Goal: Task Accomplishment & Management: Manage account settings

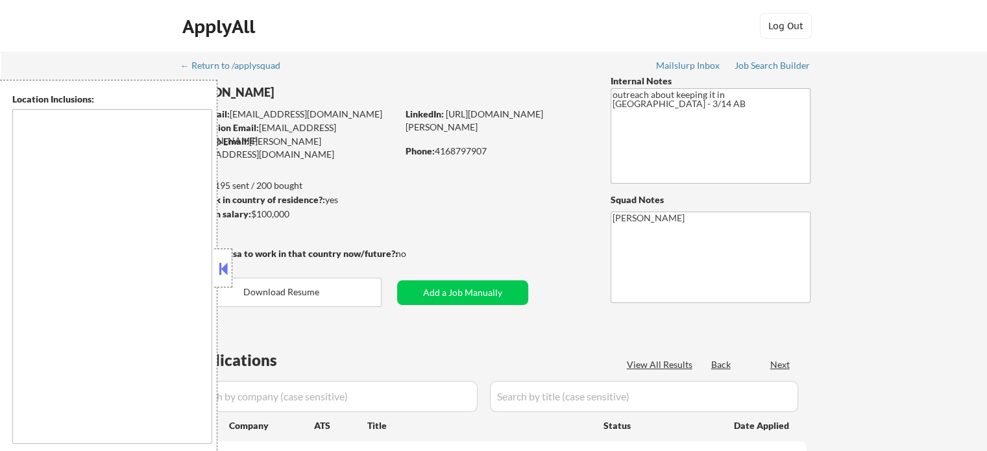
type textarea "[GEOGRAPHIC_DATA], [GEOGRAPHIC_DATA] [GEOGRAPHIC_DATA], [GEOGRAPHIC_DATA] [GEOG…"
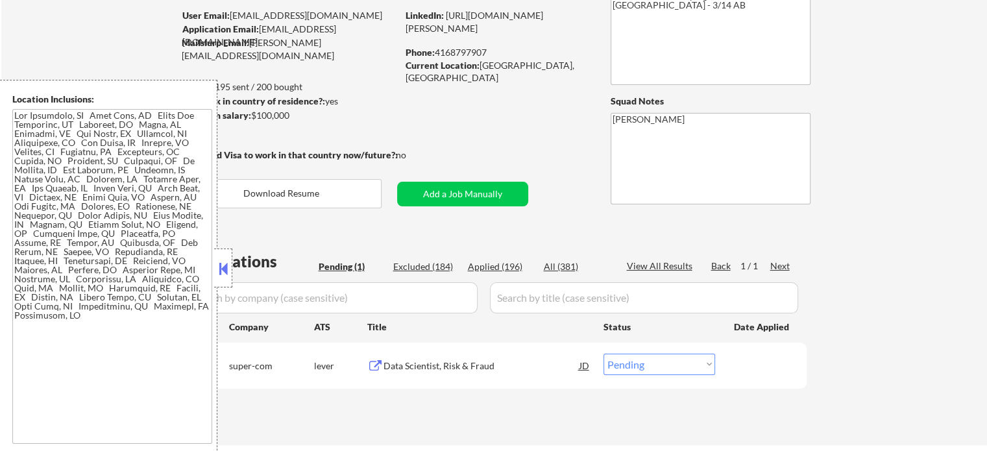
scroll to position [100, 0]
click at [482, 357] on div "Data Scientist, Risk & Fraud" at bounding box center [482, 363] width 196 height 23
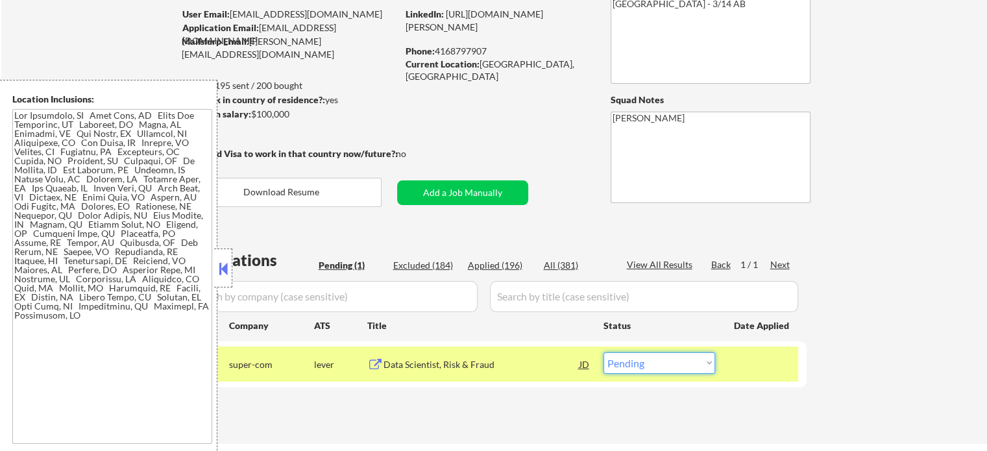
click at [697, 362] on select "Choose an option... Pending Applied Excluded (Questions) Excluded (Expired) Exc…" at bounding box center [660, 362] width 112 height 21
select select ""applied""
click at [604, 352] on select "Choose an option... Pending Applied Excluded (Questions) Excluded (Expired) Exc…" at bounding box center [660, 362] width 112 height 21
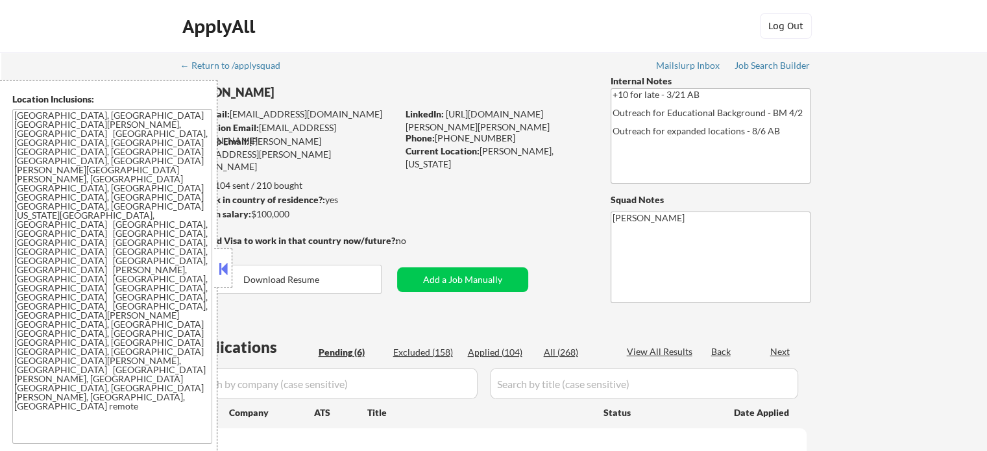
select select ""pending""
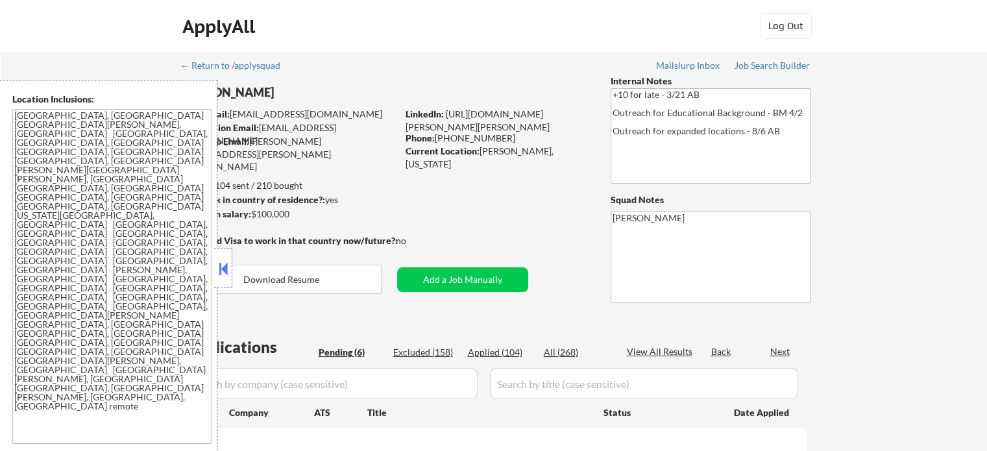
select select ""pending""
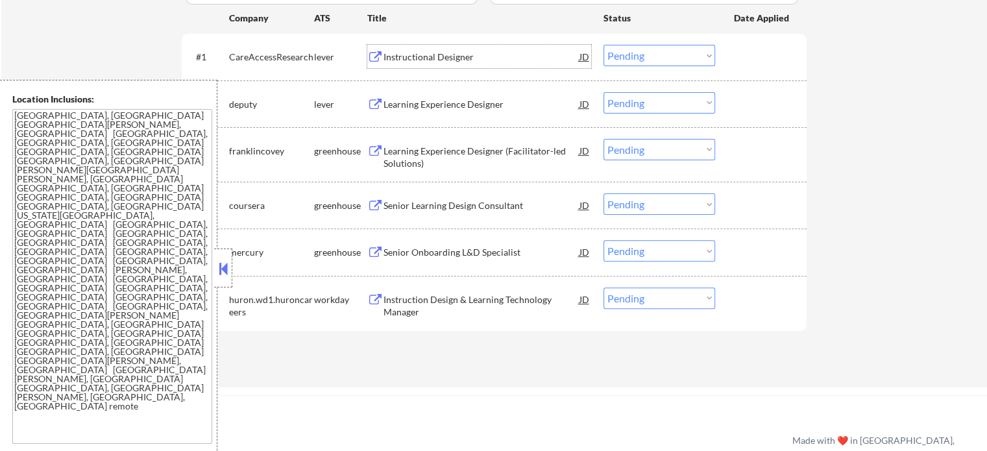
click at [413, 65] on div "Instructional Designer" at bounding box center [482, 56] width 196 height 23
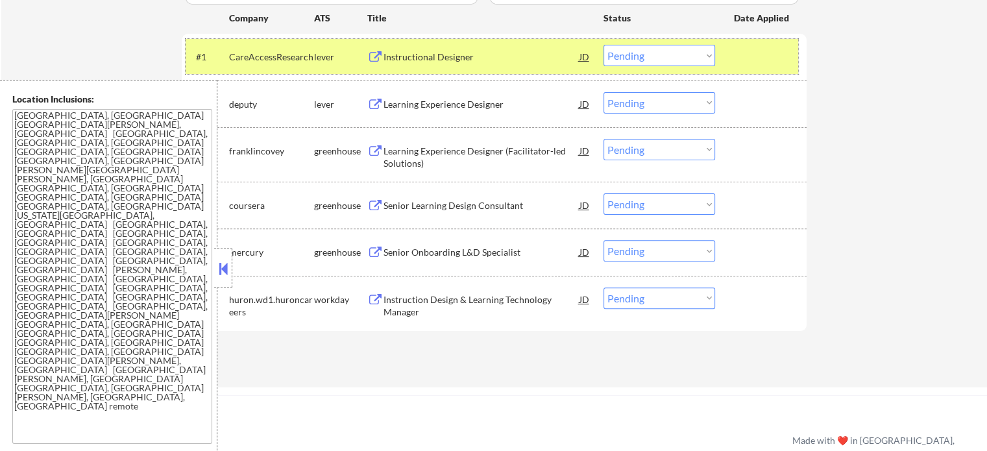
click at [748, 66] on div at bounding box center [762, 56] width 57 height 23
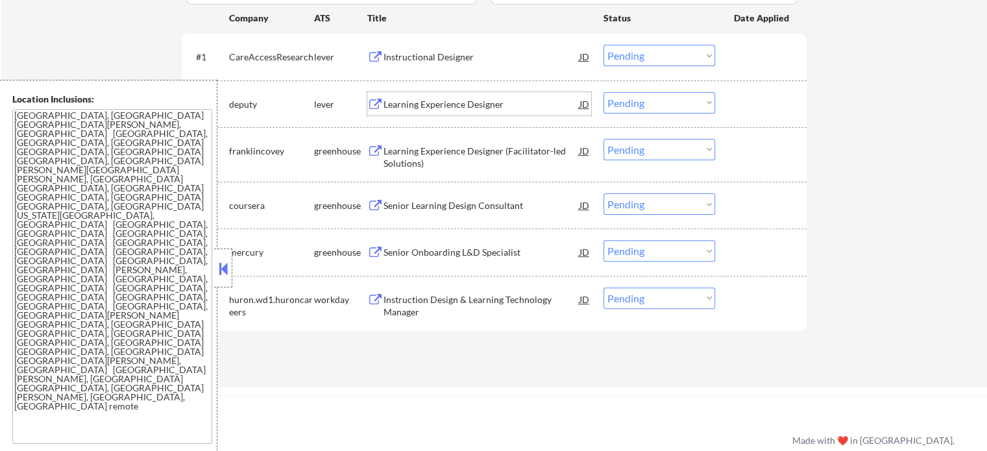
click at [467, 103] on div "Learning Experience Designer" at bounding box center [482, 104] width 196 height 13
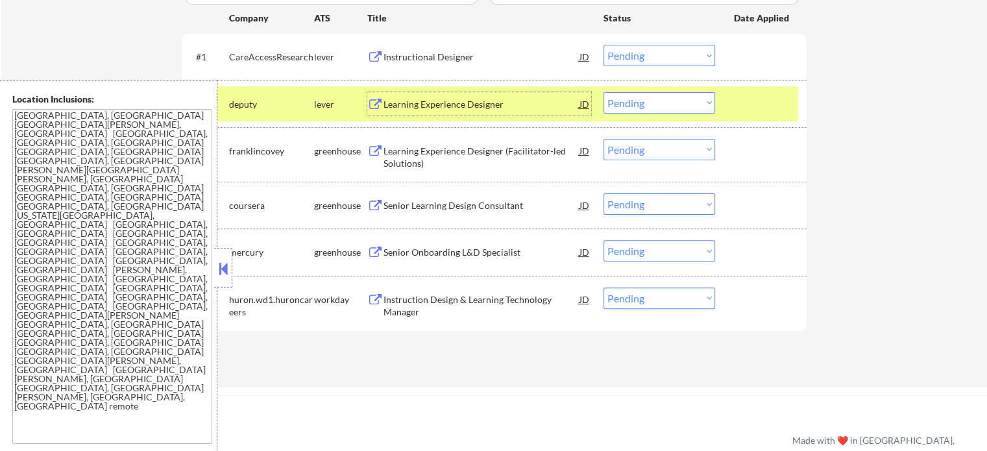
click at [643, 101] on select "Choose an option... Pending Applied Excluded (Questions) Excluded (Expired) Exc…" at bounding box center [660, 102] width 112 height 21
click at [604, 92] on select "Choose an option... Pending Applied Excluded (Questions) Excluded (Expired) Exc…" at bounding box center [660, 102] width 112 height 21
click at [764, 99] on div at bounding box center [762, 103] width 57 height 23
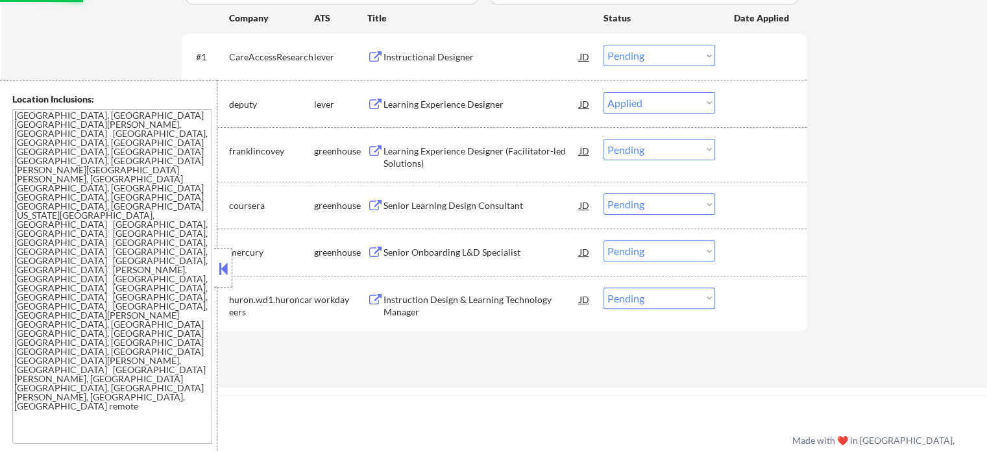
click at [427, 59] on div "Instructional Designer" at bounding box center [482, 57] width 196 height 13
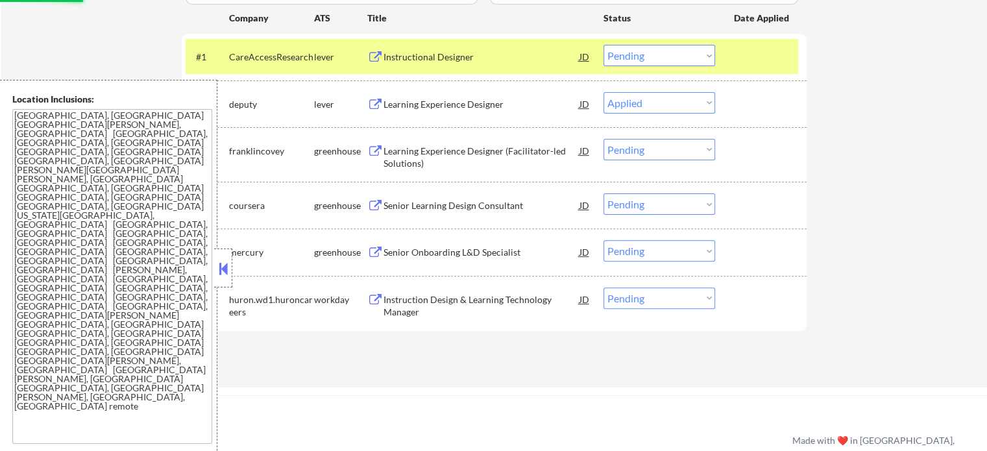
select select ""pending""
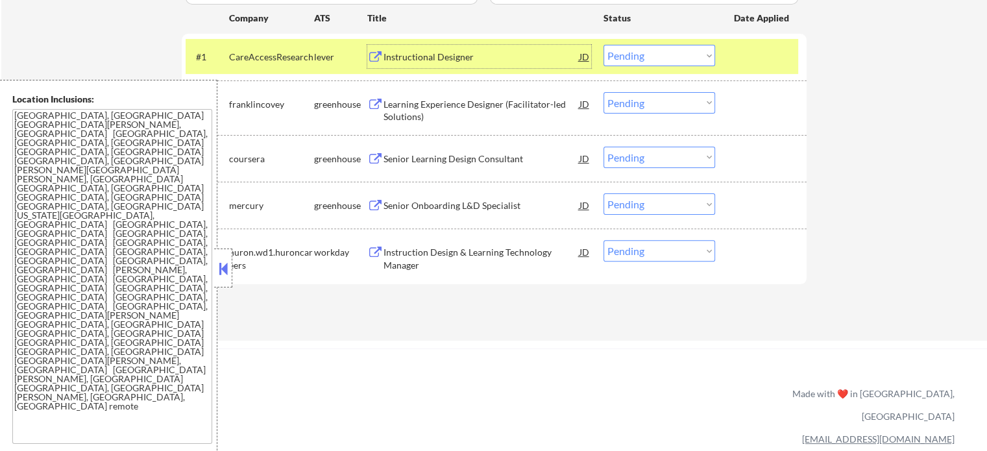
click at [644, 60] on select "Choose an option... Pending Applied Excluded (Questions) Excluded (Expired) Exc…" at bounding box center [660, 55] width 112 height 21
click at [604, 45] on select "Choose an option... Pending Applied Excluded (Questions) Excluded (Expired) Exc…" at bounding box center [660, 55] width 112 height 21
click at [733, 55] on div "#1 CareAccessResearch lever Instructional Designer JD Choose an option... Pendi…" at bounding box center [492, 56] width 613 height 35
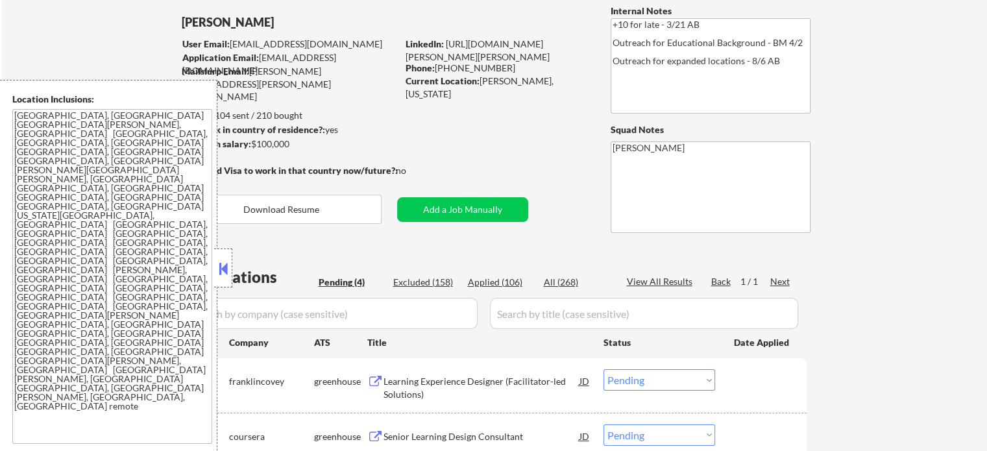
scroll to position [265, 0]
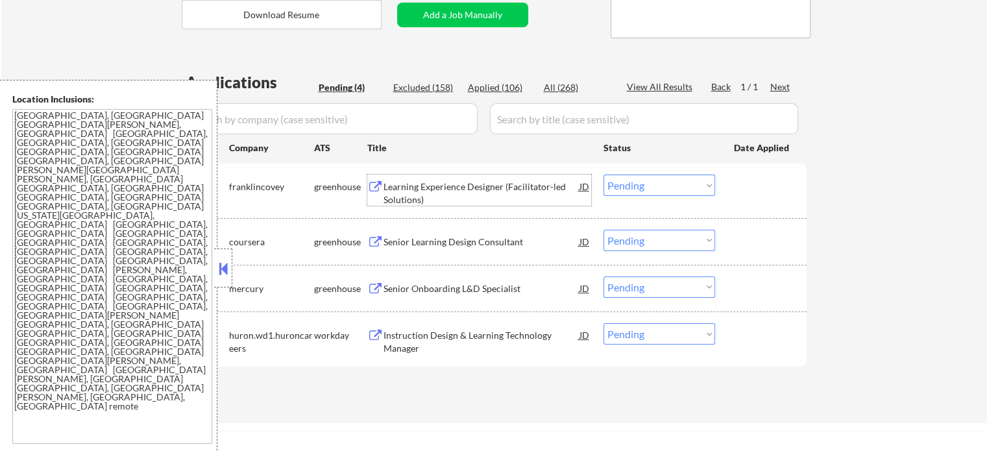
click at [429, 193] on div "Learning Experience Designer (Facilitator-led Solutions)" at bounding box center [482, 192] width 196 height 25
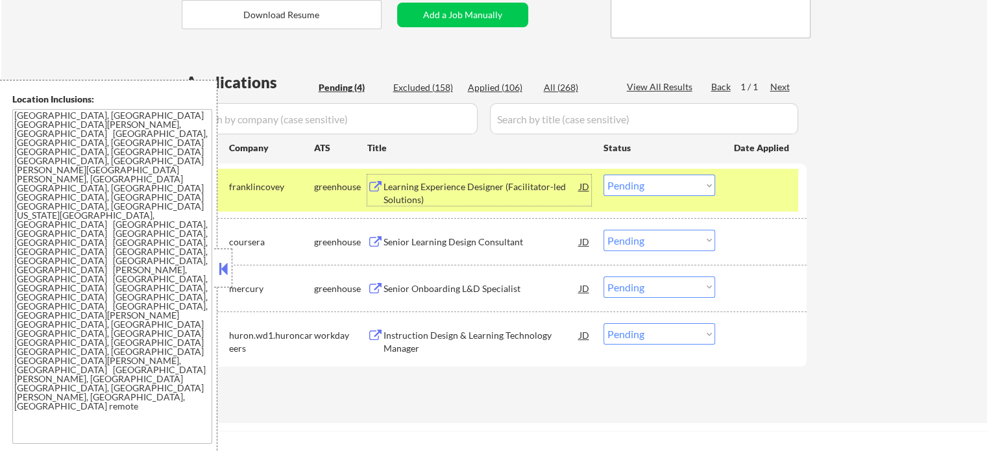
click at [643, 182] on select "Choose an option... Pending Applied Excluded (Questions) Excluded (Expired) Exc…" at bounding box center [660, 185] width 112 height 21
click at [604, 175] on select "Choose an option... Pending Applied Excluded (Questions) Excluded (Expired) Exc…" at bounding box center [660, 185] width 112 height 21
click at [727, 191] on div "#1 franklincovey greenhouse Learning Experience Designer (Facilitator-led Solut…" at bounding box center [492, 190] width 613 height 43
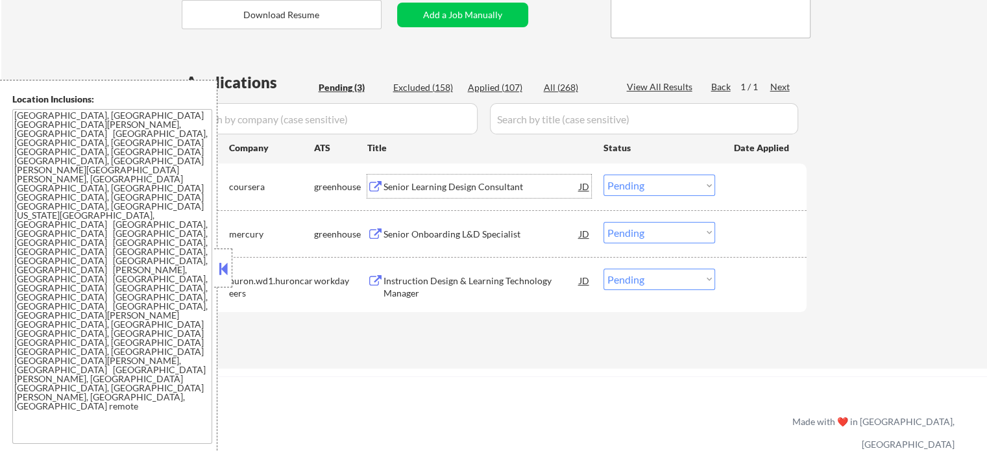
click at [399, 185] on div "Senior Learning Design Consultant" at bounding box center [482, 186] width 196 height 13
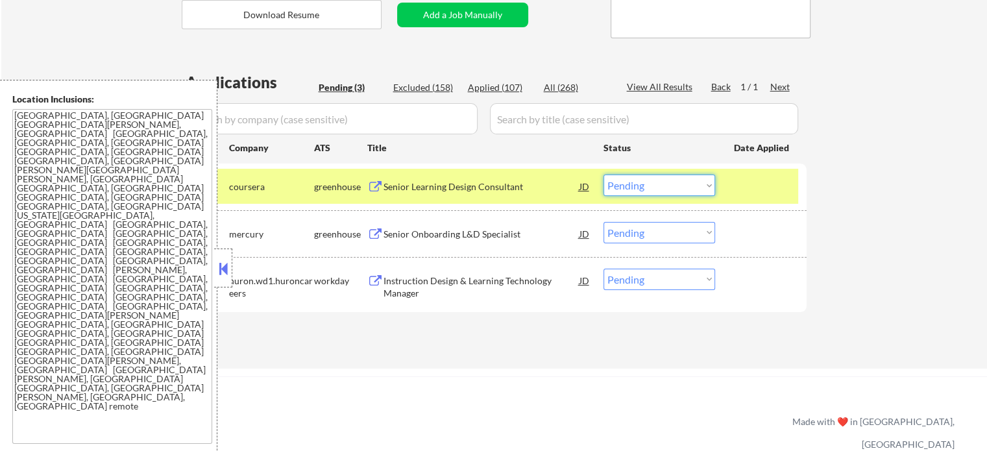
click at [624, 188] on select "Choose an option... Pending Applied Excluded (Questions) Excluded (Expired) Exc…" at bounding box center [660, 185] width 112 height 21
click at [604, 175] on select "Choose an option... Pending Applied Excluded (Questions) Excluded (Expired) Exc…" at bounding box center [660, 185] width 112 height 21
click at [769, 194] on div at bounding box center [762, 186] width 57 height 23
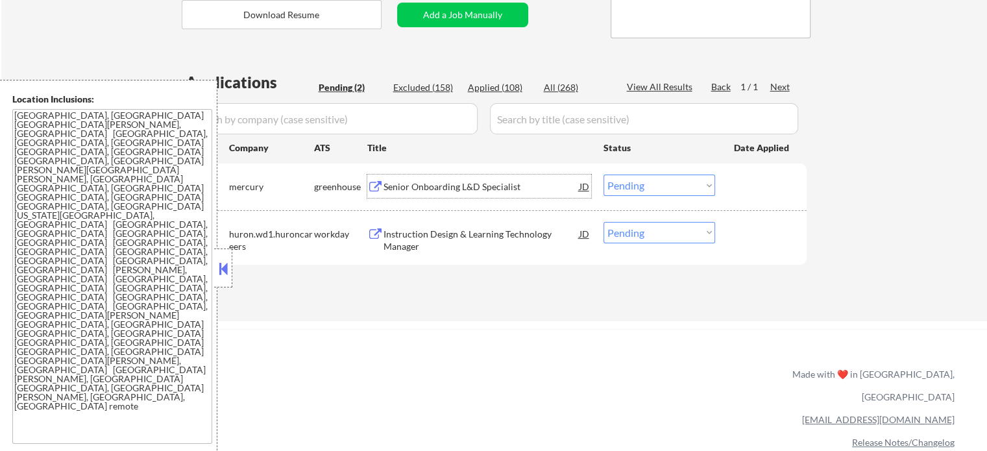
click at [437, 186] on div "Senior Onboarding L&D Specialist" at bounding box center [482, 186] width 196 height 13
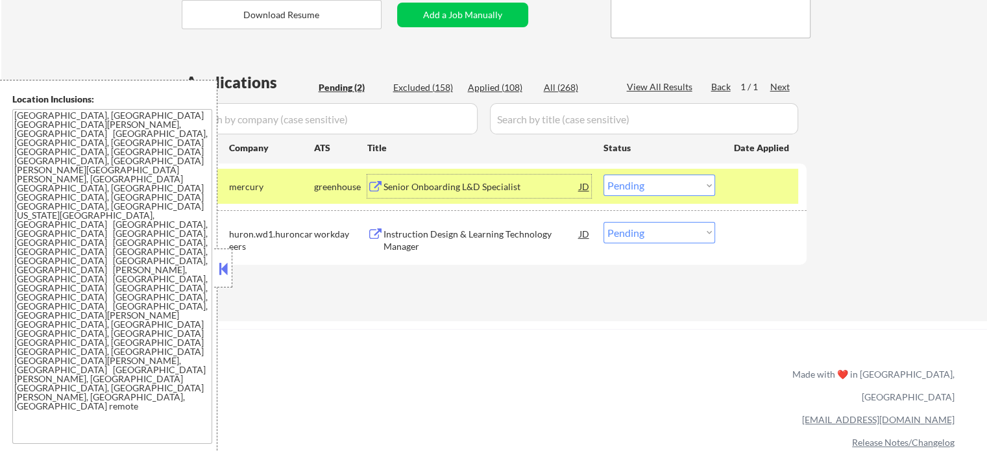
click at [612, 187] on select "Choose an option... Pending Applied Excluded (Questions) Excluded (Expired) Exc…" at bounding box center [660, 185] width 112 height 21
click at [604, 175] on select "Choose an option... Pending Applied Excluded (Questions) Excluded (Expired) Exc…" at bounding box center [660, 185] width 112 height 21
click at [747, 195] on div at bounding box center [762, 186] width 57 height 23
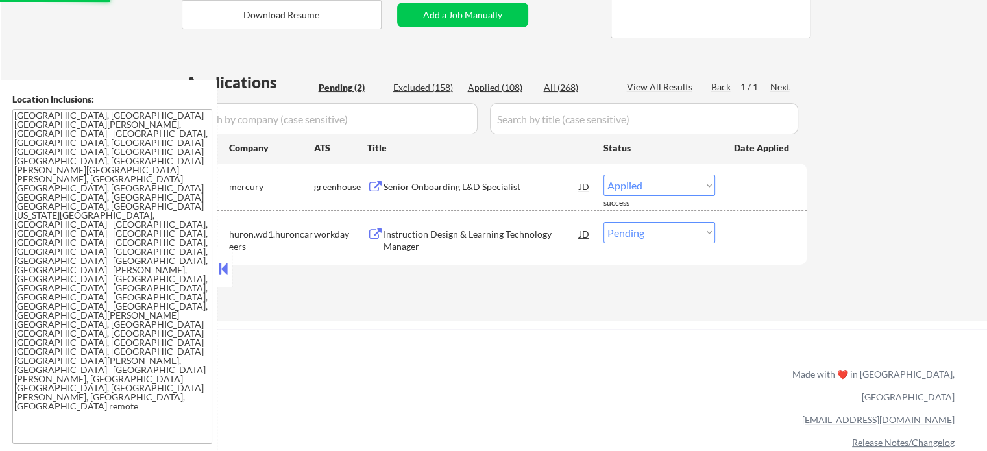
select select ""pending""
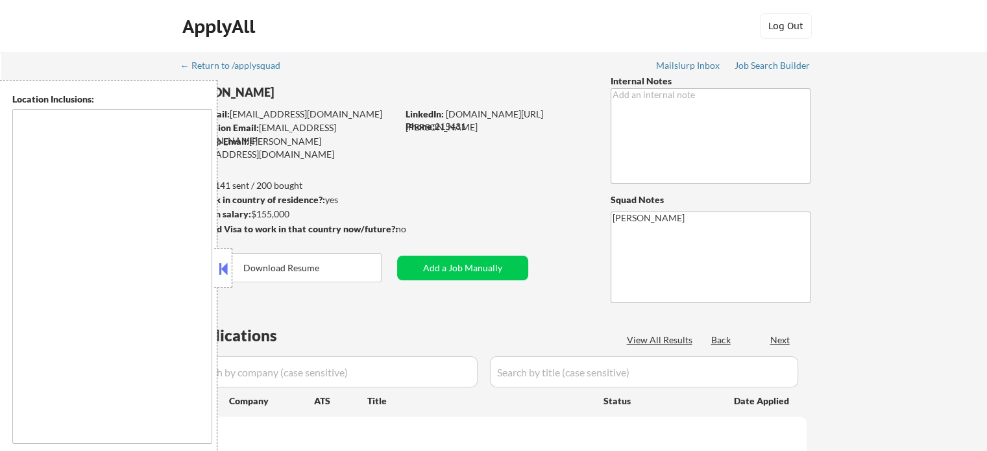
type textarea "remote"
select select ""pending""
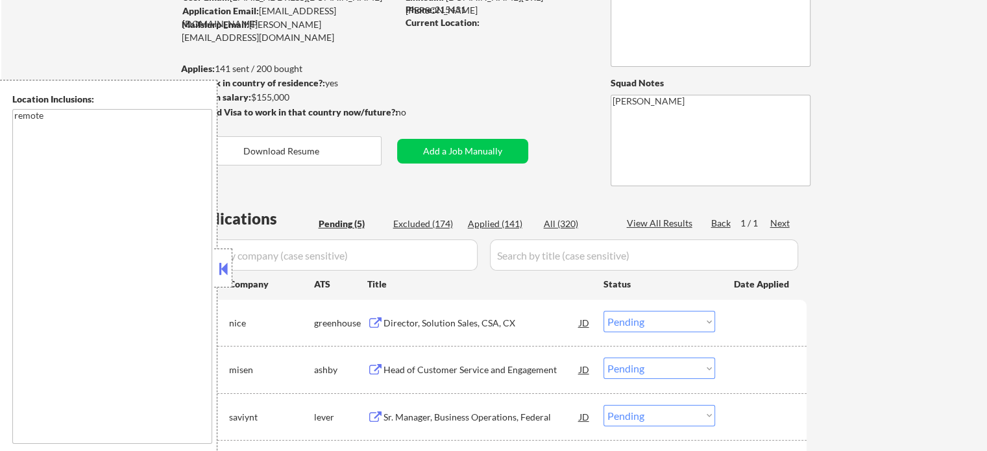
scroll to position [325, 0]
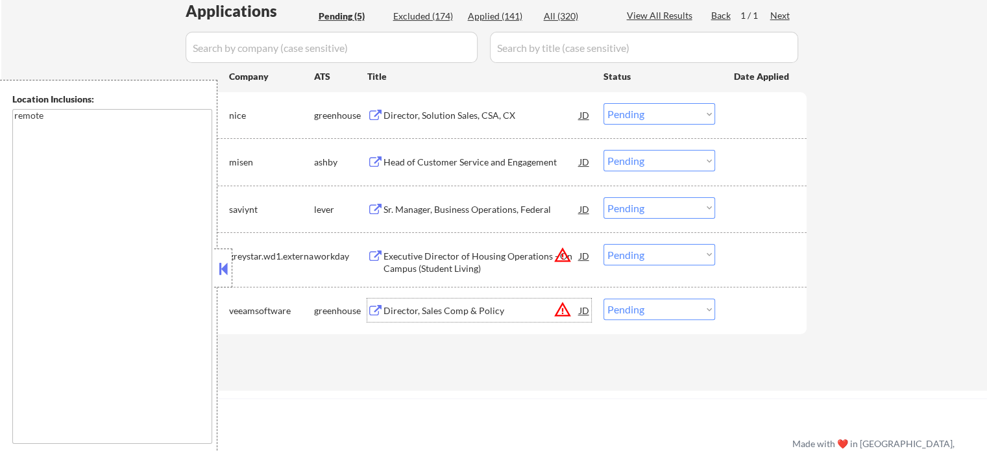
click at [449, 312] on div "Director, Sales Comp & Policy" at bounding box center [482, 310] width 196 height 13
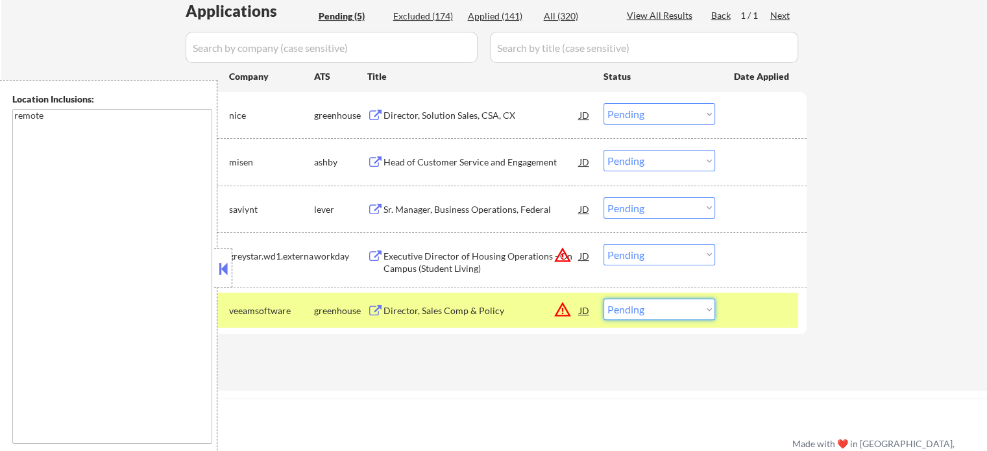
click at [659, 307] on select "Choose an option... Pending Applied Excluded (Questions) Excluded (Expired) Exc…" at bounding box center [660, 309] width 112 height 21
select select ""excluded__location_""
click at [604, 299] on select "Choose an option... Pending Applied Excluded (Questions) Excluded (Expired) Exc…" at bounding box center [660, 309] width 112 height 21
click at [752, 309] on div at bounding box center [762, 310] width 57 height 23
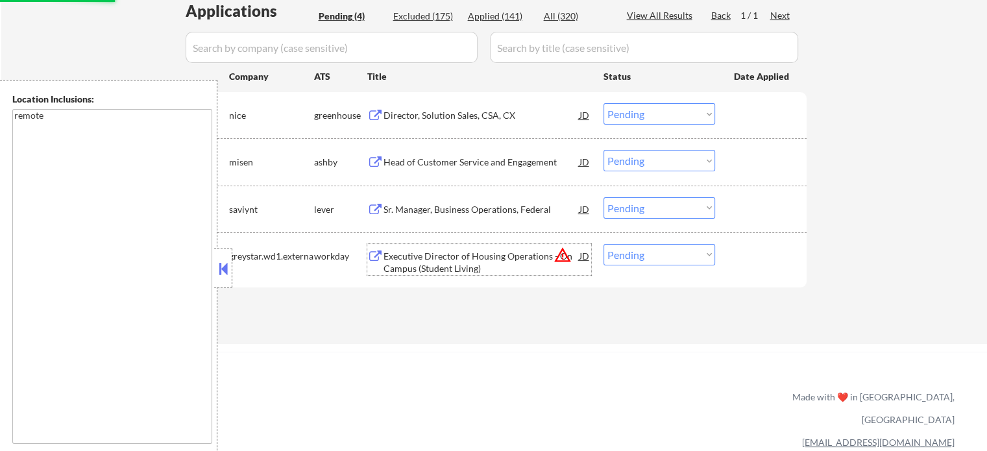
click at [406, 256] on div "Executive Director of Housing Operations - On Campus (Student Living)" at bounding box center [482, 262] width 196 height 25
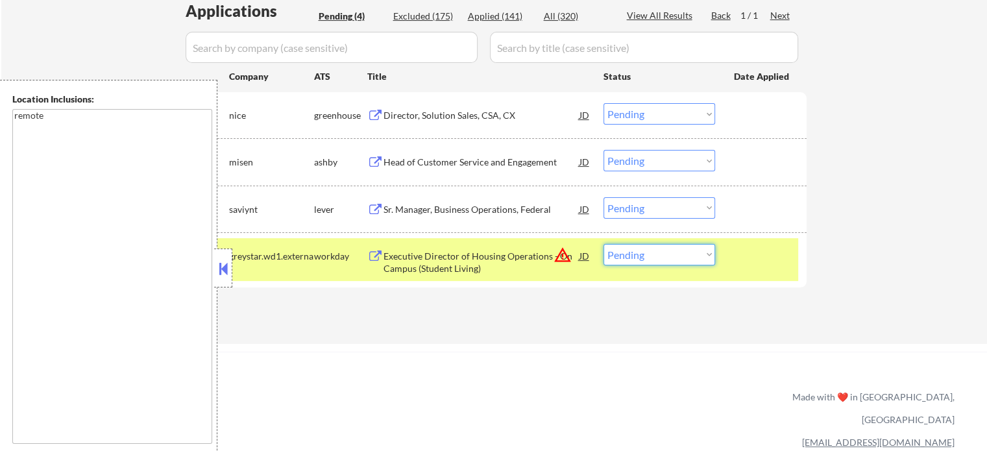
click at [681, 259] on select "Choose an option... Pending Applied Excluded (Questions) Excluded (Expired) Exc…" at bounding box center [660, 254] width 112 height 21
select select ""excluded__location_""
click at [604, 244] on select "Choose an option... Pending Applied Excluded (Questions) Excluded (Expired) Exc…" at bounding box center [660, 254] width 112 height 21
click at [763, 265] on div at bounding box center [762, 255] width 57 height 23
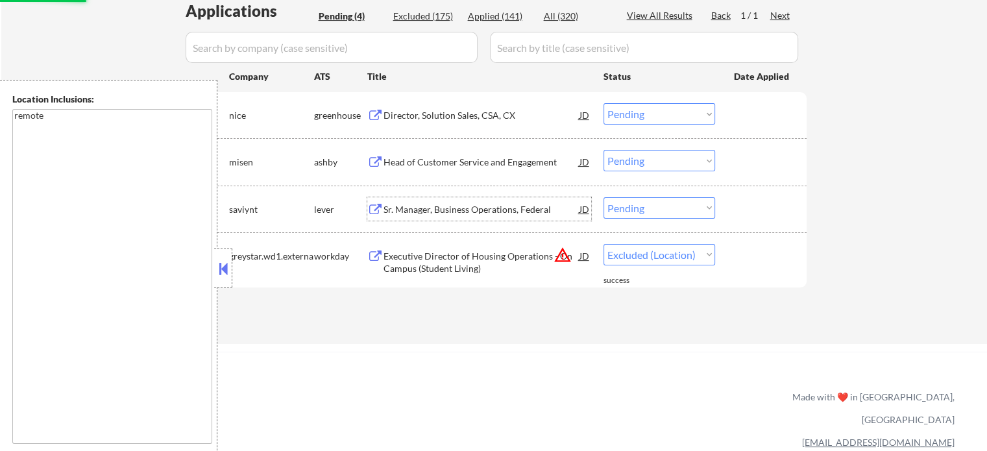
click at [444, 209] on div "Sr. Manager, Business Operations, Federal" at bounding box center [482, 209] width 196 height 13
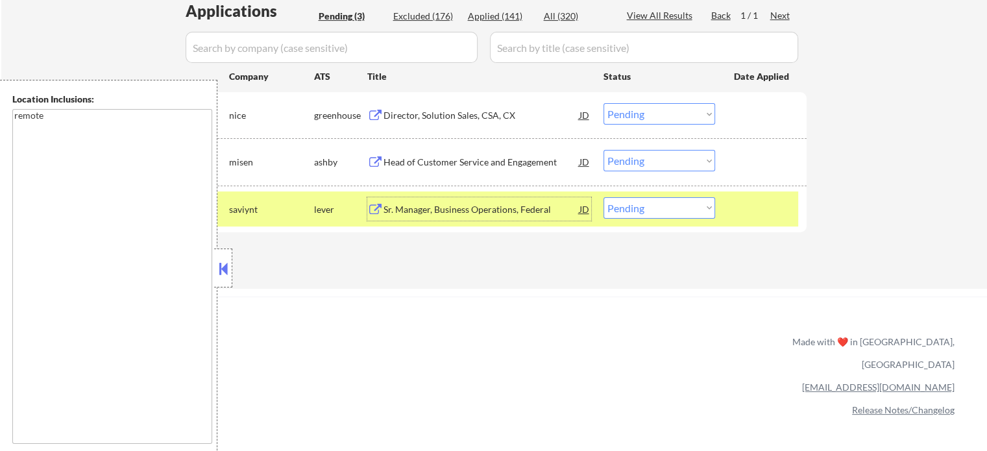
drag, startPoint x: 740, startPoint y: 207, endPoint x: 679, endPoint y: 192, distance: 62.8
click at [740, 207] on div at bounding box center [762, 208] width 57 height 23
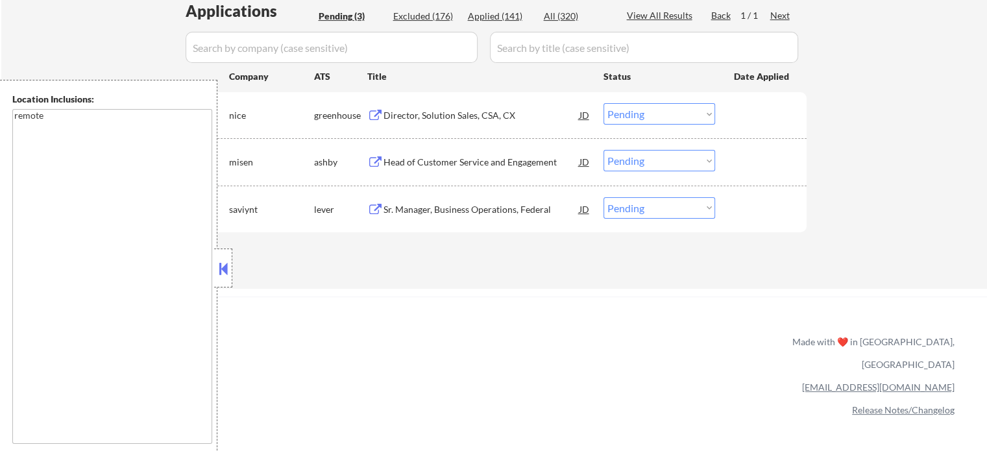
click at [460, 164] on div "Head of Customer Service and Engagement" at bounding box center [482, 162] width 196 height 13
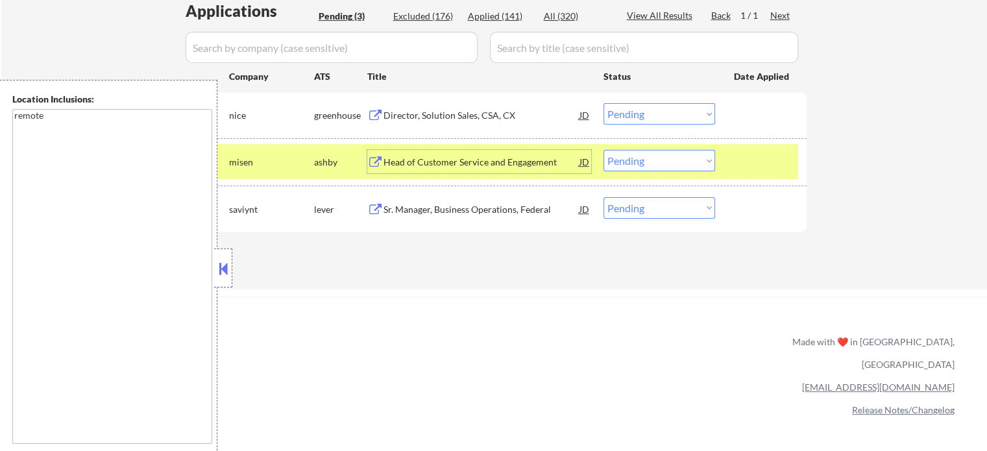
click at [625, 156] on select "Choose an option... Pending Applied Excluded (Questions) Excluded (Expired) Exc…" at bounding box center [660, 160] width 112 height 21
click at [604, 150] on select "Choose an option... Pending Applied Excluded (Questions) Excluded (Expired) Exc…" at bounding box center [660, 160] width 112 height 21
click at [732, 158] on div "#2 misen ashby Head of Customer Service and Engagement JD Choose an option... P…" at bounding box center [492, 161] width 613 height 35
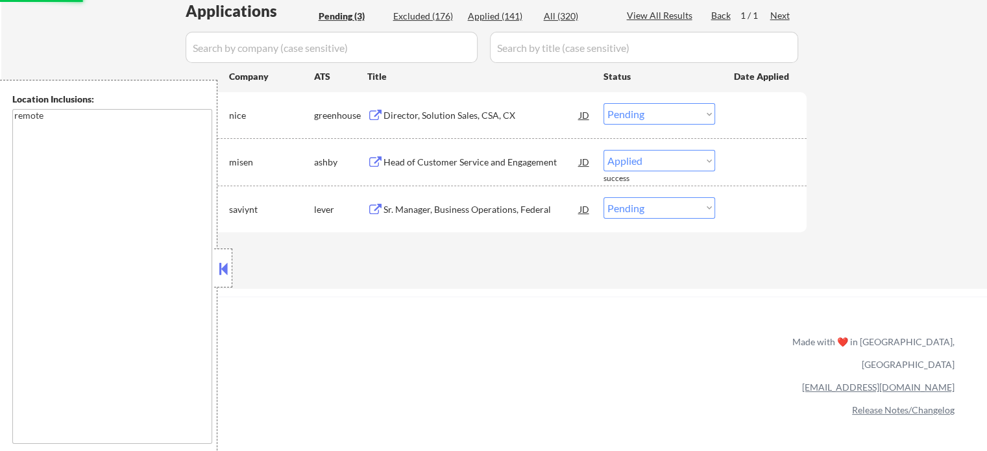
click at [437, 119] on div "Director, Solution Sales, CSA, CX" at bounding box center [482, 115] width 196 height 13
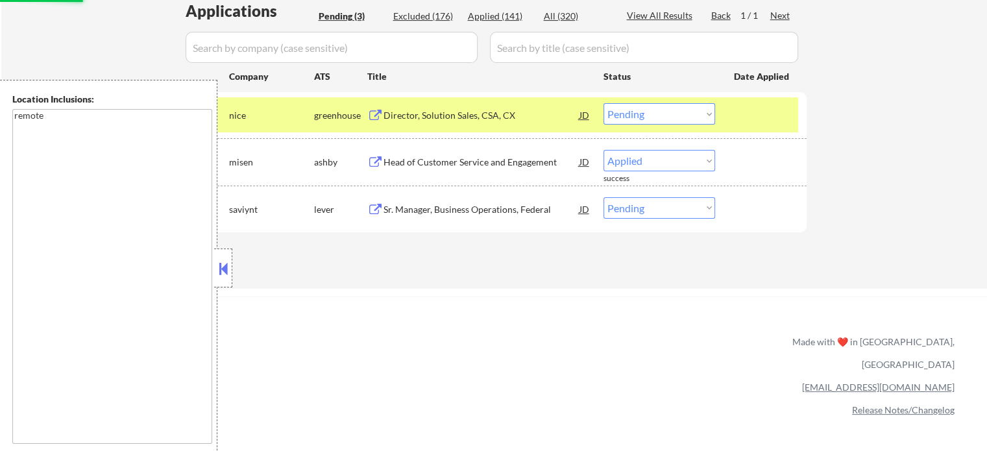
select select ""pending""
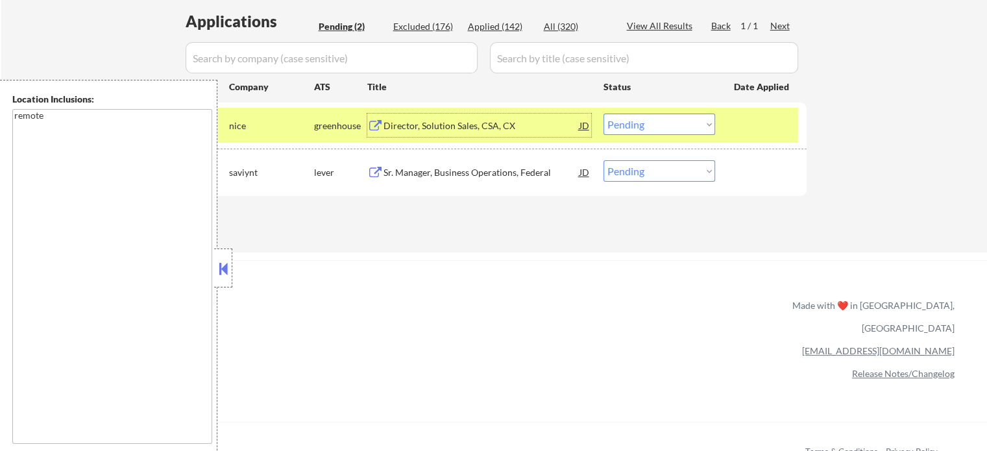
scroll to position [130, 0]
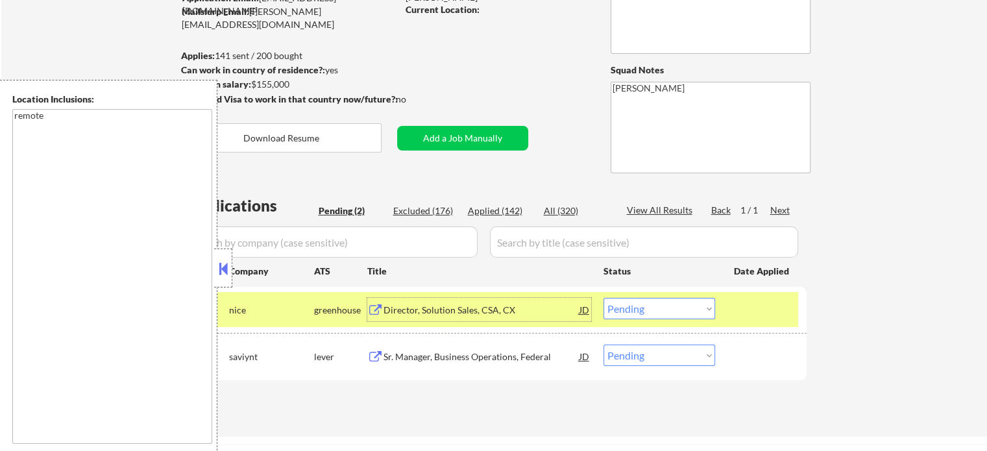
click at [621, 311] on select "Choose an option... Pending Applied Excluded (Questions) Excluded (Expired) Exc…" at bounding box center [660, 308] width 112 height 21
click at [604, 298] on select "Choose an option... Pending Applied Excluded (Questions) Excluded (Expired) Exc…" at bounding box center [660, 308] width 112 height 21
select select ""pending""
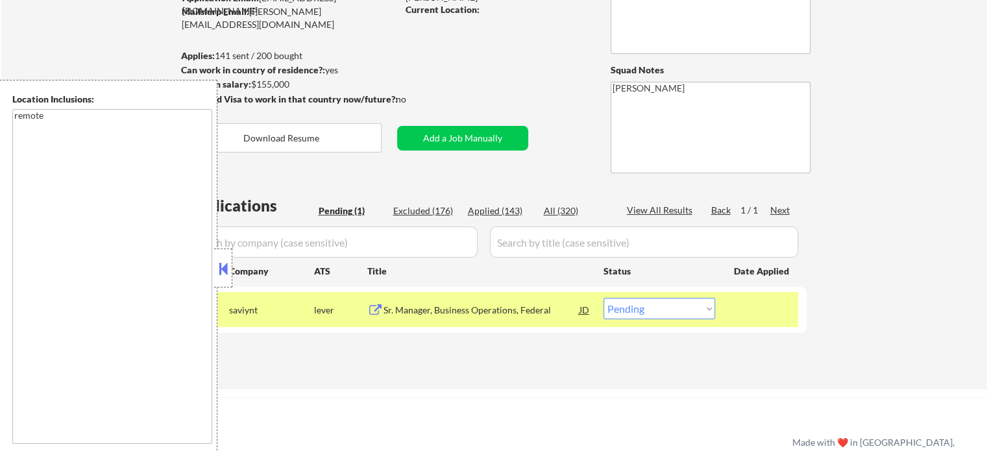
click at [741, 308] on div at bounding box center [762, 309] width 57 height 23
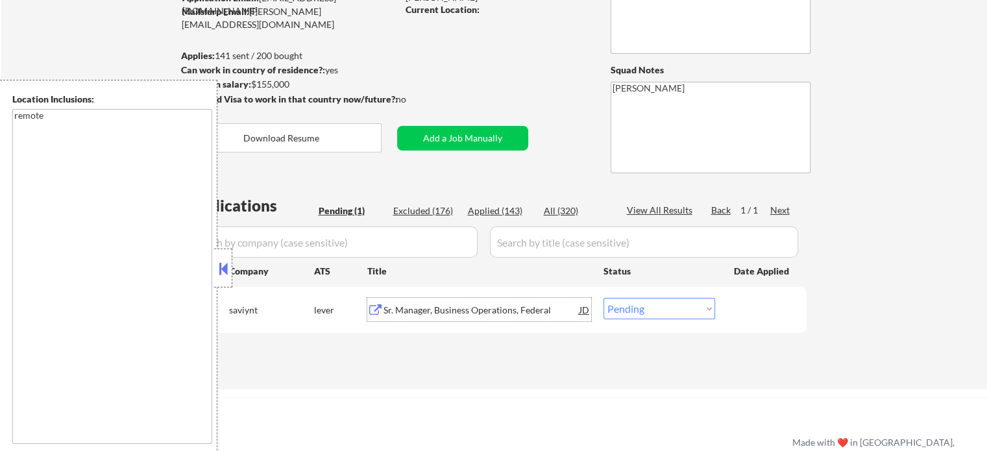
click at [423, 305] on div "Sr. Manager, Business Operations, Federal" at bounding box center [482, 310] width 196 height 13
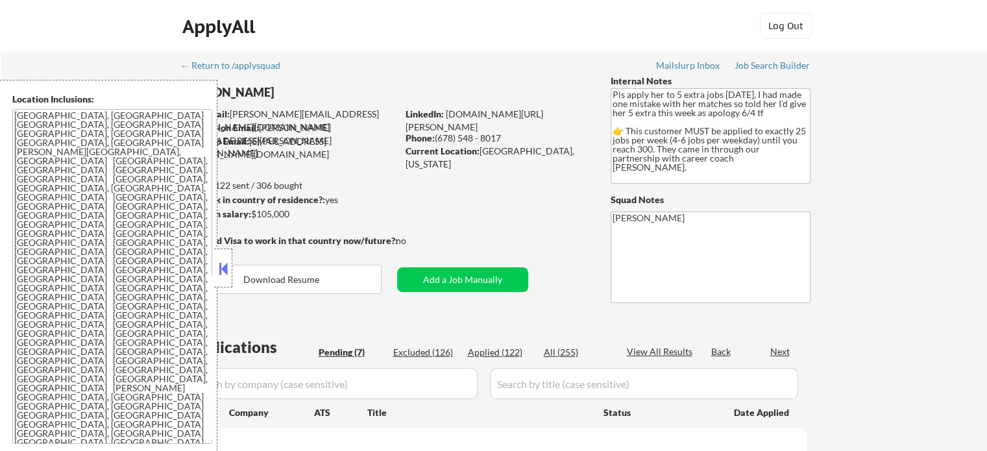
select select ""pending""
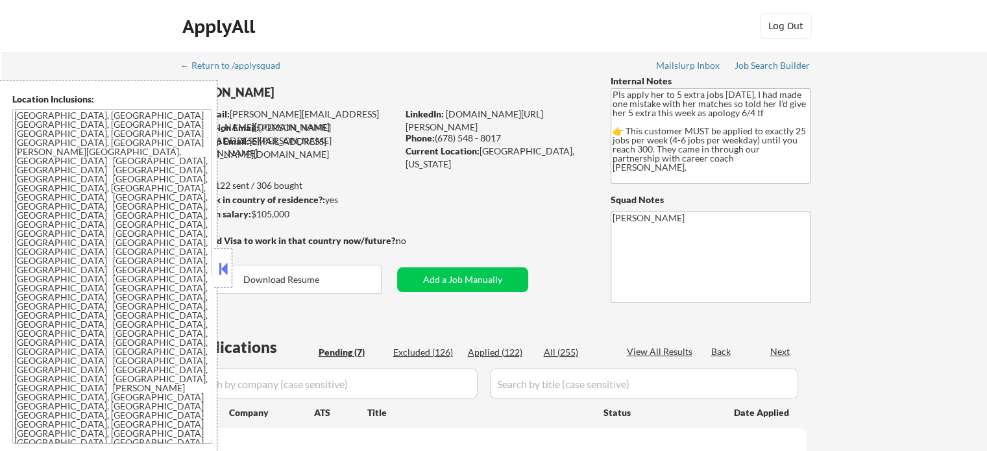
select select ""pending""
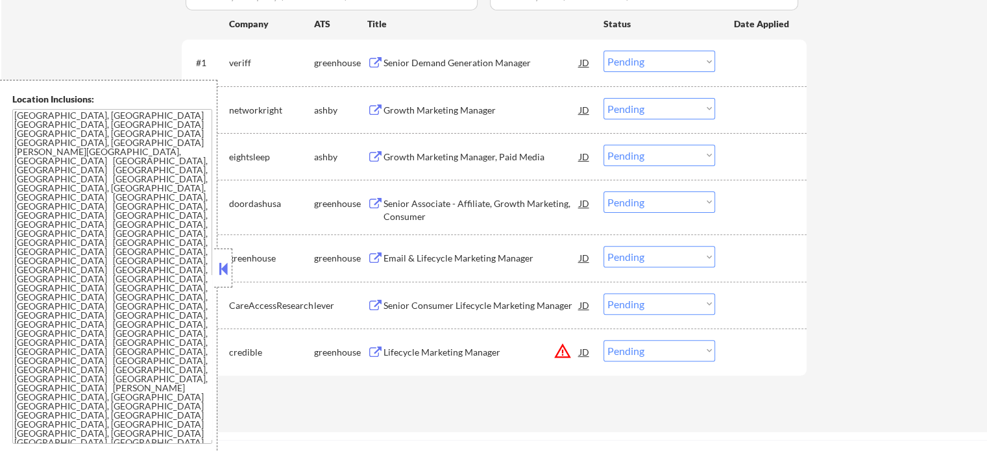
scroll to position [389, 0]
click at [423, 114] on div "Growth Marketing Manager" at bounding box center [482, 109] width 196 height 13
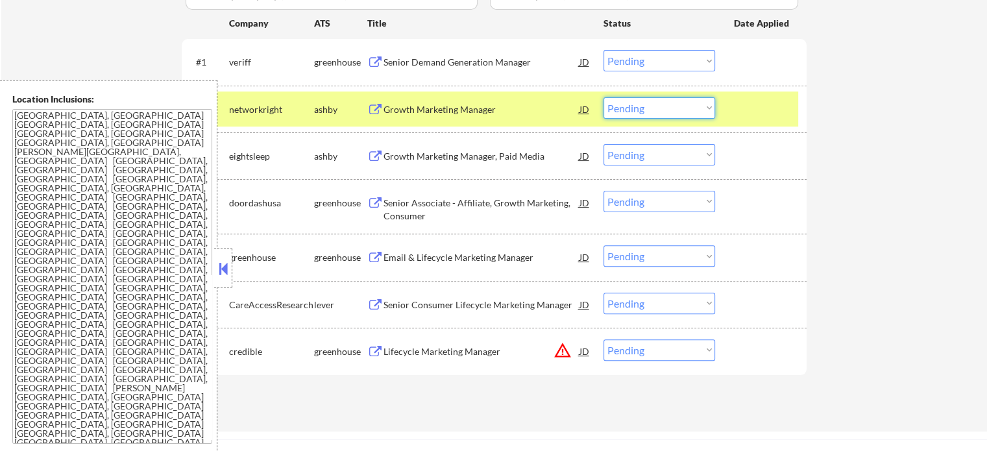
click at [644, 110] on select "Choose an option... Pending Applied Excluded (Questions) Excluded (Expired) Exc…" at bounding box center [660, 107] width 112 height 21
click at [604, 97] on select "Choose an option... Pending Applied Excluded (Questions) Excluded (Expired) Exc…" at bounding box center [660, 107] width 112 height 21
click at [746, 114] on div at bounding box center [762, 108] width 57 height 23
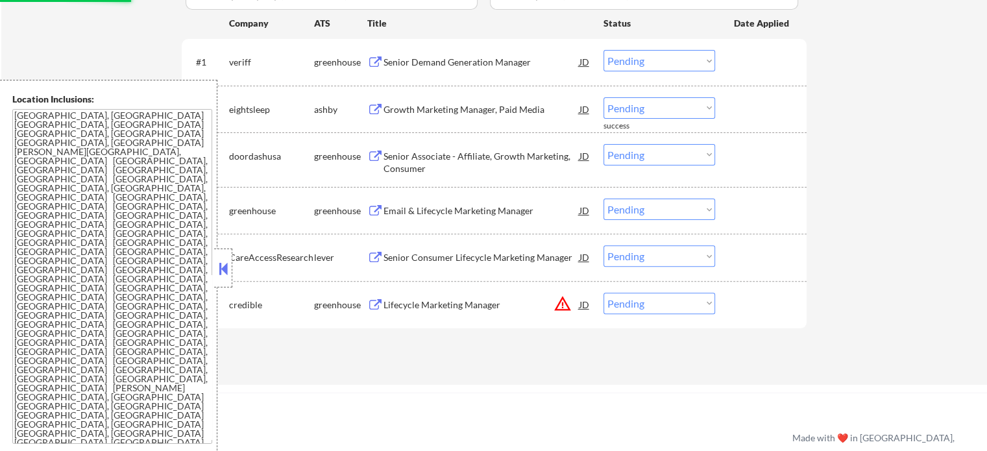
click at [444, 114] on div "Growth Marketing Manager, Paid Media" at bounding box center [482, 109] width 196 height 13
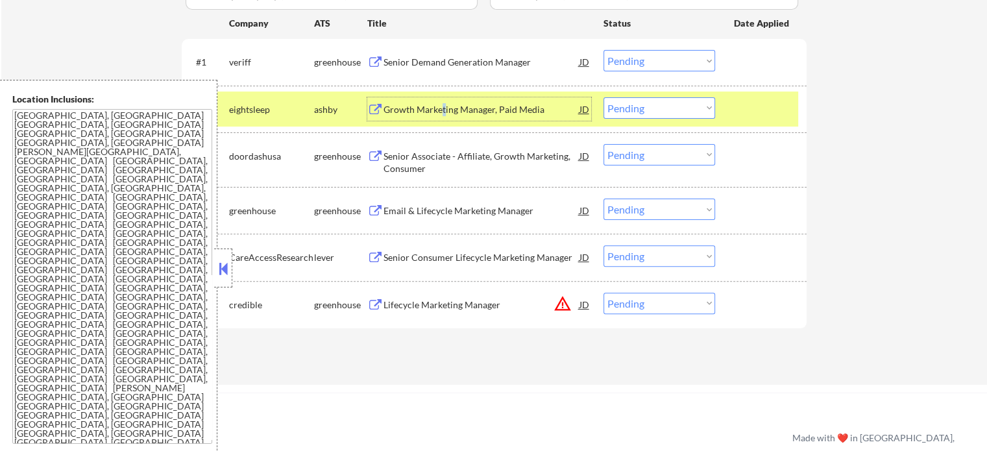
click at [636, 109] on select "Choose an option... Pending Applied Excluded (Questions) Excluded (Expired) Exc…" at bounding box center [660, 107] width 112 height 21
click at [604, 97] on select "Choose an option... Pending Applied Excluded (Questions) Excluded (Expired) Exc…" at bounding box center [660, 107] width 112 height 21
click at [763, 110] on div at bounding box center [762, 108] width 57 height 23
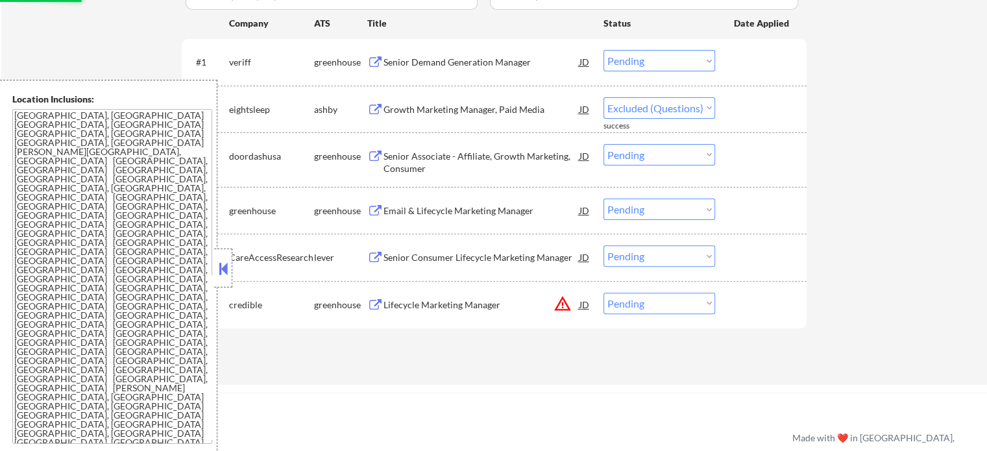
select select ""pending""
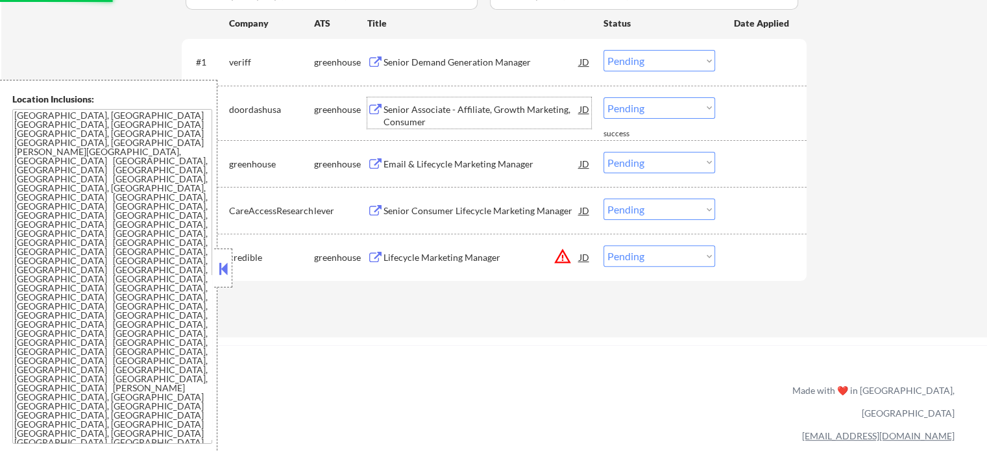
click at [413, 114] on div "Senior Associate - Affiliate, Growth Marketing, Consumer" at bounding box center [482, 115] width 196 height 25
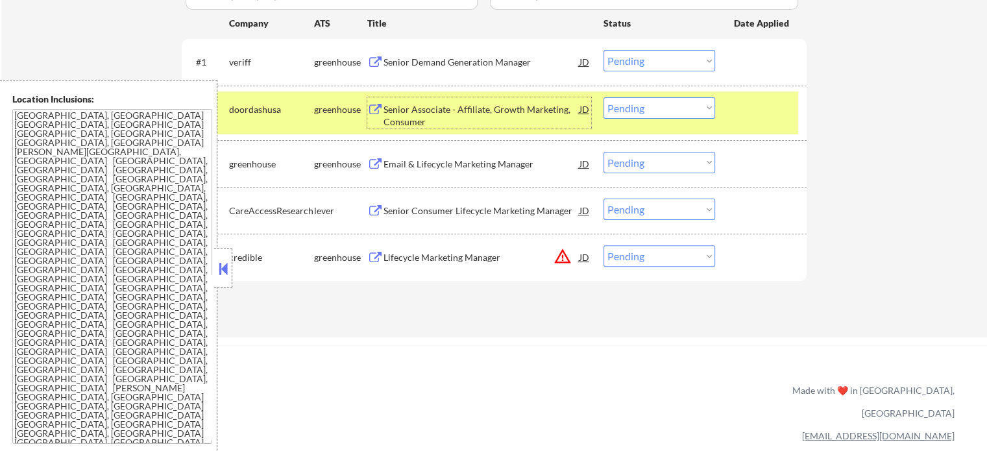
click at [449, 251] on div "Lifecycle Marketing Manager" at bounding box center [482, 257] width 196 height 13
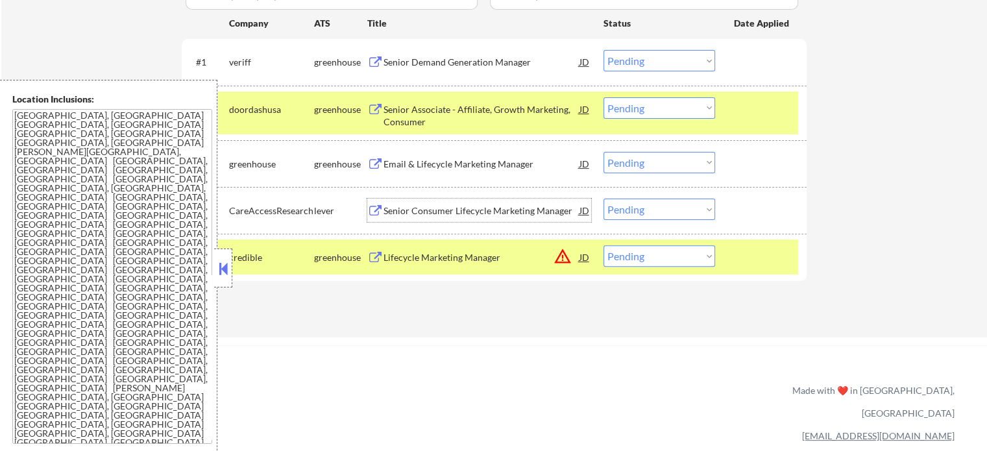
click at [463, 214] on div "Senior Consumer Lifecycle Marketing Manager" at bounding box center [482, 210] width 196 height 13
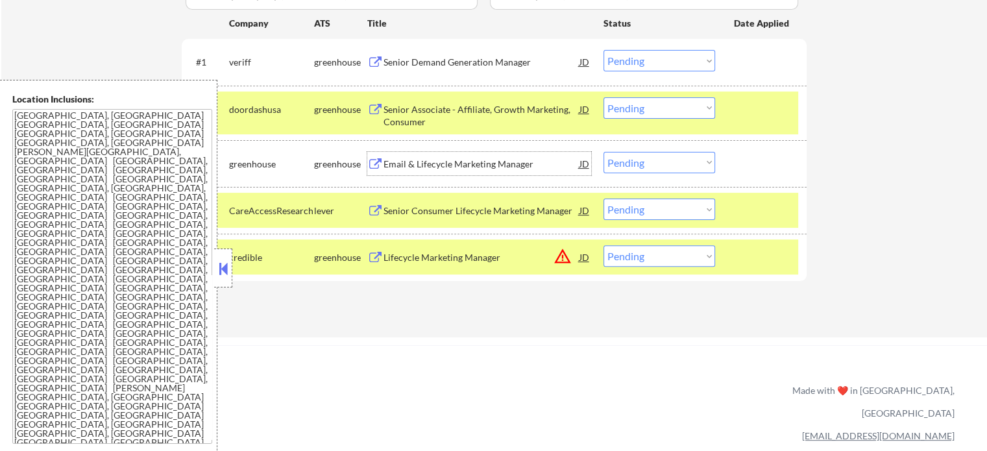
click at [496, 156] on div "Email & Lifecycle Marketing Manager" at bounding box center [482, 163] width 196 height 23
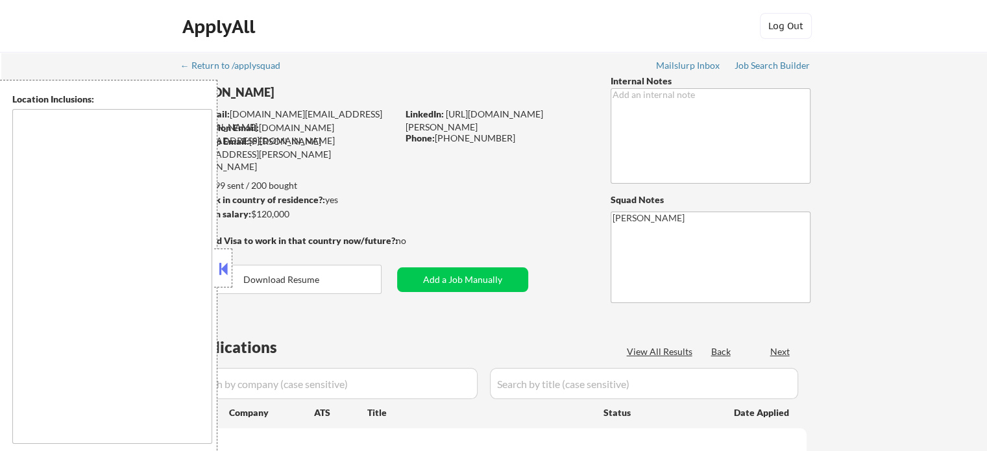
type textarea "[GEOGRAPHIC_DATA], [GEOGRAPHIC_DATA], [GEOGRAPHIC_DATA] [GEOGRAPHIC_DATA], [GEO…"
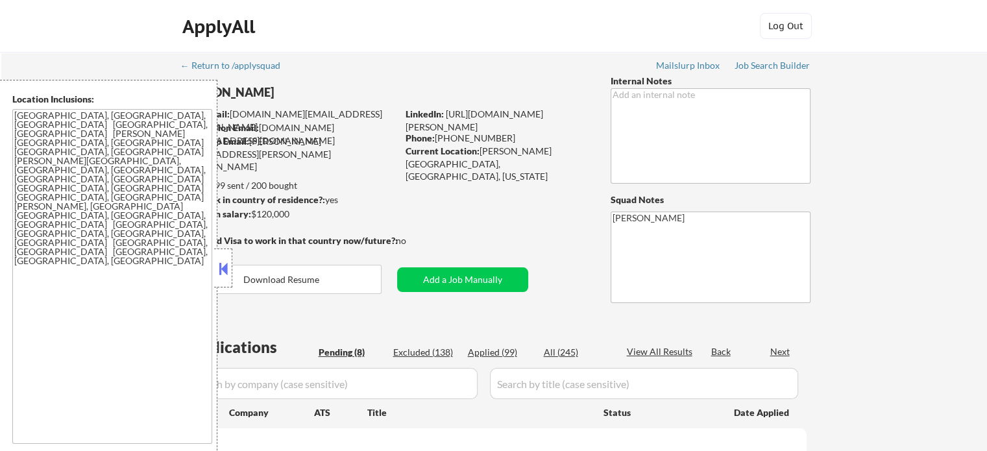
select select ""pending""
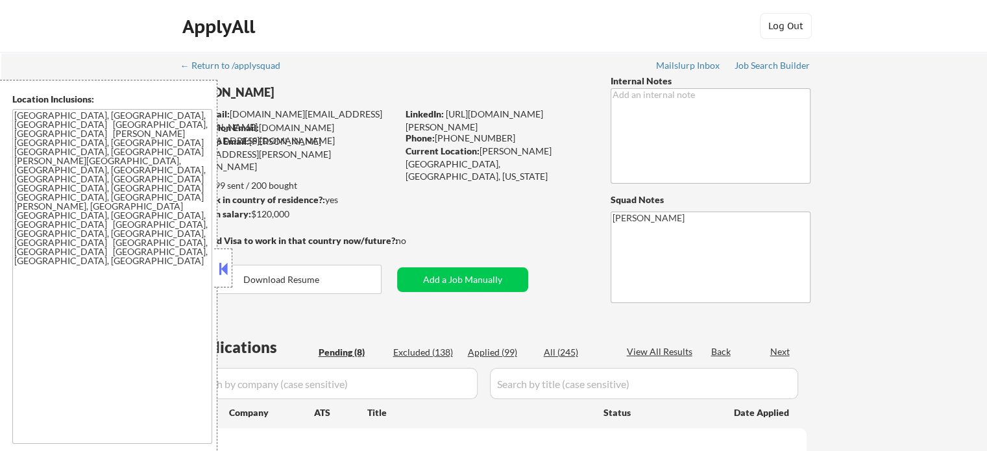
select select ""pending""
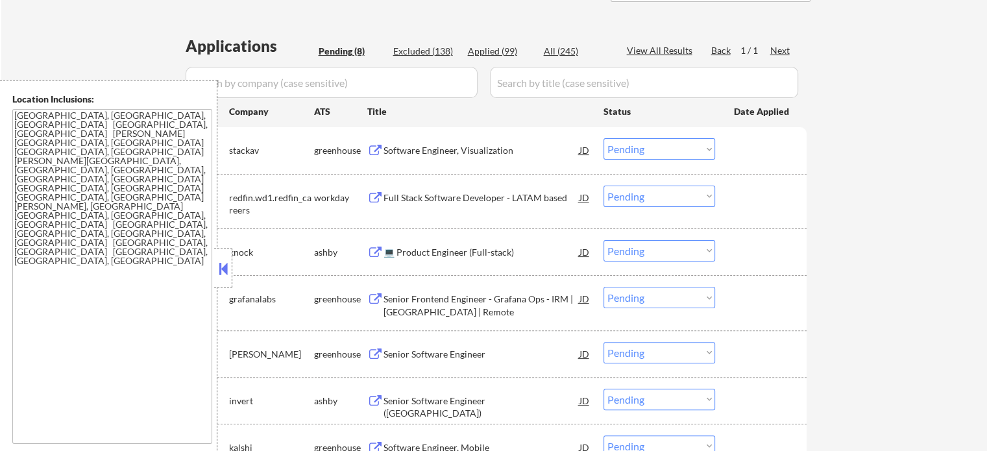
scroll to position [325, 0]
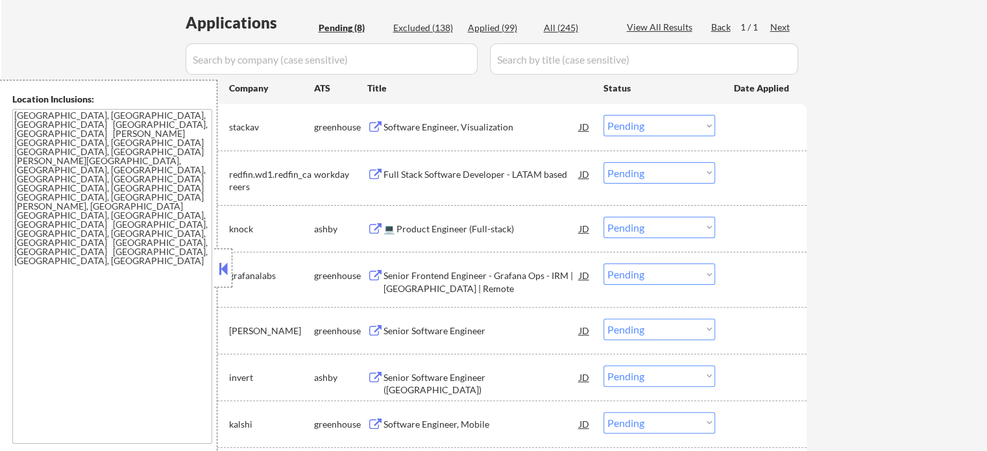
click at [486, 227] on div "💻 Product Engineer (Full-stack)" at bounding box center [482, 229] width 196 height 13
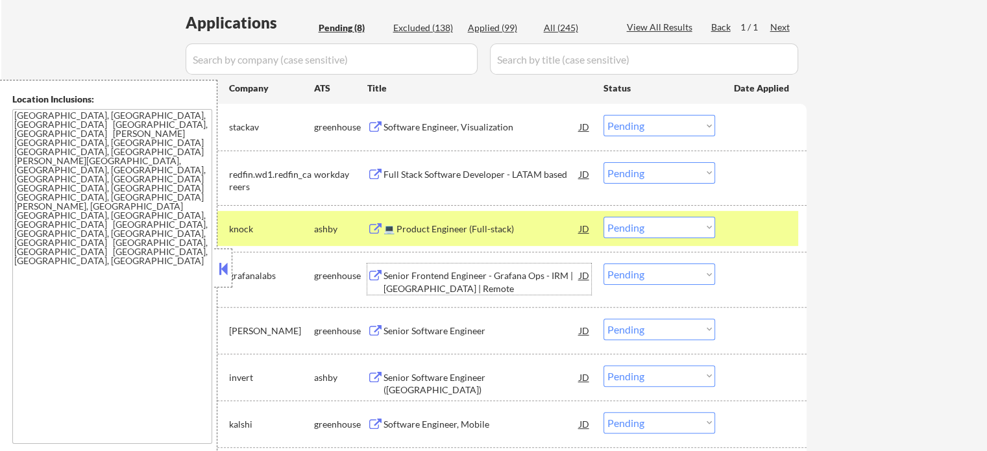
click at [413, 290] on div "Senior Frontend Engineer - Grafana Ops - IRM | USA | Remote" at bounding box center [482, 281] width 196 height 25
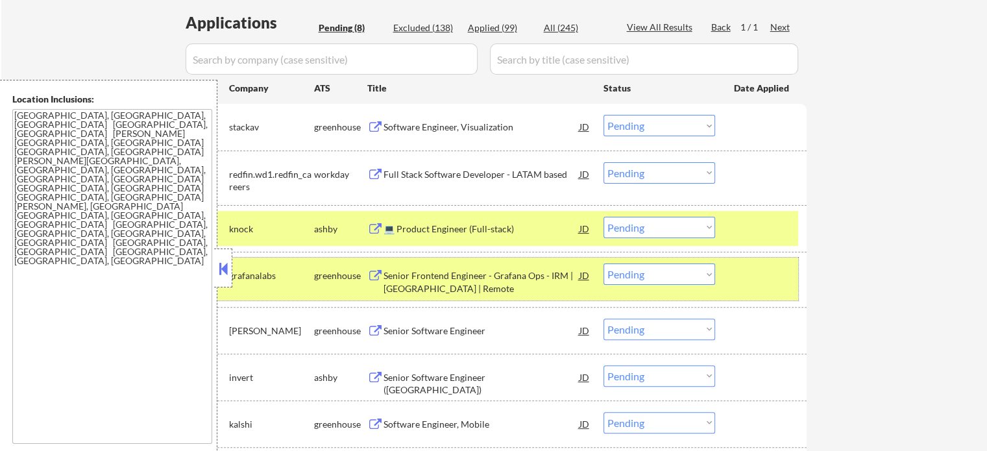
click at [740, 279] on div at bounding box center [762, 275] width 57 height 23
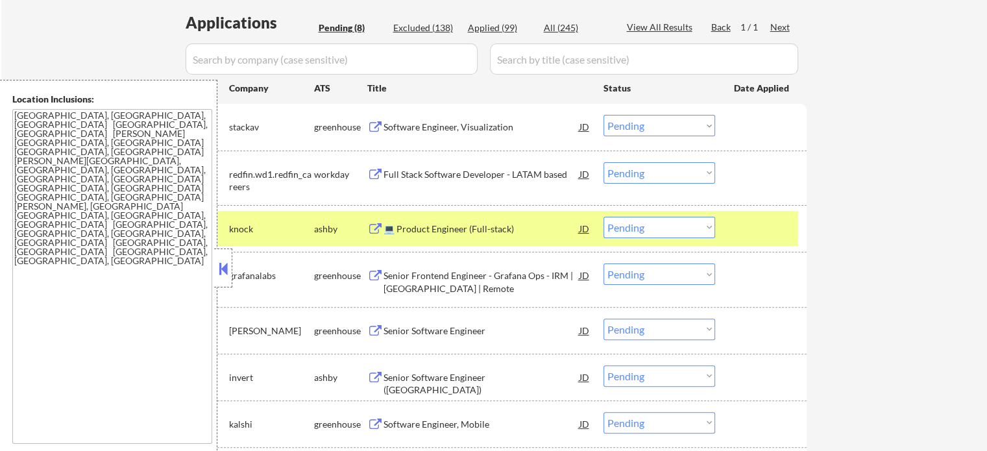
click at [753, 229] on div at bounding box center [762, 228] width 57 height 23
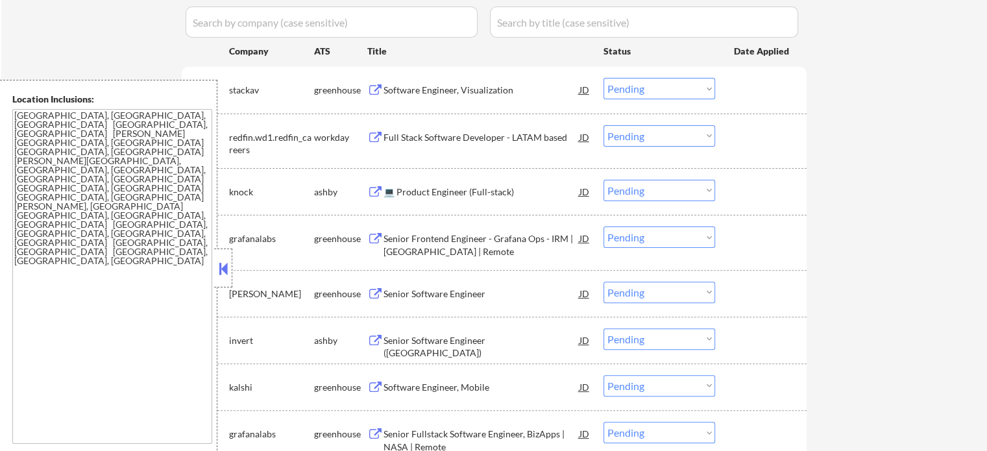
scroll to position [454, 0]
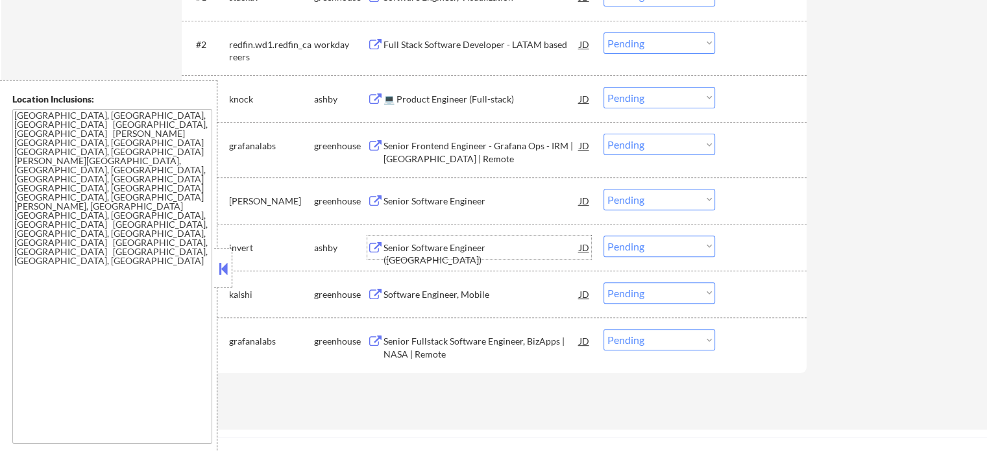
click at [461, 242] on div "Senior Software Engineer (North America)" at bounding box center [482, 253] width 196 height 25
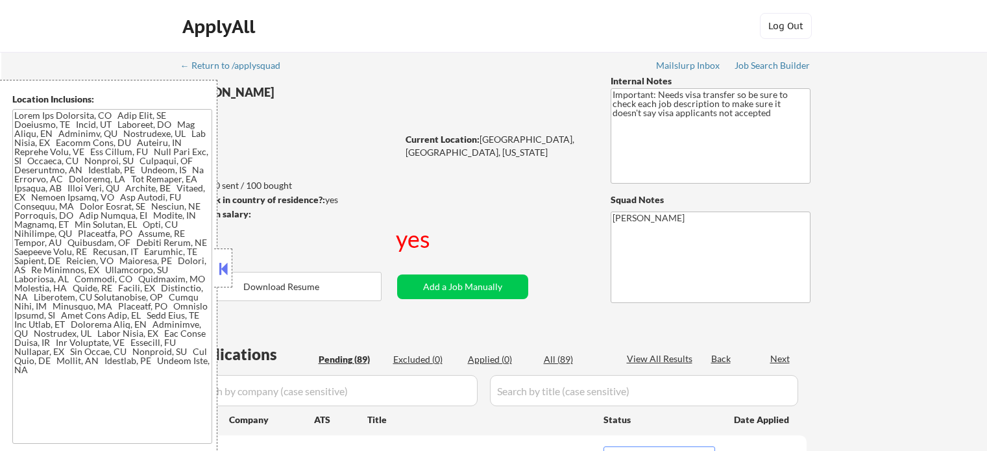
select select ""pending""
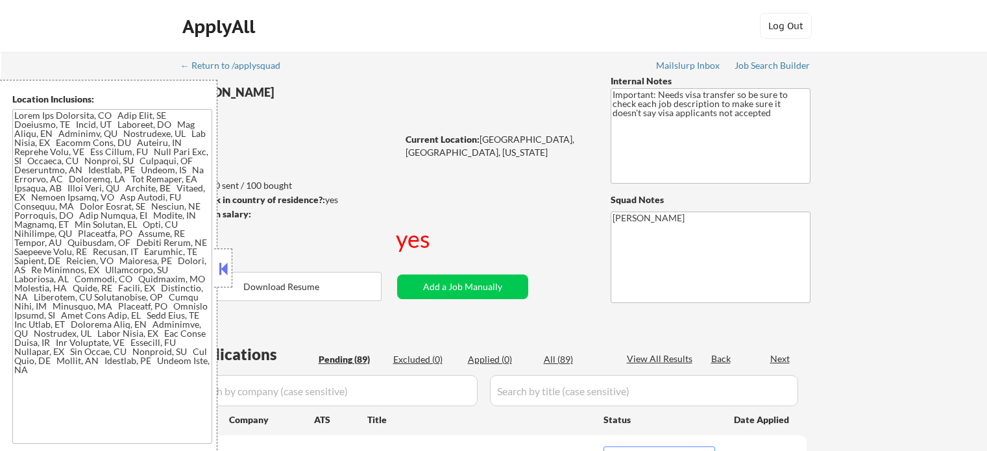
select select ""pending""
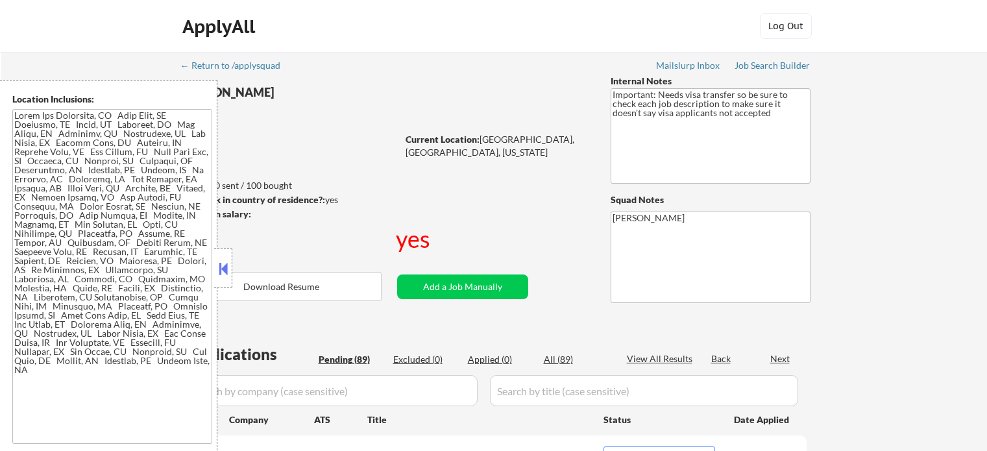
select select ""pending""
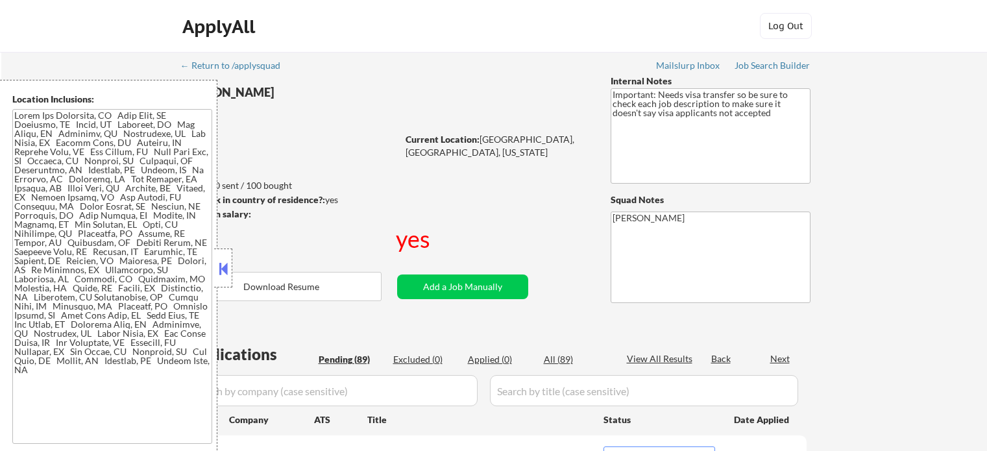
select select ""pending""
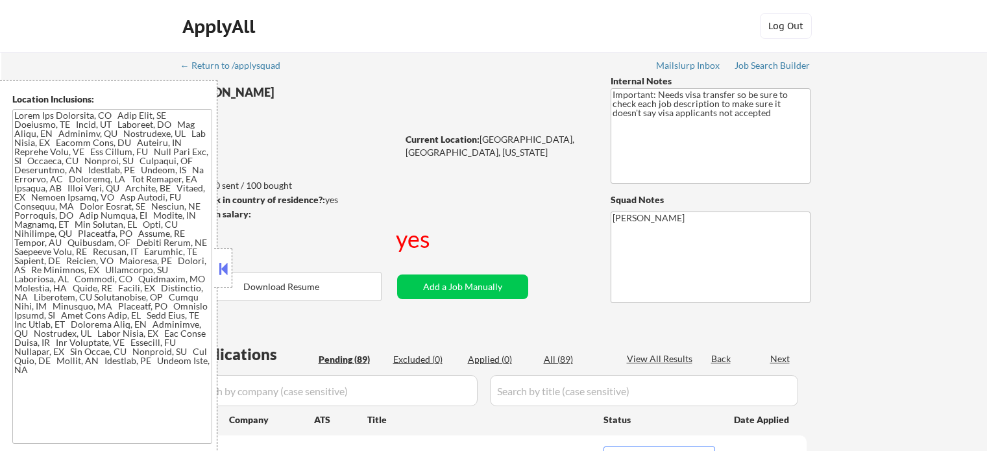
select select ""pending""
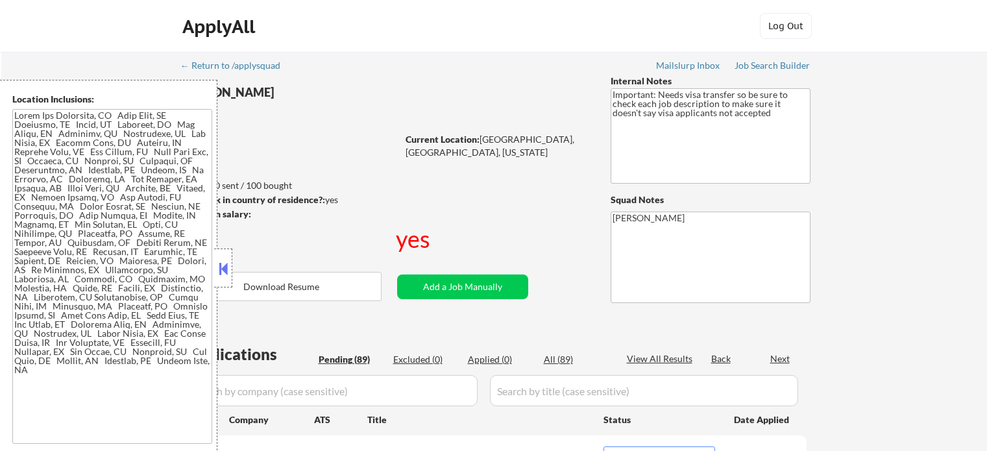
select select ""pending""
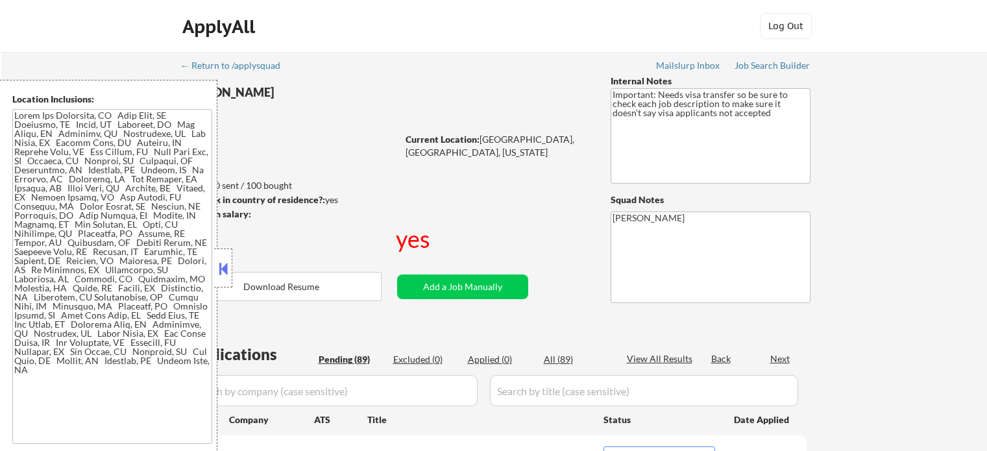
select select ""pending""
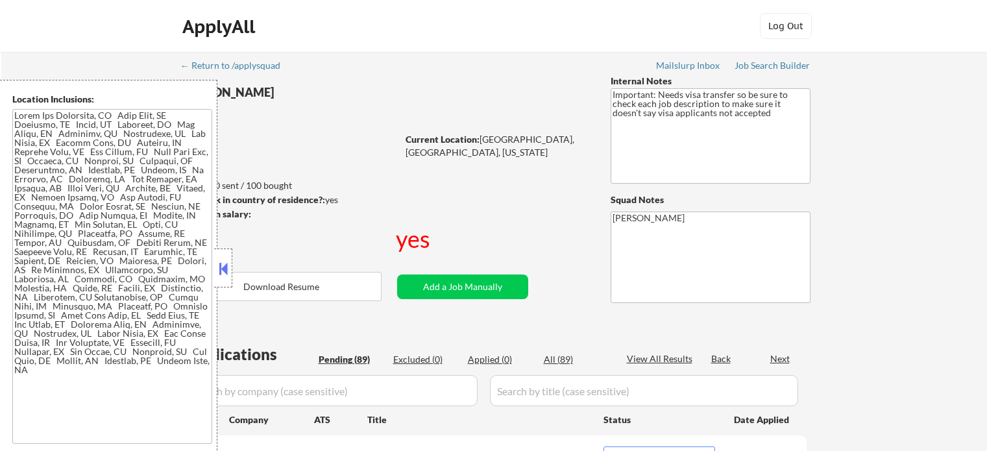
select select ""pending""
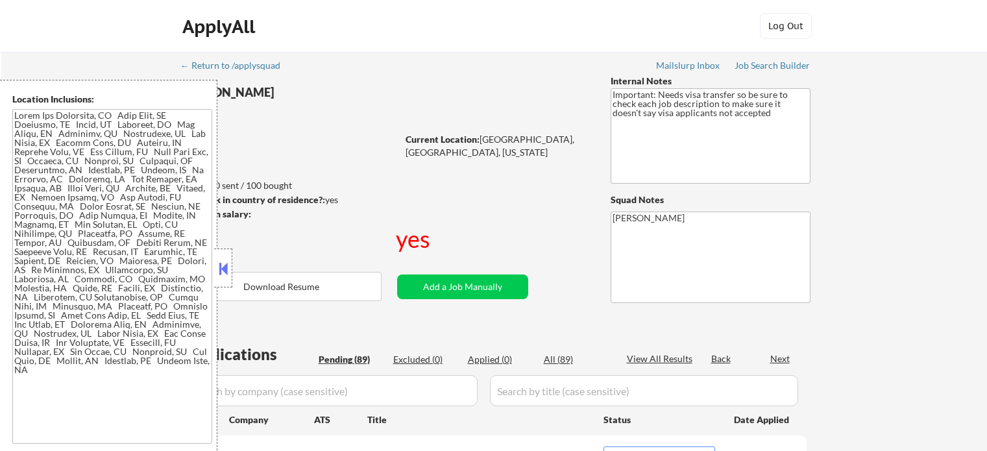
select select ""pending""
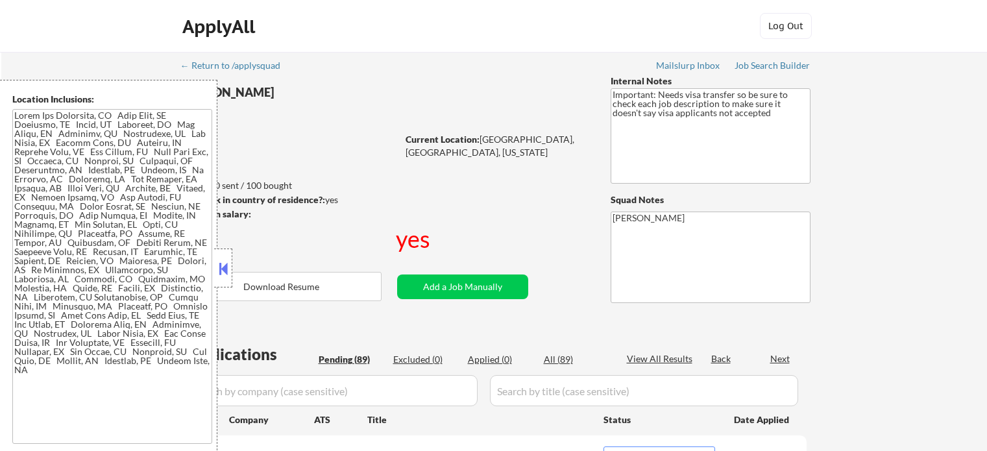
select select ""pending""
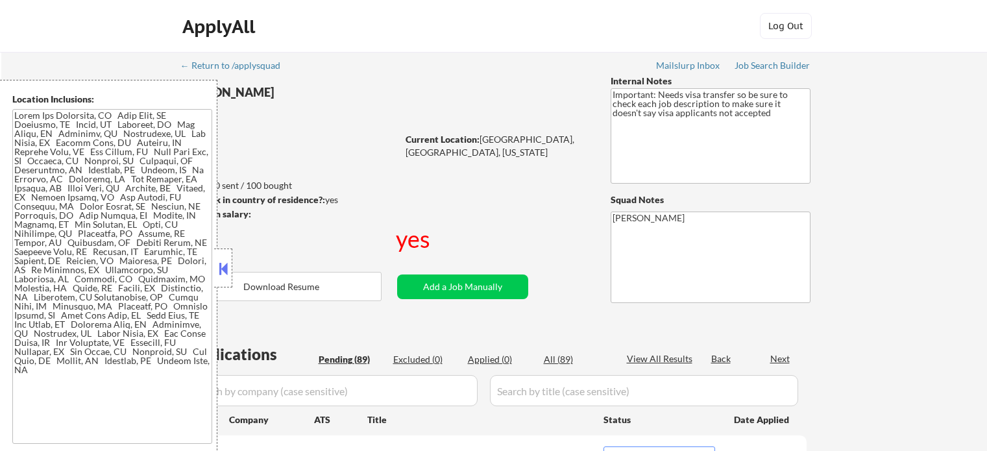
select select ""pending""
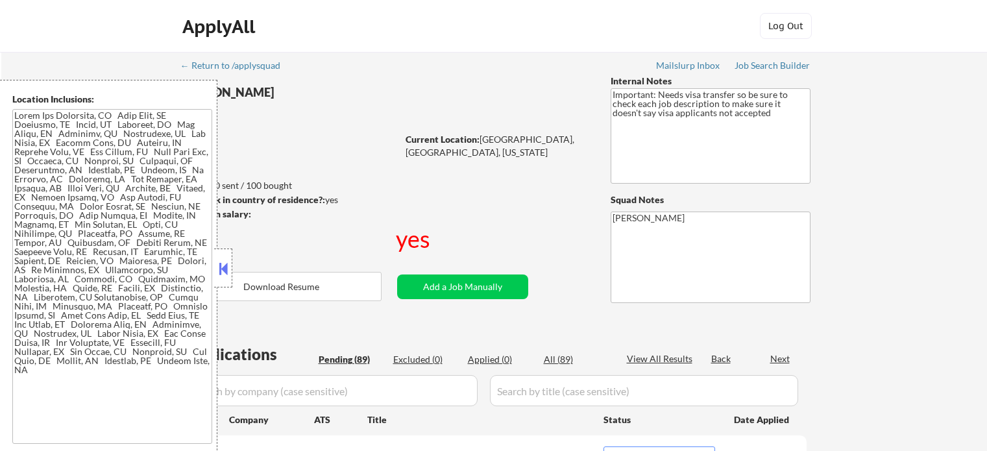
select select ""pending""
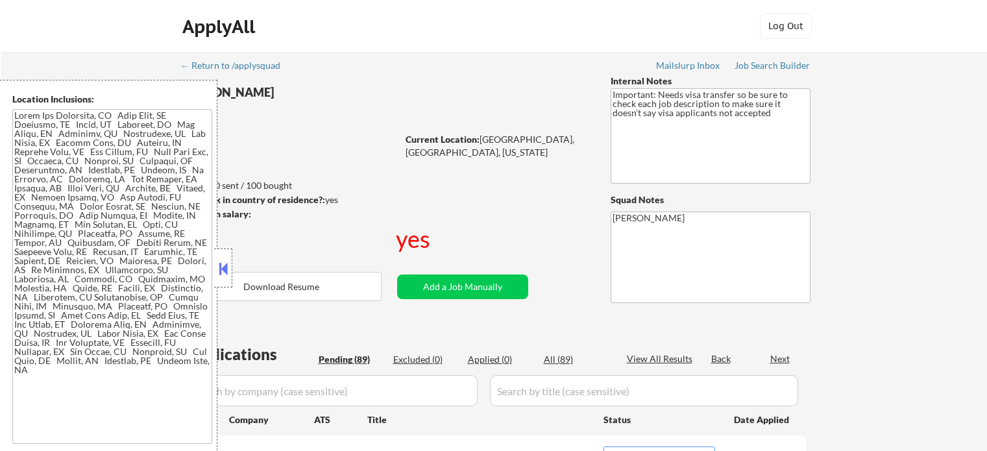
select select ""pending""
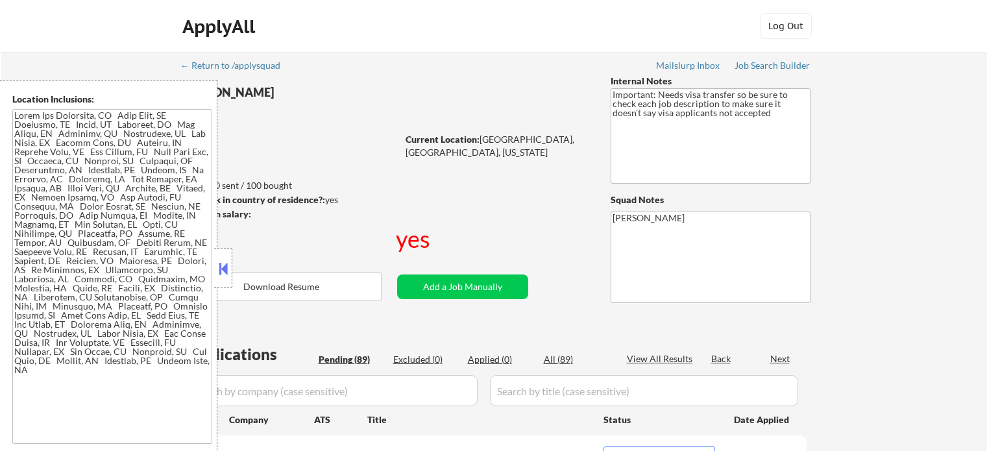
select select ""pending""
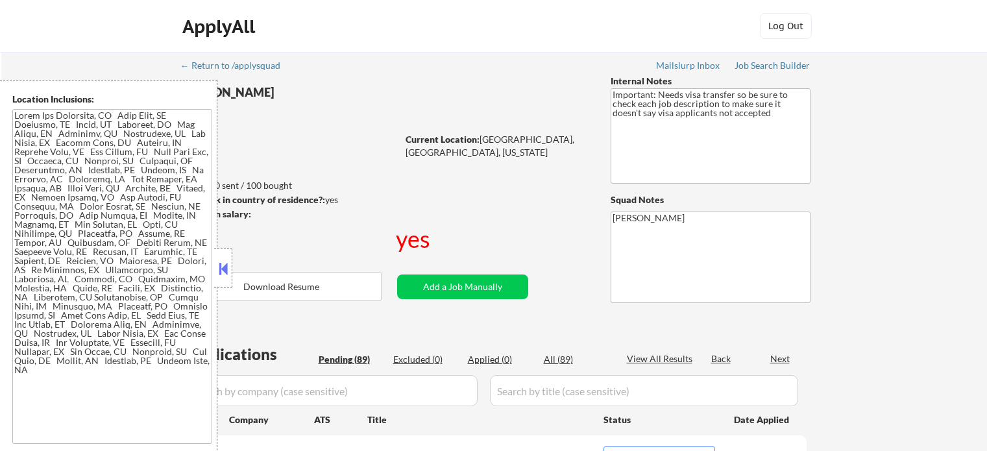
select select ""pending""
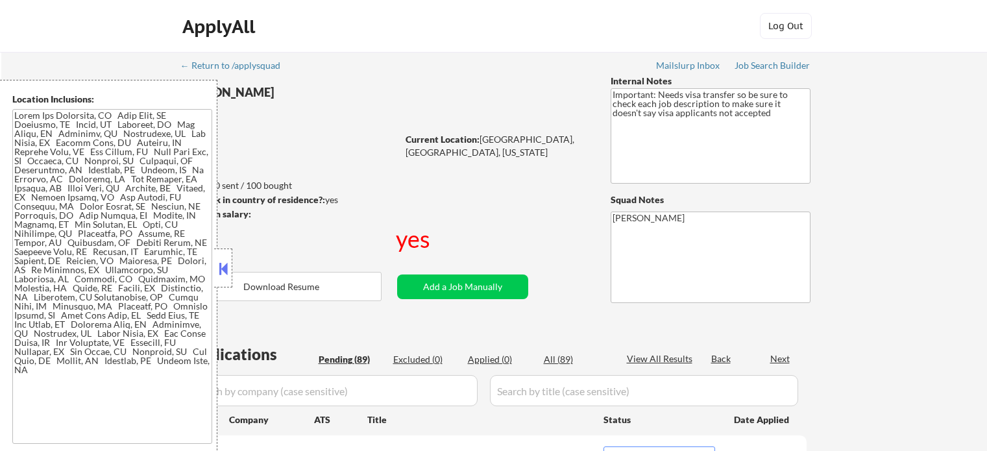
select select ""pending""
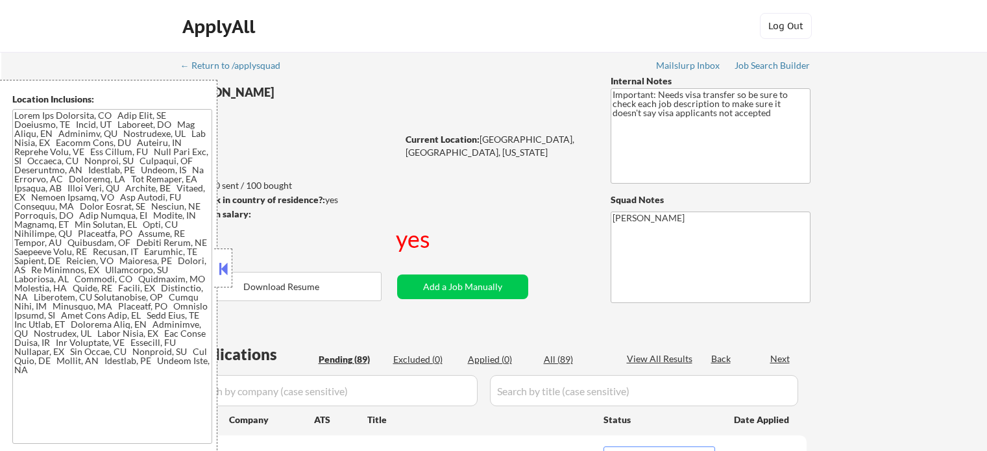
select select ""pending""
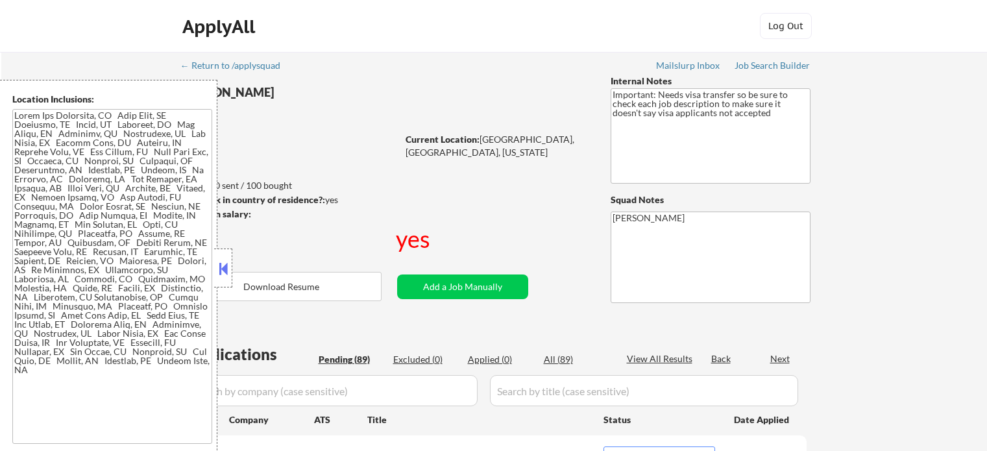
select select ""pending""
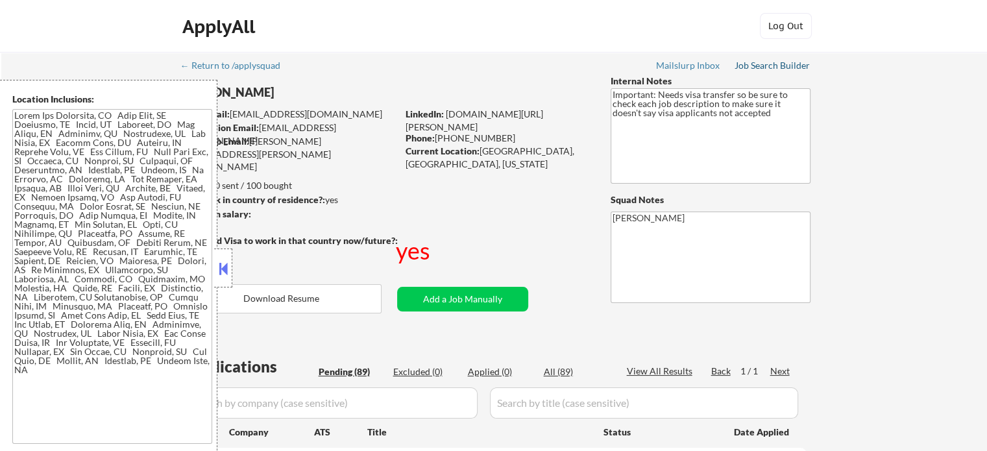
click at [797, 69] on div "Job Search Builder" at bounding box center [773, 65] width 76 height 9
select select ""pending""
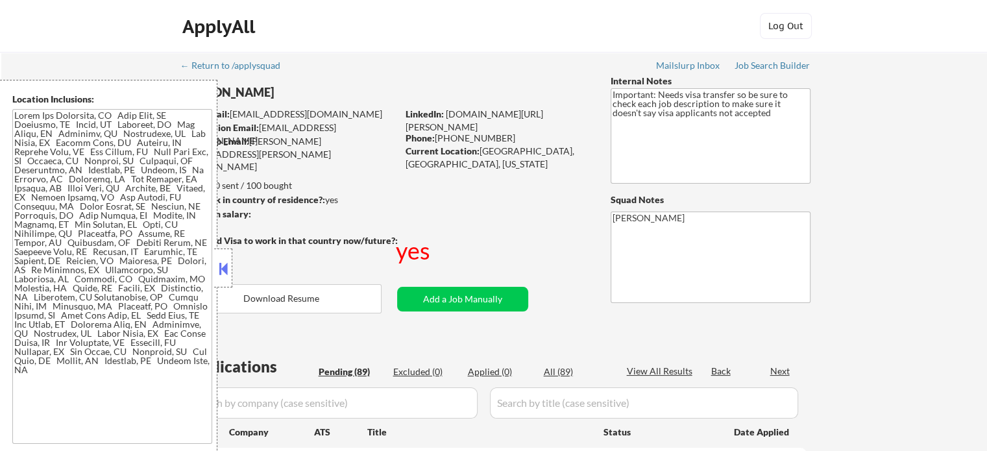
select select ""pending""
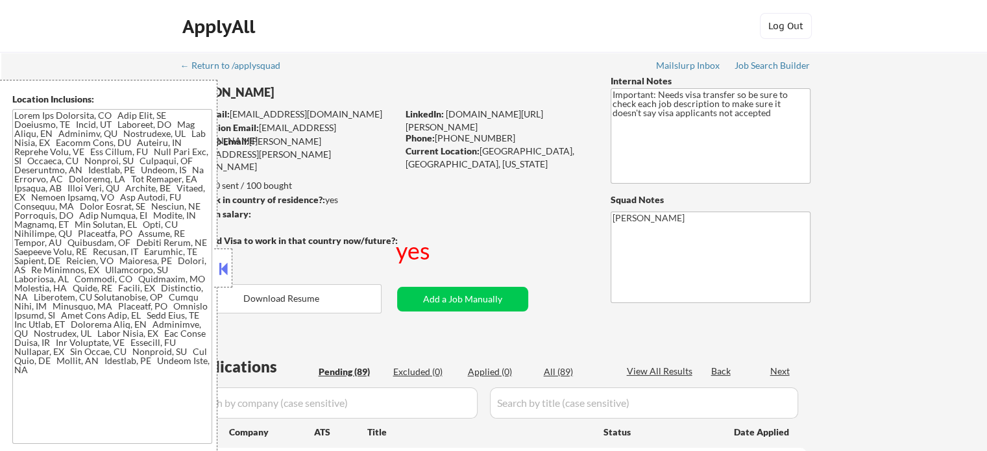
select select ""pending""
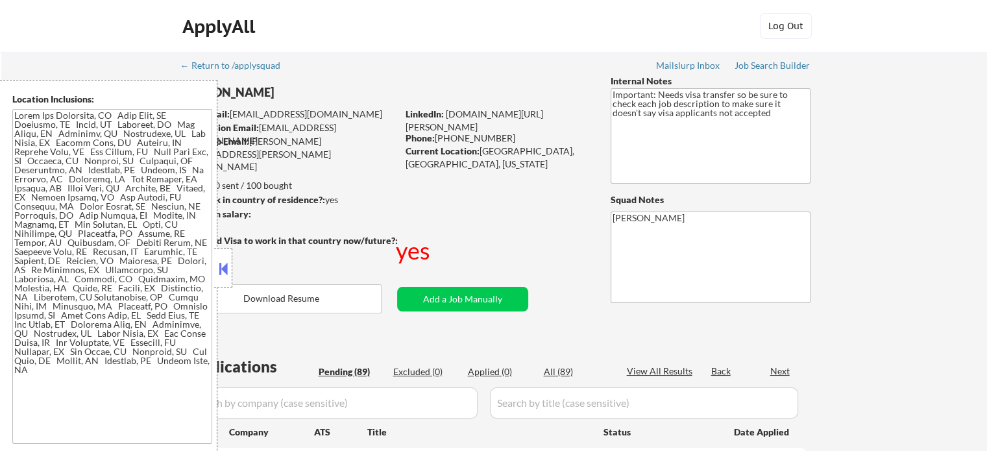
select select ""pending""
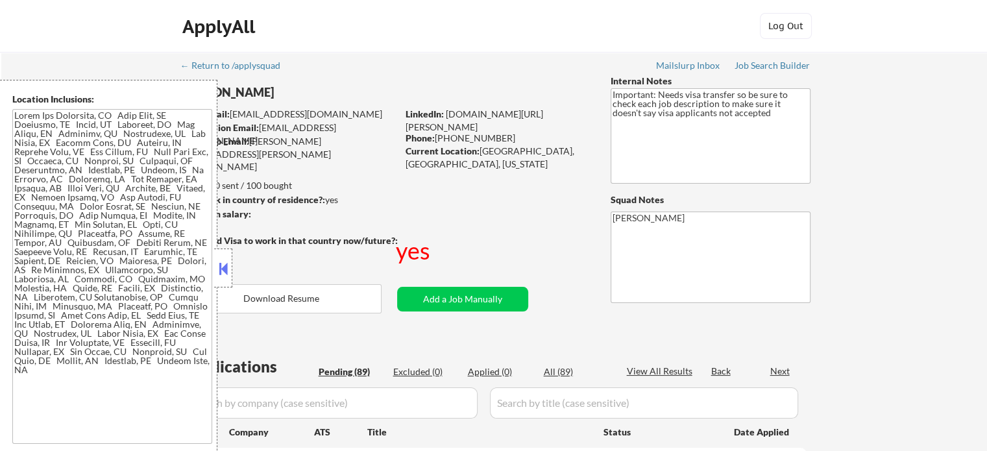
select select ""pending""
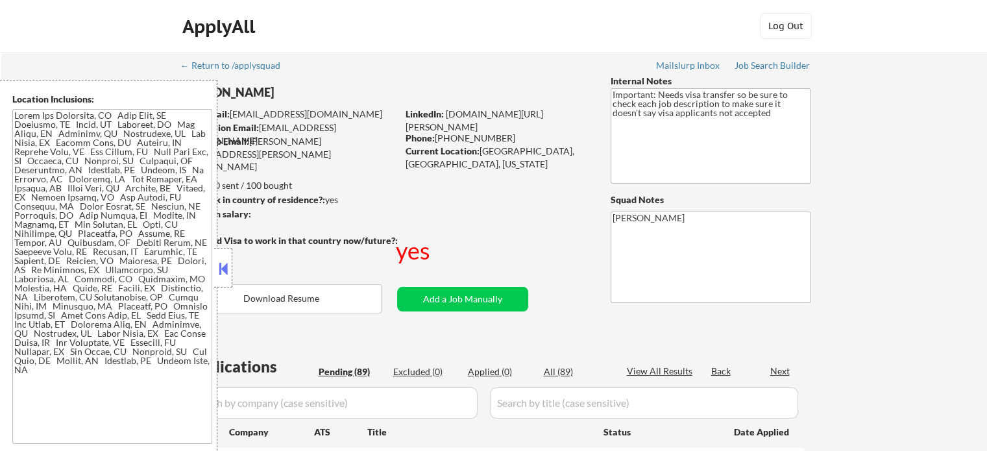
select select ""pending""
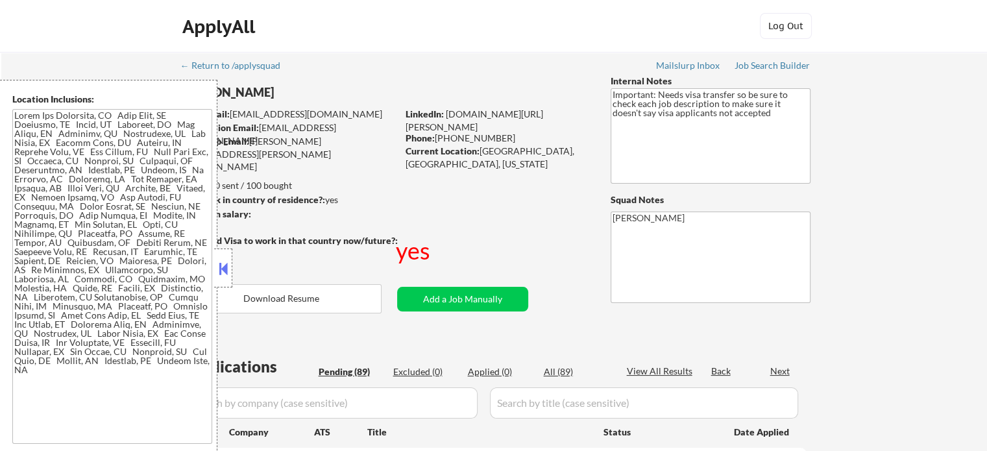
select select ""pending""
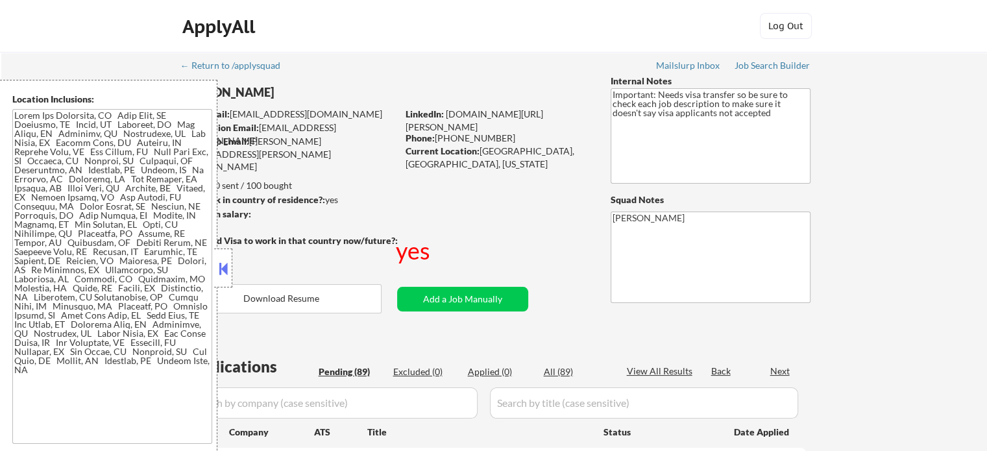
select select ""pending""
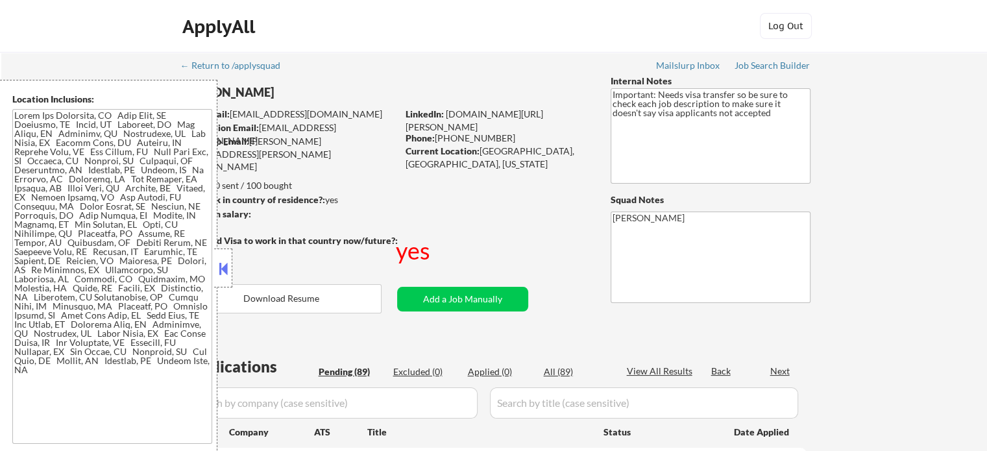
select select ""pending""
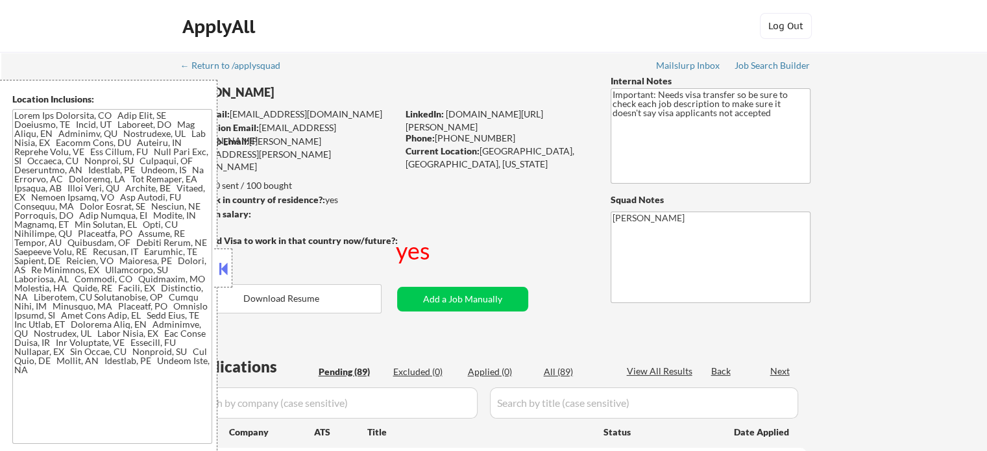
select select ""pending""
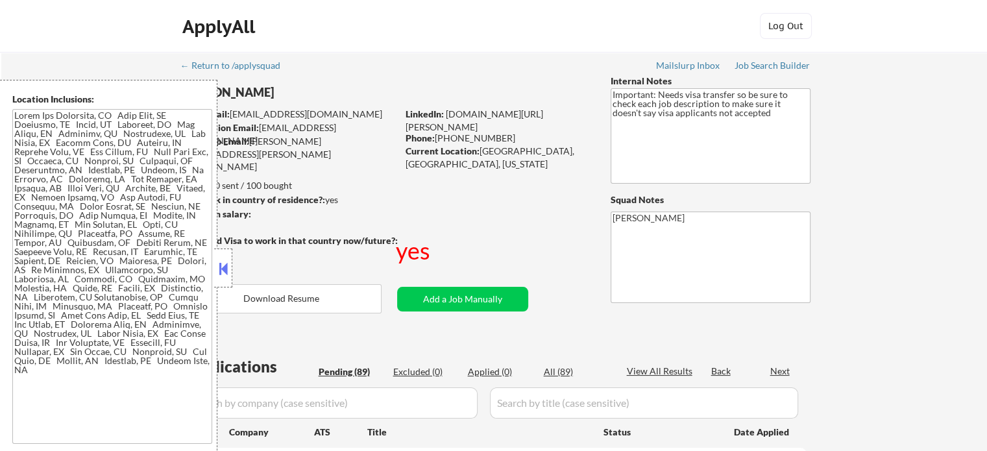
select select ""pending""
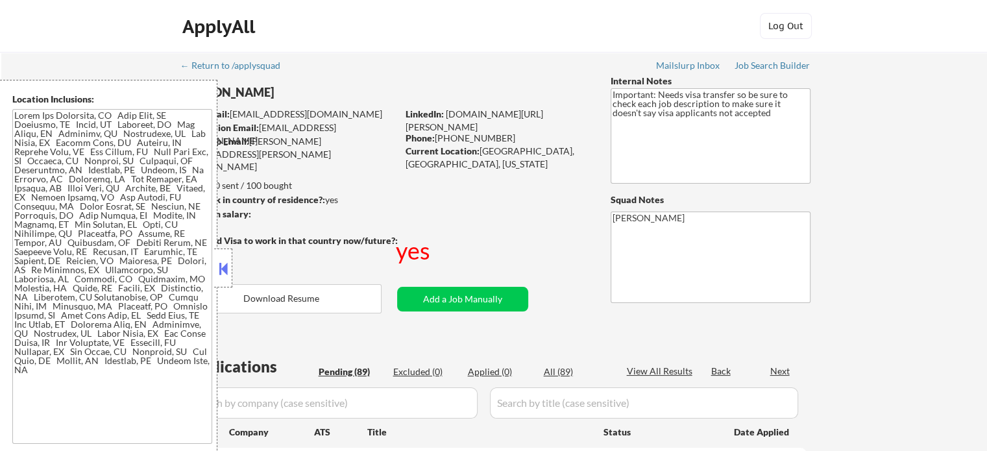
select select ""pending""
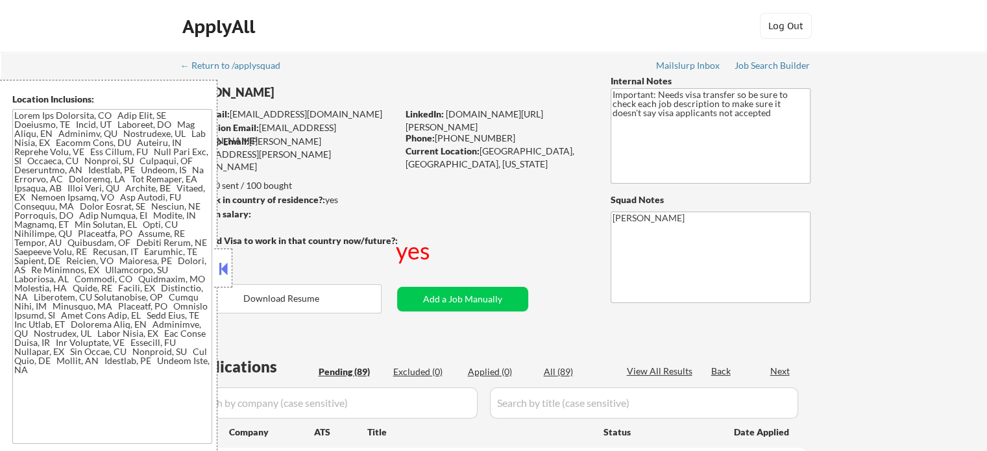
select select ""pending""
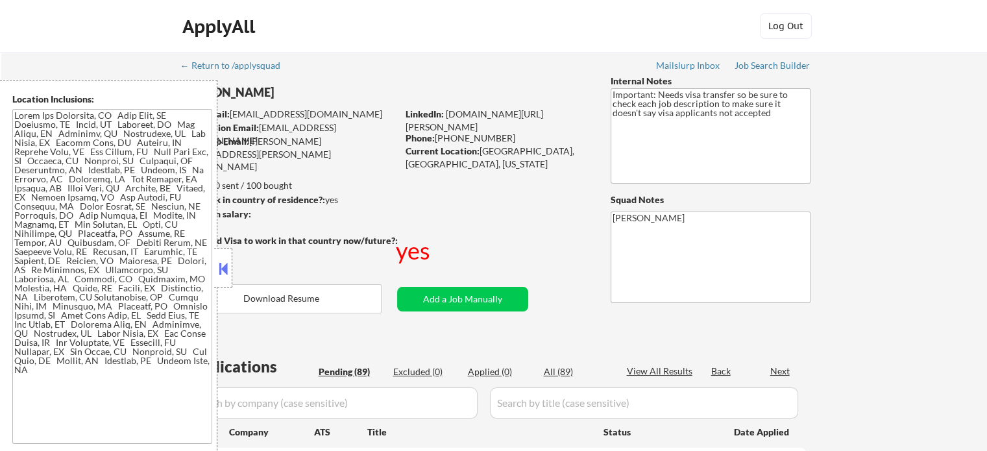
select select ""pending""
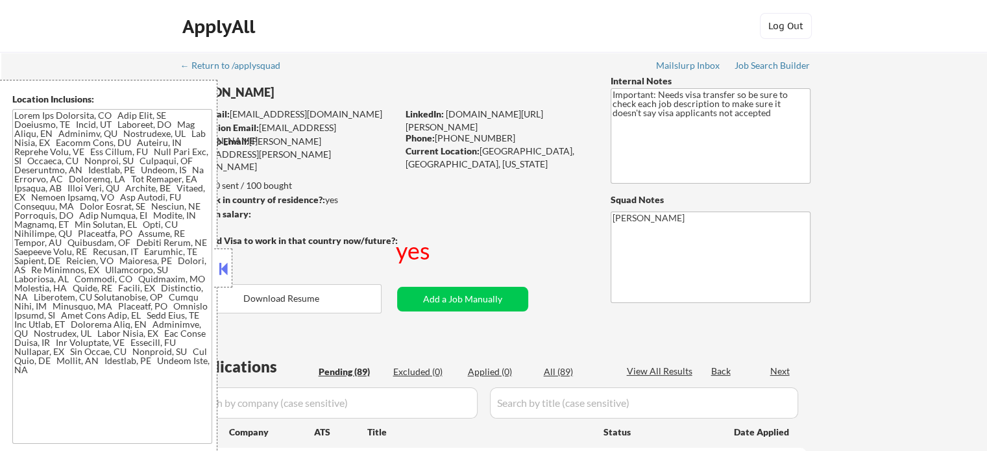
select select ""pending""
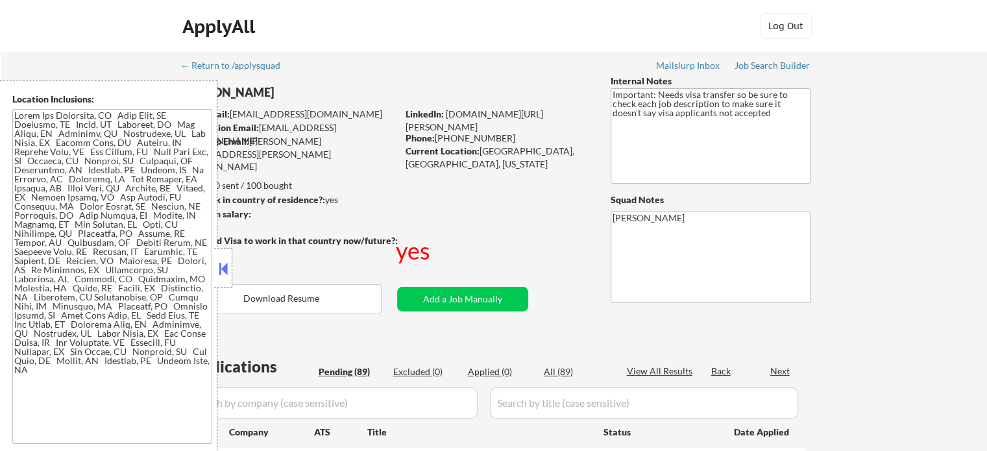
select select ""pending""
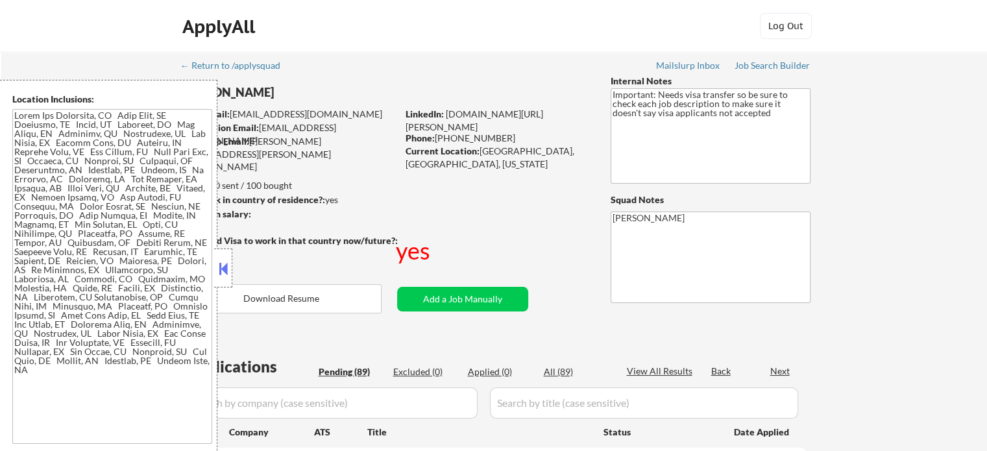
select select ""pending""
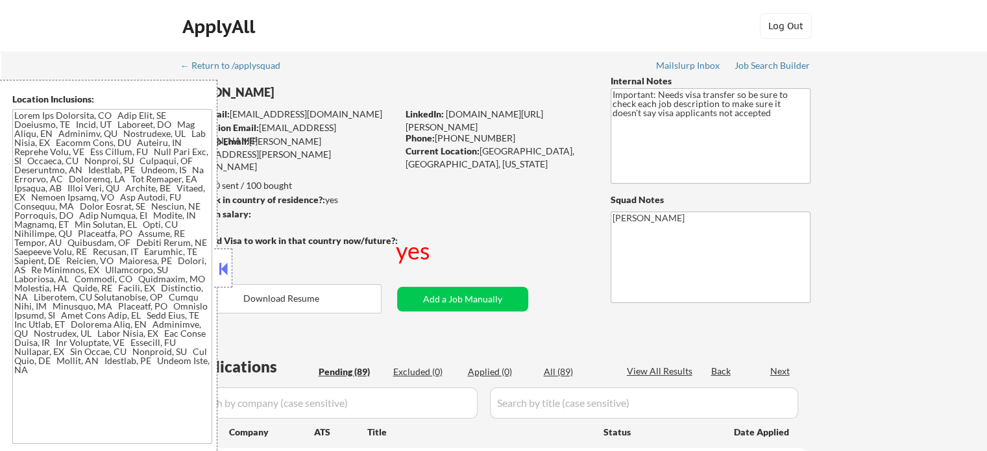
select select ""pending""
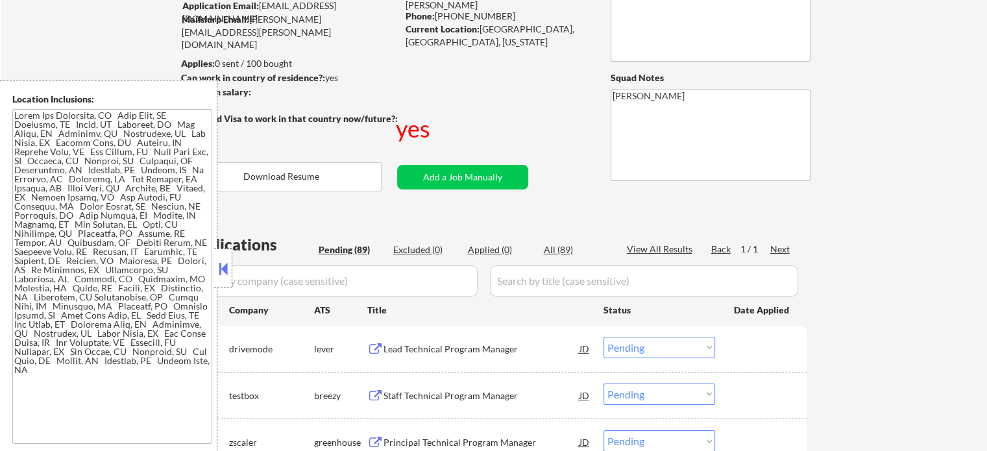
scroll to position [130, 0]
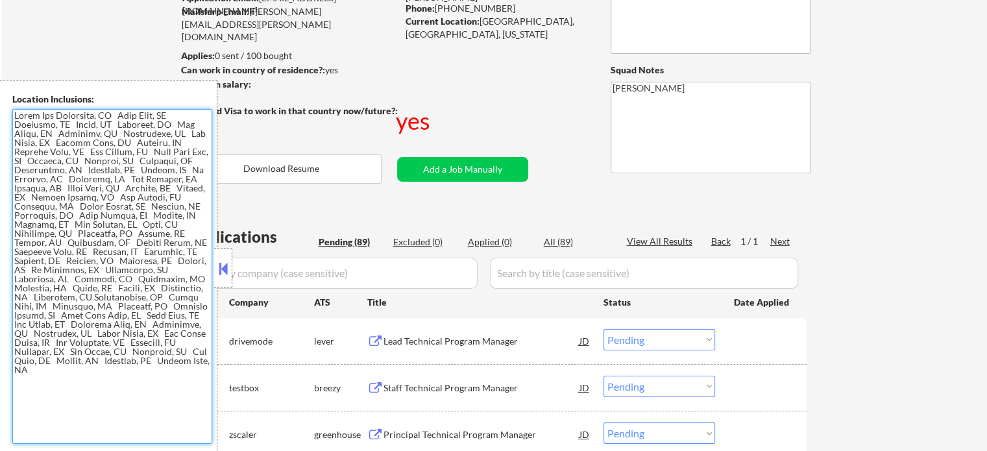
drag, startPoint x: 167, startPoint y: 365, endPoint x: 0, endPoint y: 114, distance: 301.0
click at [0, 114] on div "Location Inclusions:" at bounding box center [108, 268] width 217 height 377
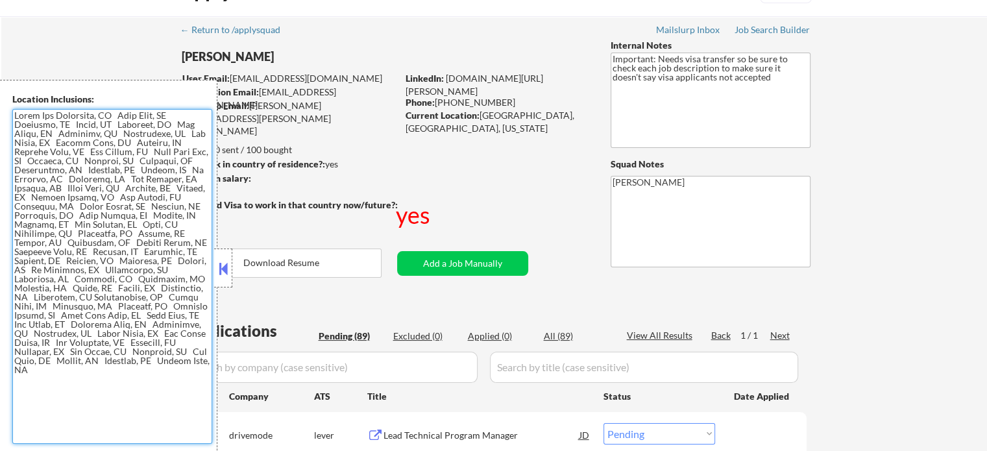
scroll to position [0, 0]
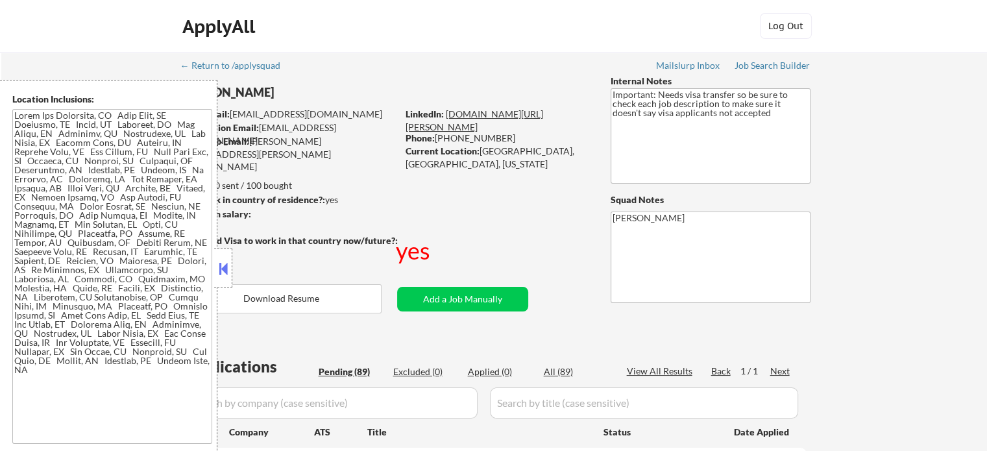
drag, startPoint x: 447, startPoint y: 129, endPoint x: 445, endPoint y: 114, distance: 15.1
click at [445, 114] on div "LinkedIn: linkedin.com/in/ajit-pal-singh-8a281b2" at bounding box center [499, 120] width 186 height 25
copy link "linkedin.com/in/ajit-pal-singh-8a281b2"
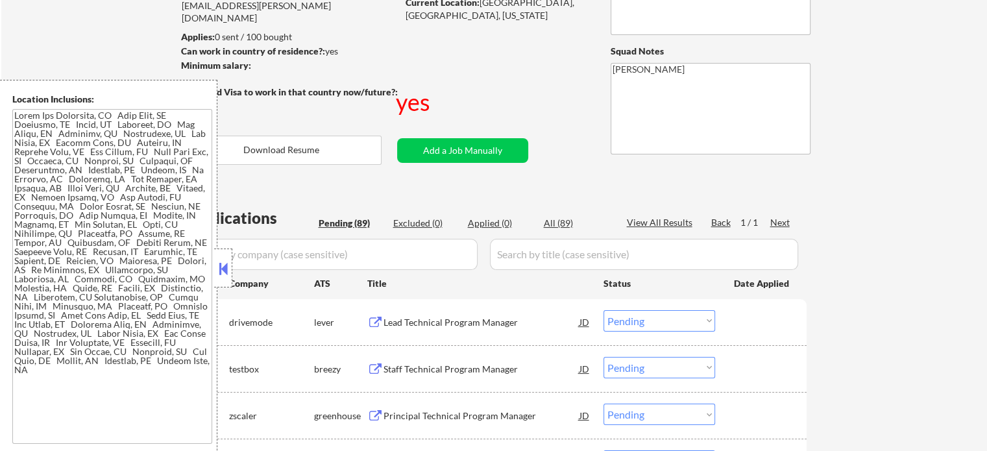
scroll to position [260, 0]
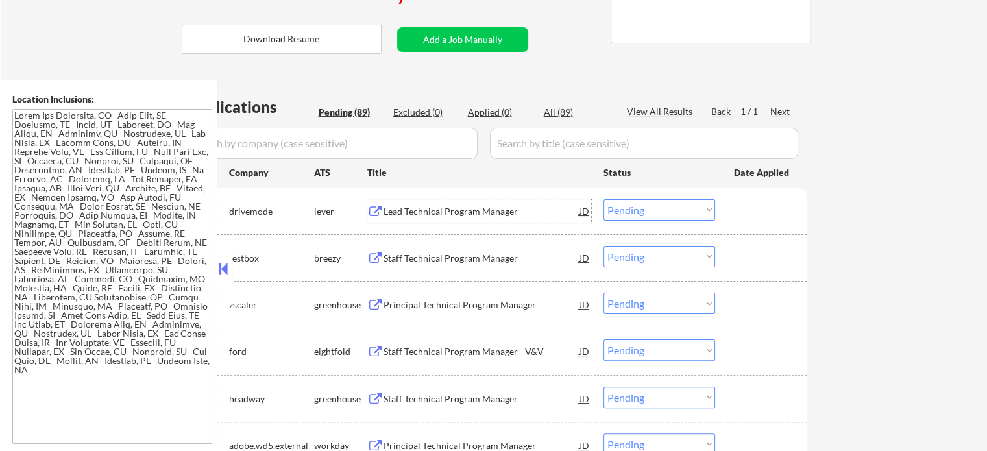
click at [438, 204] on div "Lead Technical Program Manager" at bounding box center [482, 210] width 196 height 23
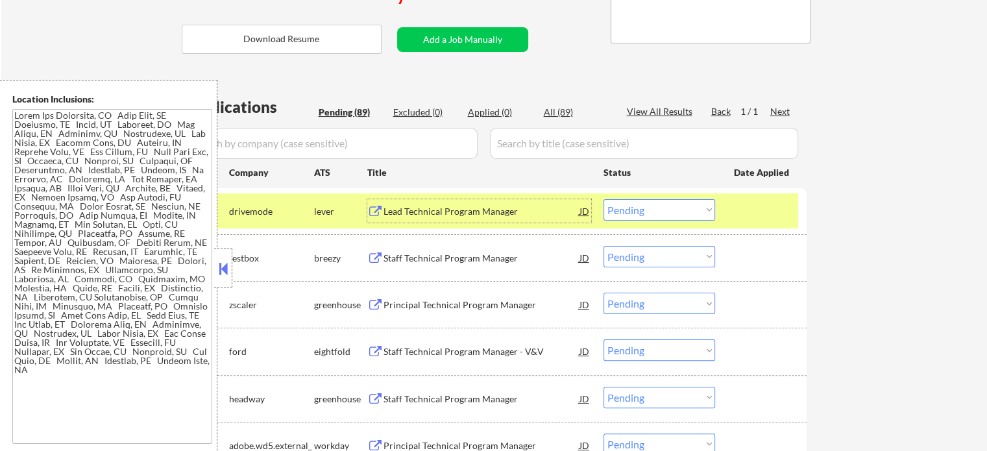
click at [657, 214] on select "Choose an option... Pending Applied Excluded (Questions) Excluded (Expired) Exc…" at bounding box center [660, 209] width 112 height 21
click at [604, 199] on select "Choose an option... Pending Applied Excluded (Questions) Excluded (Expired) Exc…" at bounding box center [660, 209] width 112 height 21
click at [772, 211] on div at bounding box center [762, 210] width 57 height 23
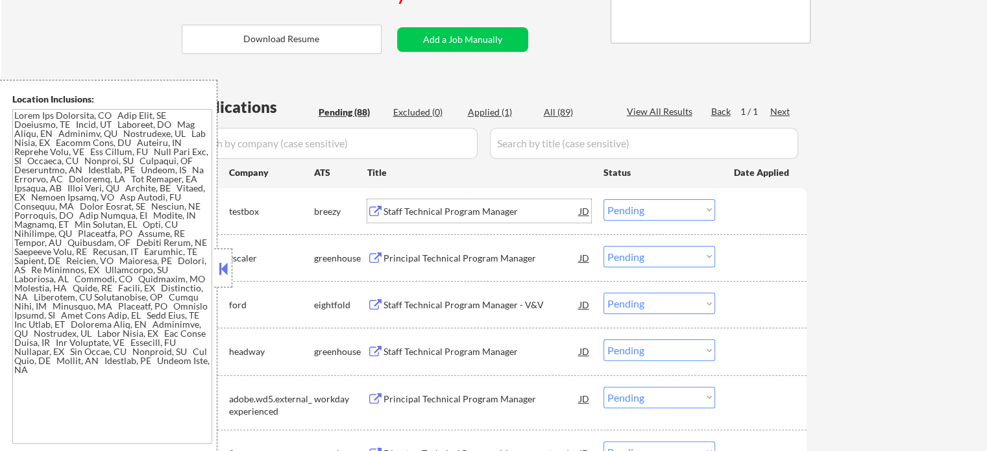
click at [437, 210] on div "Staff Technical Program Manager" at bounding box center [482, 211] width 196 height 13
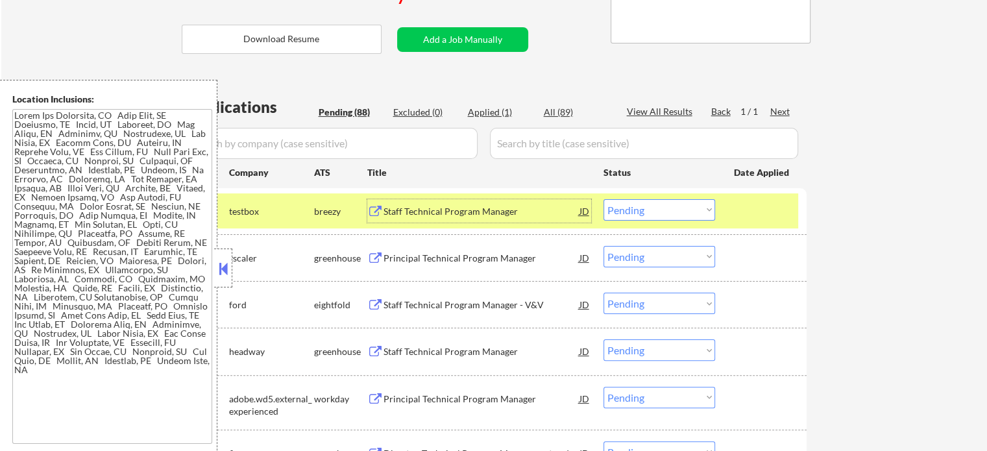
click at [632, 204] on select "Choose an option... Pending Applied Excluded (Questions) Excluded (Expired) Exc…" at bounding box center [660, 209] width 112 height 21
click at [604, 199] on select "Choose an option... Pending Applied Excluded (Questions) Excluded (Expired) Exc…" at bounding box center [660, 209] width 112 height 21
click at [741, 217] on div at bounding box center [762, 210] width 57 height 23
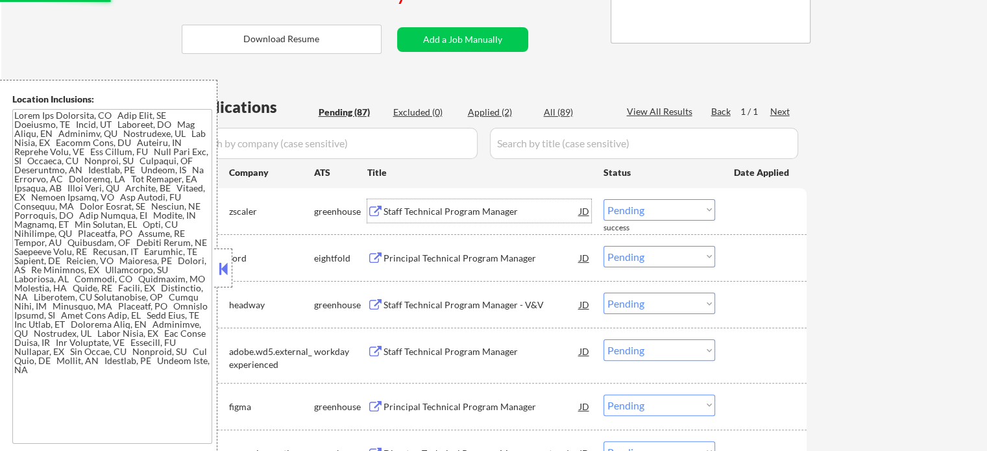
click at [446, 211] on div "Staff Technical Program Manager" at bounding box center [482, 211] width 196 height 13
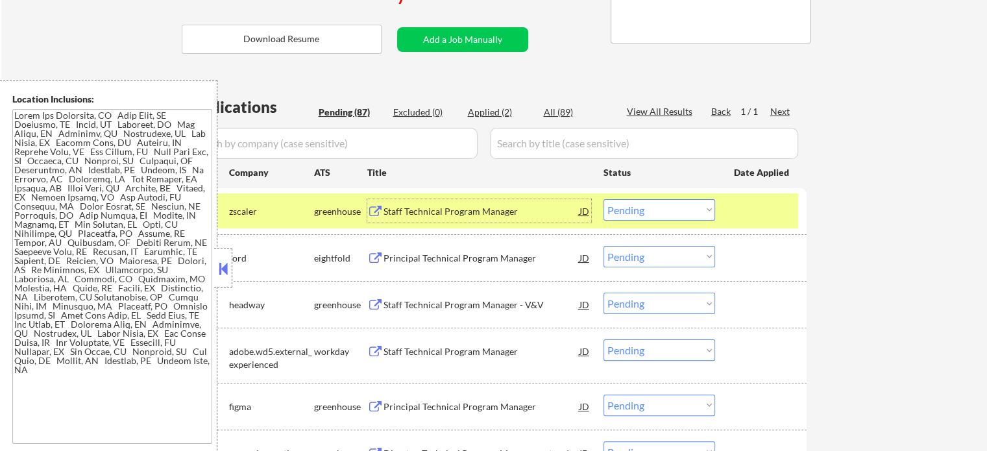
click at [656, 210] on select "Choose an option... Pending Applied Excluded (Questions) Excluded (Expired) Exc…" at bounding box center [660, 209] width 112 height 21
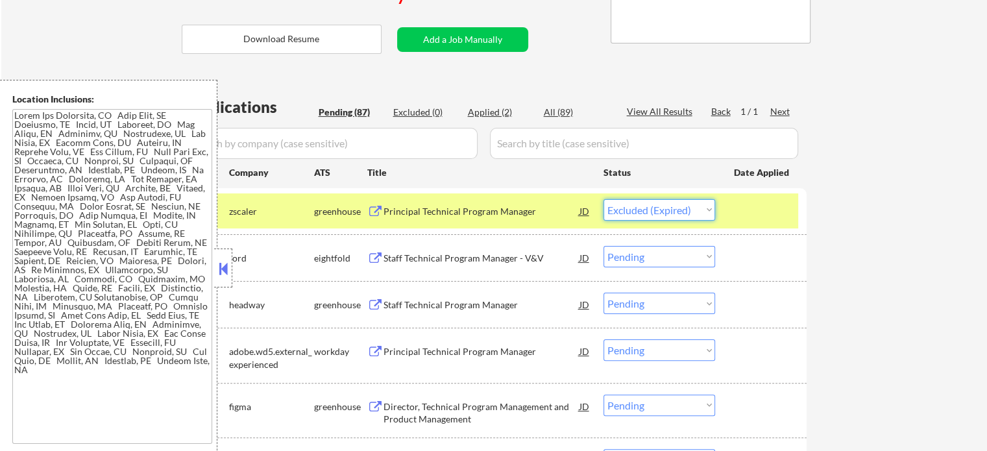
click at [604, 199] on select "Choose an option... Pending Applied Excluded (Questions) Excluded (Expired) Exc…" at bounding box center [660, 209] width 112 height 21
click at [750, 208] on div at bounding box center [762, 210] width 57 height 23
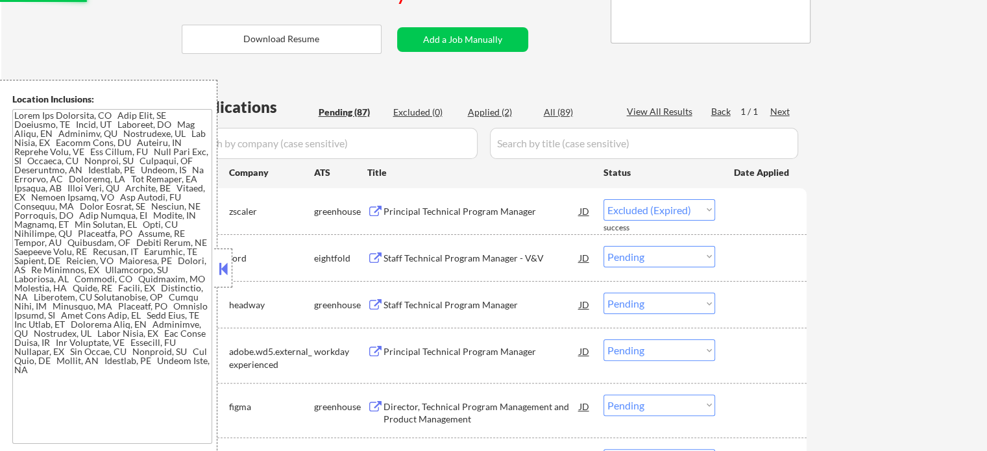
select select ""pending""
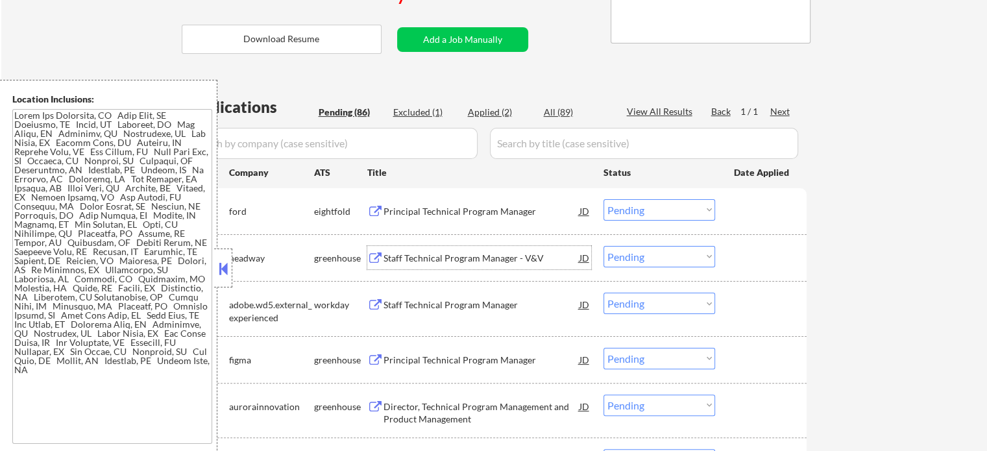
click at [436, 255] on div "Staff Technical Program Manager - V&V" at bounding box center [482, 258] width 196 height 13
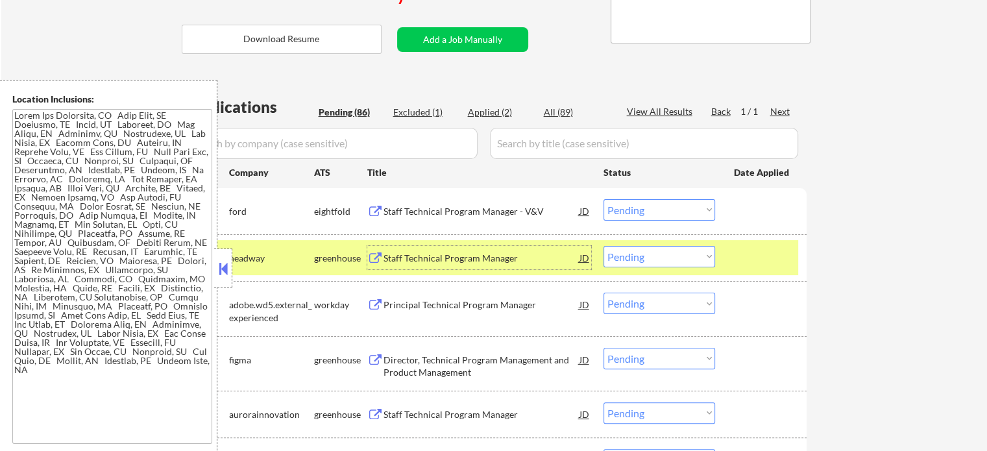
click at [632, 262] on select "Choose an option... Pending Applied Excluded (Questions) Excluded (Expired) Exc…" at bounding box center [660, 256] width 112 height 21
click at [604, 246] on select "Choose an option... Pending Applied Excluded (Questions) Excluded (Expired) Exc…" at bounding box center [660, 256] width 112 height 21
click at [767, 264] on div at bounding box center [762, 257] width 57 height 23
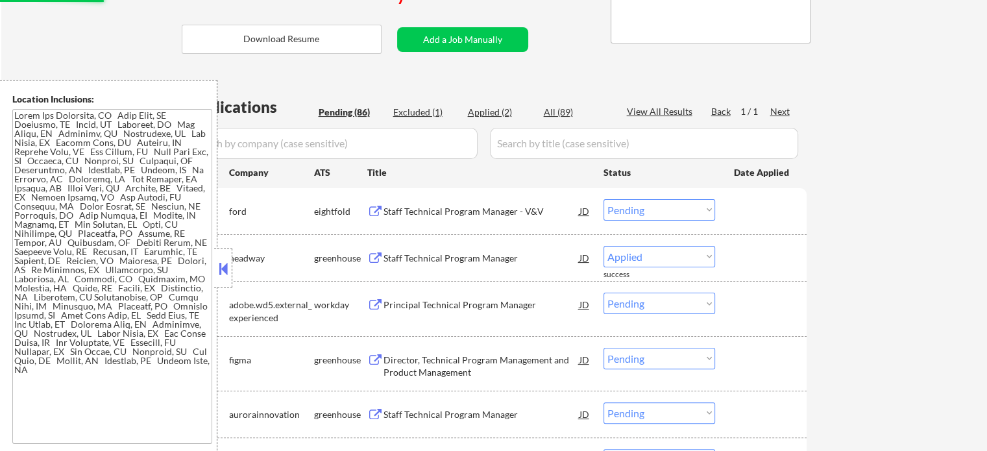
select select ""pending""
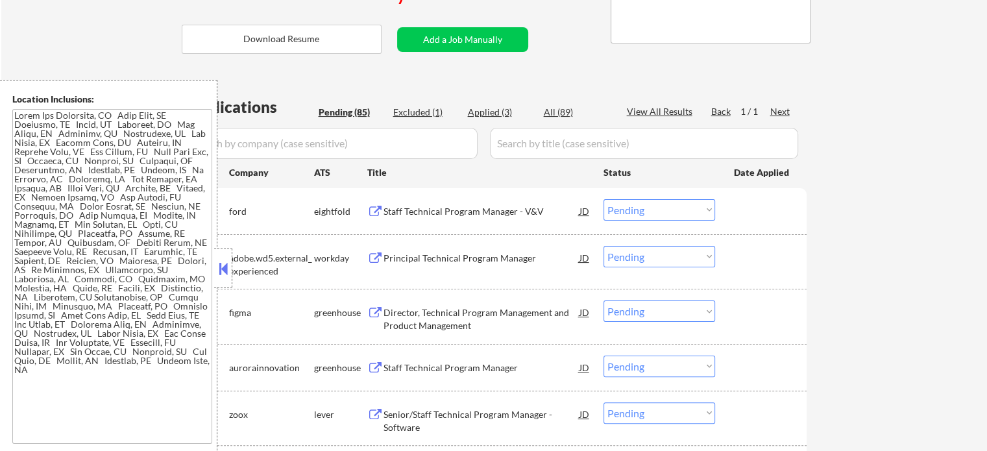
click at [436, 312] on div "Director, Technical Program Management and Product Management" at bounding box center [482, 318] width 196 height 25
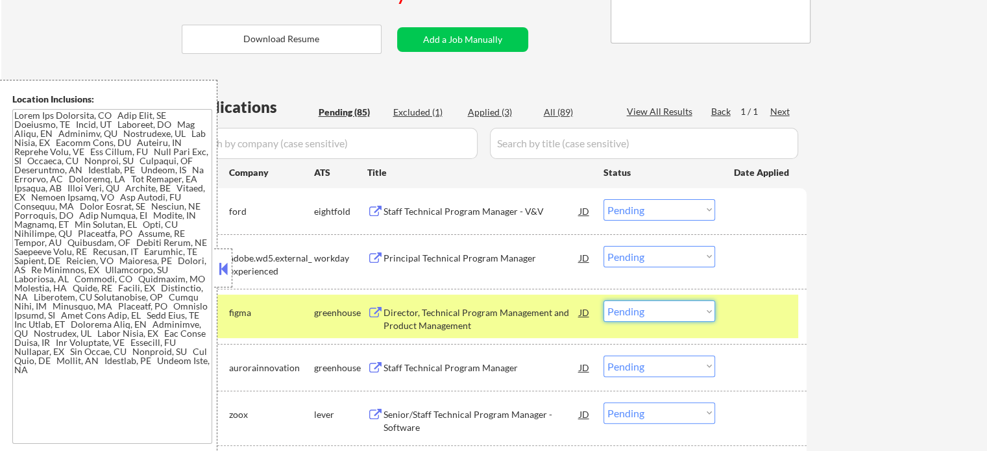
click at [669, 311] on select "Choose an option... Pending Applied Excluded (Questions) Excluded (Expired) Exc…" at bounding box center [660, 311] width 112 height 21
click at [604, 301] on select "Choose an option... Pending Applied Excluded (Questions) Excluded (Expired) Exc…" at bounding box center [660, 311] width 112 height 21
click at [683, 308] on select "Choose an option... Pending Applied Excluded (Questions) Excluded (Expired) Exc…" at bounding box center [660, 311] width 112 height 21
click at [604, 301] on select "Choose an option... Pending Applied Excluded (Questions) Excluded (Expired) Exc…" at bounding box center [660, 311] width 112 height 21
select select ""pending""
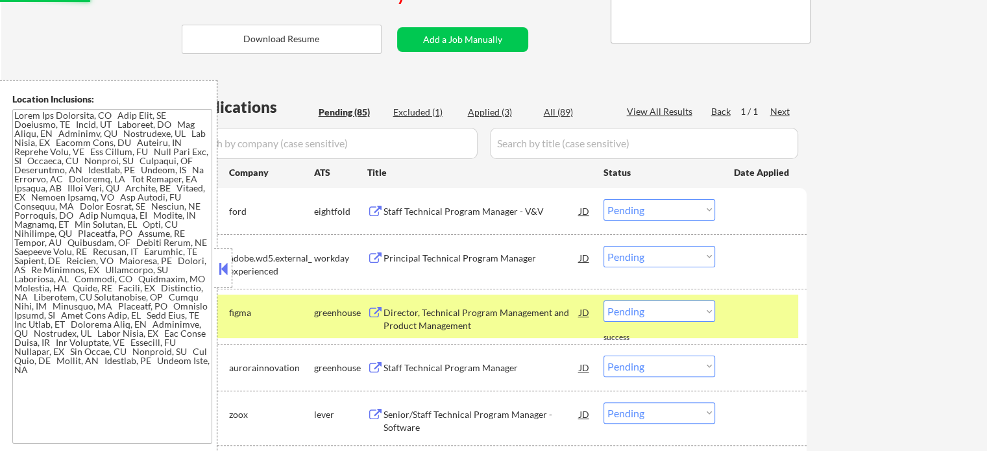
click at [725, 310] on div "#3 figma greenhouse Director, Technical Program Management and Product Manageme…" at bounding box center [492, 316] width 613 height 43
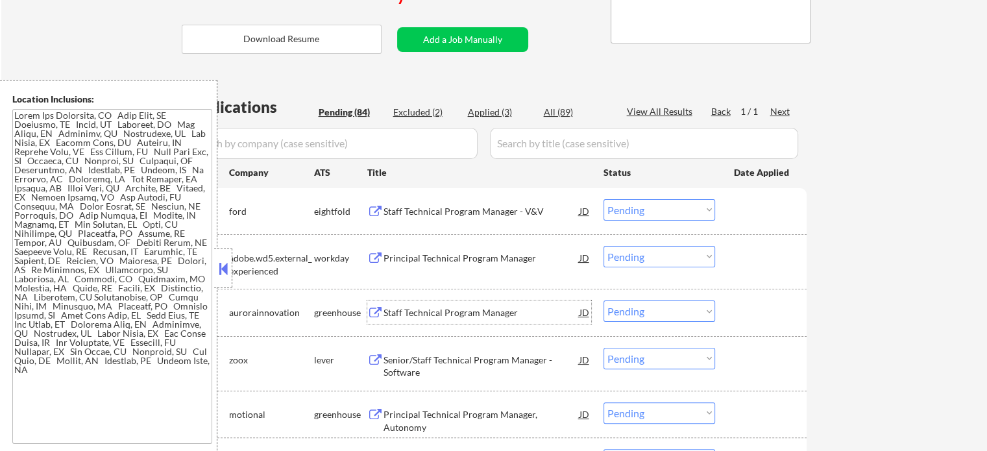
click at [436, 302] on div "Staff Technical Program Manager" at bounding box center [482, 312] width 196 height 23
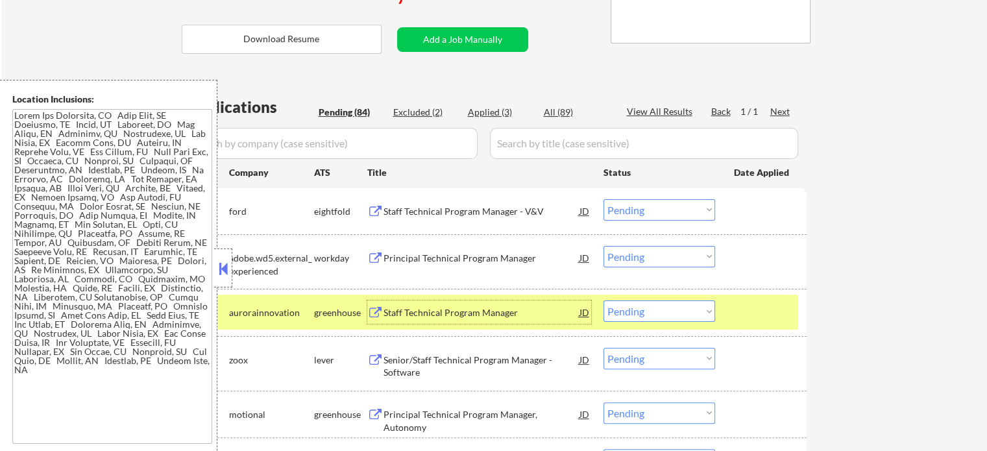
click at [748, 316] on div at bounding box center [762, 312] width 57 height 23
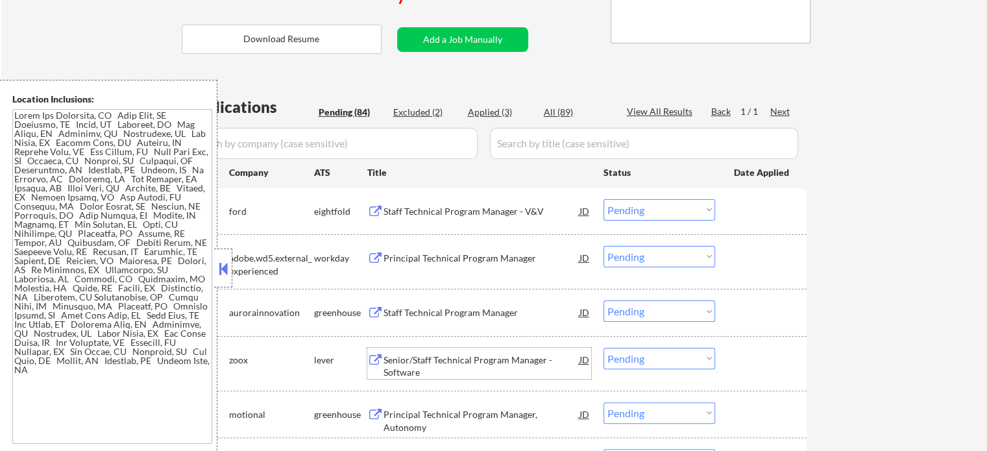
click at [406, 371] on div "Senior/Staff Technical Program Manager - Software" at bounding box center [482, 366] width 196 height 25
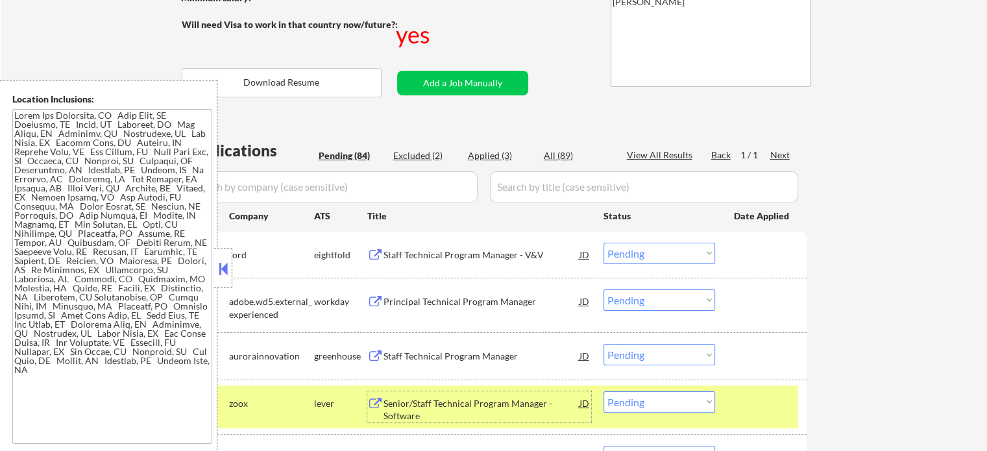
scroll to position [195, 0]
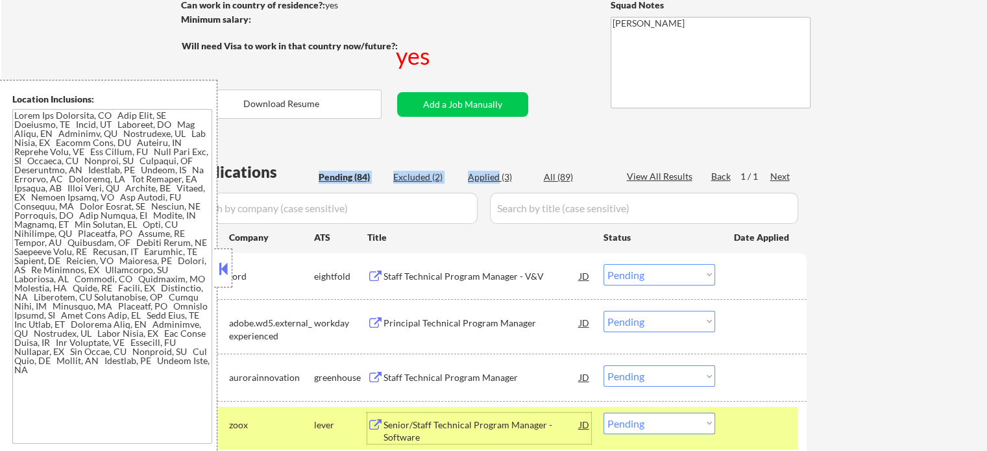
click at [499, 172] on div "Applied (3)" at bounding box center [500, 177] width 65 height 13
select select ""applied""
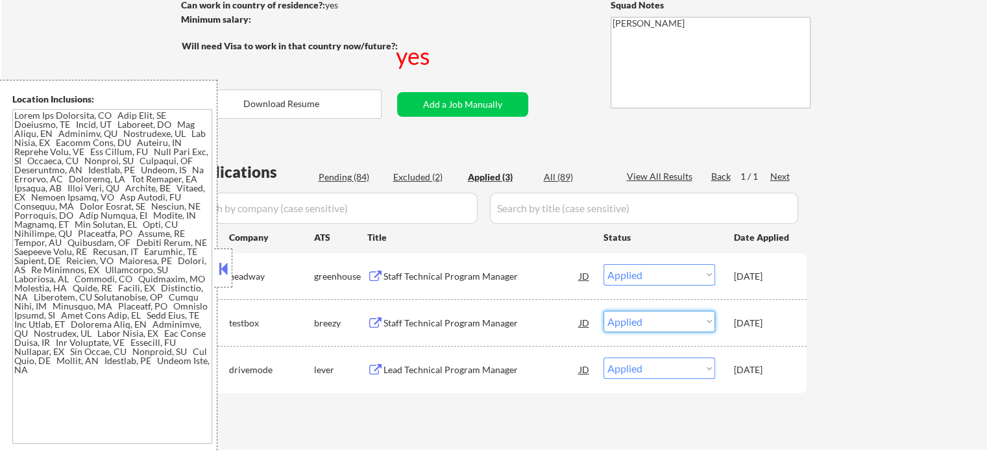
click at [621, 319] on select "Choose an option... Pending Applied Excluded (Questions) Excluded (Expired) Exc…" at bounding box center [660, 321] width 112 height 21
click at [604, 311] on select "Choose an option... Pending Applied Excluded (Questions) Excluded (Expired) Exc…" at bounding box center [660, 321] width 112 height 21
select select ""applied""
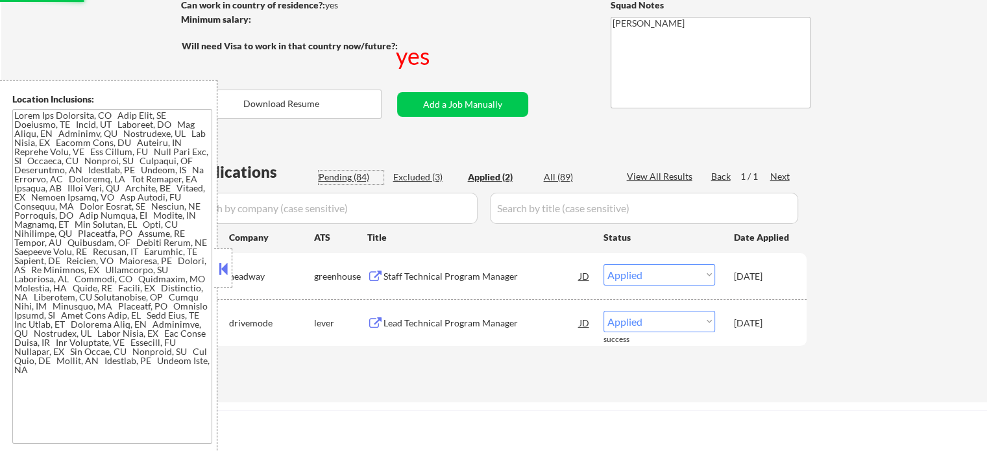
click at [348, 177] on div "Pending (84)" at bounding box center [351, 177] width 65 height 13
select select ""pending""
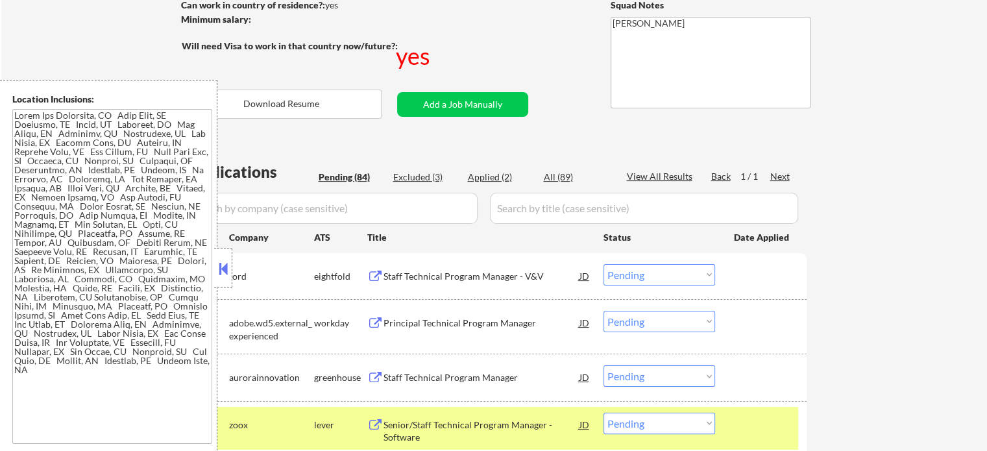
scroll to position [325, 0]
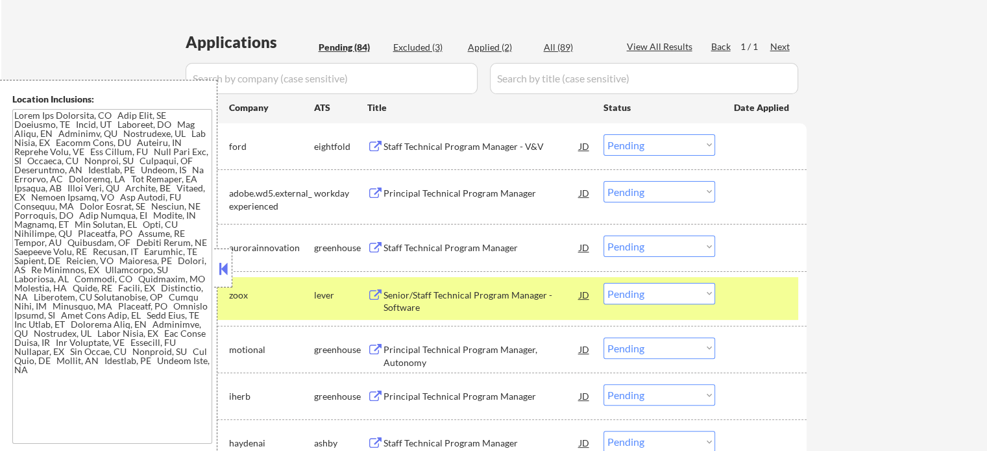
click at [761, 304] on div at bounding box center [762, 294] width 57 height 23
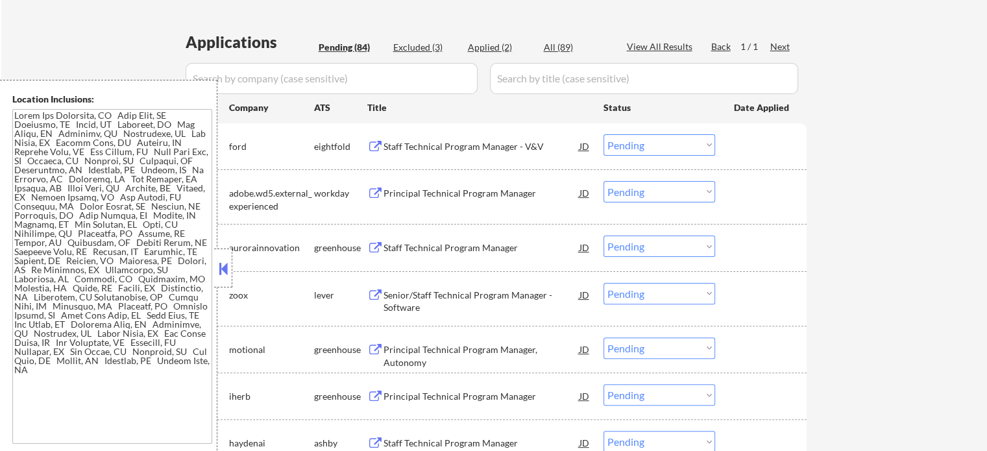
scroll to position [454, 0]
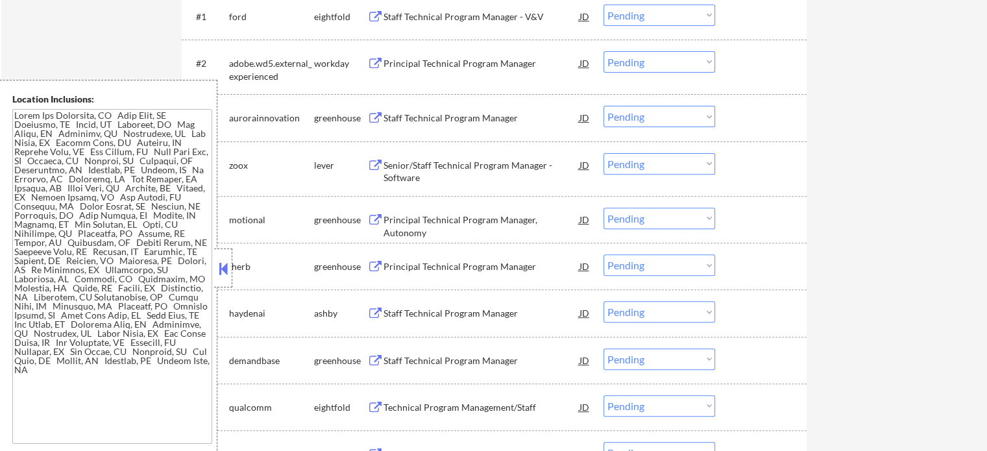
click at [462, 223] on div "Principal Technical Program Manager, Autonomy" at bounding box center [482, 226] width 196 height 25
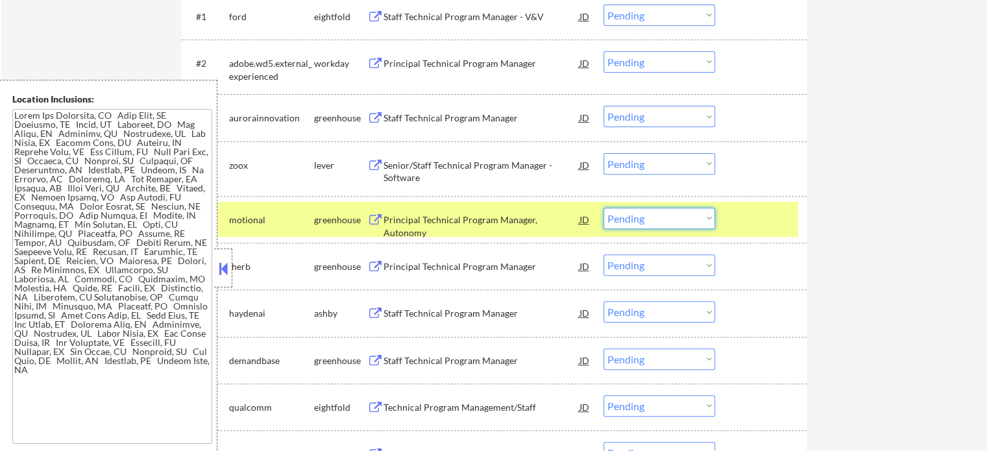
click at [670, 215] on select "Choose an option... Pending Applied Excluded (Questions) Excluded (Expired) Exc…" at bounding box center [660, 218] width 112 height 21
click at [604, 208] on select "Choose an option... Pending Applied Excluded (Questions) Excluded (Expired) Exc…" at bounding box center [660, 218] width 112 height 21
click at [749, 217] on div at bounding box center [762, 219] width 57 height 23
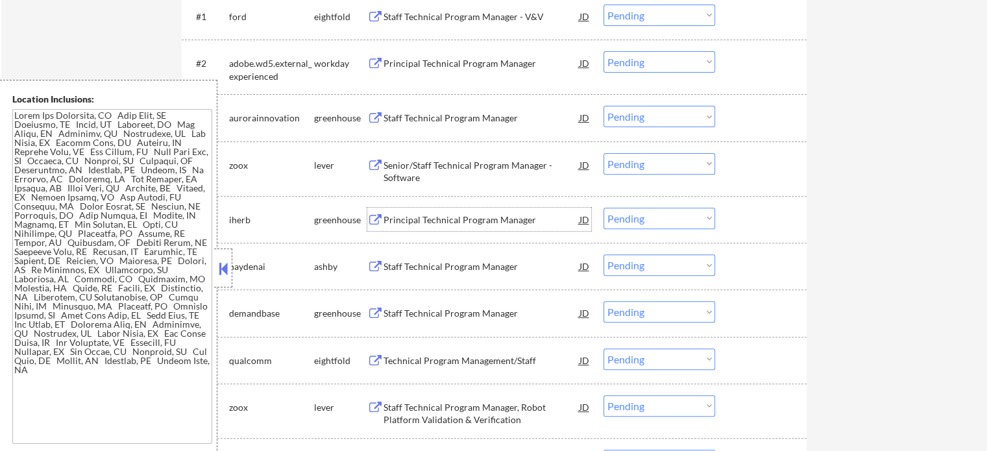
click at [452, 225] on div "Principal Technical Program Manager" at bounding box center [482, 220] width 196 height 13
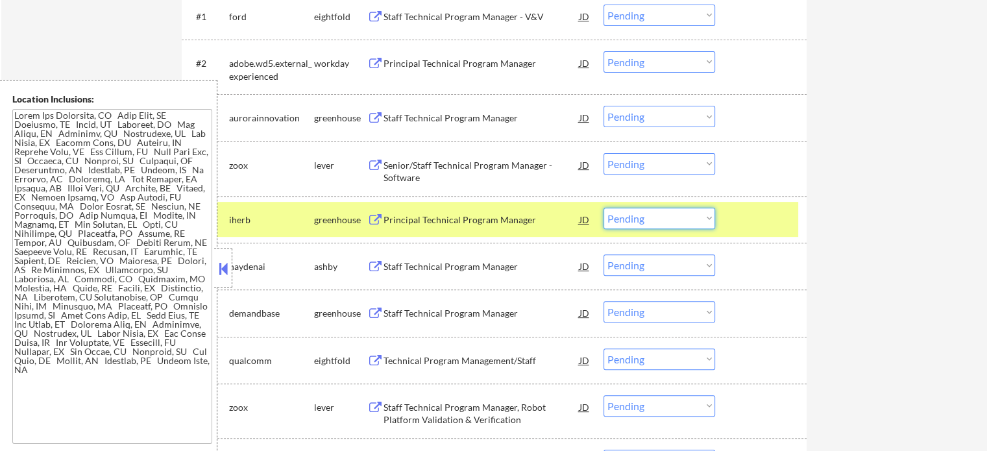
click at [624, 214] on select "Choose an option... Pending Applied Excluded (Questions) Excluded (Expired) Exc…" at bounding box center [660, 218] width 112 height 21
click at [604, 208] on select "Choose an option... Pending Applied Excluded (Questions) Excluded (Expired) Exc…" at bounding box center [660, 218] width 112 height 21
click at [750, 215] on div at bounding box center [762, 219] width 57 height 23
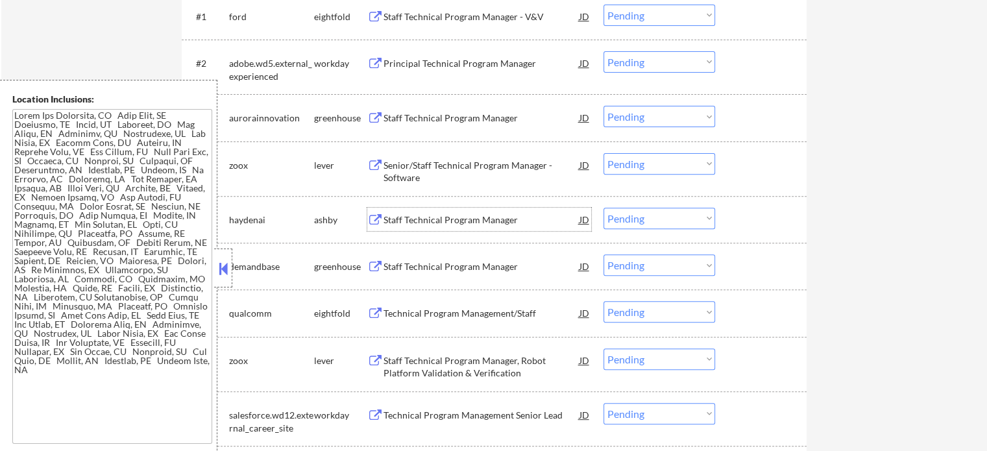
click at [433, 216] on div "Staff Technical Program Manager" at bounding box center [482, 220] width 196 height 13
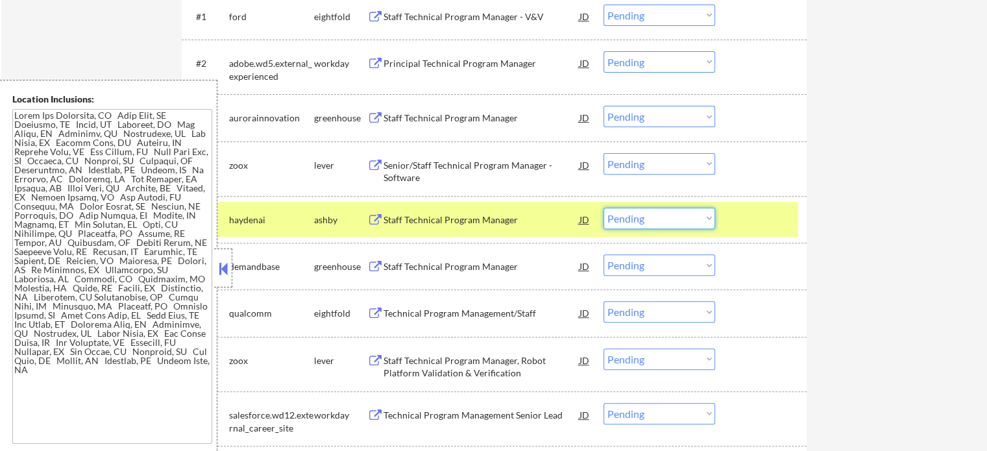
click at [639, 223] on select "Choose an option... Pending Applied Excluded (Questions) Excluded (Expired) Exc…" at bounding box center [660, 218] width 112 height 21
click at [604, 208] on select "Choose an option... Pending Applied Excluded (Questions) Excluded (Expired) Exc…" at bounding box center [660, 218] width 112 height 21
click at [741, 214] on div at bounding box center [762, 219] width 57 height 23
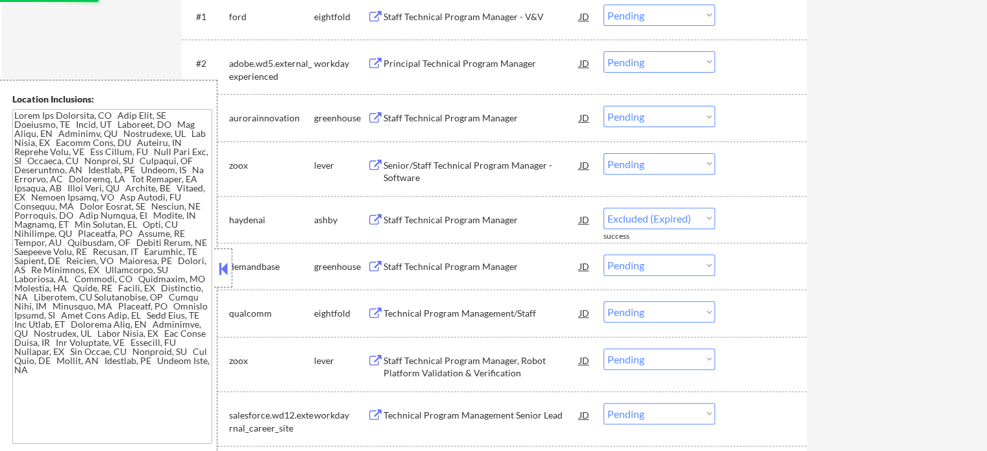
select select ""pending""
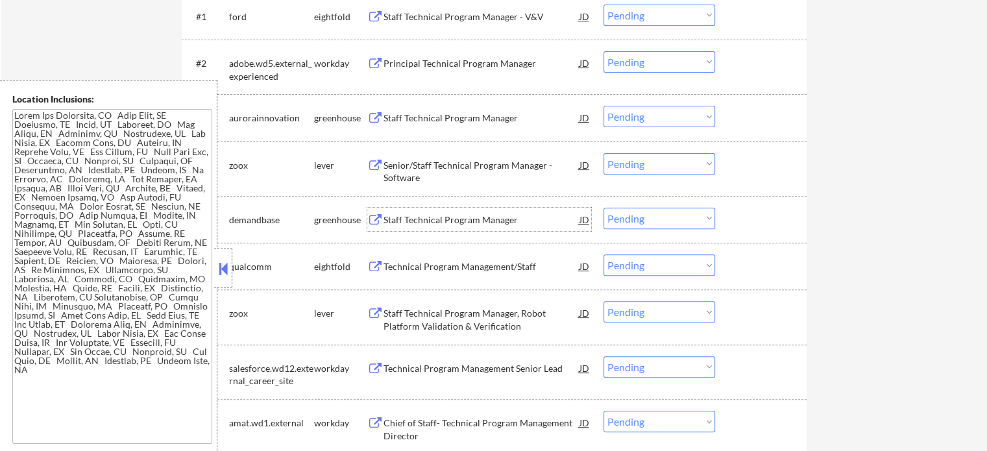
click at [411, 221] on div "Staff Technical Program Manager" at bounding box center [482, 220] width 196 height 13
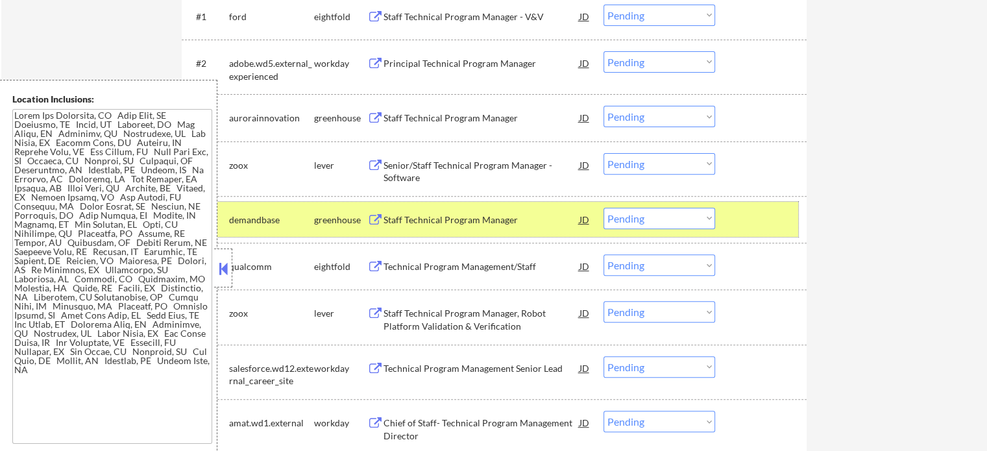
click at [747, 230] on div at bounding box center [762, 219] width 57 height 23
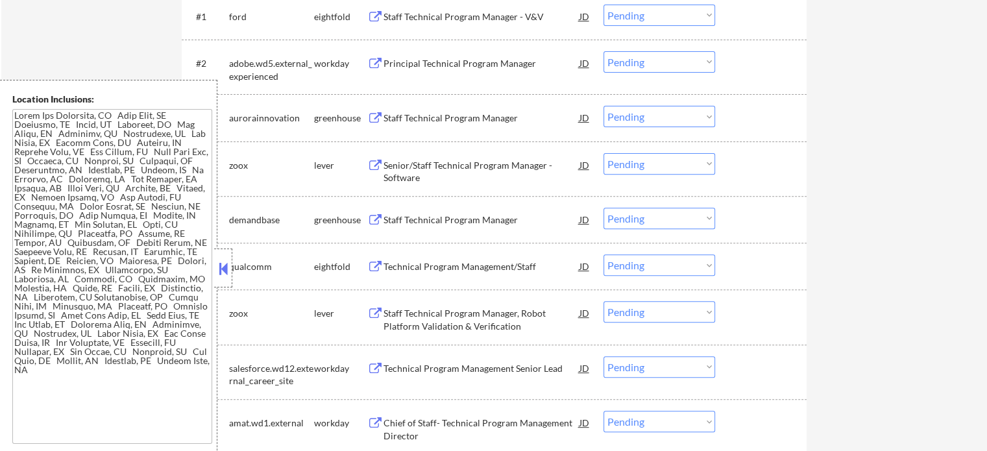
click at [470, 312] on div "Staff Technical Program Manager, Robot Platform Validation & Verification" at bounding box center [482, 319] width 196 height 25
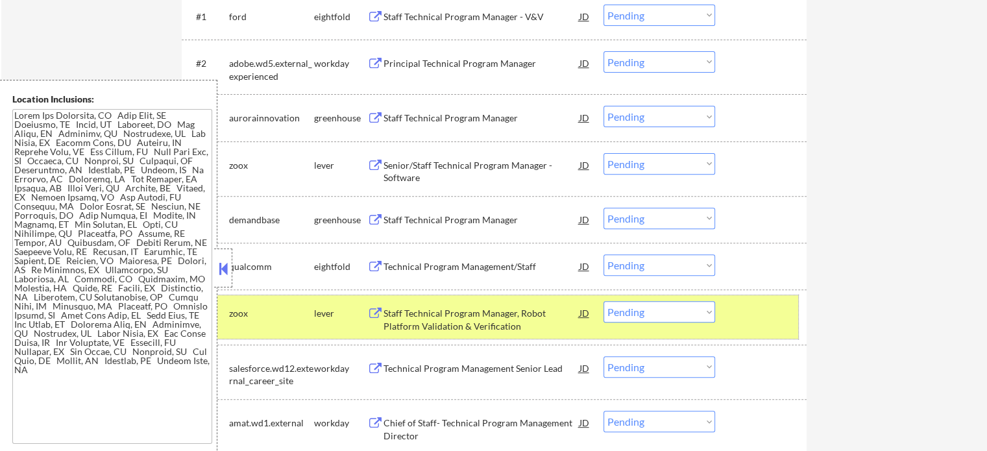
click at [754, 315] on div at bounding box center [762, 312] width 57 height 23
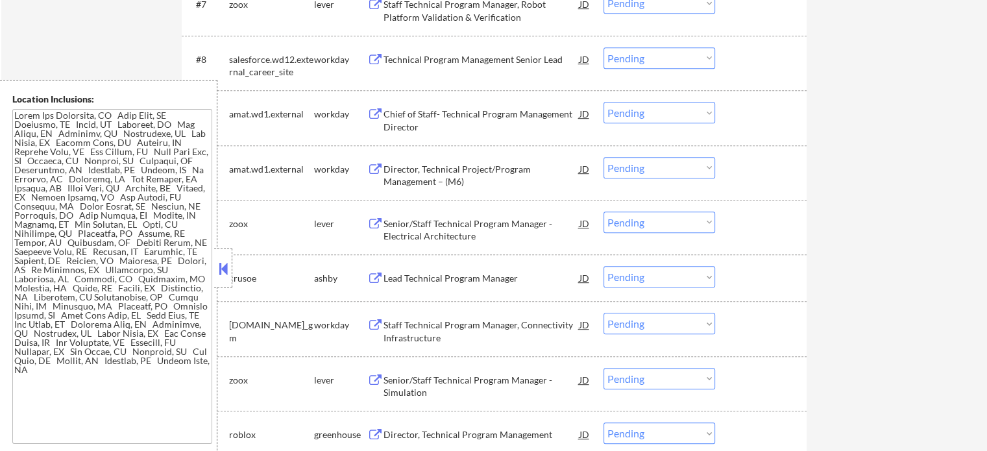
scroll to position [779, 0]
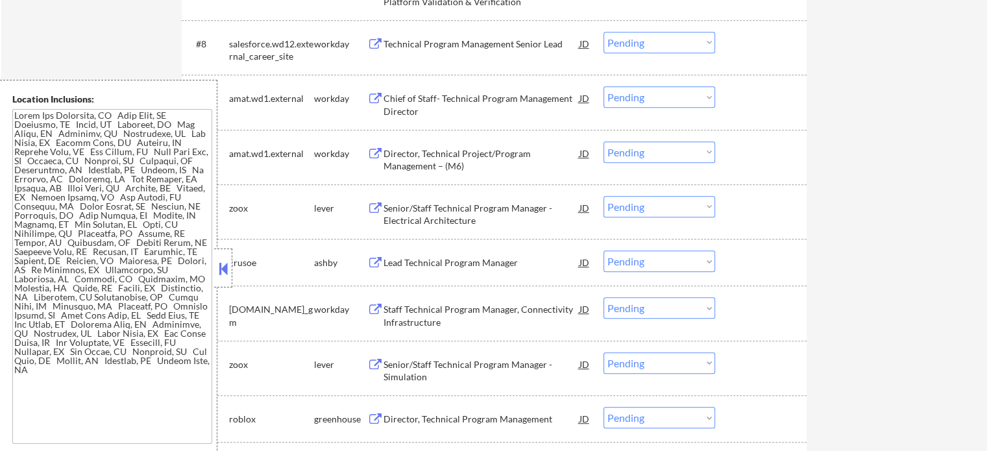
click at [428, 216] on div "Senior/Staff Technical Program Manager - Electrical Architecture" at bounding box center [482, 214] width 196 height 25
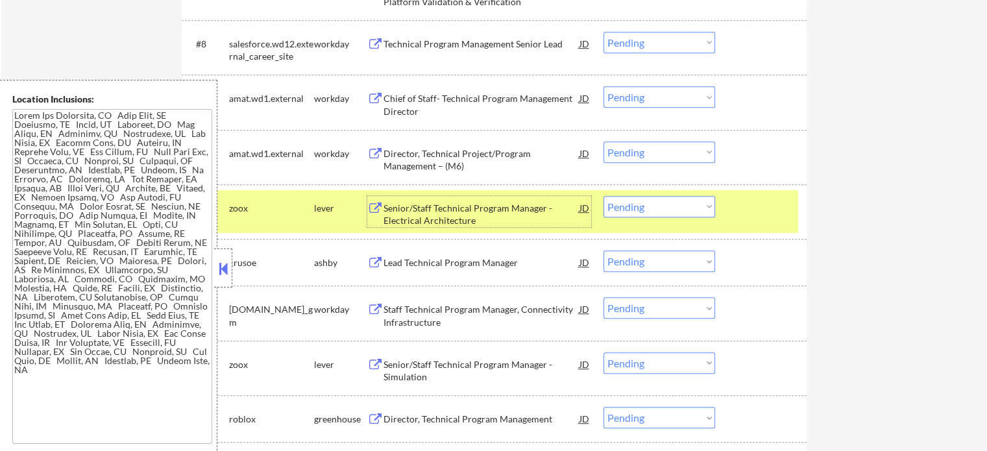
click at [762, 221] on div "#11 zoox lever Senior/Staff Technical Program Manager - Electrical Architecture…" at bounding box center [492, 211] width 613 height 43
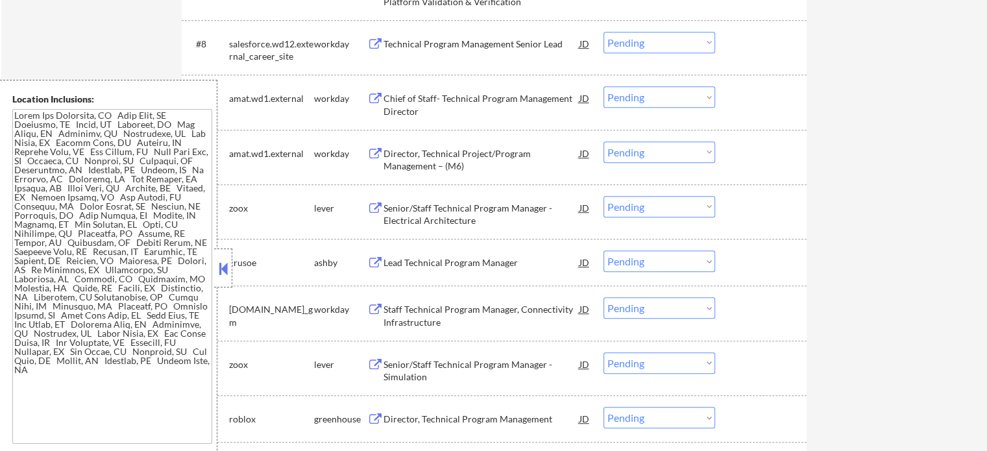
click at [397, 260] on div "Lead Technical Program Manager" at bounding box center [482, 262] width 196 height 13
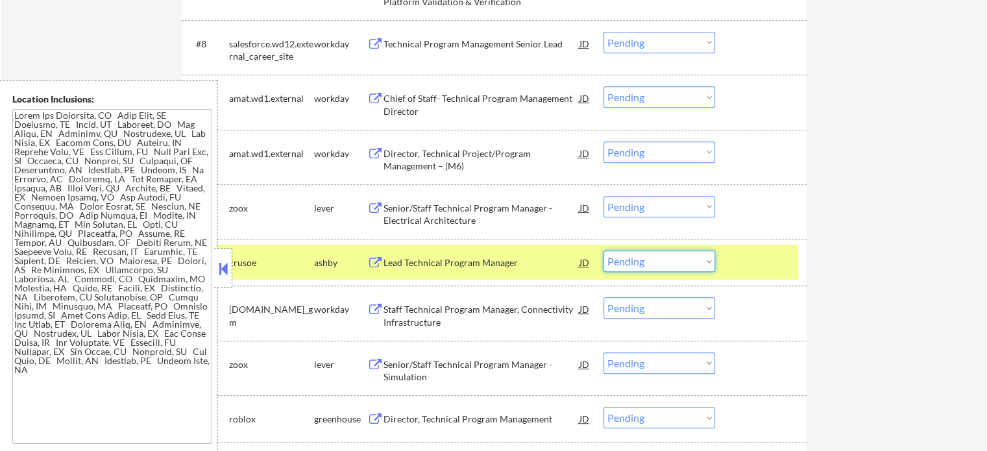
click at [634, 260] on select "Choose an option... Pending Applied Excluded (Questions) Excluded (Expired) Exc…" at bounding box center [660, 261] width 112 height 21
click at [604, 251] on select "Choose an option... Pending Applied Excluded (Questions) Excluded (Expired) Exc…" at bounding box center [660, 261] width 112 height 21
click at [756, 256] on div at bounding box center [762, 262] width 57 height 23
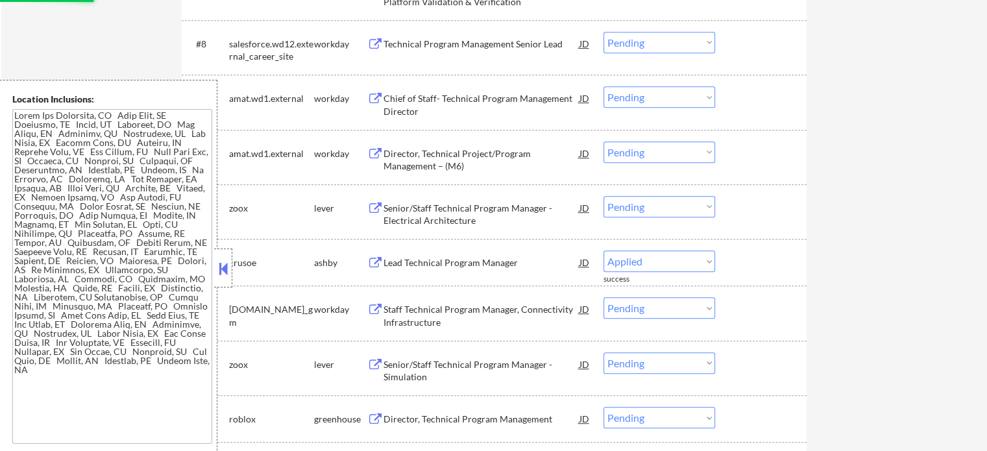
select select ""pending""
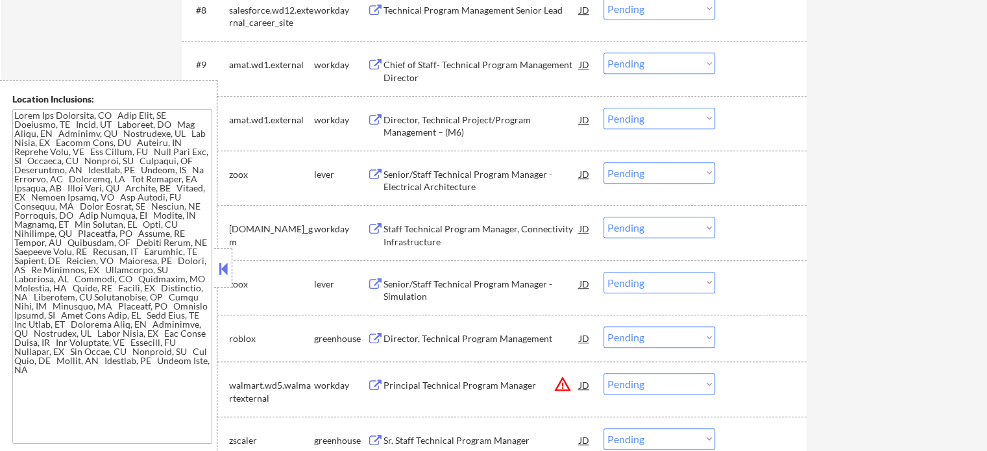
scroll to position [844, 0]
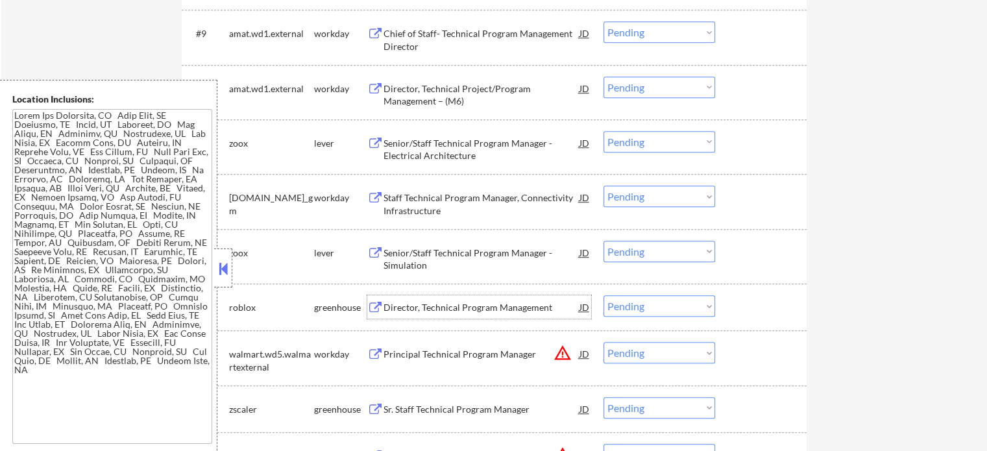
click at [415, 307] on div "Director, Technical Program Management" at bounding box center [482, 307] width 196 height 13
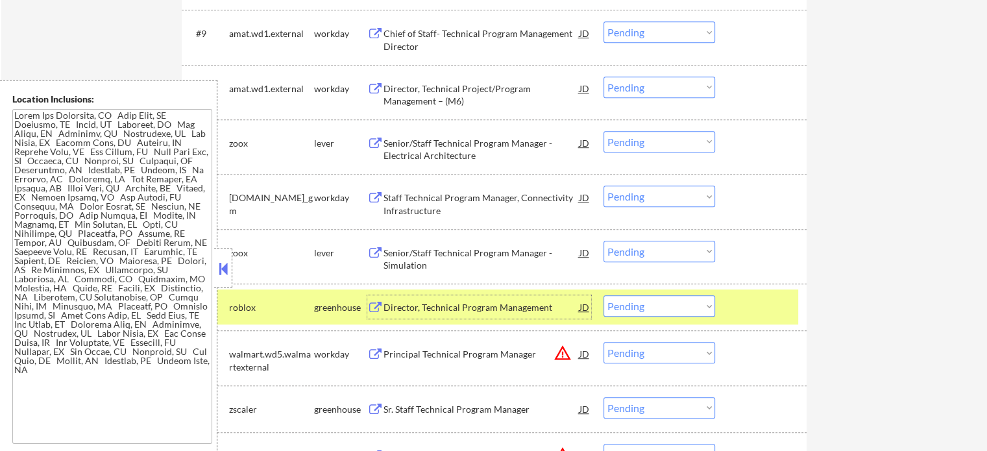
click at [634, 313] on select "Choose an option... Pending Applied Excluded (Questions) Excluded (Expired) Exc…" at bounding box center [660, 305] width 112 height 21
click at [604, 295] on select "Choose an option... Pending Applied Excluded (Questions) Excluded (Expired) Exc…" at bounding box center [660, 305] width 112 height 21
click at [753, 315] on div at bounding box center [762, 306] width 57 height 23
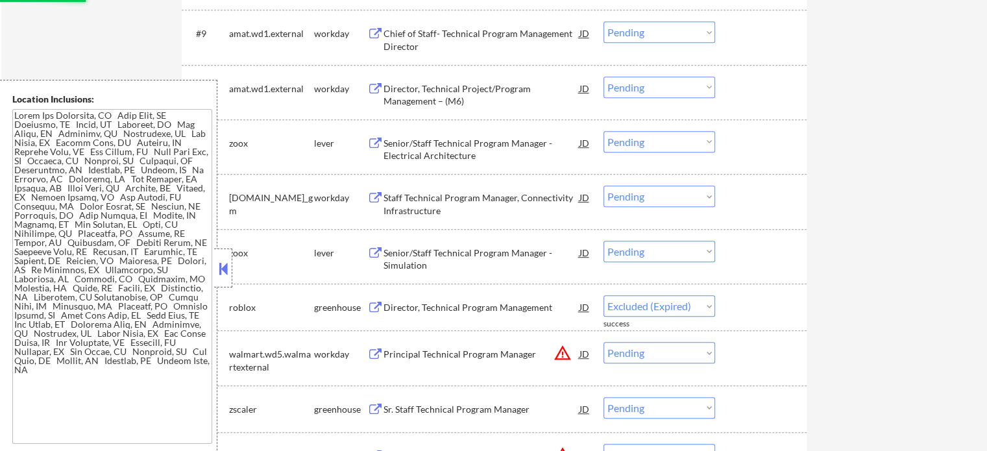
select select ""pending""
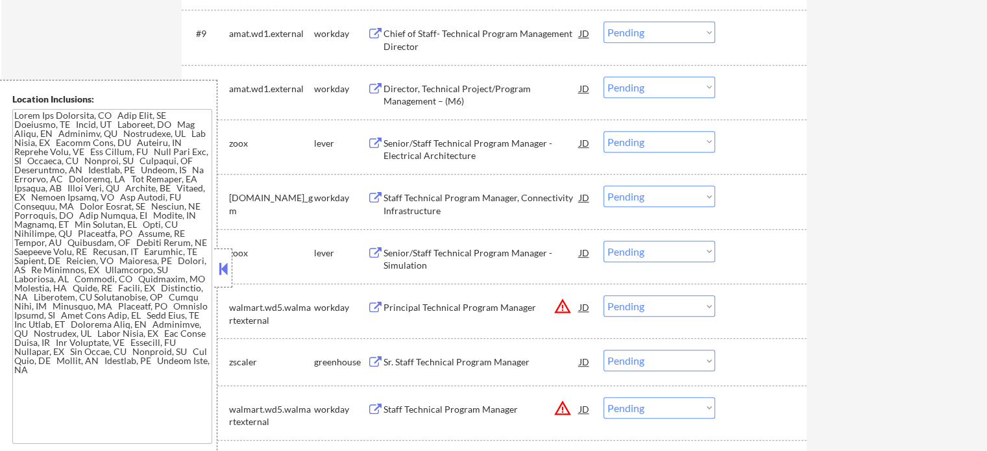
click at [450, 368] on div "Sr. Staff Technical Program Manager" at bounding box center [482, 362] width 196 height 13
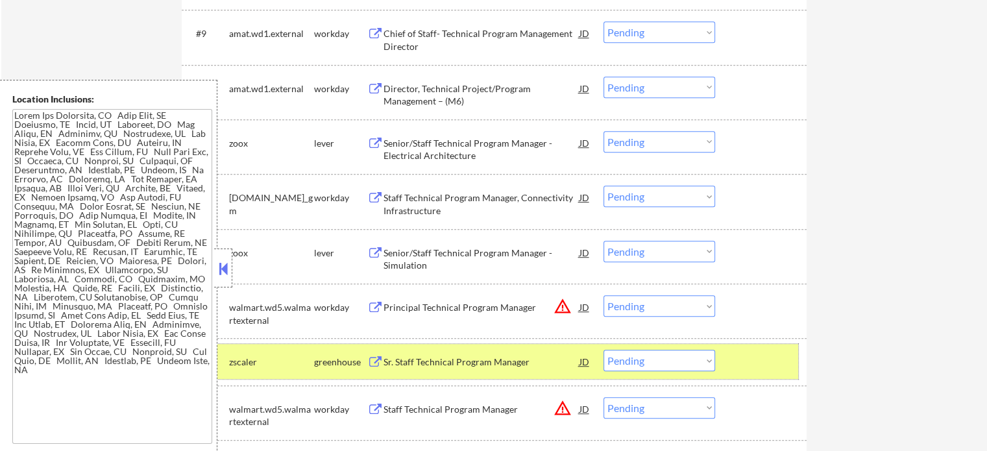
click at [779, 356] on div at bounding box center [762, 361] width 57 height 23
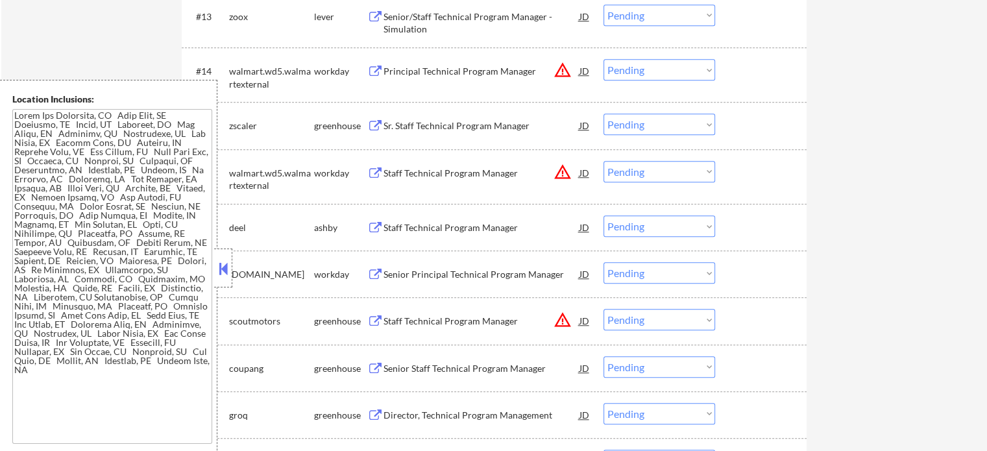
scroll to position [1103, 0]
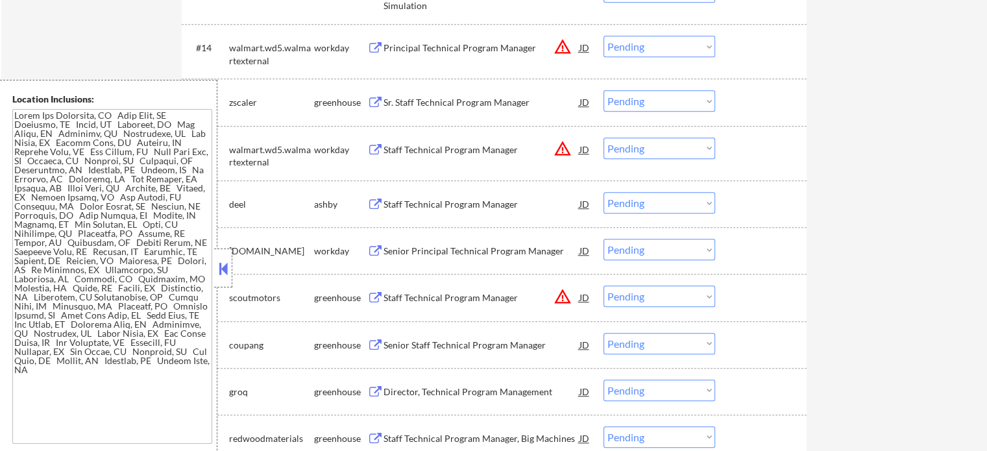
click at [483, 198] on div "Staff Technical Program Manager" at bounding box center [482, 204] width 196 height 13
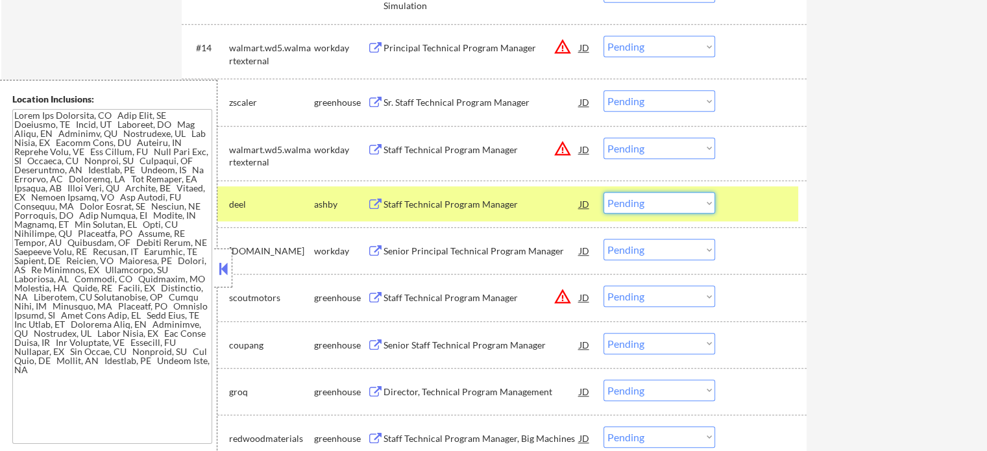
click at [628, 208] on select "Choose an option... Pending Applied Excluded (Questions) Excluded (Expired) Exc…" at bounding box center [660, 202] width 112 height 21
click at [604, 192] on select "Choose an option... Pending Applied Excluded (Questions) Excluded (Expired) Exc…" at bounding box center [660, 202] width 112 height 21
click at [748, 206] on div at bounding box center [762, 203] width 57 height 23
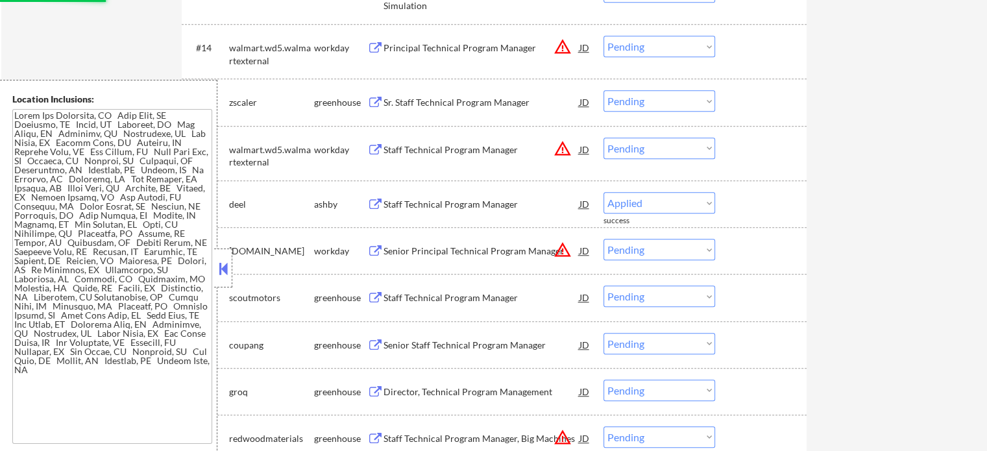
select select ""pending""
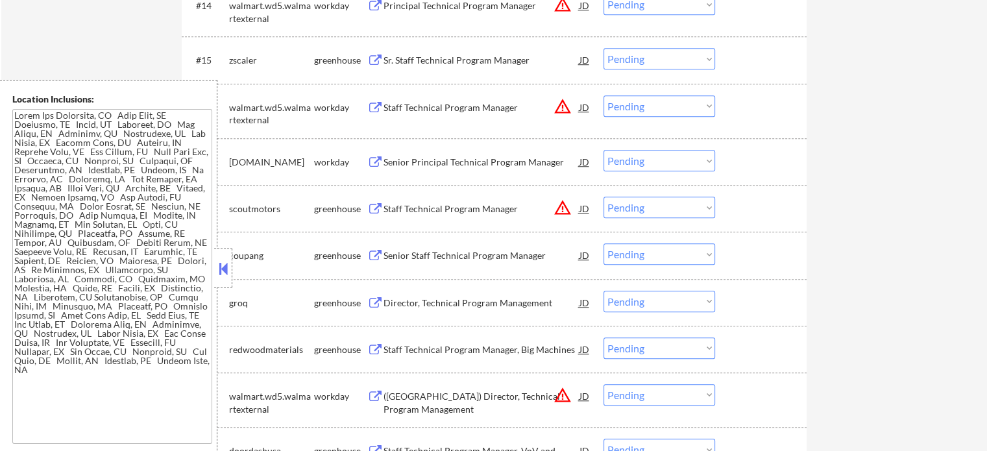
scroll to position [1168, 0]
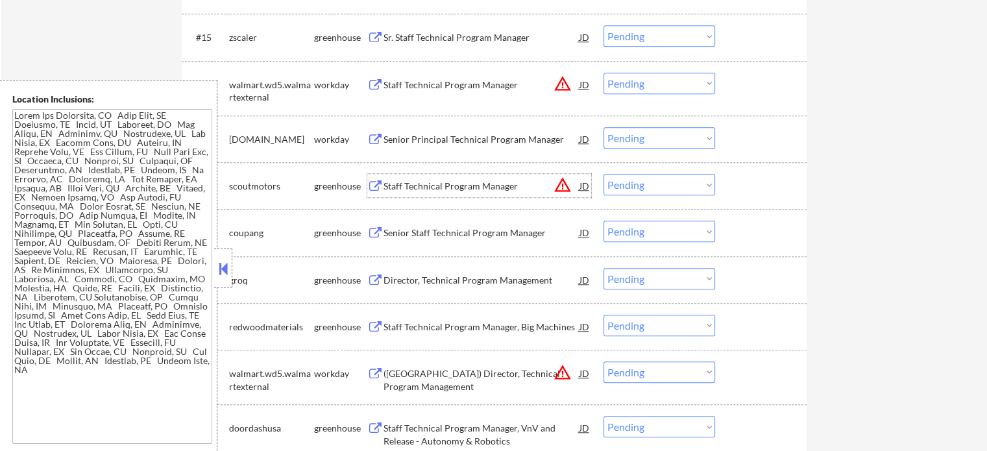
click at [431, 189] on div "Staff Technical Program Manager" at bounding box center [482, 186] width 196 height 13
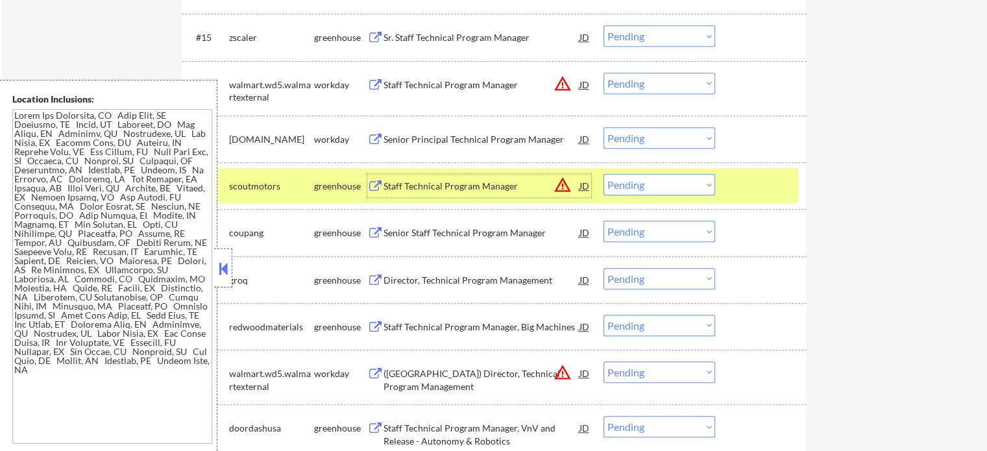
click at [767, 191] on div at bounding box center [762, 185] width 57 height 23
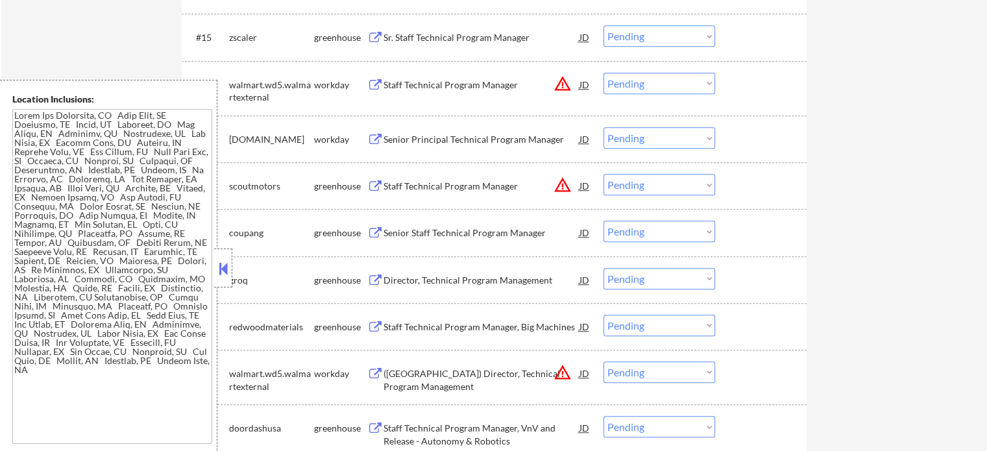
click at [471, 234] on div "Senior Staff Technical Program Manager" at bounding box center [482, 233] width 196 height 13
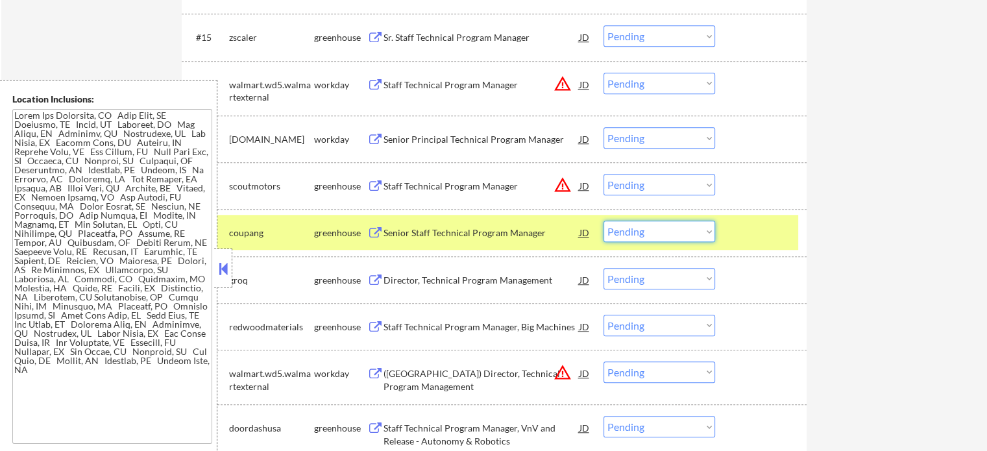
click at [684, 236] on select "Choose an option... Pending Applied Excluded (Questions) Excluded (Expired) Exc…" at bounding box center [660, 231] width 112 height 21
click at [604, 221] on select "Choose an option... Pending Applied Excluded (Questions) Excluded (Expired) Exc…" at bounding box center [660, 231] width 112 height 21
click at [750, 240] on div at bounding box center [762, 232] width 57 height 23
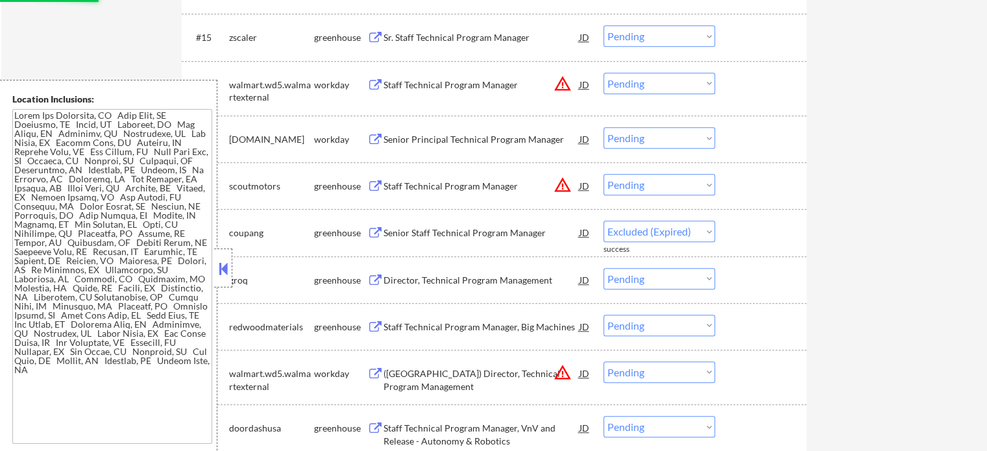
select select ""pending""
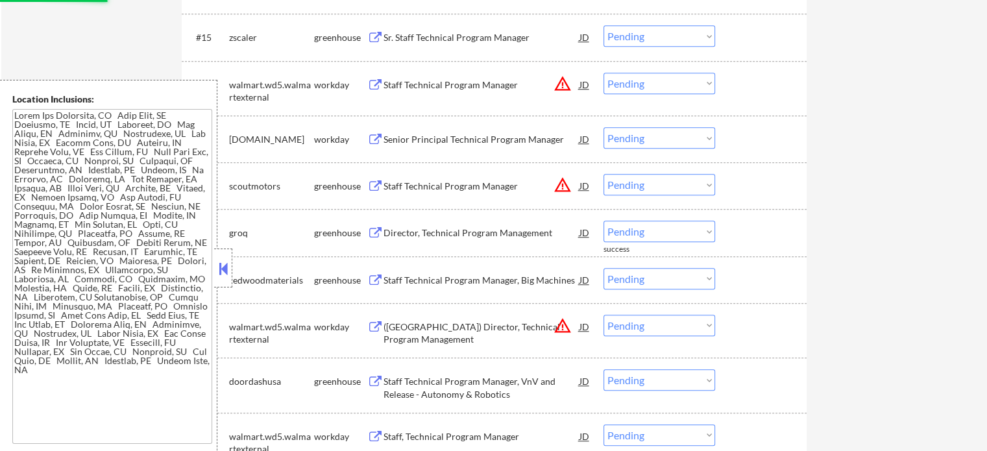
click at [434, 233] on div "Director, Technical Program Management" at bounding box center [482, 233] width 196 height 13
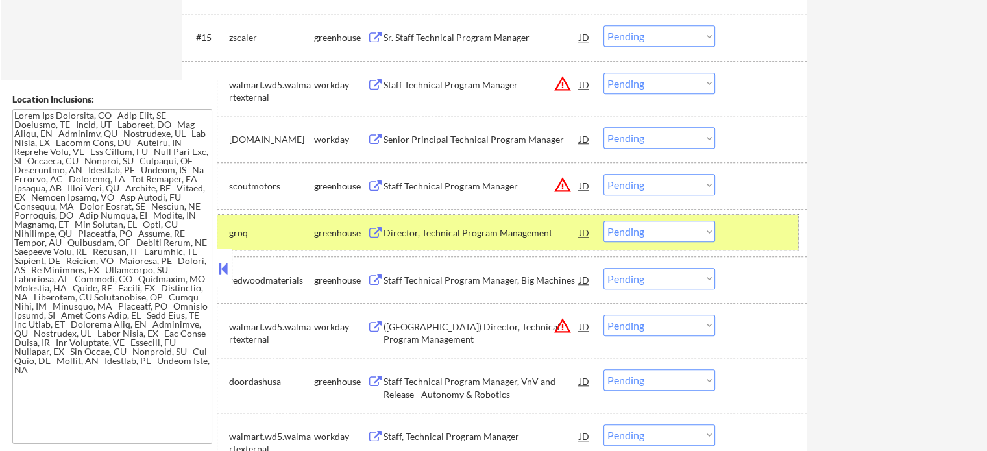
click at [759, 233] on div at bounding box center [762, 232] width 57 height 23
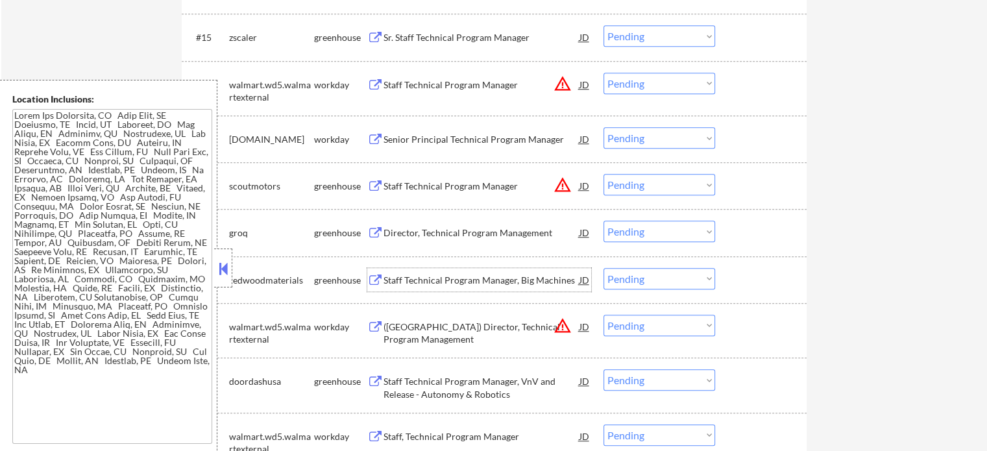
click at [499, 286] on div "Staff Technical Program Manager, Big Machines" at bounding box center [482, 280] width 196 height 13
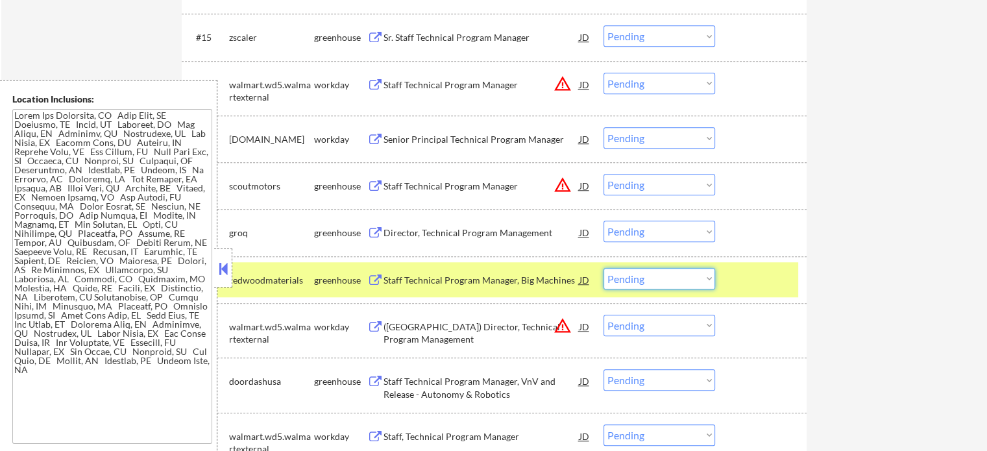
click at [624, 283] on select "Choose an option... Pending Applied Excluded (Questions) Excluded (Expired) Exc…" at bounding box center [660, 278] width 112 height 21
click at [604, 268] on select "Choose an option... Pending Applied Excluded (Questions) Excluded (Expired) Exc…" at bounding box center [660, 278] width 112 height 21
click at [774, 269] on div at bounding box center [762, 279] width 57 height 23
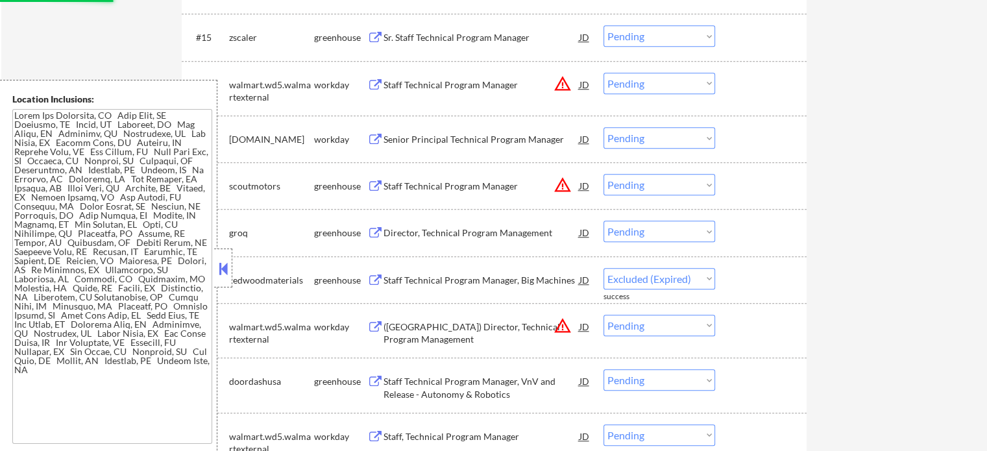
select select ""pending""
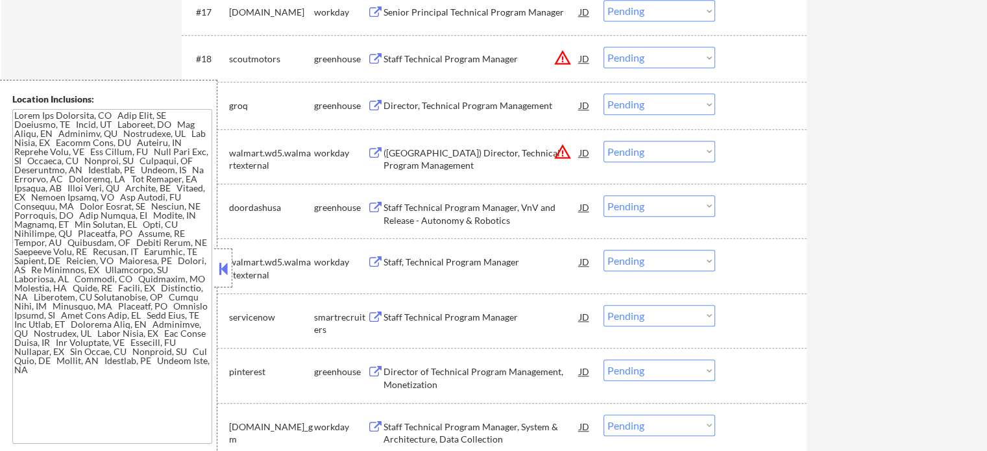
scroll to position [1363, 0]
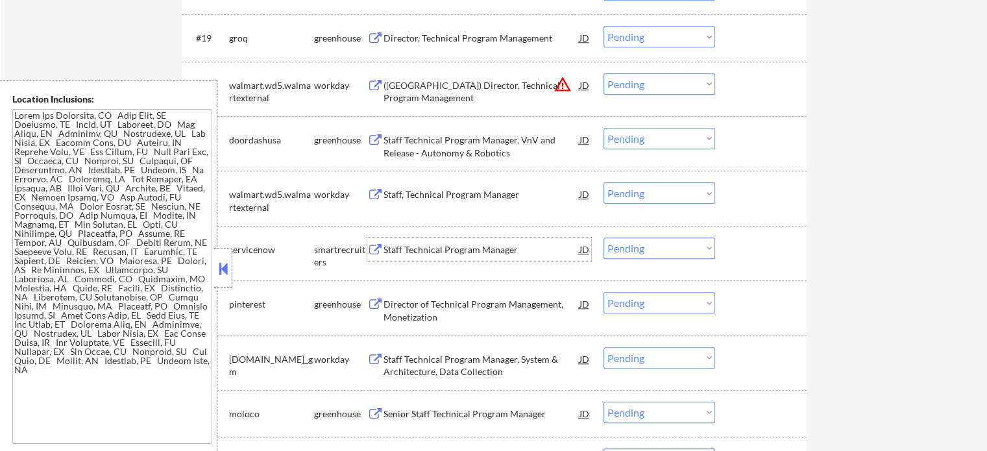
click at [452, 257] on div "Staff Technical Program Manager" at bounding box center [482, 249] width 196 height 23
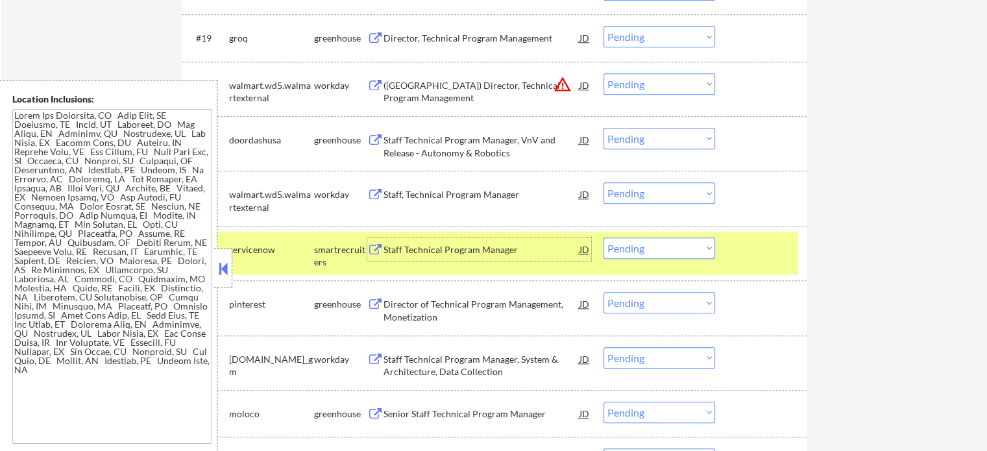
click at [675, 243] on select "Choose an option... Pending Applied Excluded (Questions) Excluded (Expired) Exc…" at bounding box center [660, 248] width 112 height 21
click at [604, 238] on select "Choose an option... Pending Applied Excluded (Questions) Excluded (Expired) Exc…" at bounding box center [660, 248] width 112 height 21
click at [772, 254] on div at bounding box center [762, 249] width 57 height 23
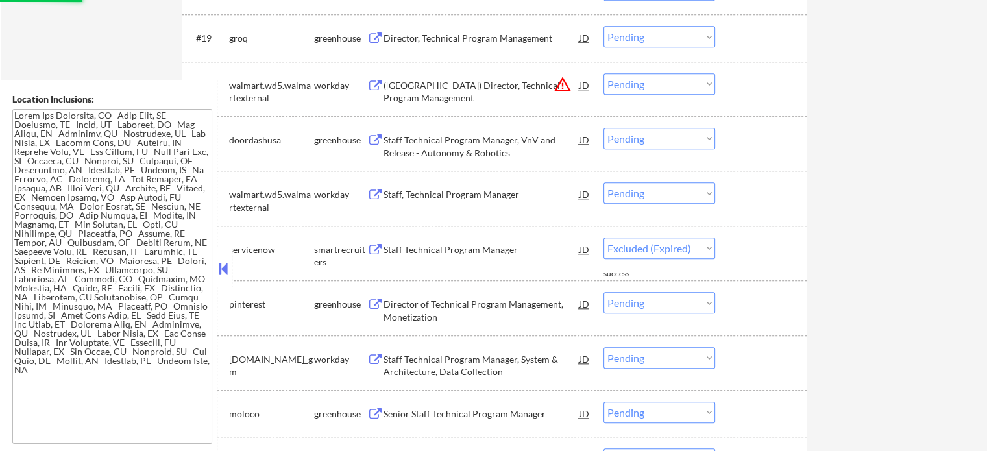
select select ""pending""
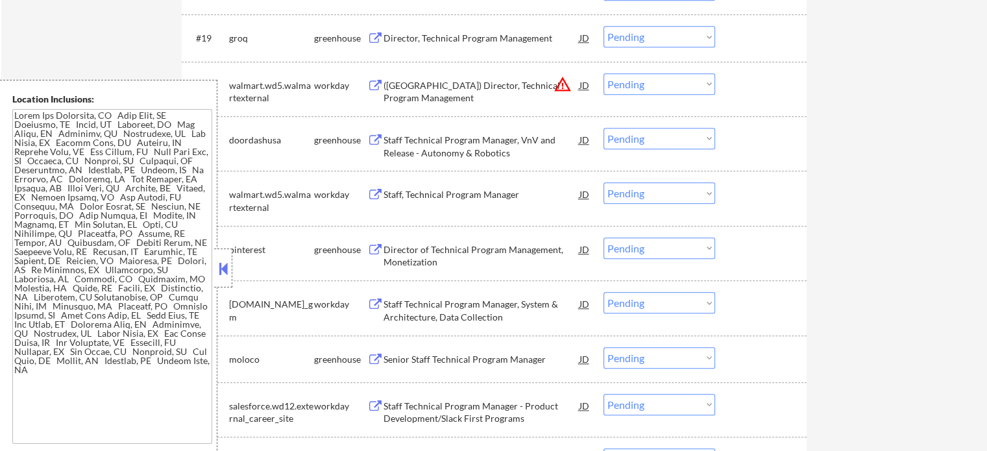
click at [428, 256] on div "Director of Technical Program Management, Monetization" at bounding box center [482, 255] width 196 height 25
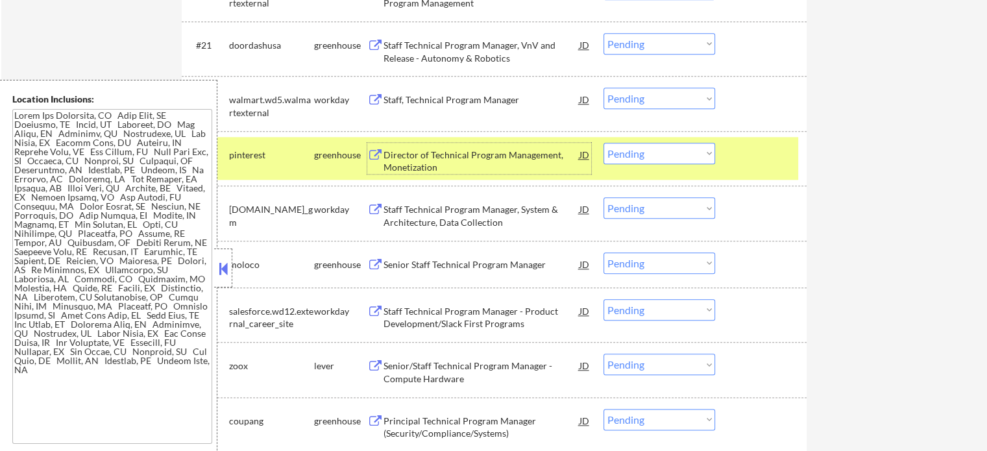
scroll to position [1623, 0]
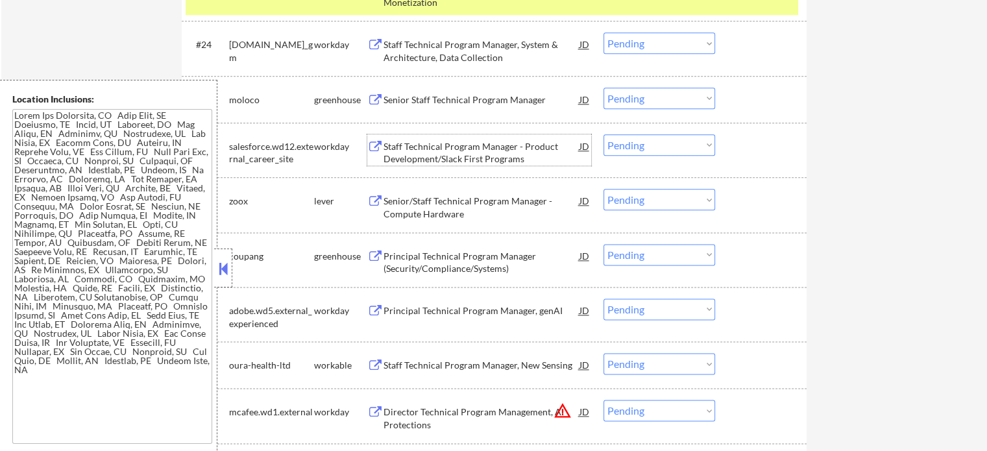
click at [455, 150] on div "Staff Technical Program Manager - Product Development/Slack First Programs" at bounding box center [482, 152] width 196 height 25
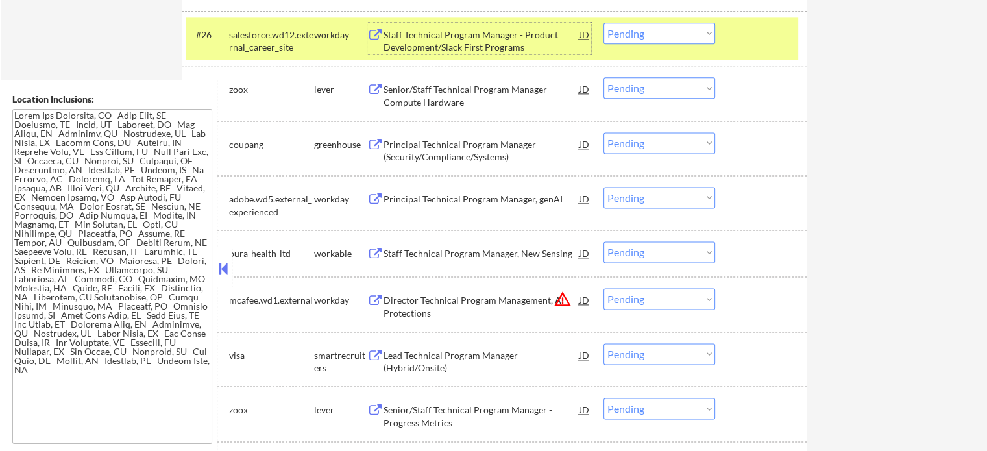
scroll to position [1817, 0]
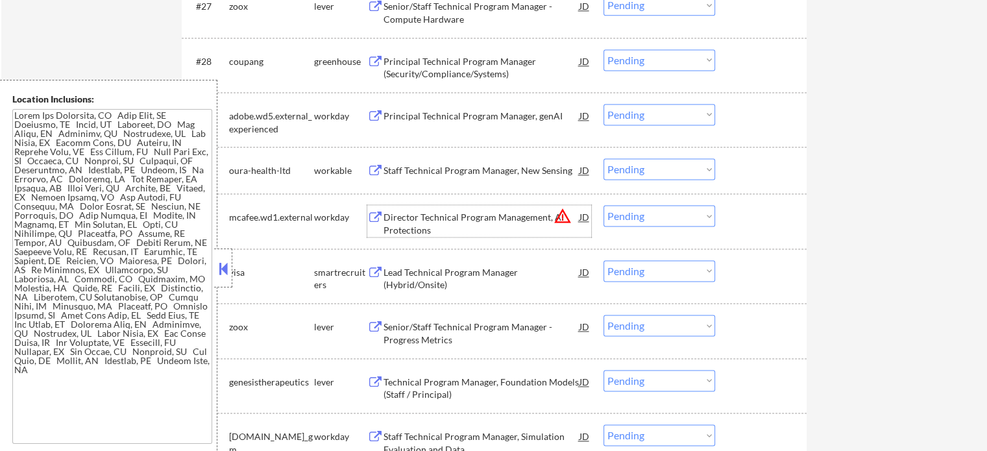
click at [448, 217] on div "Director Technical Program Management, AI Protections" at bounding box center [482, 223] width 196 height 25
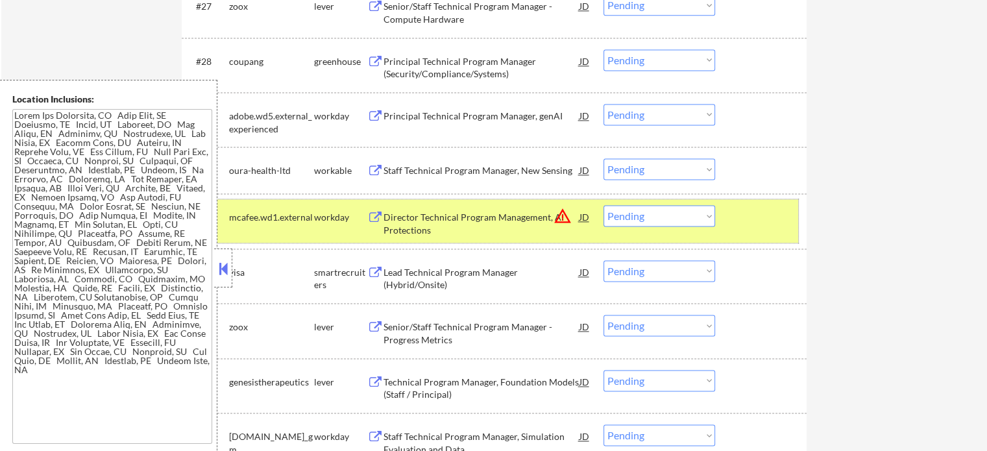
click at [739, 225] on div at bounding box center [762, 216] width 57 height 23
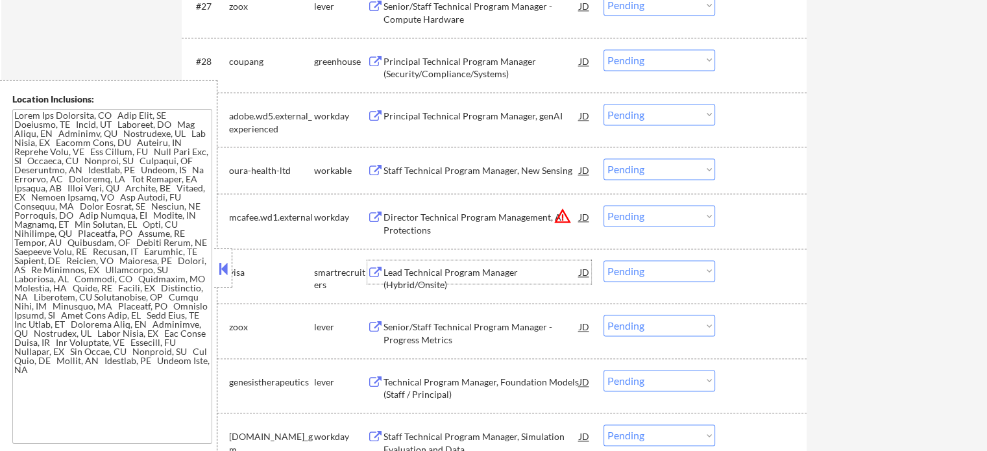
click at [415, 275] on div "Lead Technical Program Manager (Hybrid/Onsite)" at bounding box center [482, 278] width 196 height 25
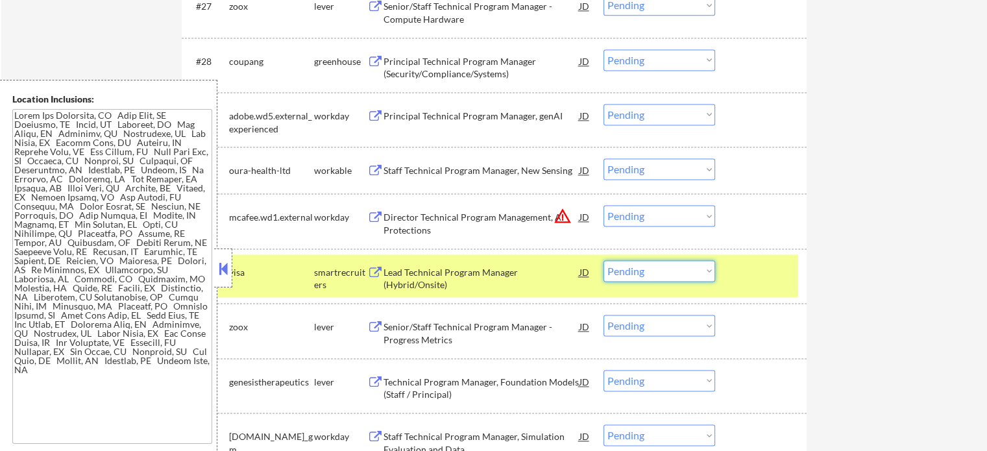
click at [649, 269] on select "Choose an option... Pending Applied Excluded (Questions) Excluded (Expired) Exc…" at bounding box center [660, 270] width 112 height 21
click at [604, 260] on select "Choose an option... Pending Applied Excluded (Questions) Excluded (Expired) Exc…" at bounding box center [660, 270] width 112 height 21
click at [752, 284] on div "#32 visa smartrecruiters Lead Technical Program Manager (Hybrid/Onsite) JD warn…" at bounding box center [492, 275] width 613 height 43
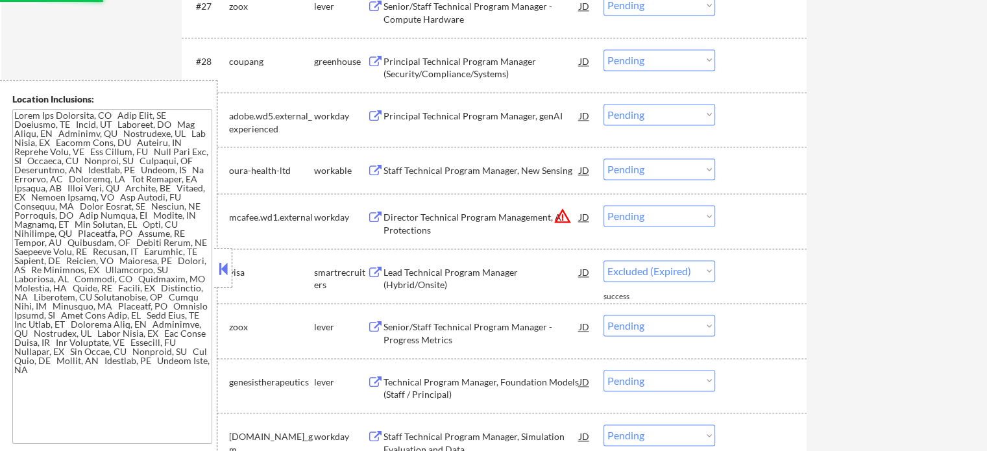
select select ""pending""
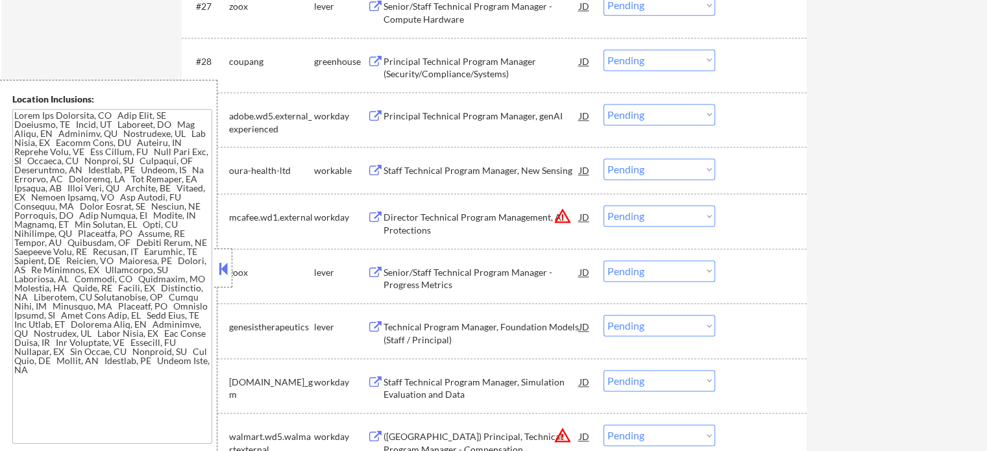
click at [389, 273] on div "Senior/Staff Technical Program Manager - Progress Metrics" at bounding box center [482, 278] width 196 height 25
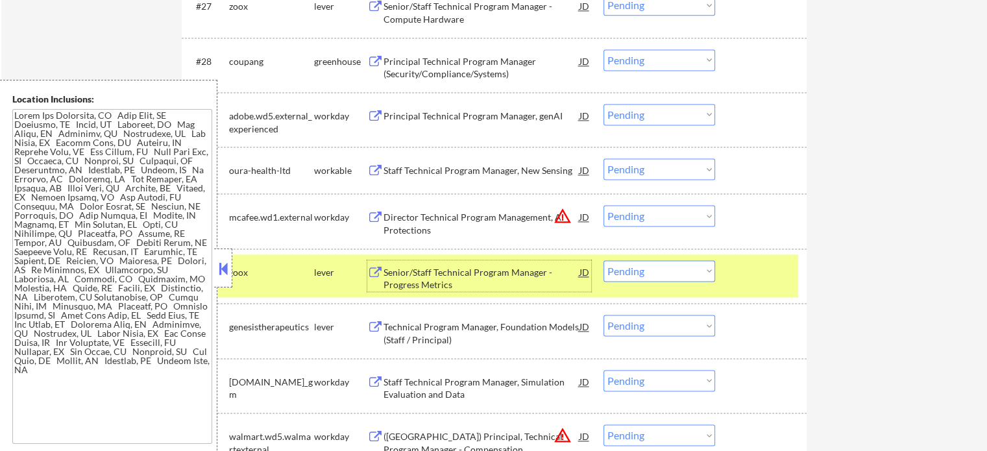
click at [766, 280] on div at bounding box center [762, 271] width 57 height 23
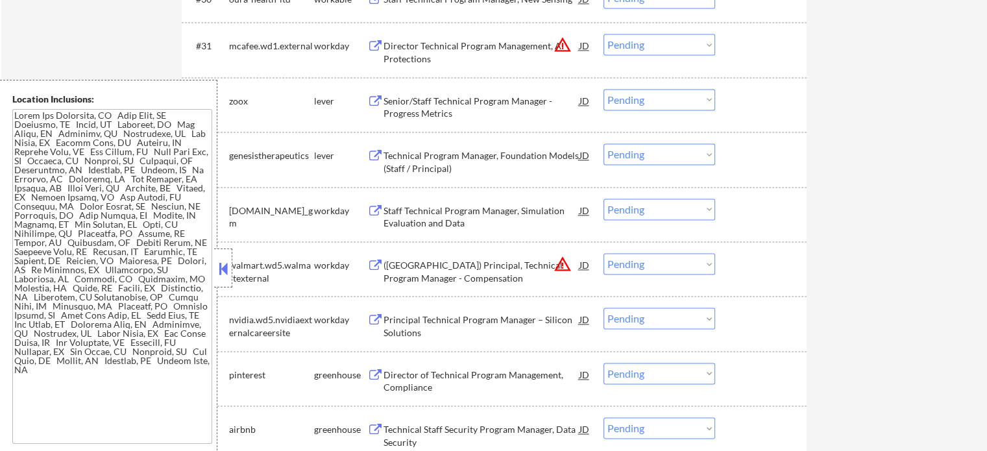
scroll to position [2012, 0]
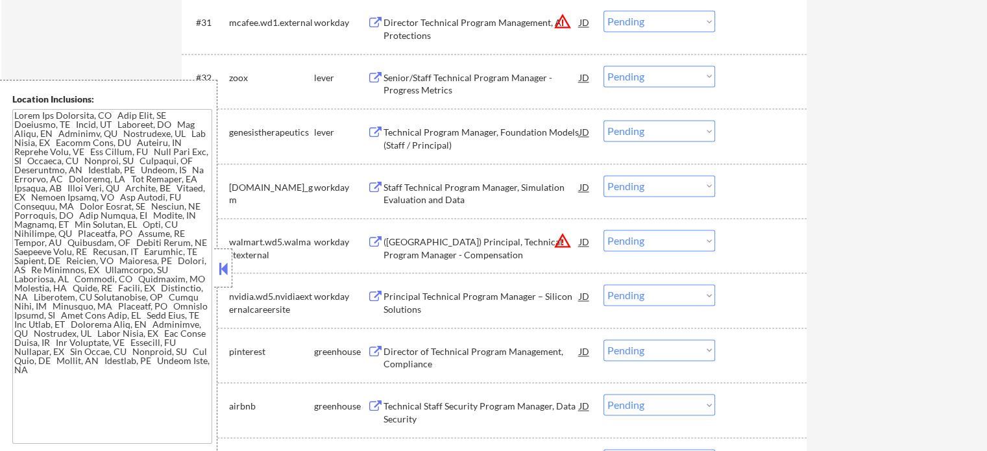
click at [427, 145] on div "Technical Program Manager, Foundation Models (Staff / Principal)" at bounding box center [482, 138] width 196 height 25
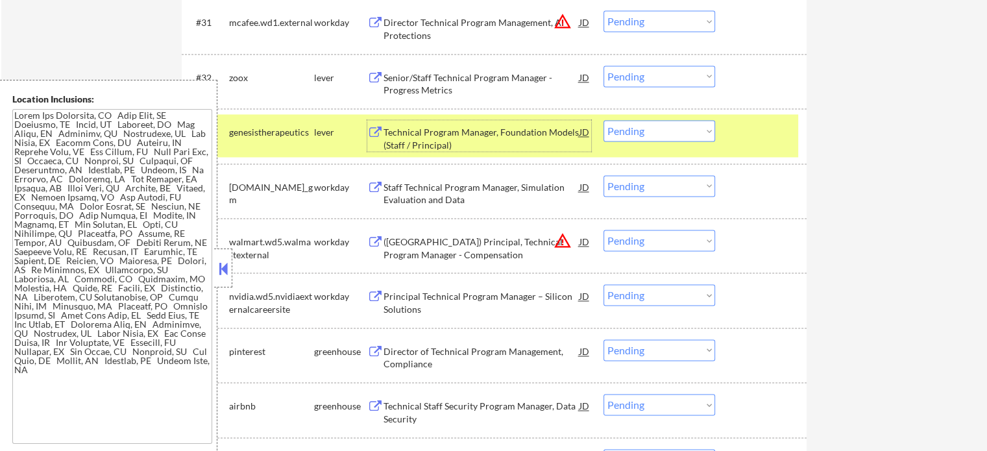
click at [640, 124] on select "Choose an option... Pending Applied Excluded (Questions) Excluded (Expired) Exc…" at bounding box center [660, 130] width 112 height 21
click at [604, 120] on select "Choose an option... Pending Applied Excluded (Questions) Excluded (Expired) Exc…" at bounding box center [660, 130] width 112 height 21
click at [743, 134] on div at bounding box center [762, 131] width 57 height 23
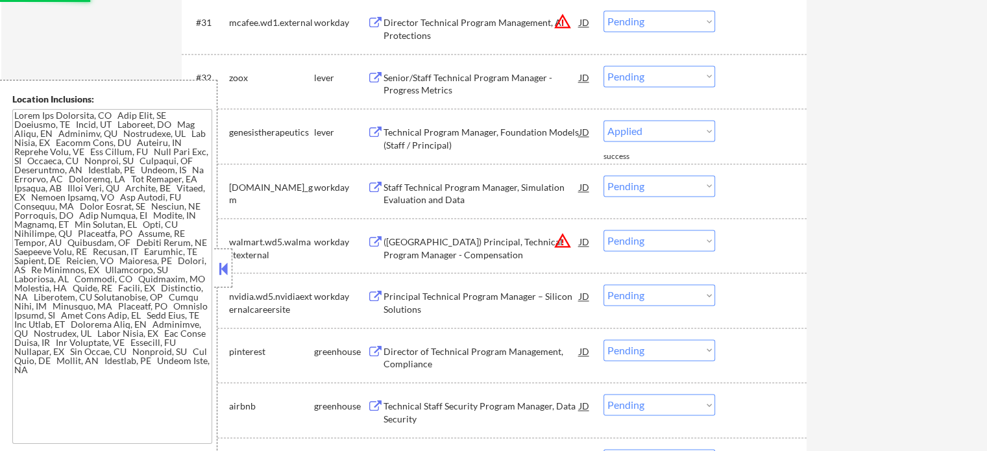
select select ""pending""
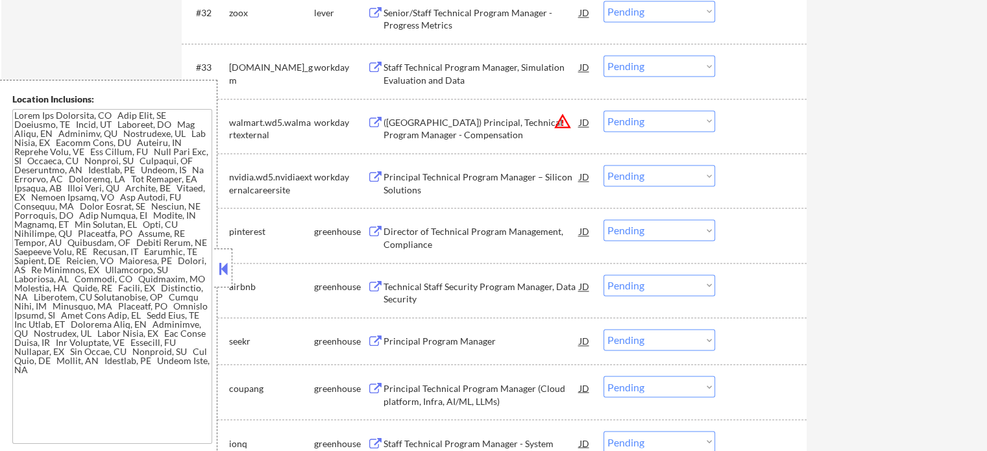
scroll to position [2207, 0]
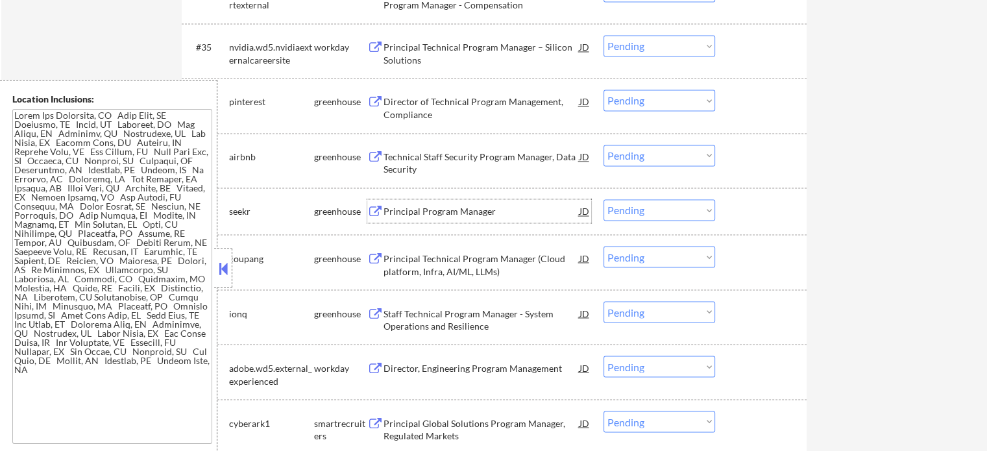
click at [404, 218] on div "Principal Program Manager" at bounding box center [482, 210] width 196 height 23
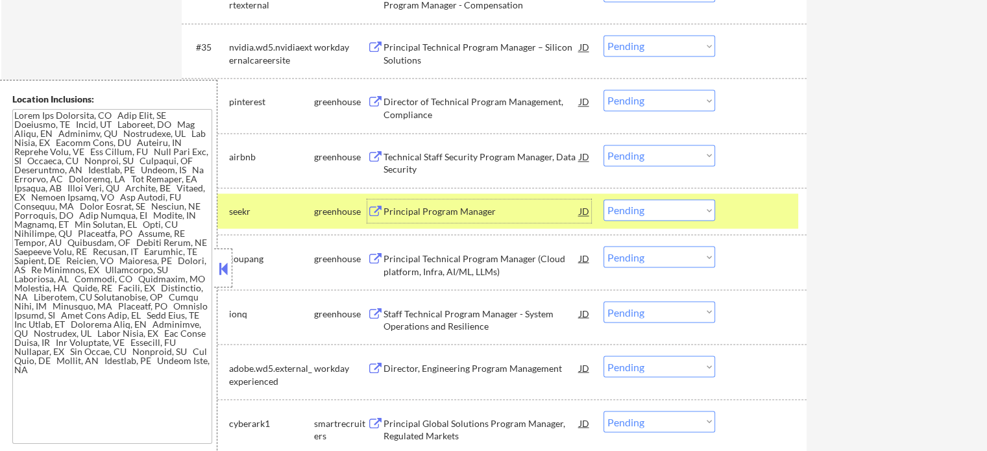
click at [634, 212] on select "Choose an option... Pending Applied Excluded (Questions) Excluded (Expired) Exc…" at bounding box center [660, 209] width 112 height 21
click at [604, 199] on select "Choose an option... Pending Applied Excluded (Questions) Excluded (Expired) Exc…" at bounding box center [660, 209] width 112 height 21
click at [743, 207] on div at bounding box center [762, 210] width 57 height 23
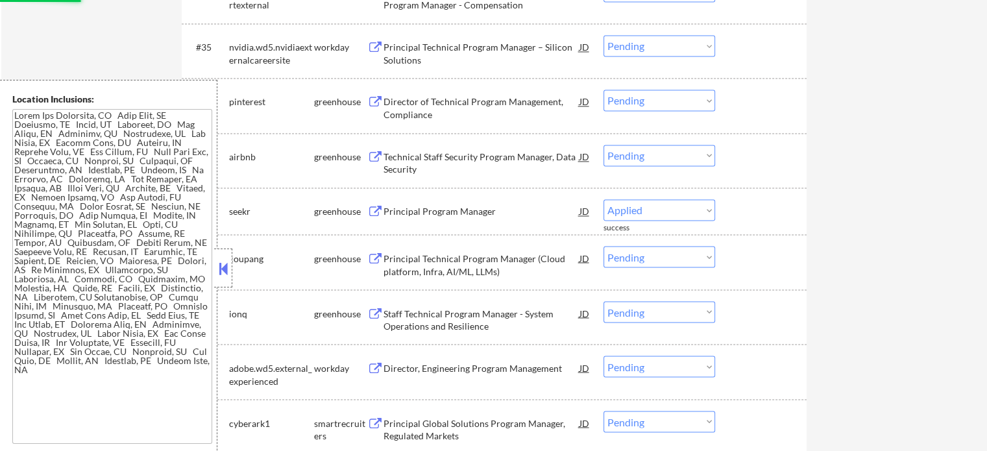
select select ""pending""
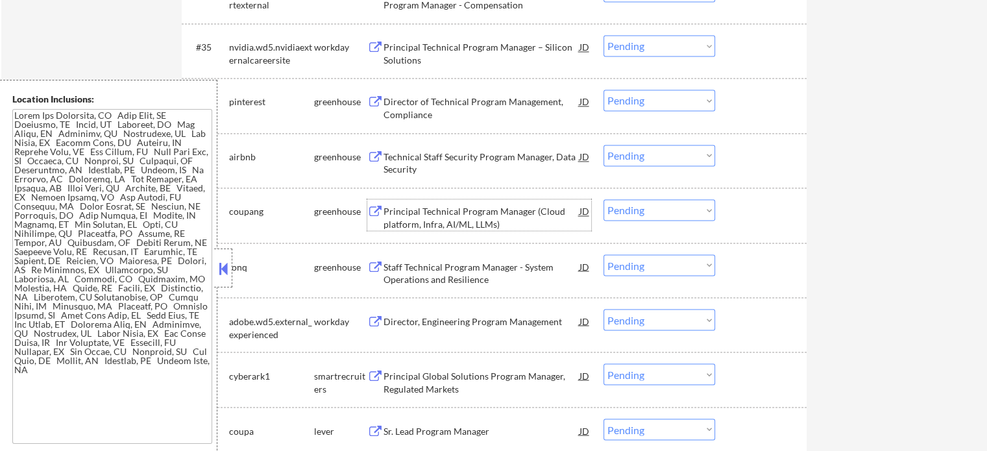
click at [410, 223] on div "Principal Technical Program Manager (Cloud platform, Infra, AI/ML, LLMs)" at bounding box center [482, 217] width 196 height 25
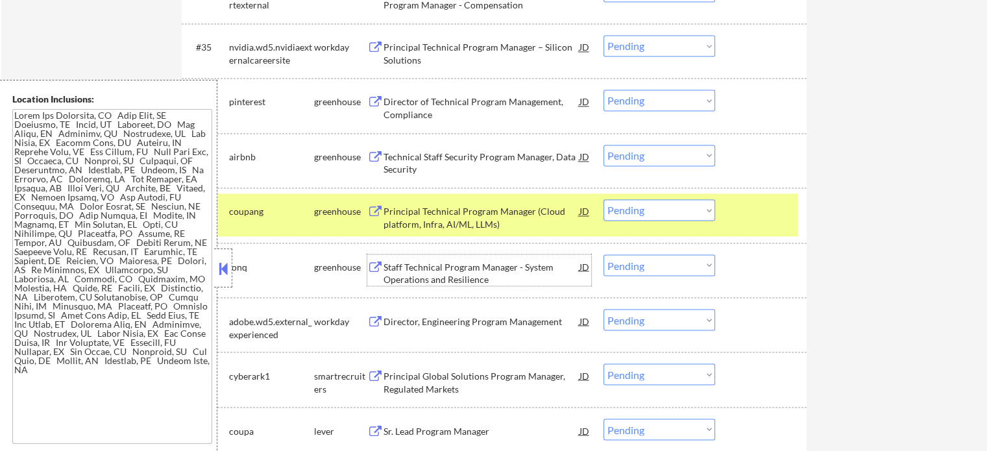
click at [420, 265] on div "Staff Technical Program Manager - System Operations and Resilience" at bounding box center [482, 272] width 196 height 25
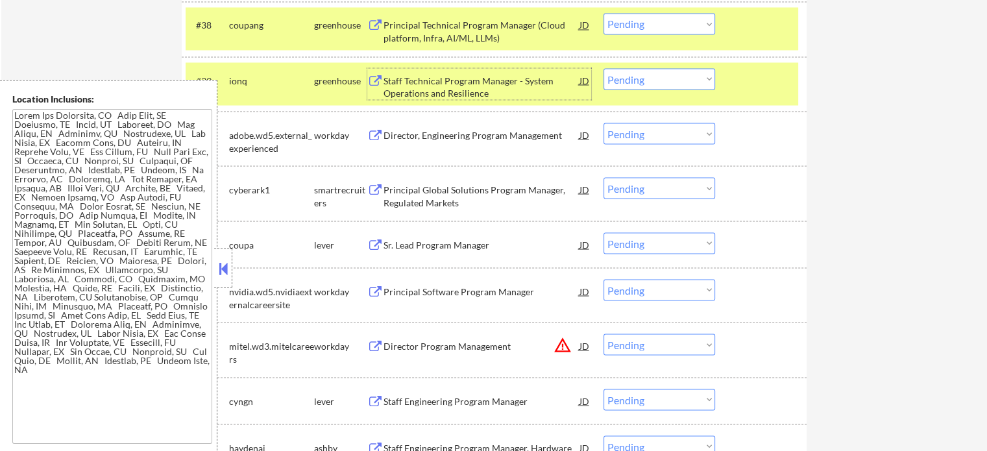
scroll to position [2402, 0]
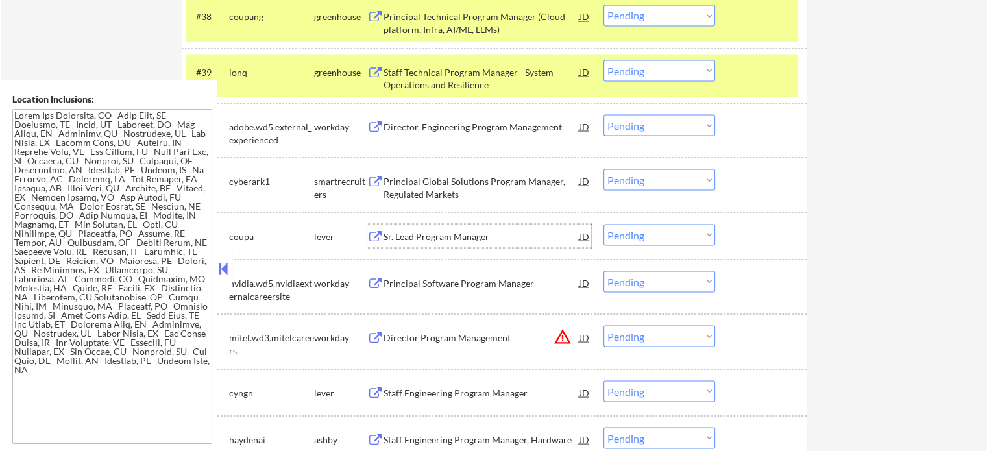
click at [432, 240] on div "Sr. Lead Program Manager" at bounding box center [482, 236] width 196 height 13
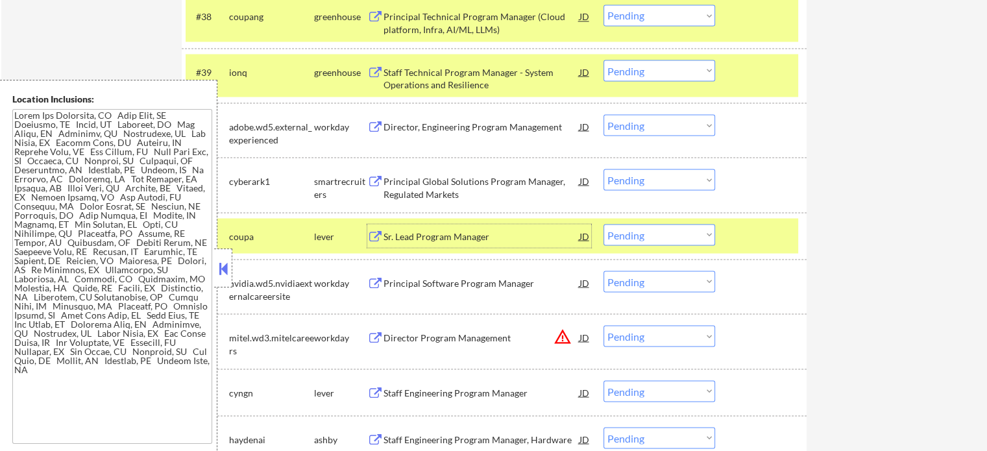
click at [637, 228] on select "Choose an option... Pending Applied Excluded (Questions) Excluded (Expired) Exc…" at bounding box center [660, 234] width 112 height 21
click at [604, 224] on select "Choose an option... Pending Applied Excluded (Questions) Excluded (Expired) Exc…" at bounding box center [660, 234] width 112 height 21
click at [745, 232] on div at bounding box center [762, 235] width 57 height 23
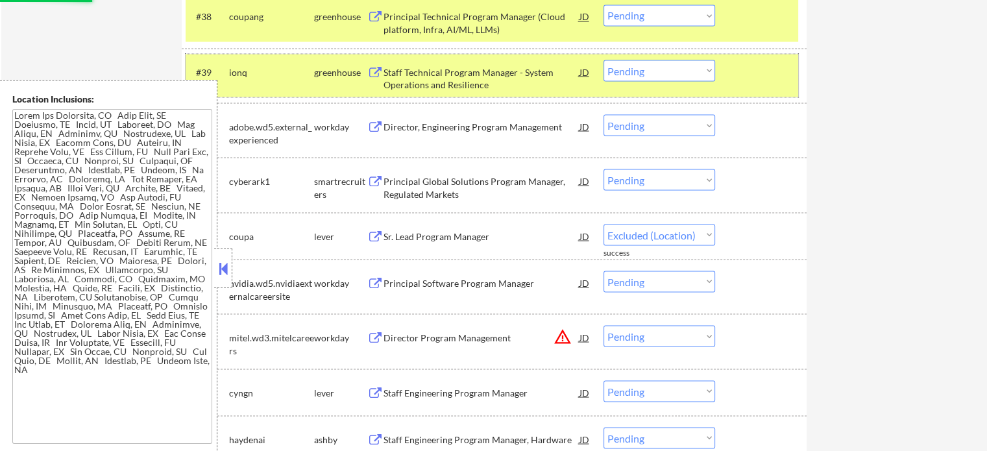
select select ""pending""
click at [745, 67] on div at bounding box center [762, 71] width 57 height 23
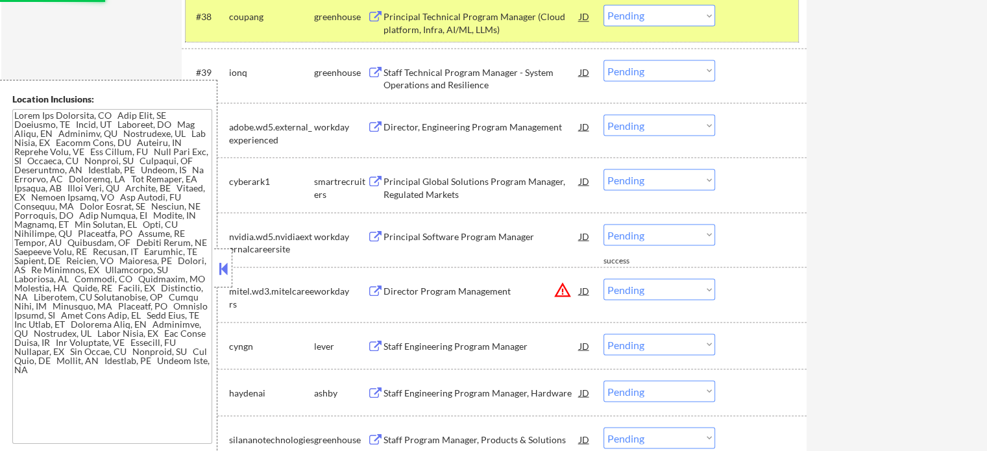
click at [751, 0] on div "#38 coupang greenhouse Principal Technical Program Manager (Cloud platform, Inf…" at bounding box center [492, 20] width 613 height 43
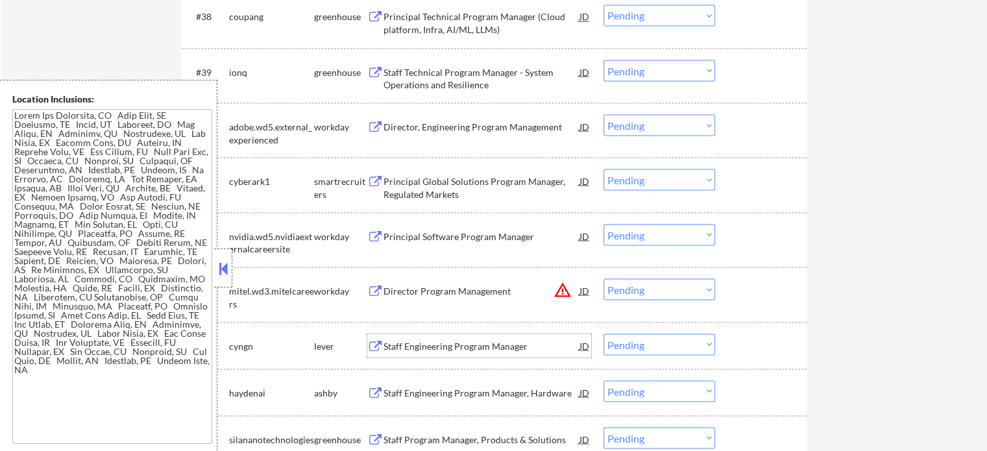
click at [419, 339] on div "Staff Engineering Program Manager" at bounding box center [482, 345] width 196 height 23
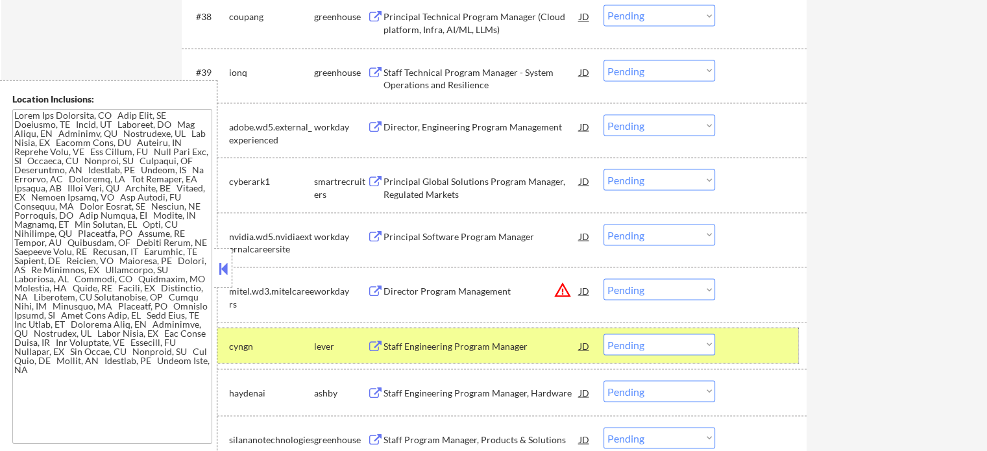
click at [746, 337] on div at bounding box center [762, 345] width 57 height 23
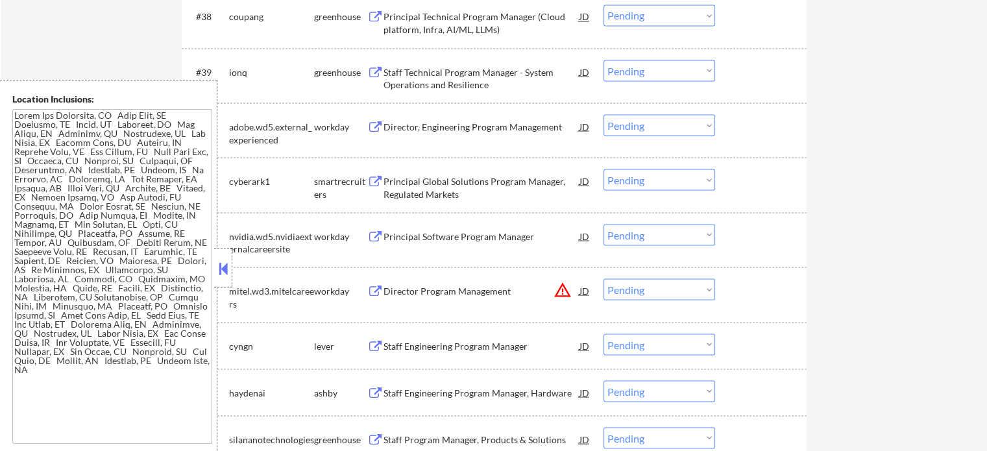
click at [471, 394] on div "Staff Engineering Program Manager, Hardware" at bounding box center [482, 392] width 196 height 13
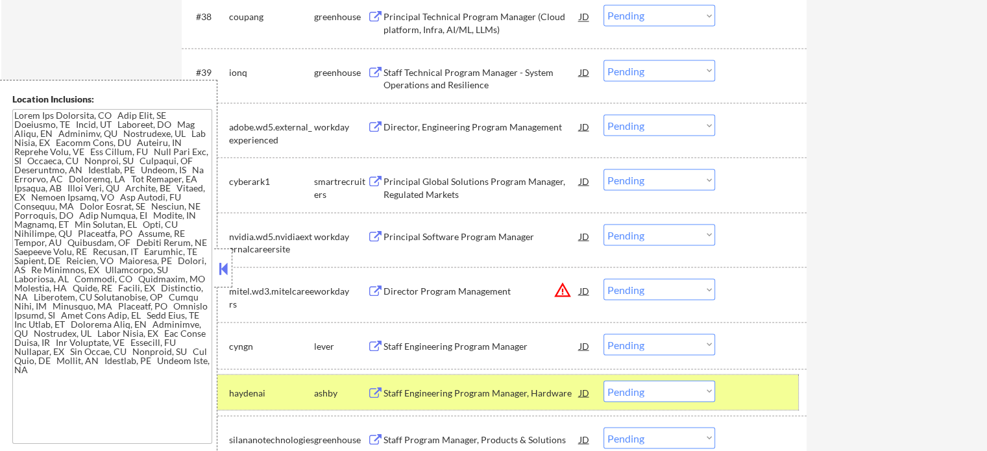
click at [782, 391] on div at bounding box center [762, 391] width 57 height 23
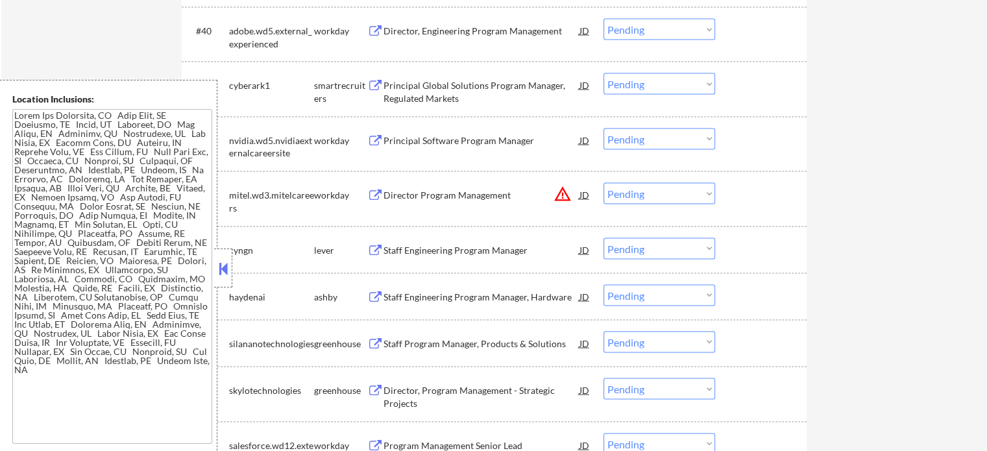
scroll to position [2596, 0]
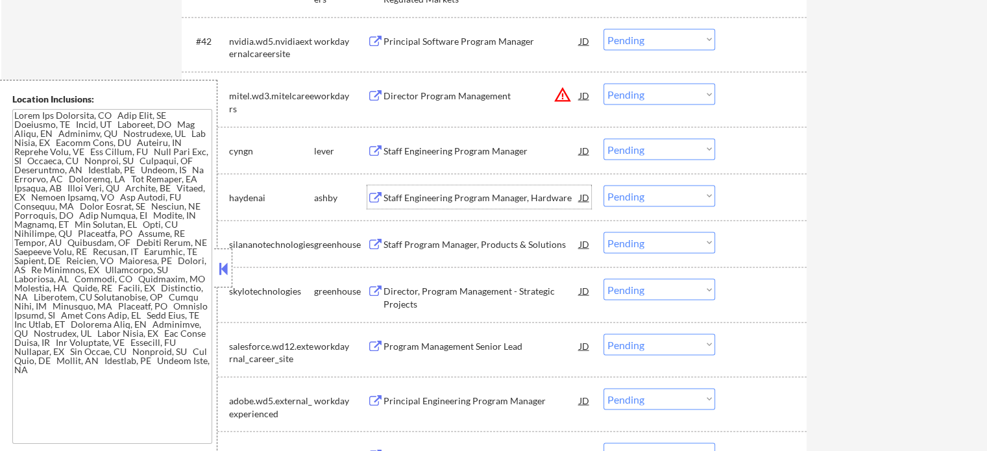
click at [408, 199] on div "Staff Engineering Program Manager, Hardware" at bounding box center [482, 197] width 196 height 13
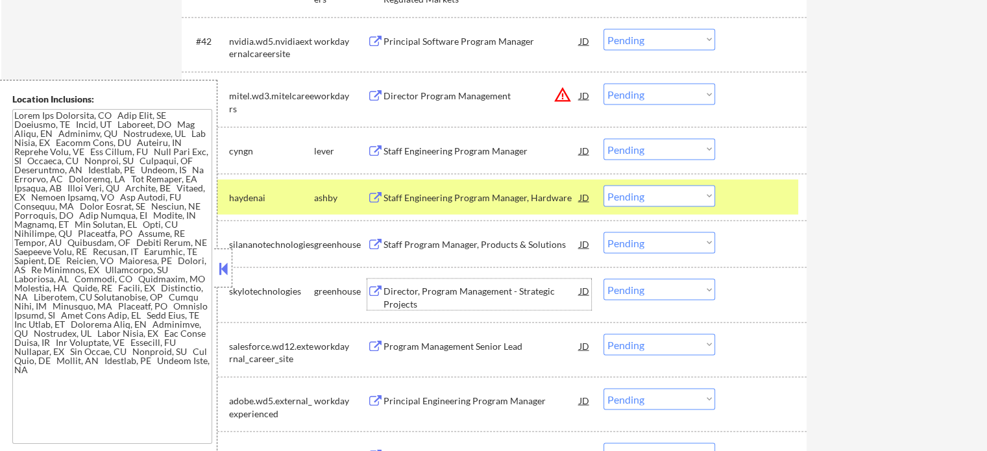
click at [464, 295] on div "Director, Program Management - Strategic Projects" at bounding box center [482, 297] width 196 height 25
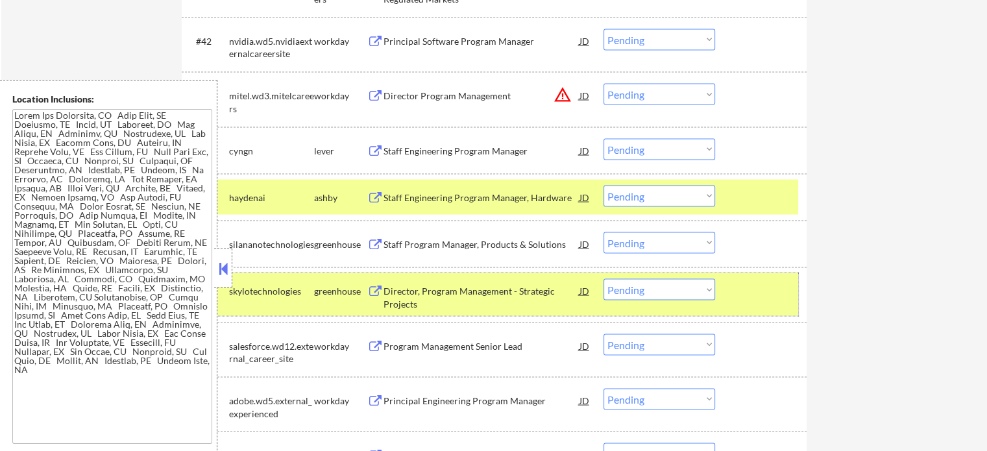
click at [767, 293] on div at bounding box center [762, 290] width 57 height 23
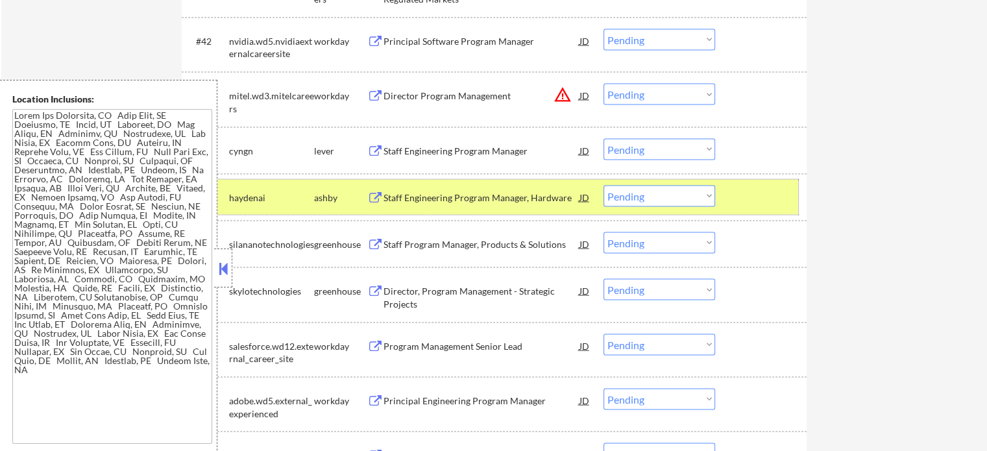
click at [754, 205] on div at bounding box center [762, 197] width 57 height 23
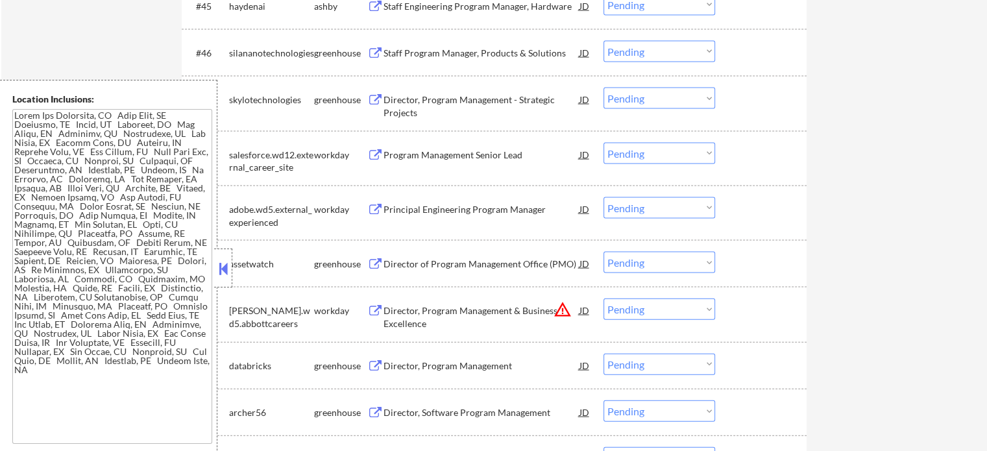
scroll to position [2791, 0]
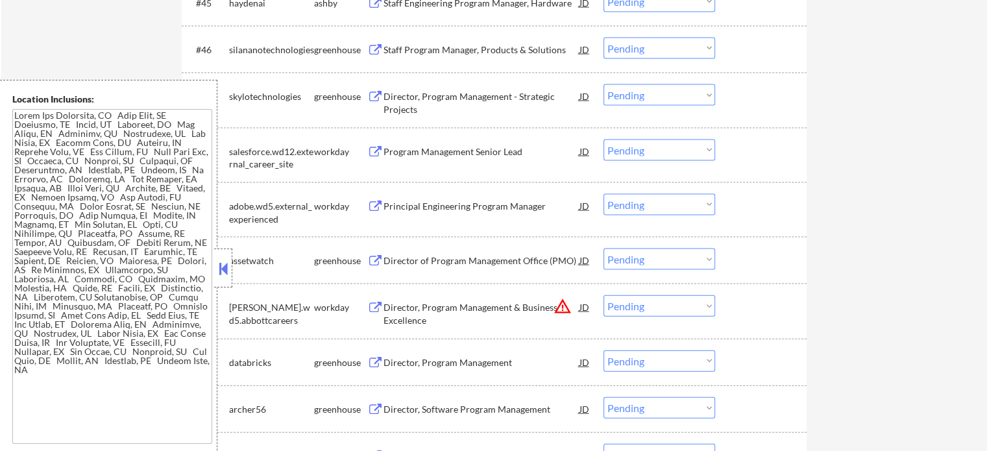
click at [397, 312] on div "Director, Program Management & Business Excellence" at bounding box center [482, 313] width 196 height 25
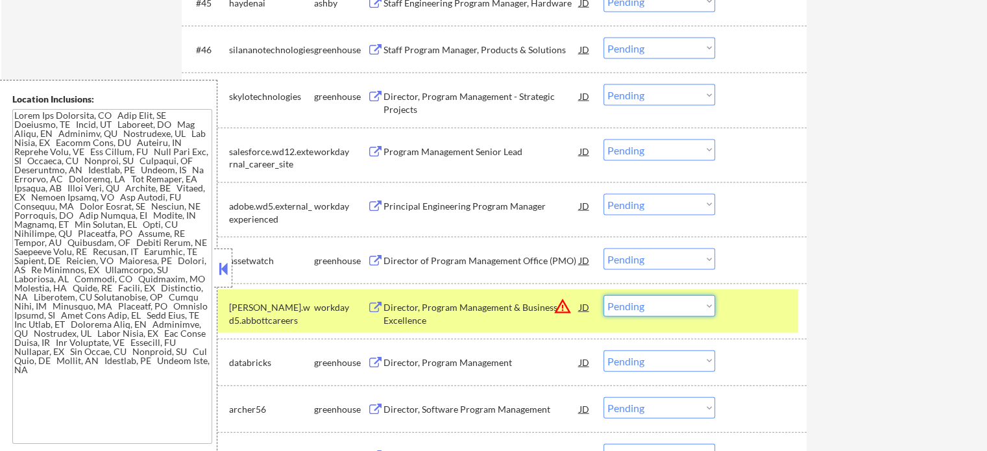
click at [634, 297] on select "Choose an option... Pending Applied Excluded (Questions) Excluded (Expired) Exc…" at bounding box center [660, 305] width 112 height 21
click at [604, 295] on select "Choose an option... Pending Applied Excluded (Questions) Excluded (Expired) Exc…" at bounding box center [660, 305] width 112 height 21
click at [769, 308] on div at bounding box center [762, 306] width 57 height 23
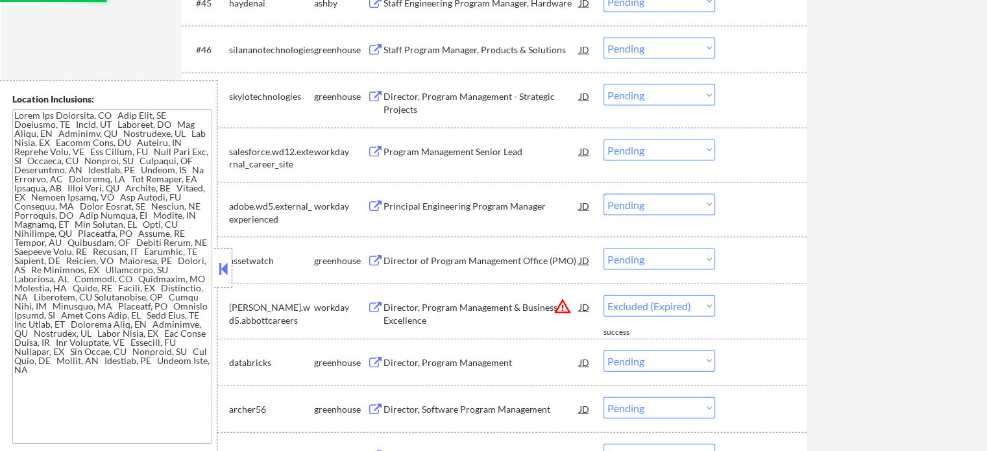
select select ""pending""
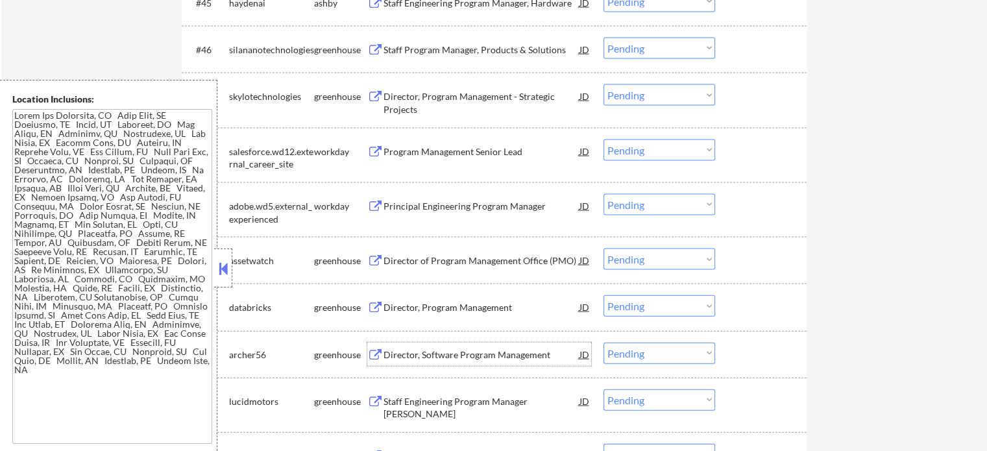
click at [441, 357] on div "Director, Software Program Management" at bounding box center [482, 355] width 196 height 13
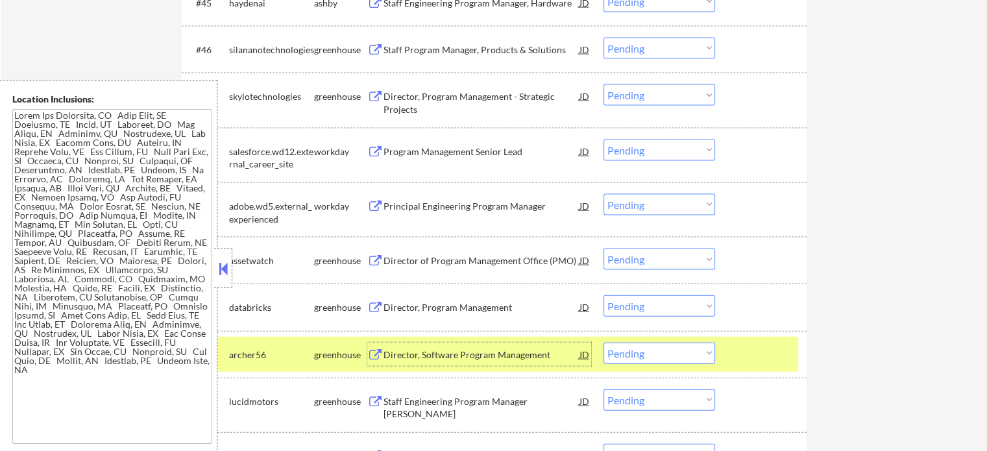
click at [649, 356] on select "Choose an option... Pending Applied Excluded (Questions) Excluded (Expired) Exc…" at bounding box center [660, 353] width 112 height 21
click at [604, 343] on select "Choose an option... Pending Applied Excluded (Questions) Excluded (Expired) Exc…" at bounding box center [660, 353] width 112 height 21
click at [755, 365] on div at bounding box center [762, 354] width 57 height 23
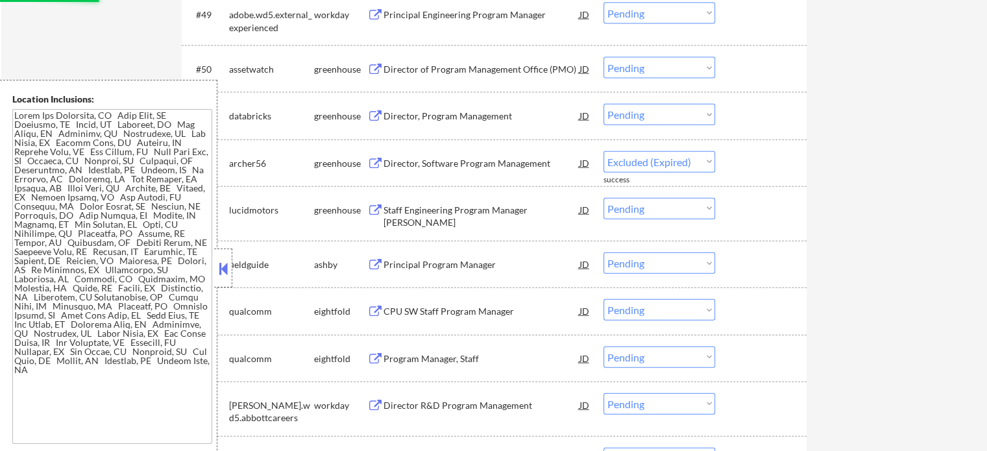
scroll to position [2986, 0]
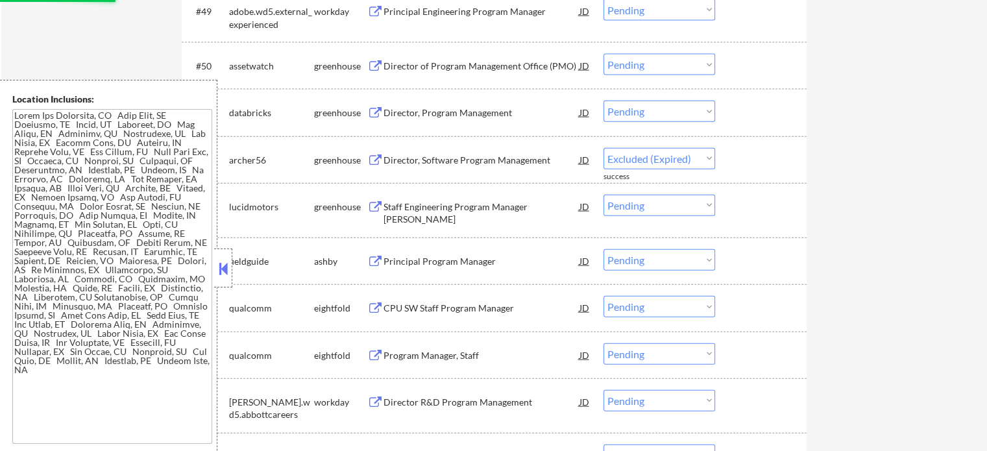
select select ""pending""
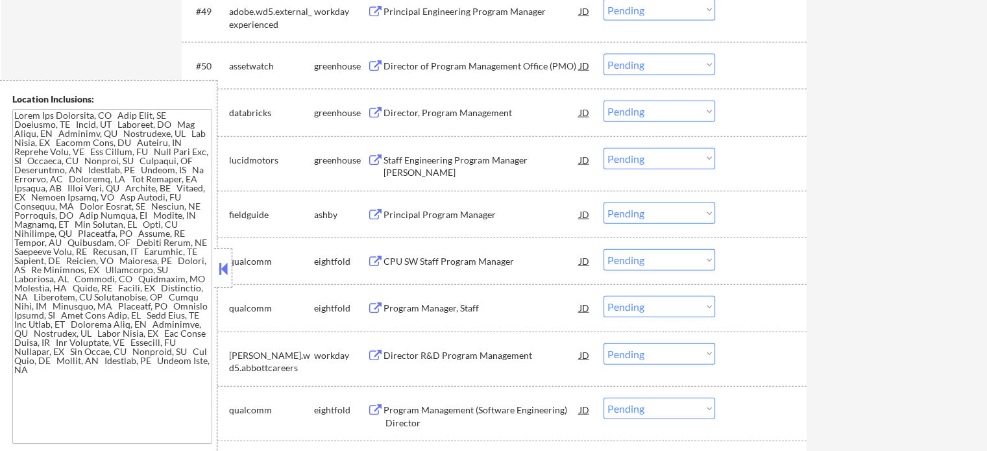
scroll to position [3051, 0]
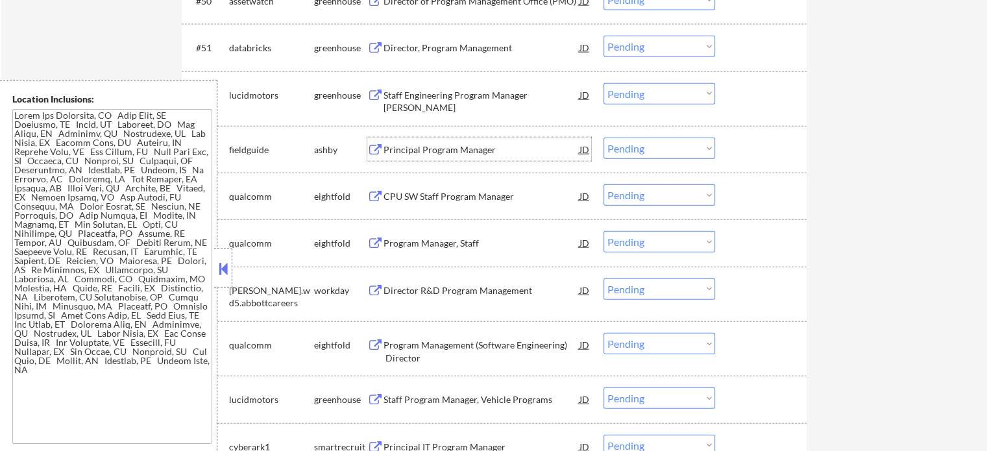
click at [399, 153] on div "Principal Program Manager" at bounding box center [482, 149] width 196 height 13
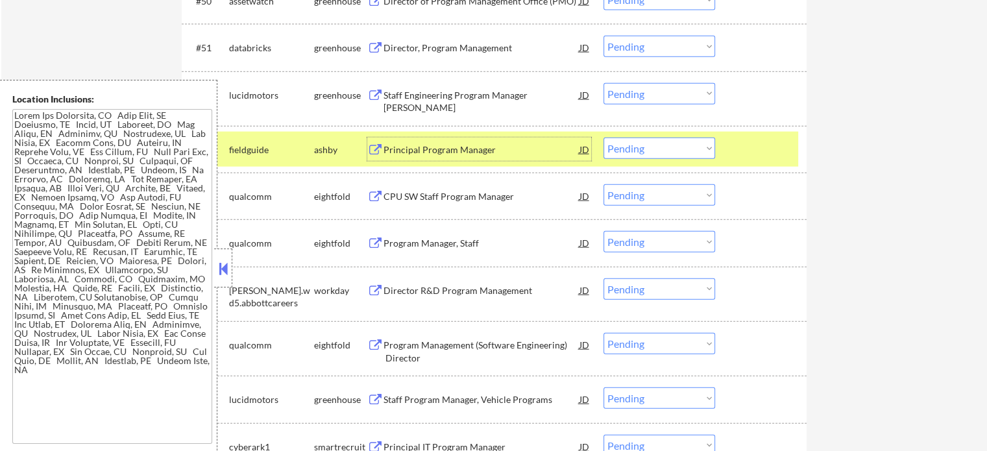
click at [741, 153] on div at bounding box center [762, 149] width 57 height 23
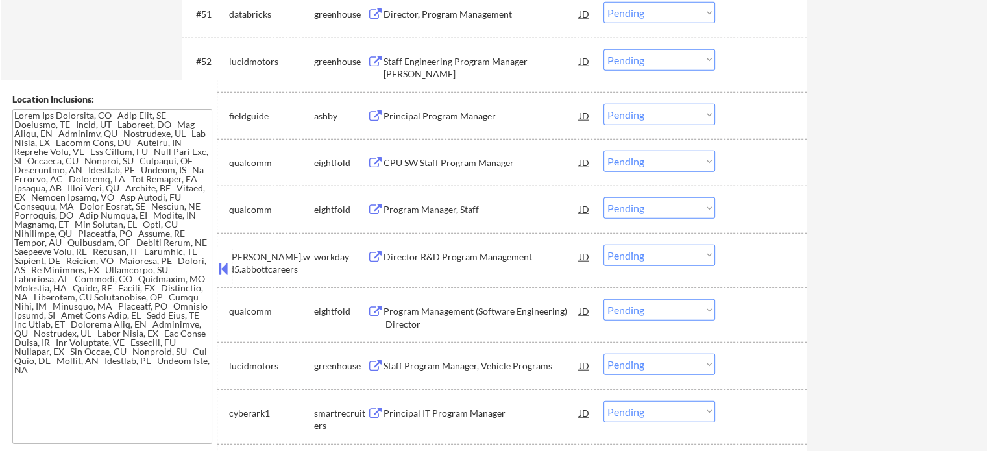
scroll to position [3116, 0]
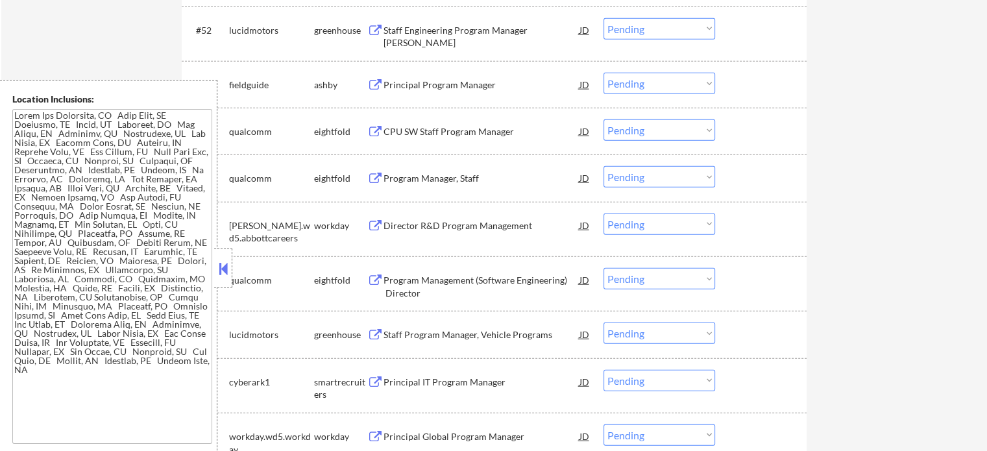
click at [443, 230] on div "Director R&D Program Management" at bounding box center [482, 225] width 196 height 13
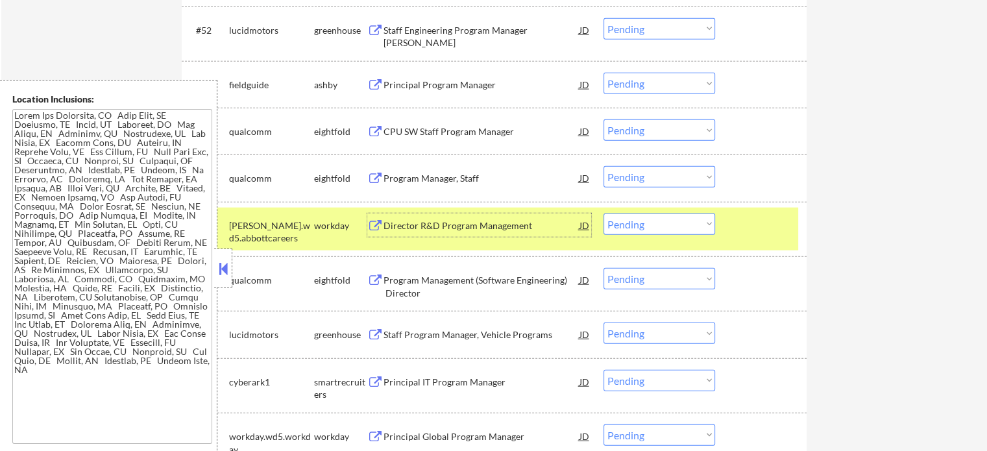
click at [756, 218] on div at bounding box center [762, 225] width 57 height 23
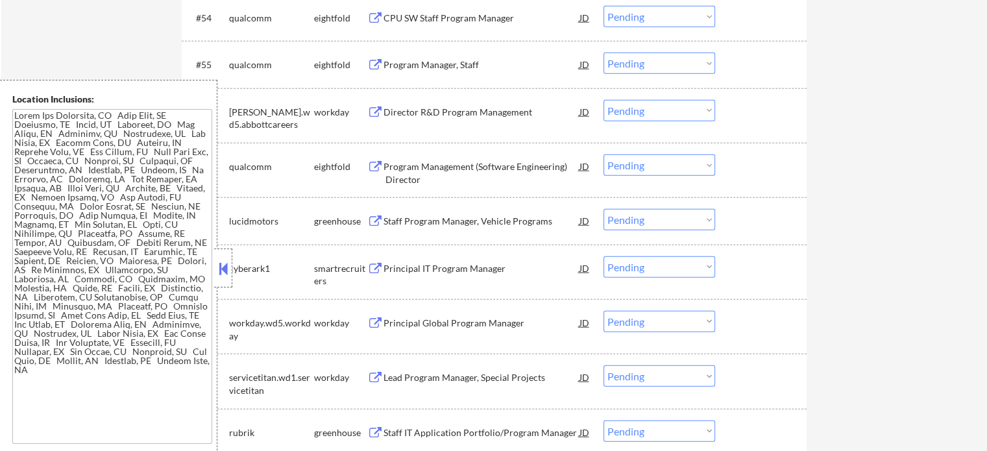
scroll to position [3310, 0]
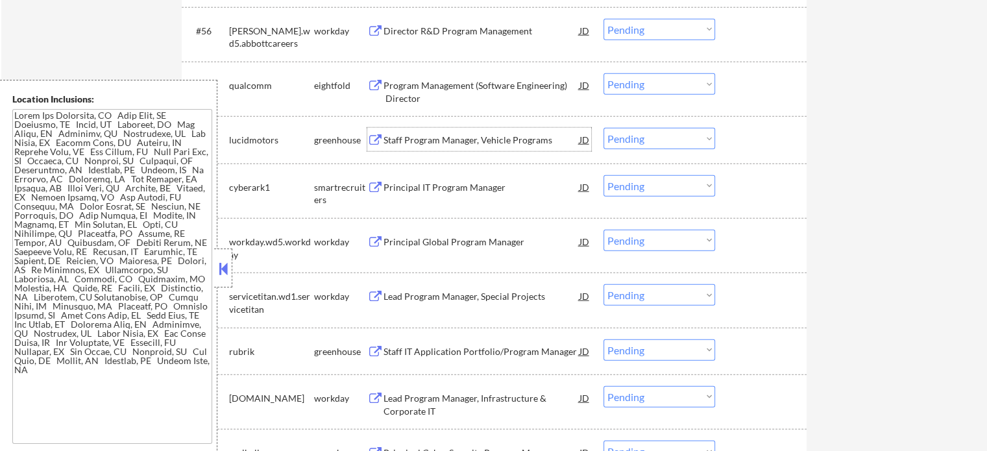
click at [400, 146] on div "Staff Program Manager, Vehicle Programs" at bounding box center [482, 140] width 196 height 13
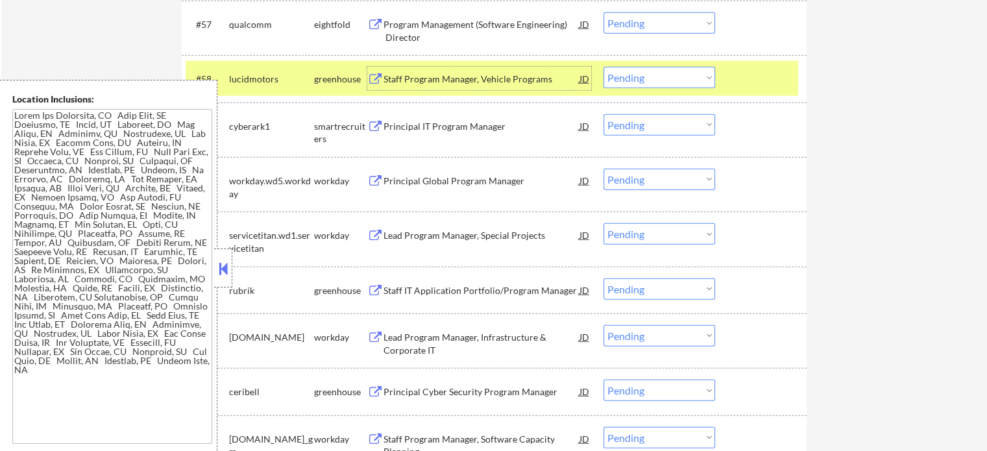
scroll to position [3440, 0]
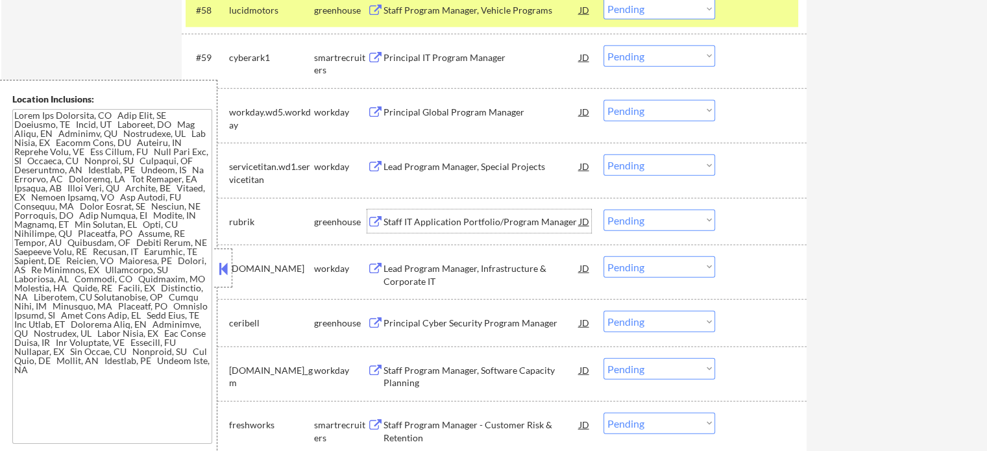
click at [415, 225] on div "Staff IT Application Portfolio/Program Manager" at bounding box center [482, 222] width 196 height 13
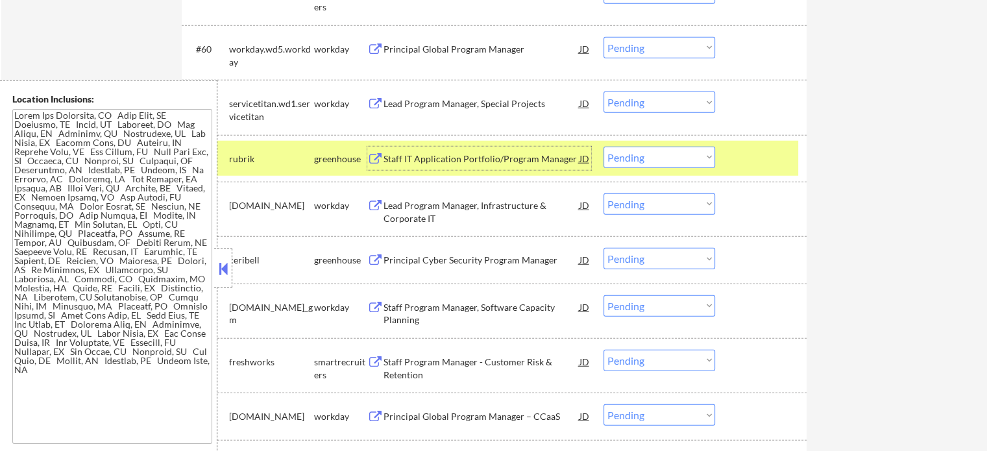
scroll to position [3570, 0]
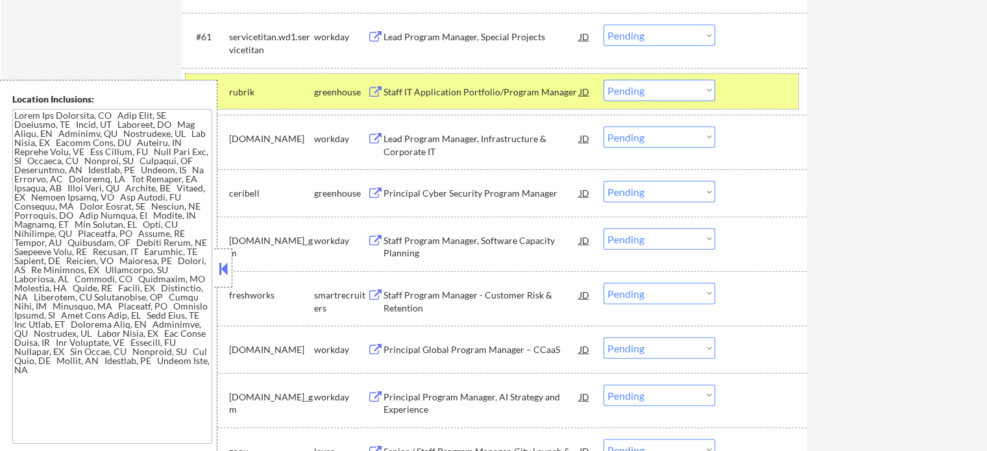
click at [726, 94] on div "#62 rubrik greenhouse Staff IT Application Portfolio/Program Manager JD warning…" at bounding box center [492, 91] width 613 height 35
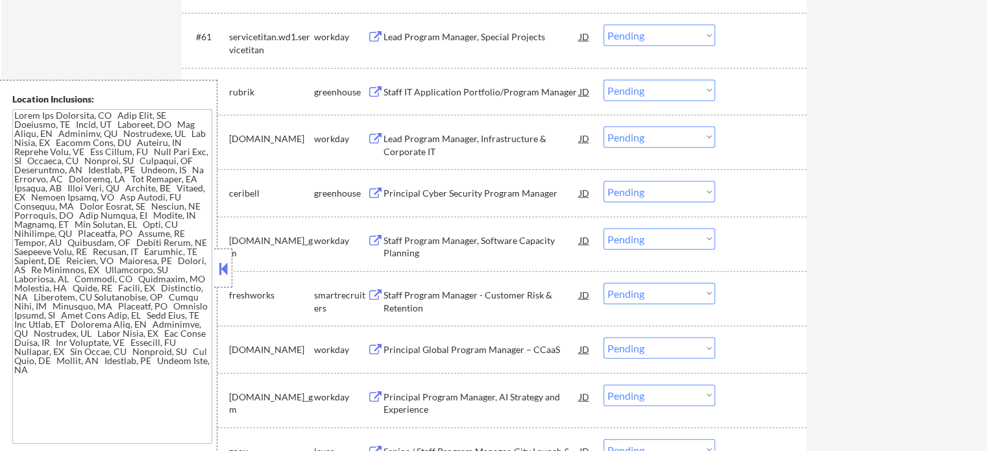
click at [400, 196] on div "Principal Cyber Security Program Manager" at bounding box center [482, 193] width 196 height 13
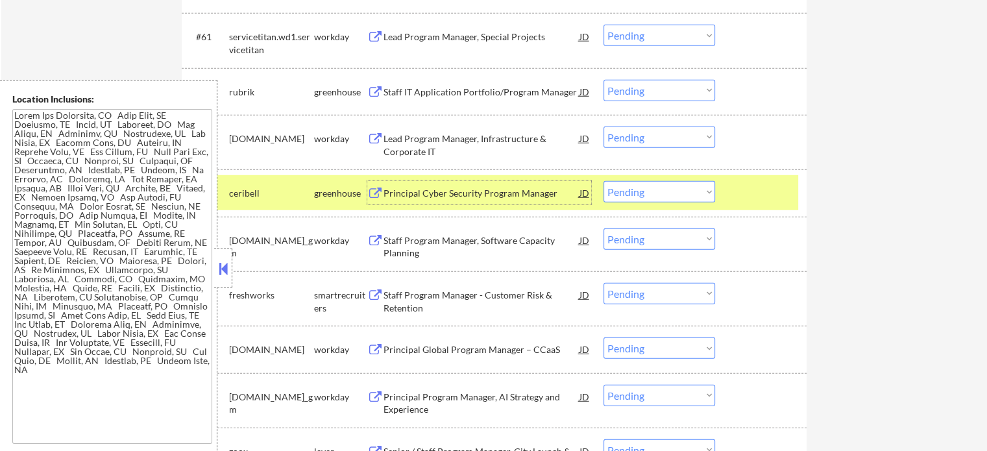
scroll to position [3700, 0]
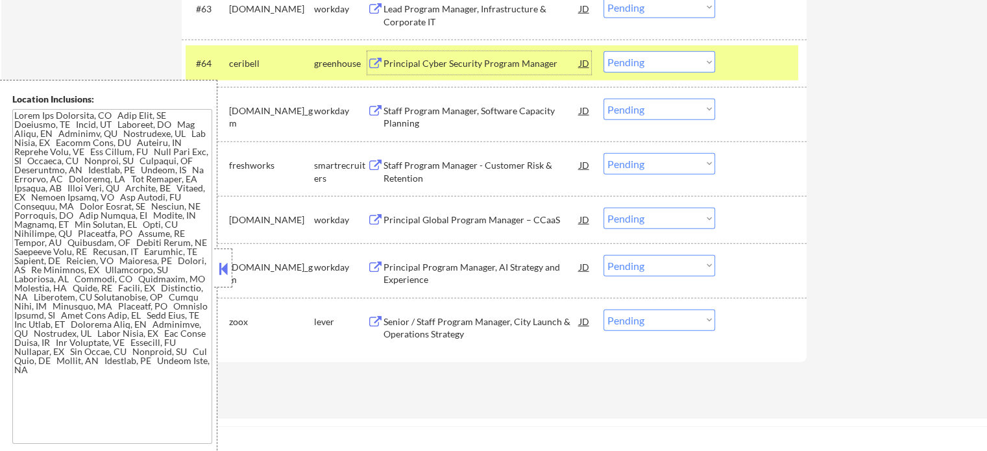
click at [421, 173] on div "Staff Program Manager - Customer Risk & Retention" at bounding box center [482, 171] width 196 height 25
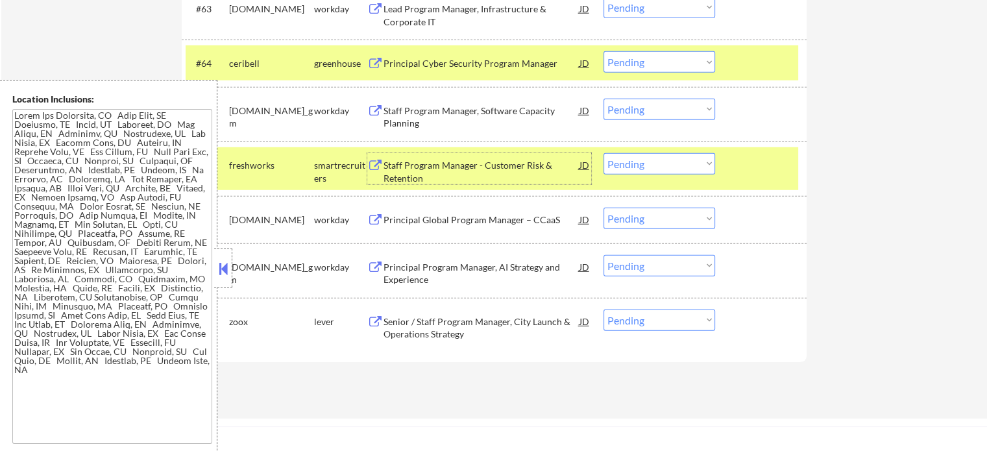
click at [677, 169] on select "Choose an option... Pending Applied Excluded (Questions) Excluded (Expired) Exc…" at bounding box center [660, 163] width 112 height 21
click at [604, 153] on select "Choose an option... Pending Applied Excluded (Questions) Excluded (Expired) Exc…" at bounding box center [660, 163] width 112 height 21
click at [763, 166] on div at bounding box center [762, 164] width 57 height 23
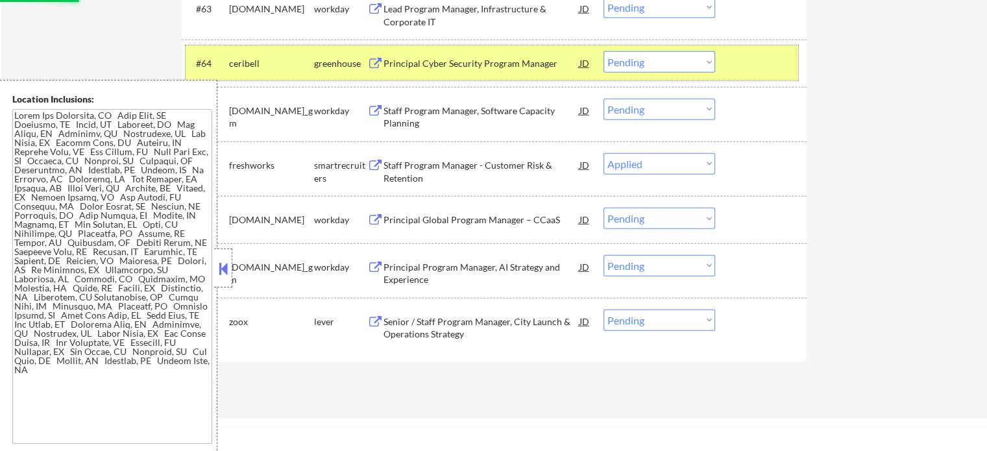
click at [774, 67] on div at bounding box center [762, 62] width 57 height 23
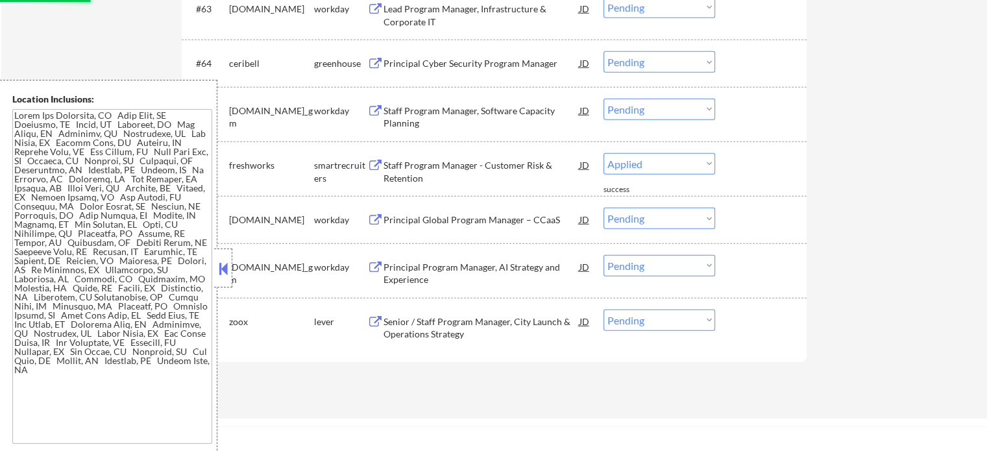
select select ""pending""
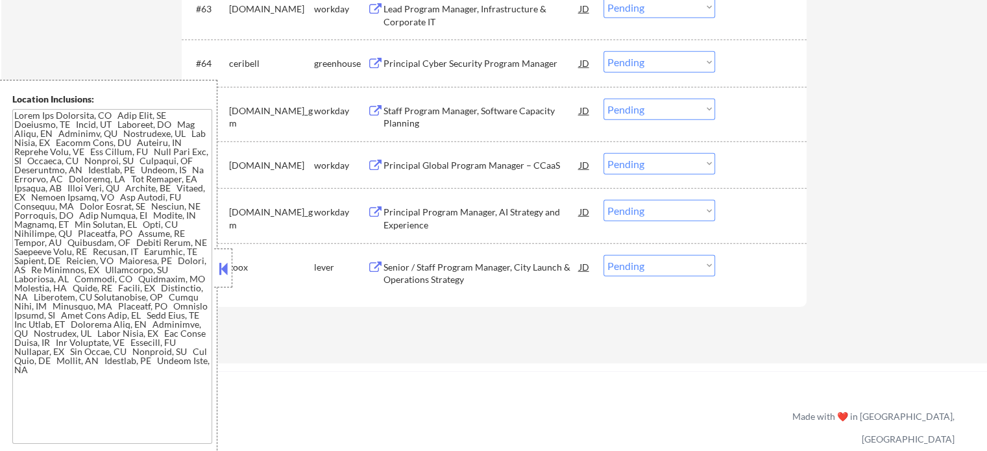
click at [426, 263] on div "Senior / Staff Program Manager, City Launch & Operations Strategy" at bounding box center [482, 273] width 196 height 25
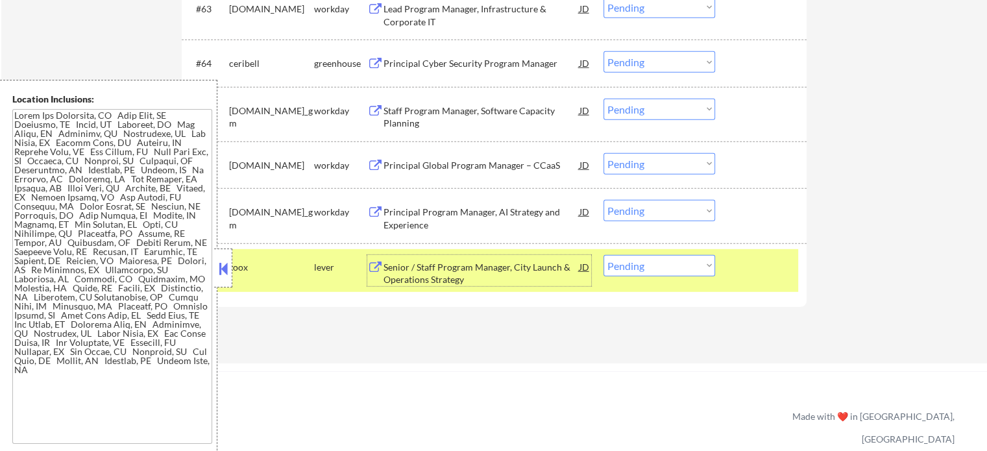
click at [754, 257] on div at bounding box center [762, 266] width 57 height 23
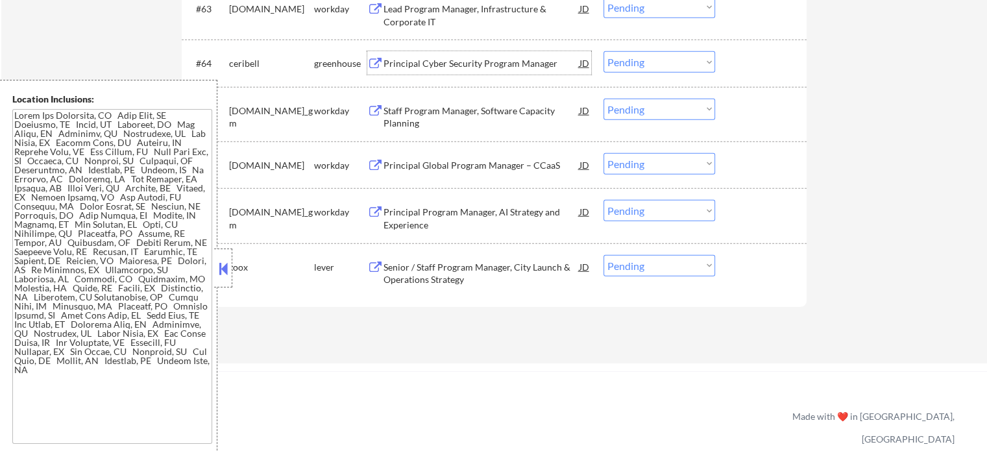
click at [417, 60] on div "Principal Cyber Security Program Manager" at bounding box center [482, 63] width 196 height 13
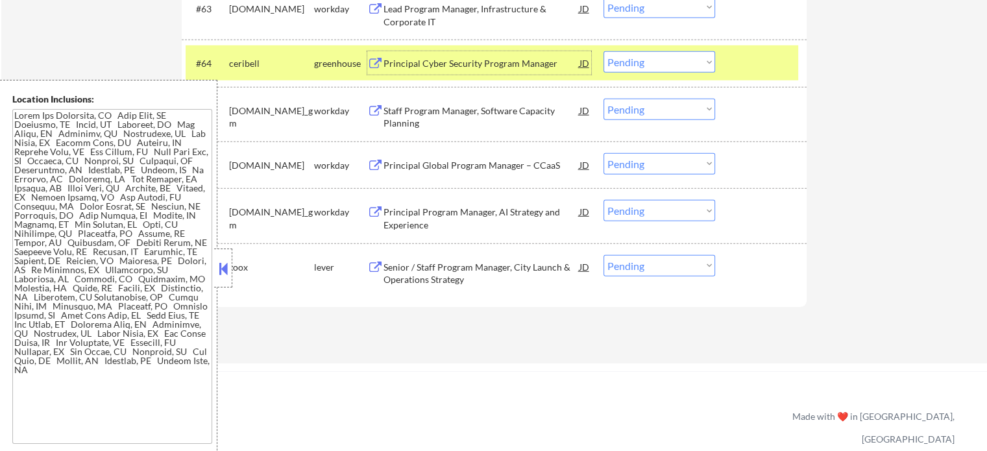
click at [743, 75] on div "#64 ceribell greenhouse Principal Cyber Security Program Manager JD warning_amb…" at bounding box center [492, 62] width 613 height 35
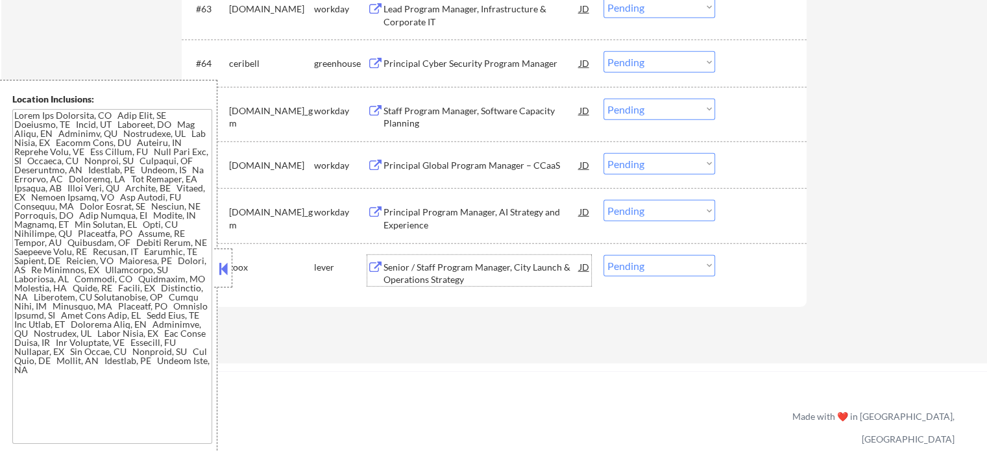
drag, startPoint x: 441, startPoint y: 265, endPoint x: 478, endPoint y: 216, distance: 61.7
click at [454, 245] on div "#68 zoox lever Senior / Staff Program Manager, City Launch & Operations Strateg…" at bounding box center [494, 270] width 625 height 55
click at [802, 225] on div "#67 generalmotors.wd5.careers_gm workday Principal Program Manager, AI Strategy…" at bounding box center [494, 215] width 625 height 55
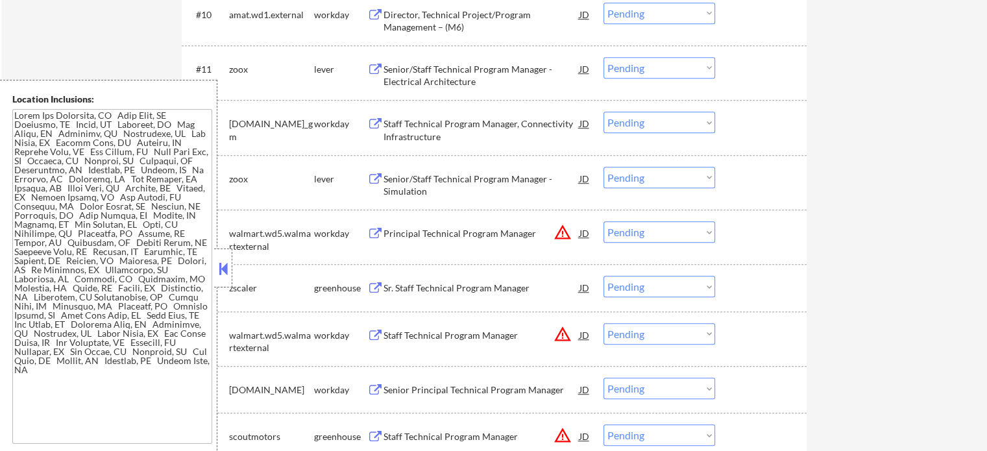
scroll to position [974, 0]
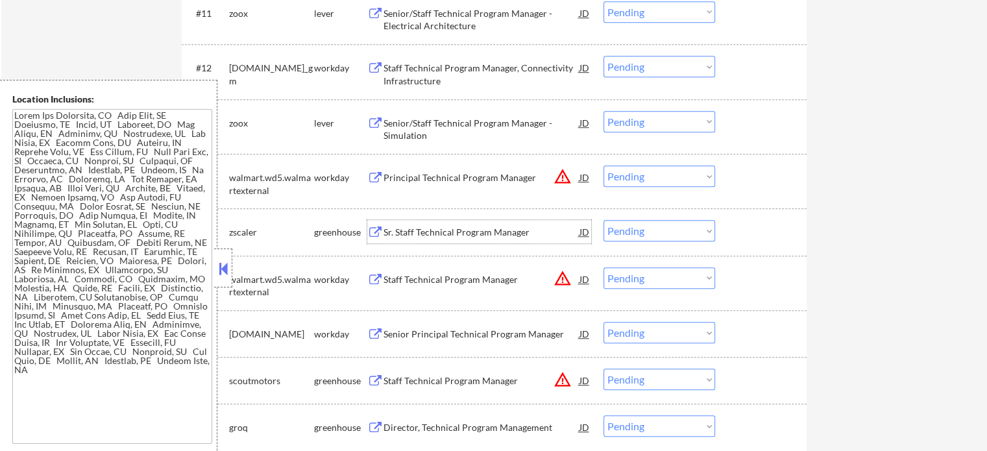
click at [418, 237] on div "Sr. Staff Technical Program Manager" at bounding box center [482, 232] width 196 height 13
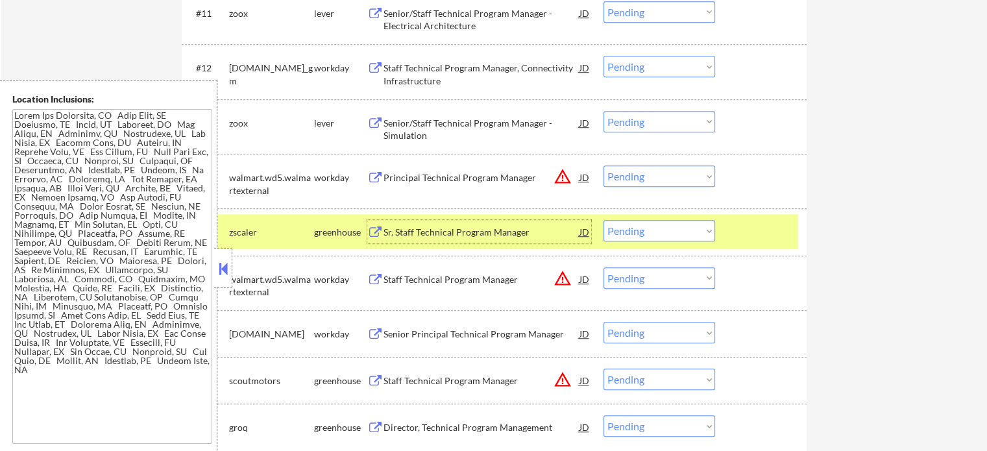
click at [756, 228] on div at bounding box center [762, 231] width 57 height 23
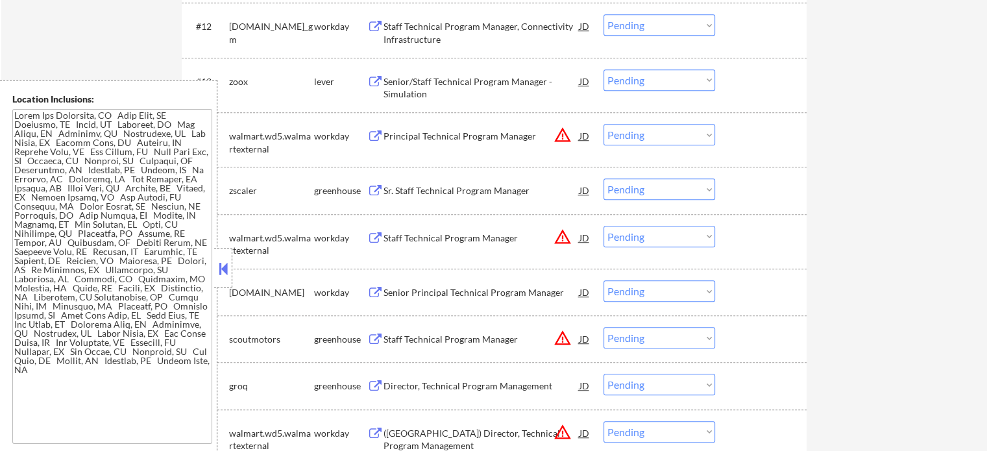
scroll to position [1103, 0]
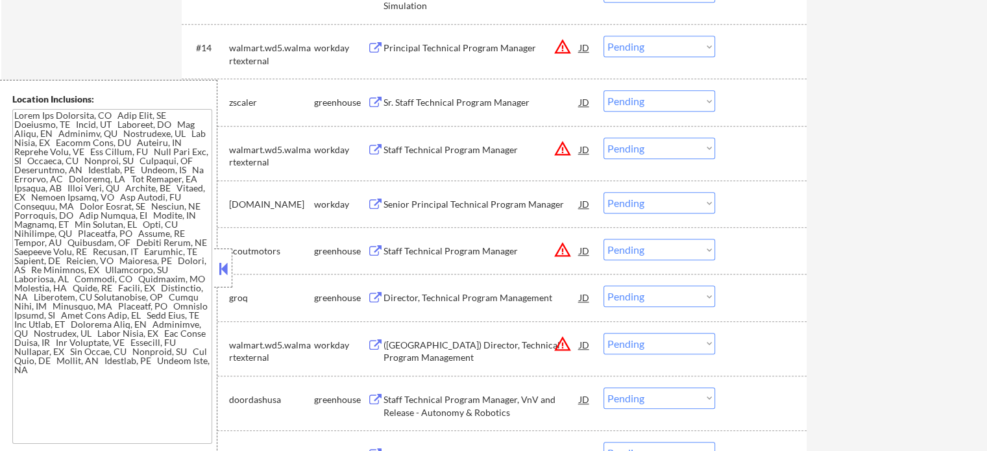
click at [441, 259] on div "Staff Technical Program Manager" at bounding box center [482, 250] width 196 height 23
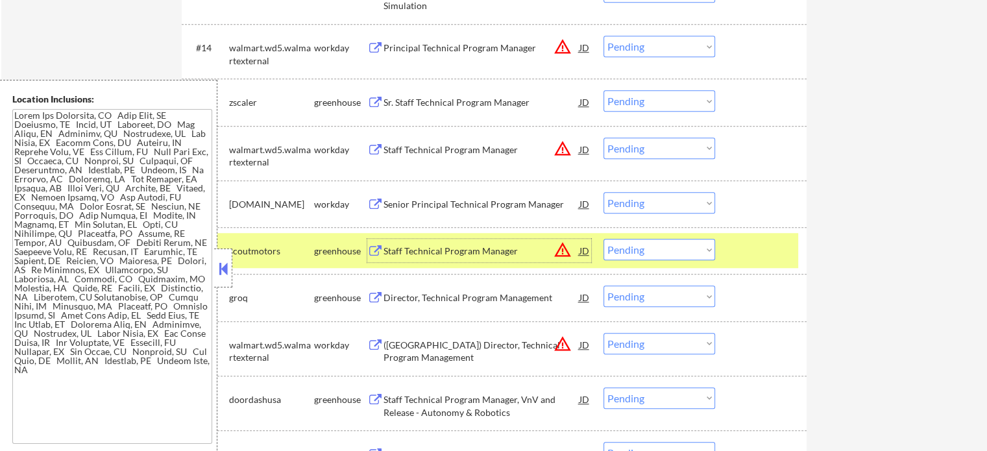
click at [761, 259] on div at bounding box center [762, 250] width 57 height 23
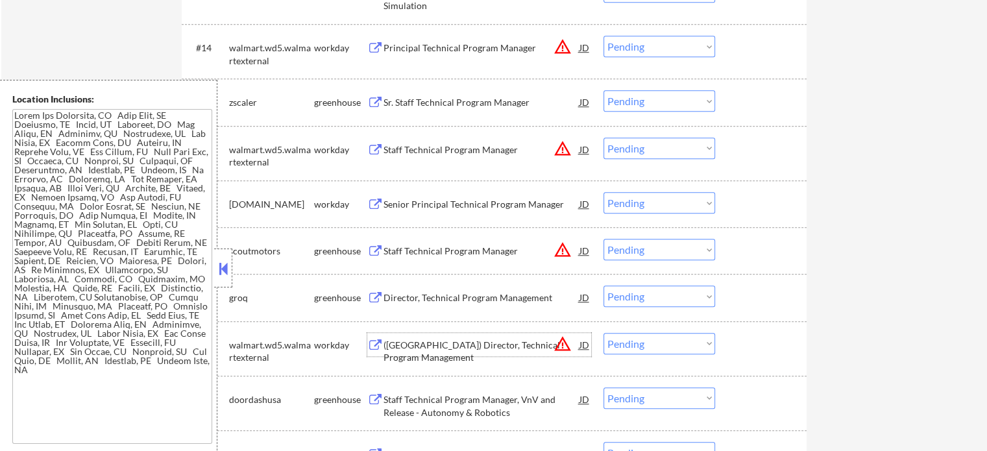
click at [478, 350] on div "(USA) Director, Technical Program Management" at bounding box center [482, 351] width 196 height 25
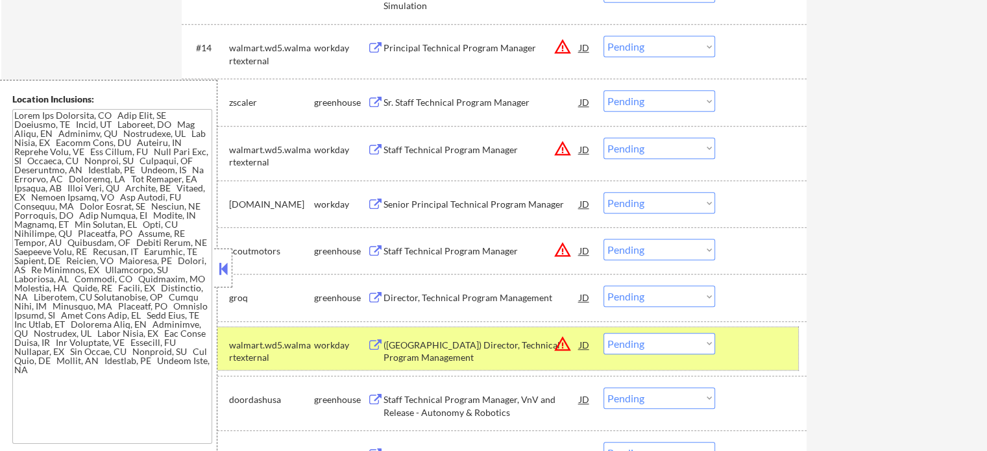
click at [785, 355] on div at bounding box center [762, 344] width 57 height 23
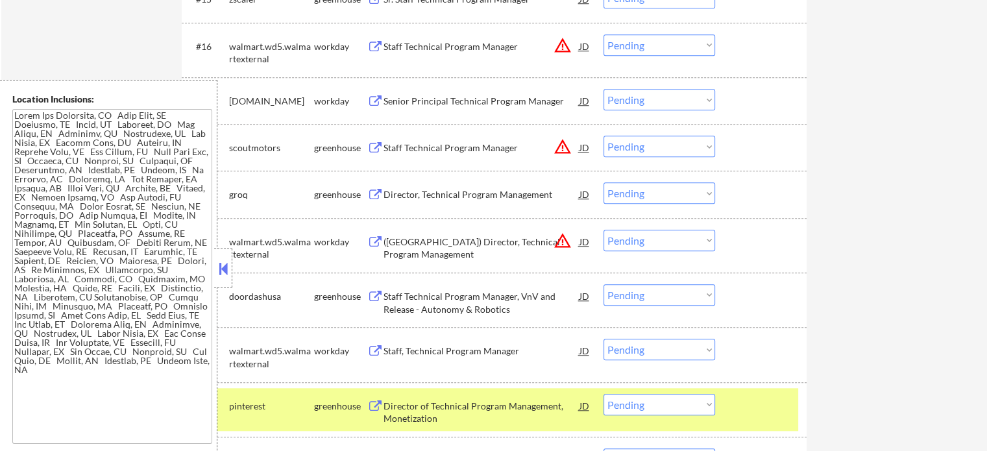
scroll to position [1298, 0]
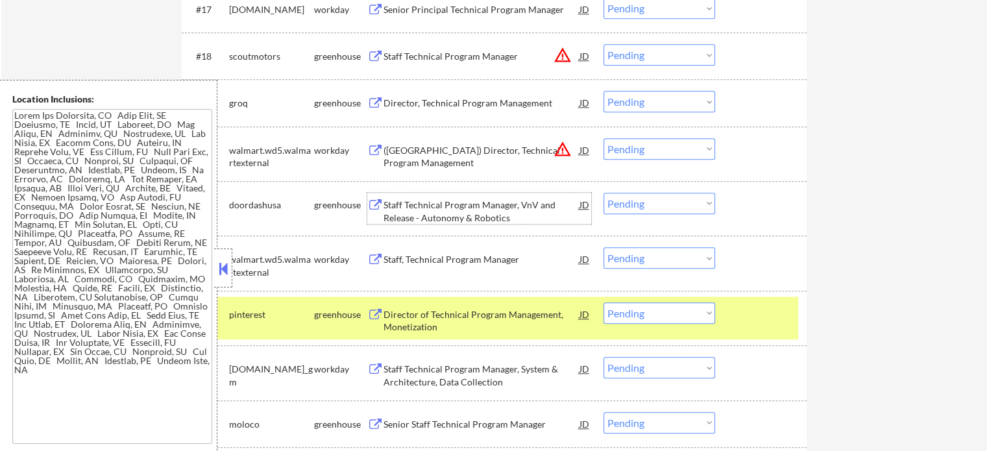
click at [456, 214] on div "Staff Technical Program Manager, VnV and Release - Autonomy & Robotics" at bounding box center [482, 211] width 196 height 25
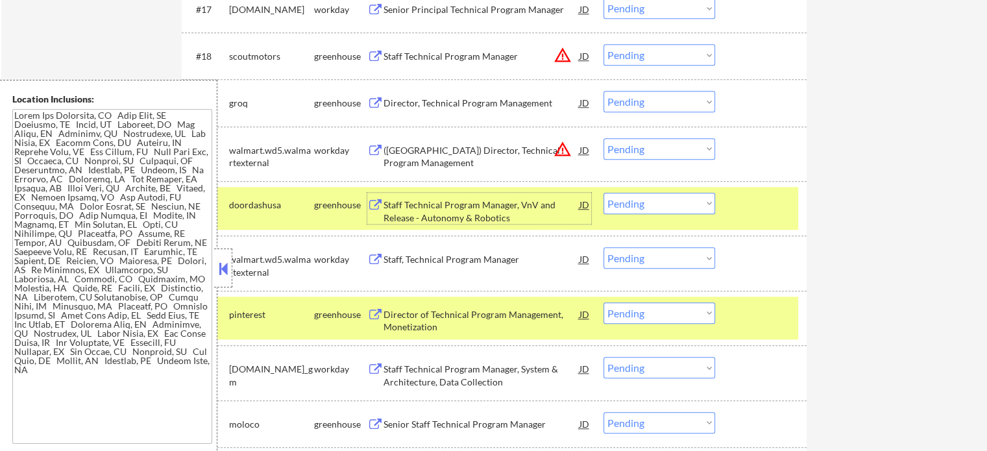
click at [636, 207] on select "Choose an option... Pending Applied Excluded (Questions) Excluded (Expired) Exc…" at bounding box center [660, 203] width 112 height 21
click at [604, 193] on select "Choose an option... Pending Applied Excluded (Questions) Excluded (Expired) Exc…" at bounding box center [660, 203] width 112 height 21
click at [768, 215] on div at bounding box center [762, 204] width 57 height 23
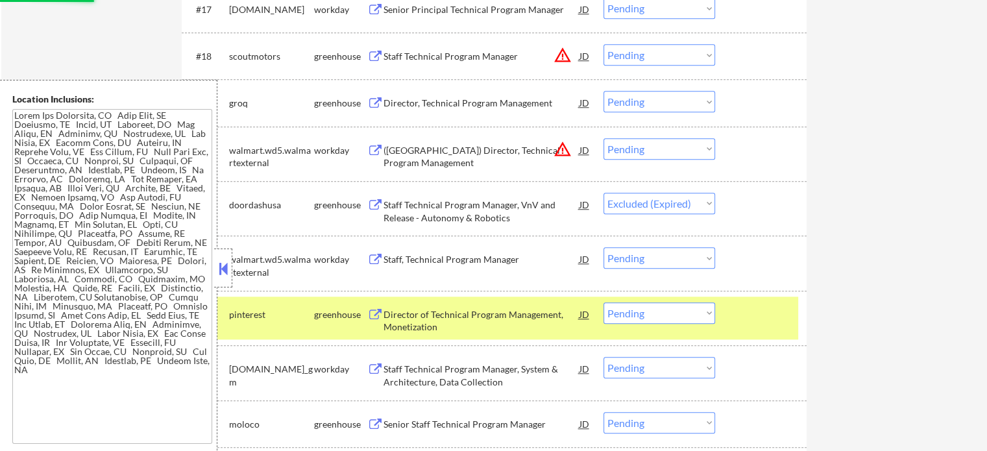
click at [750, 307] on div at bounding box center [762, 313] width 57 height 23
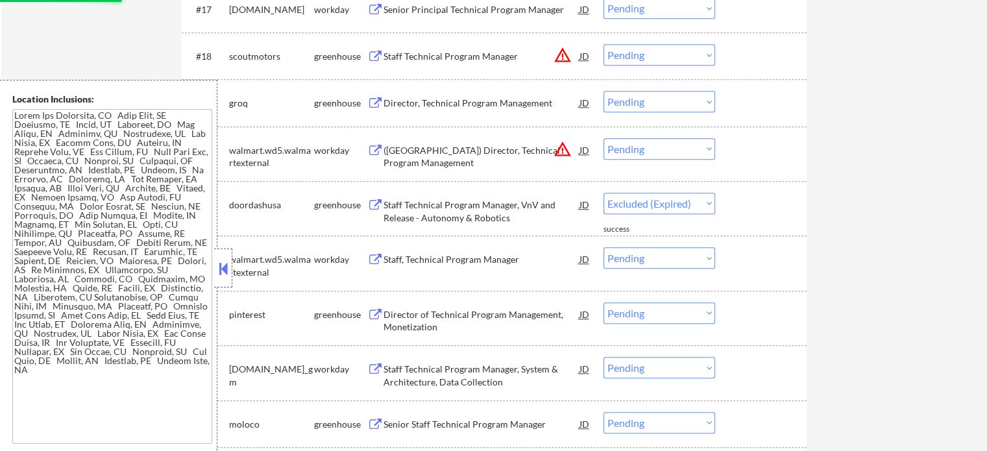
select select ""pending""
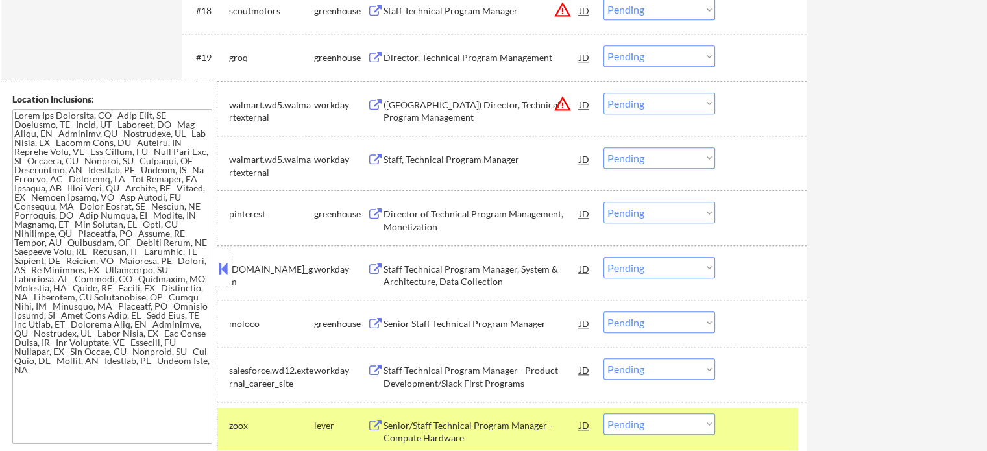
scroll to position [1428, 0]
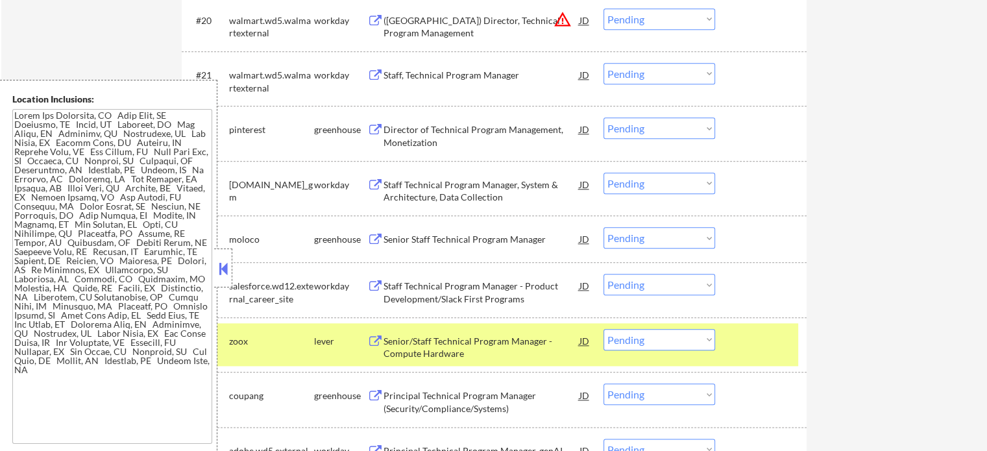
click at [750, 351] on div at bounding box center [762, 340] width 57 height 23
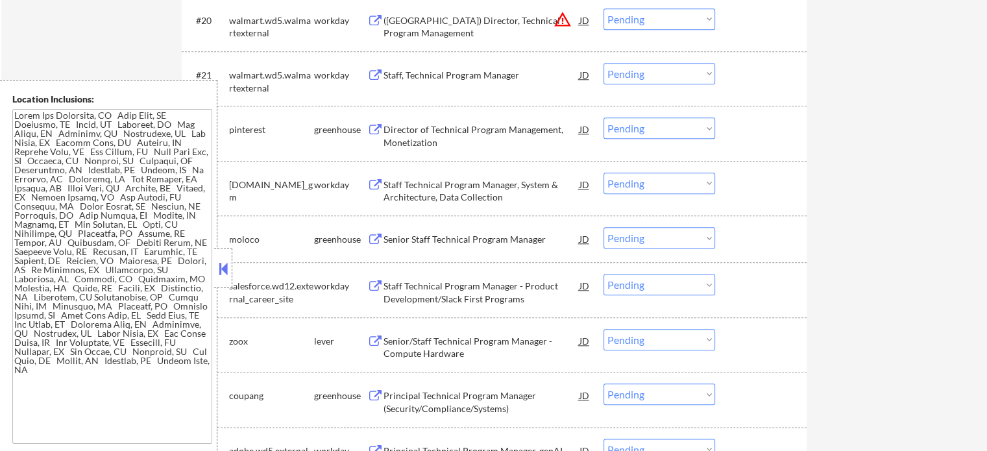
click at [502, 241] on div "Senior Staff Technical Program Manager" at bounding box center [482, 239] width 196 height 13
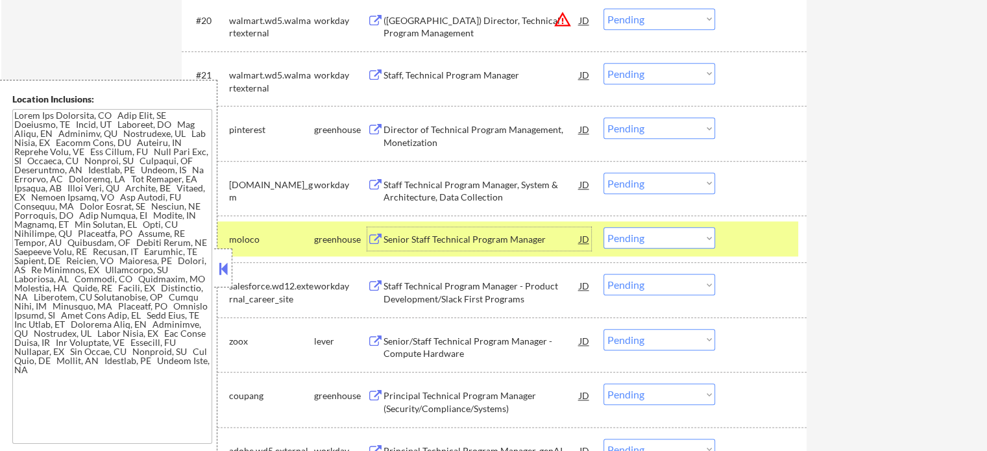
click at [661, 245] on select "Choose an option... Pending Applied Excluded (Questions) Excluded (Expired) Exc…" at bounding box center [660, 237] width 112 height 21
click at [604, 227] on select "Choose an option... Pending Applied Excluded (Questions) Excluded (Expired) Exc…" at bounding box center [660, 237] width 112 height 21
click at [757, 241] on div at bounding box center [762, 238] width 57 height 23
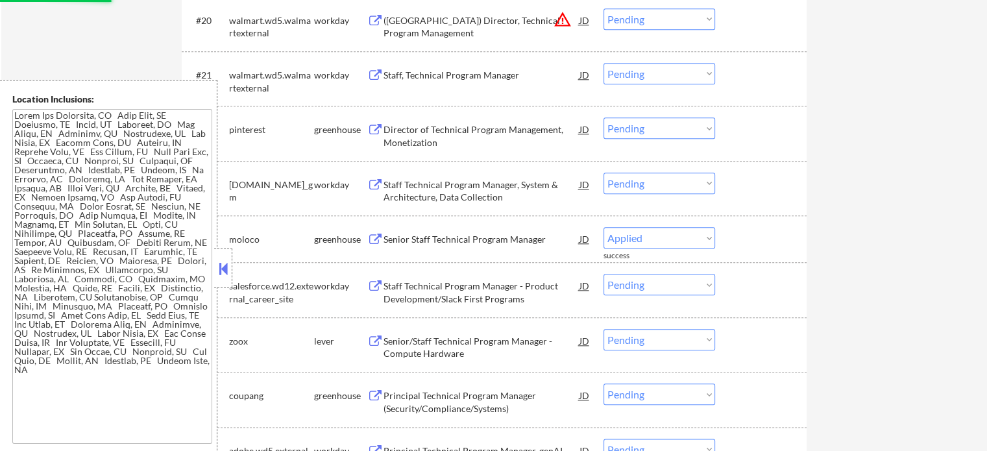
select select ""pending""
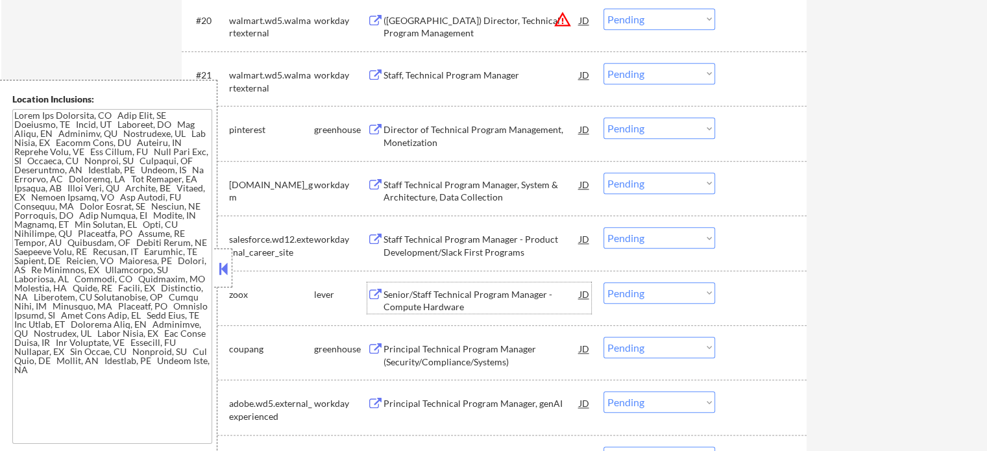
click at [397, 303] on div "Senior/Staff Technical Program Manager - Compute Hardware" at bounding box center [482, 300] width 196 height 25
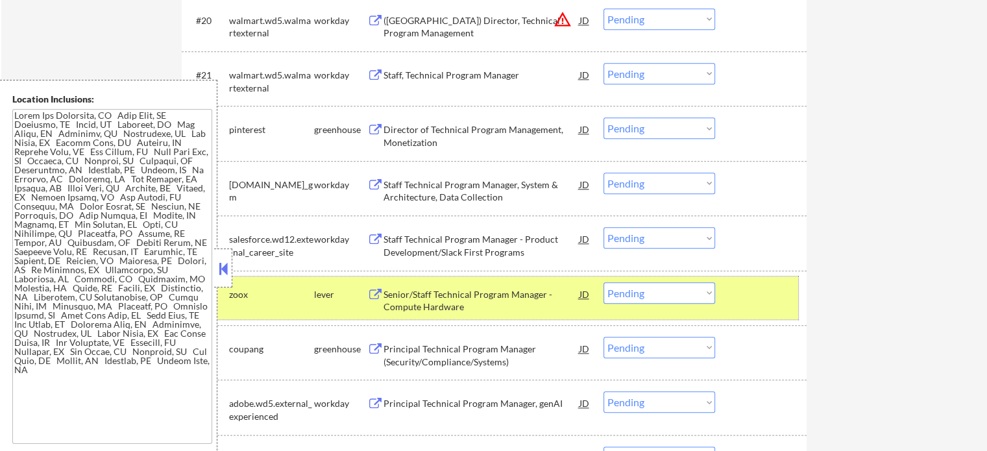
click at [744, 301] on div at bounding box center [762, 293] width 57 height 23
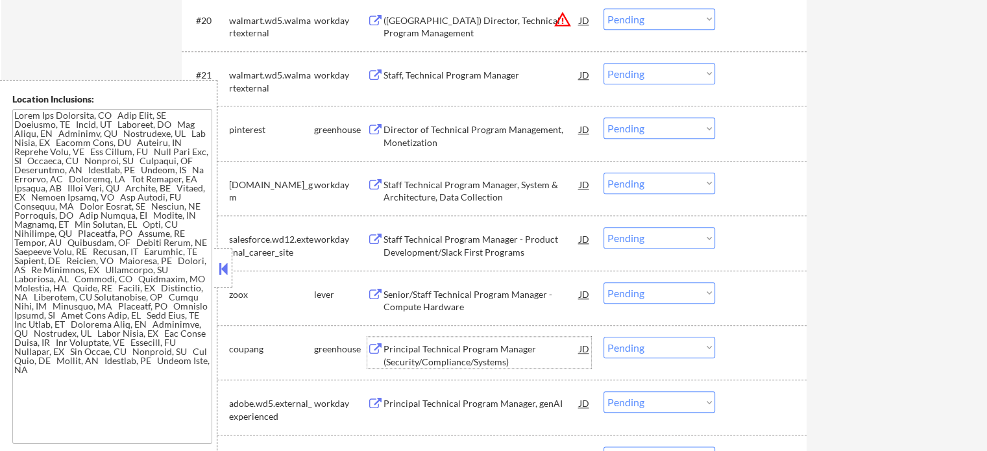
click at [446, 363] on div "Principal Technical Program Manager (Security/Compliance/Systems)" at bounding box center [482, 355] width 196 height 25
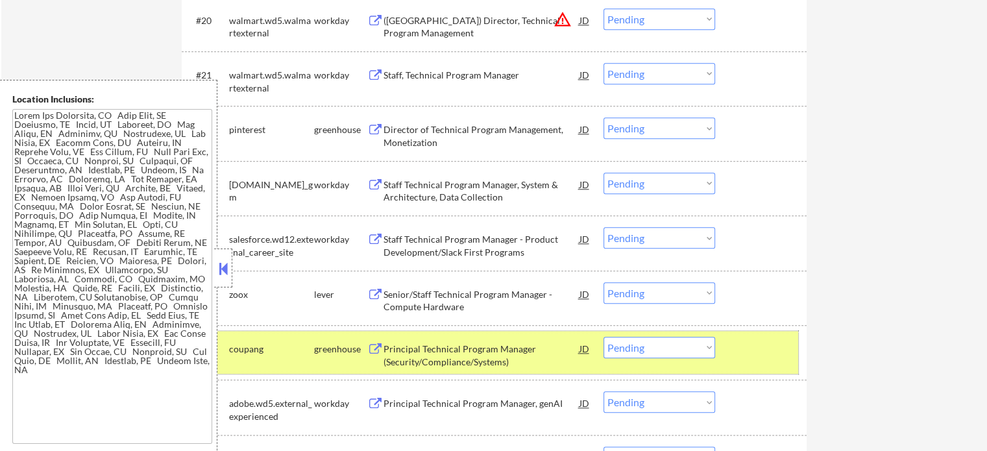
click at [743, 347] on div at bounding box center [762, 348] width 57 height 23
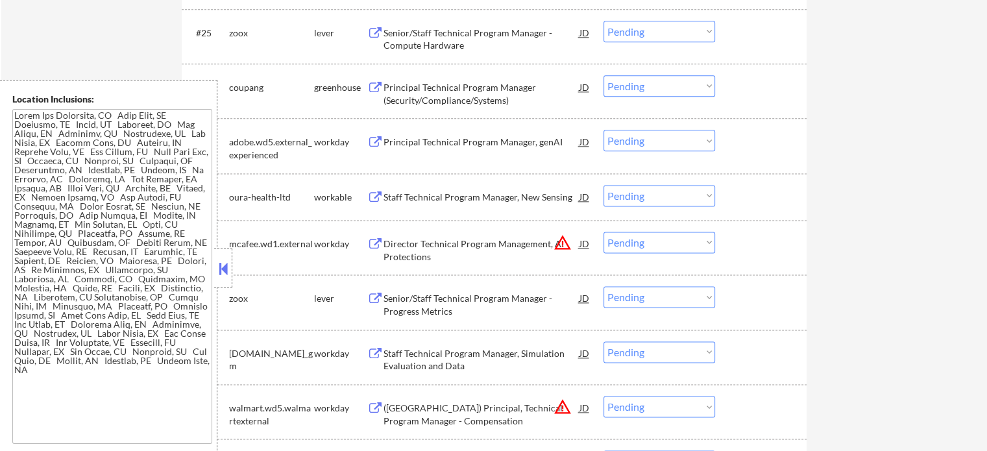
scroll to position [1753, 0]
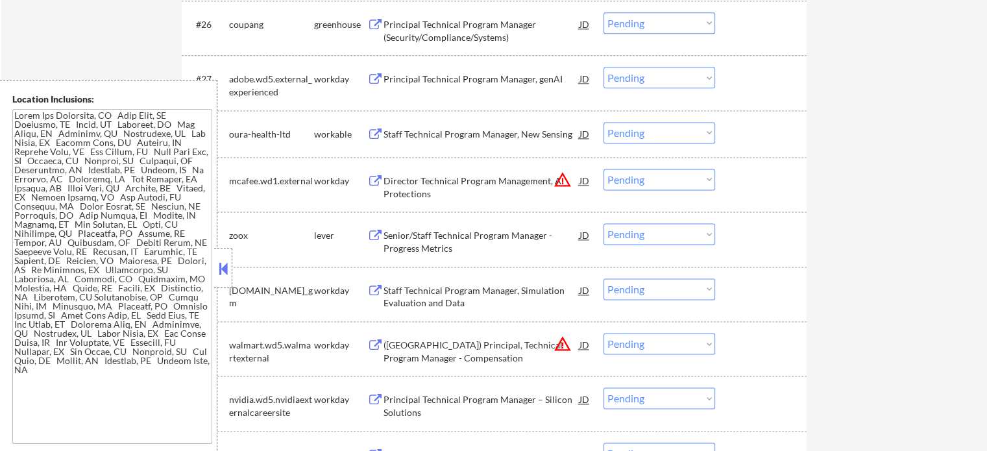
click at [407, 191] on div "Director Technical Program Management, AI Protections" at bounding box center [482, 187] width 196 height 25
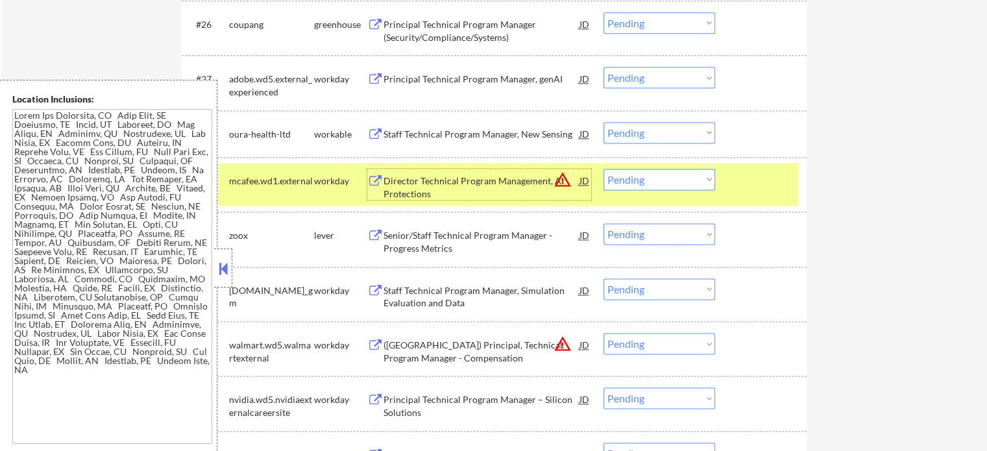
click at [742, 186] on div at bounding box center [762, 180] width 57 height 23
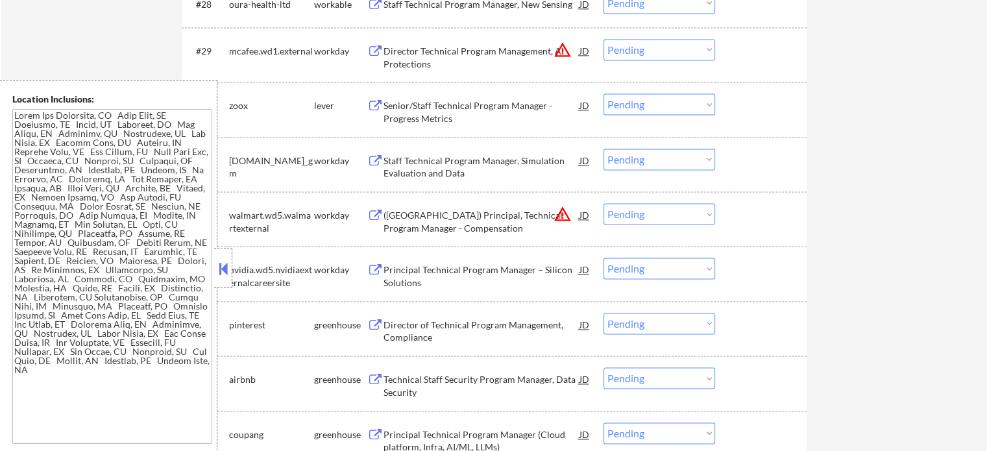
scroll to position [1947, 0]
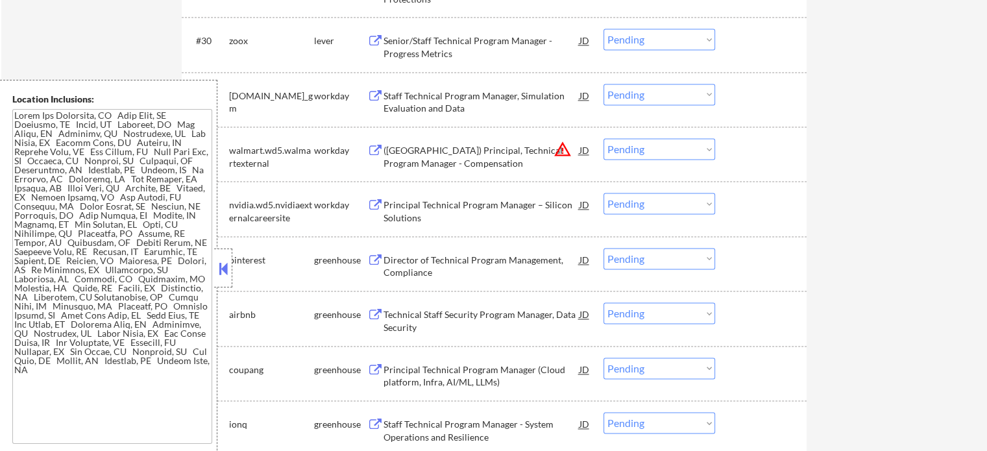
click at [411, 324] on div "Technical Staff Security Program Manager, Data Security" at bounding box center [482, 320] width 196 height 25
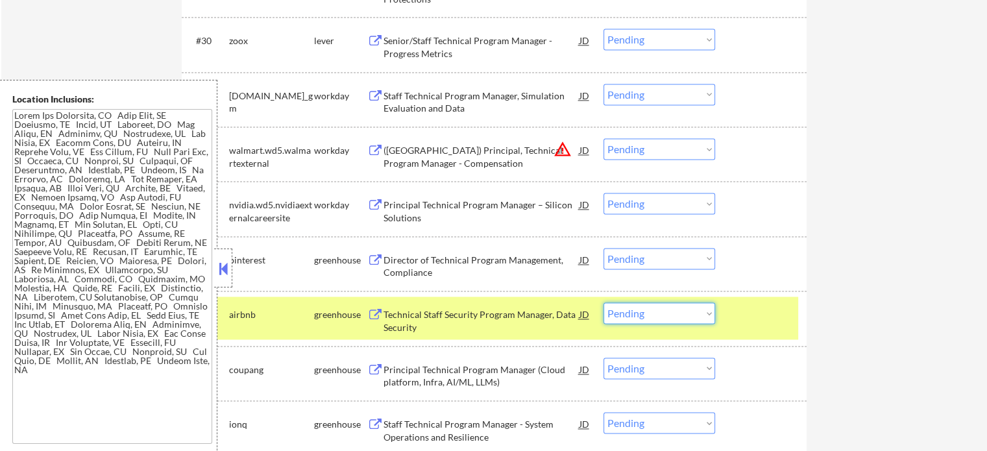
click at [644, 322] on select "Choose an option... Pending Applied Excluded (Questions) Excluded (Expired) Exc…" at bounding box center [660, 312] width 112 height 21
click at [604, 302] on select "Choose an option... Pending Applied Excluded (Questions) Excluded (Expired) Exc…" at bounding box center [660, 312] width 112 height 21
click at [754, 326] on div "#35 airbnb greenhouse Technical Staff Security Program Manager, Data Security J…" at bounding box center [492, 318] width 613 height 43
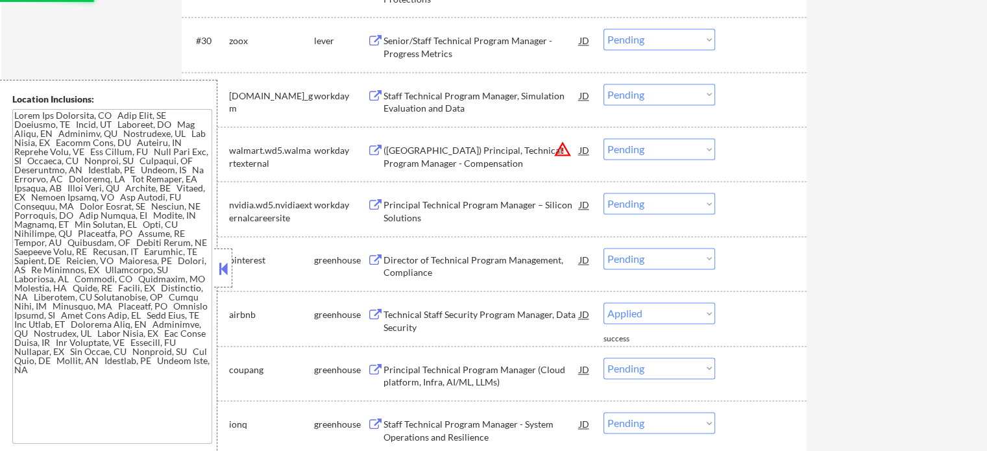
select select ""pending""
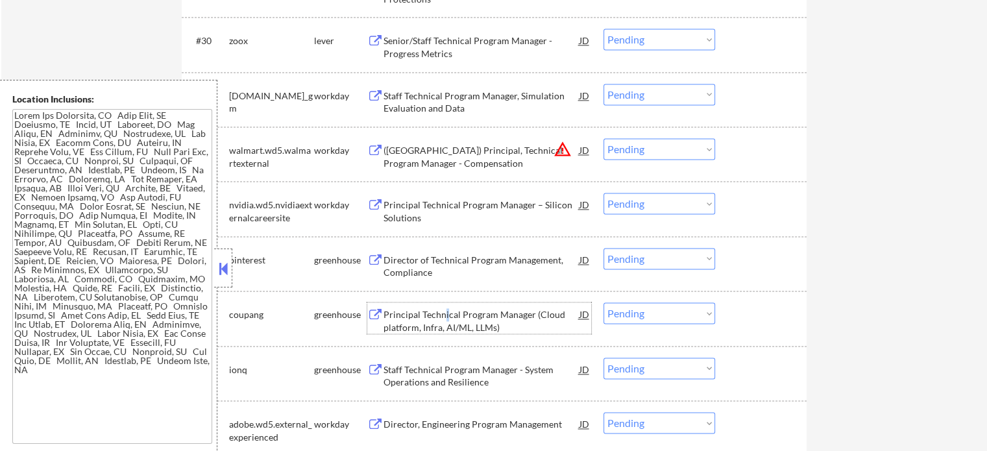
click at [445, 319] on div "Principal Technical Program Manager (Cloud platform, Infra, AI/ML, LLMs)" at bounding box center [482, 320] width 196 height 25
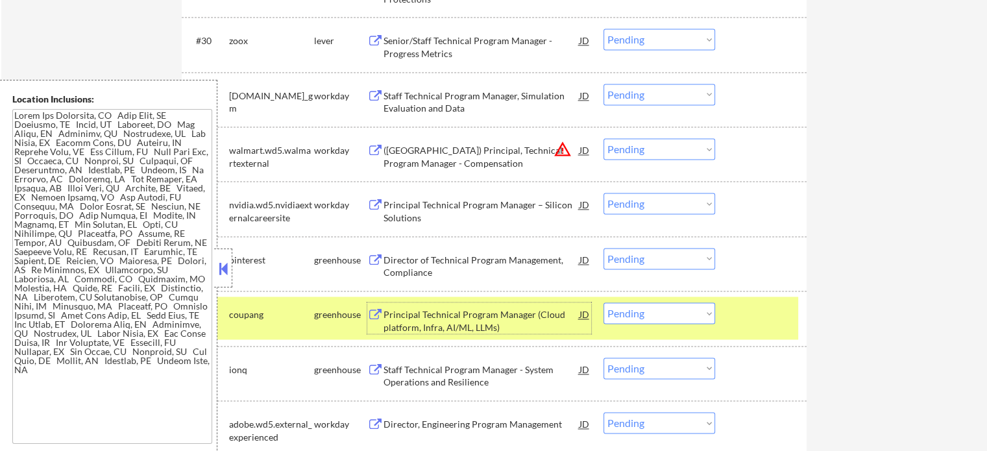
click at [728, 311] on div "#35 coupang greenhouse Principal Technical Program Manager (Cloud platform, Inf…" at bounding box center [492, 318] width 613 height 43
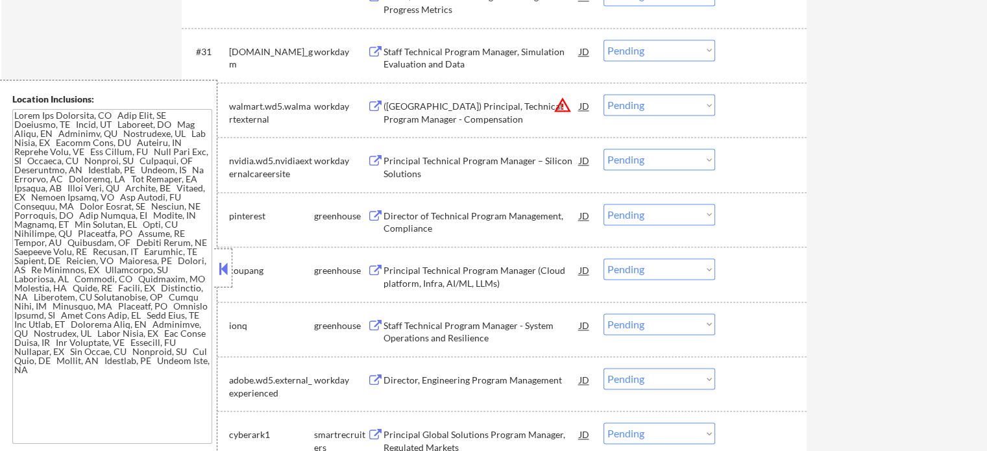
scroll to position [2077, 0]
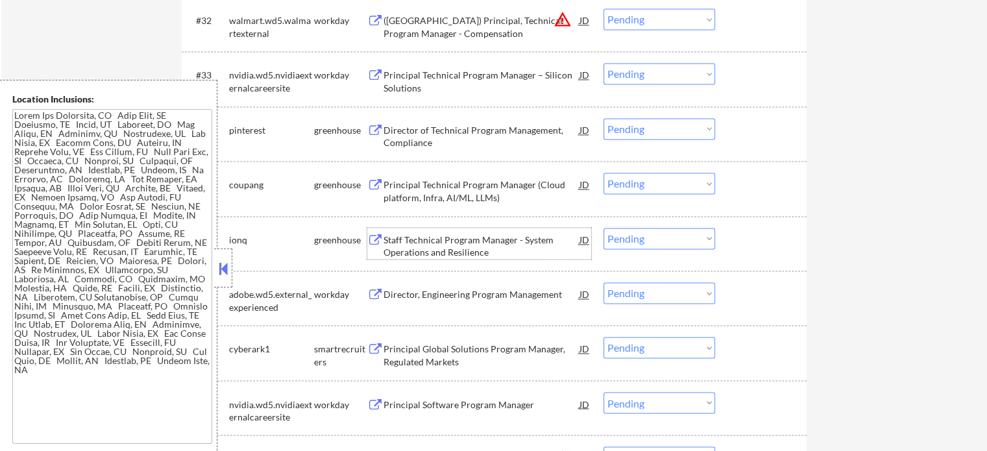
click at [402, 254] on div "Staff Technical Program Manager - System Operations and Resilience" at bounding box center [482, 246] width 196 height 25
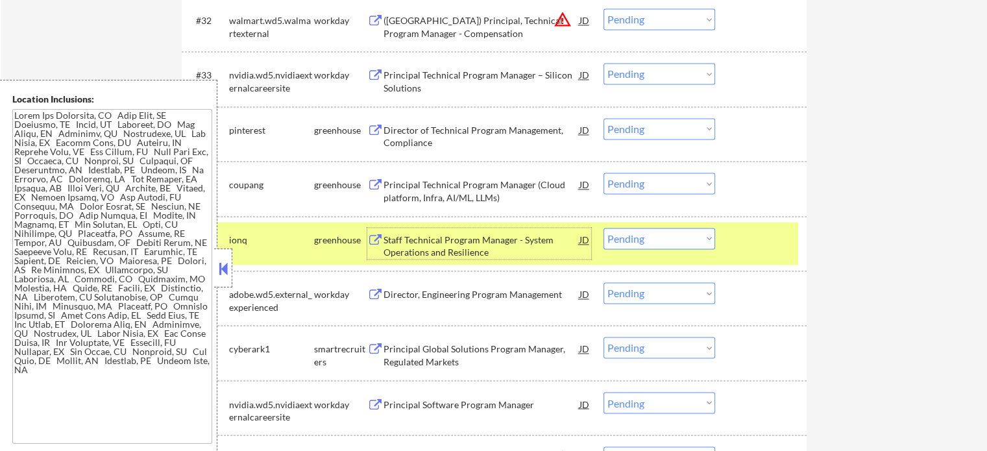
click at [765, 231] on div at bounding box center [762, 239] width 57 height 23
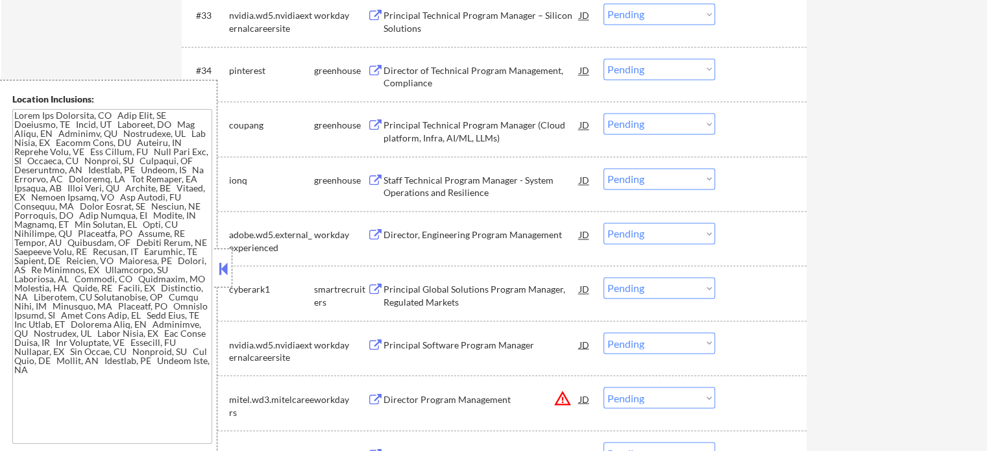
scroll to position [2207, 0]
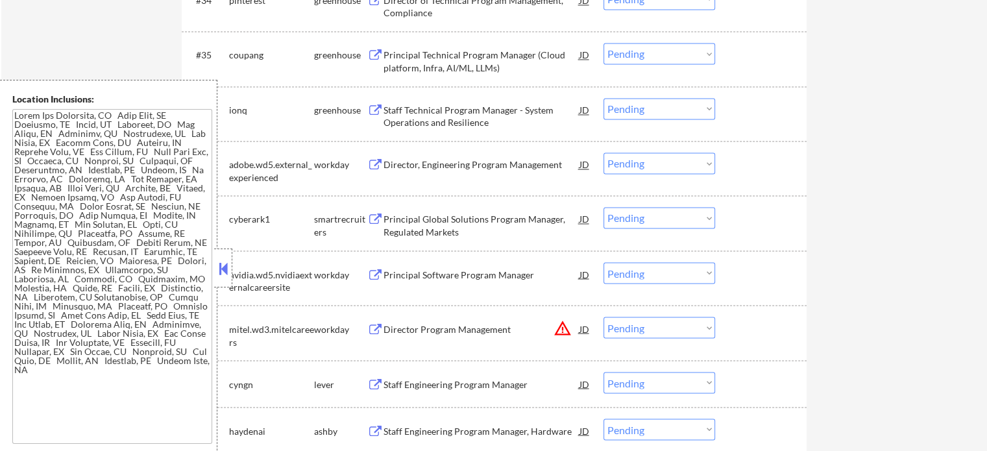
click at [432, 228] on div "Principal Global Solutions Program Manager, Regulated Markets" at bounding box center [482, 225] width 196 height 25
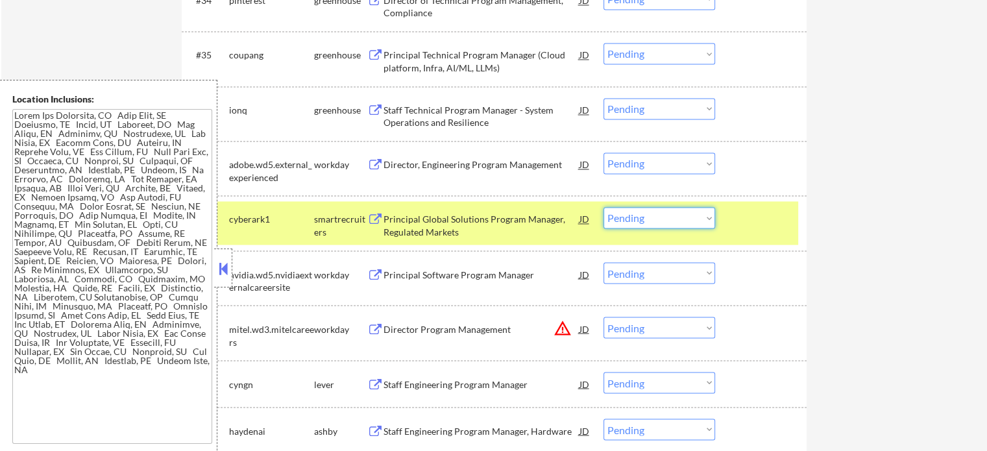
click at [623, 218] on select "Choose an option... Pending Applied Excluded (Questions) Excluded (Expired) Exc…" at bounding box center [660, 217] width 112 height 21
click at [604, 207] on select "Choose an option... Pending Applied Excluded (Questions) Excluded (Expired) Exc…" at bounding box center [660, 217] width 112 height 21
click at [738, 220] on div at bounding box center [762, 218] width 57 height 23
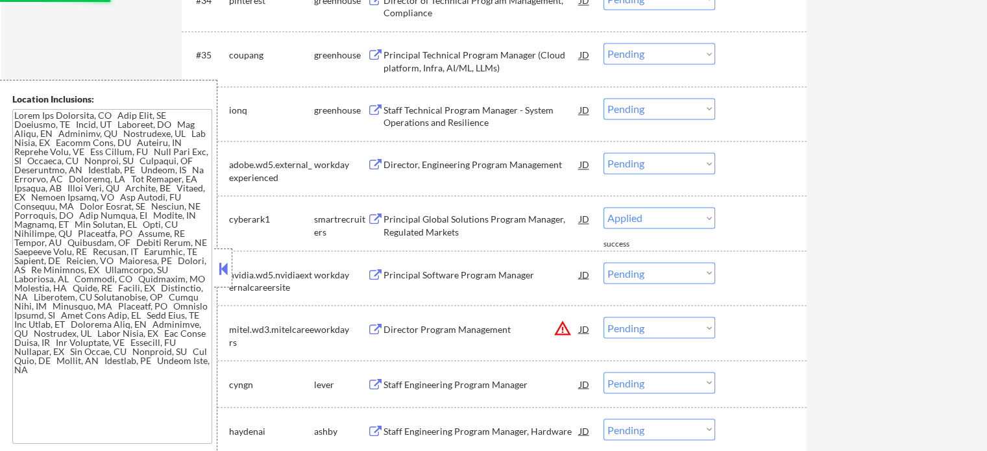
select select ""pending""
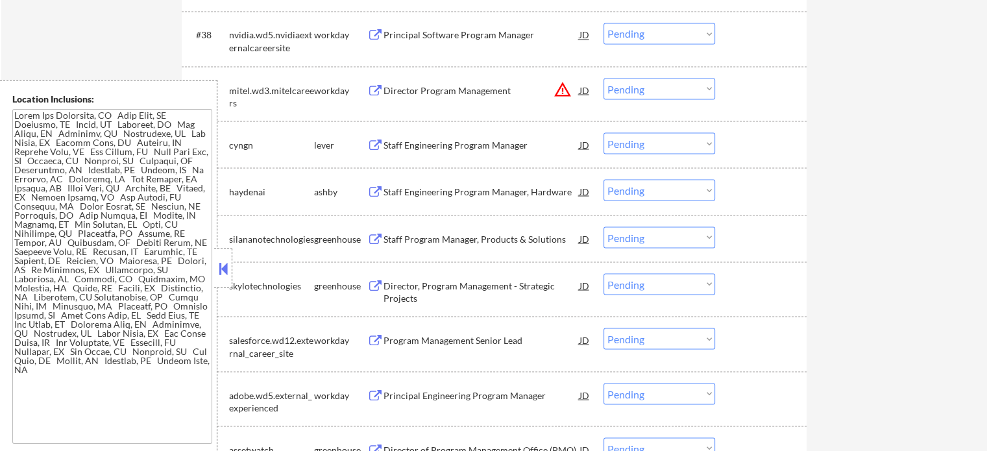
scroll to position [2402, 0]
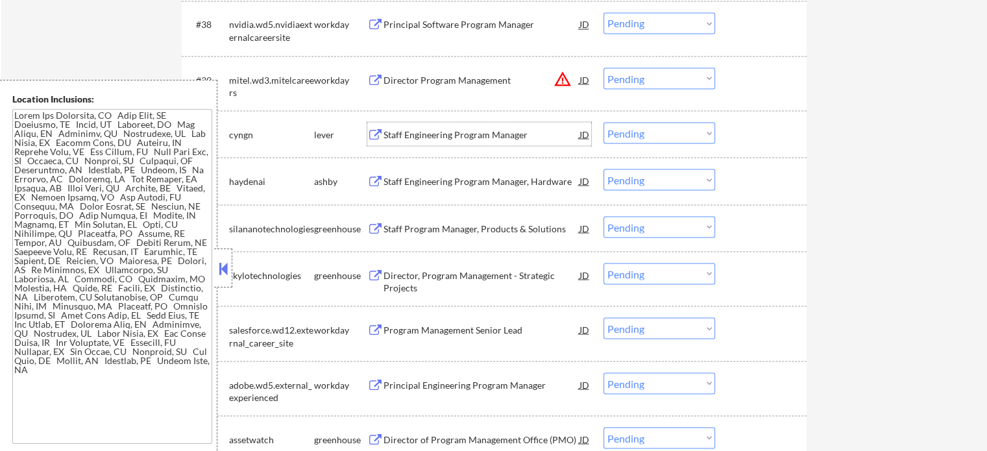
click at [406, 140] on div "Staff Engineering Program Manager" at bounding box center [482, 134] width 196 height 13
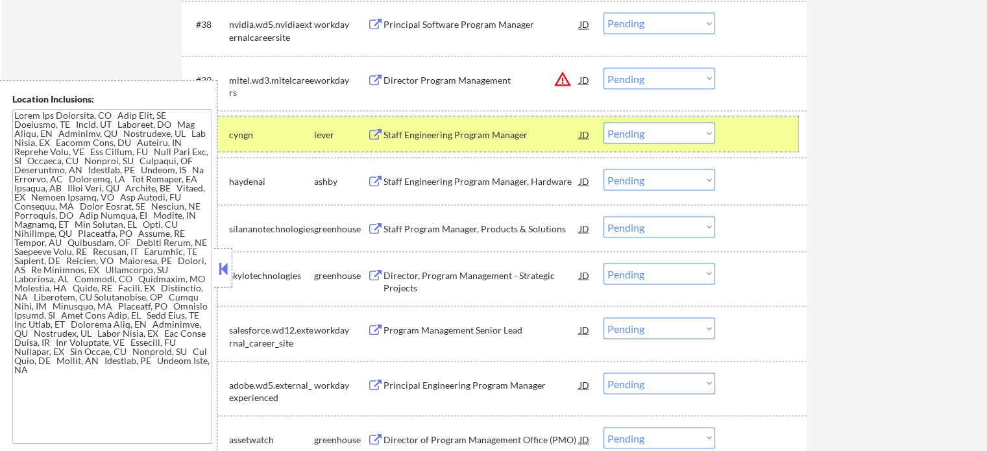
click at [797, 136] on div "#40 cyngn lever Staff Engineering Program Manager JD warning_amber Choose an op…" at bounding box center [492, 133] width 613 height 35
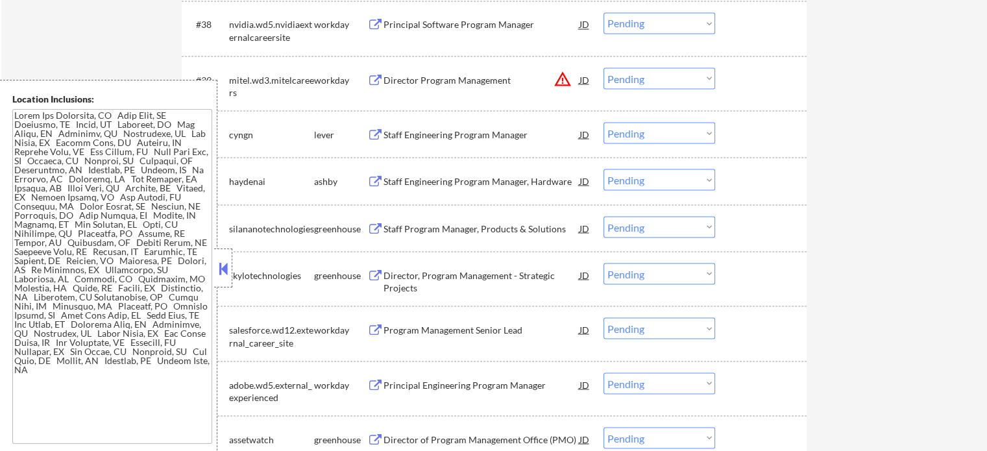
click at [437, 180] on div "Staff Engineering Program Manager, Hardware" at bounding box center [482, 181] width 196 height 13
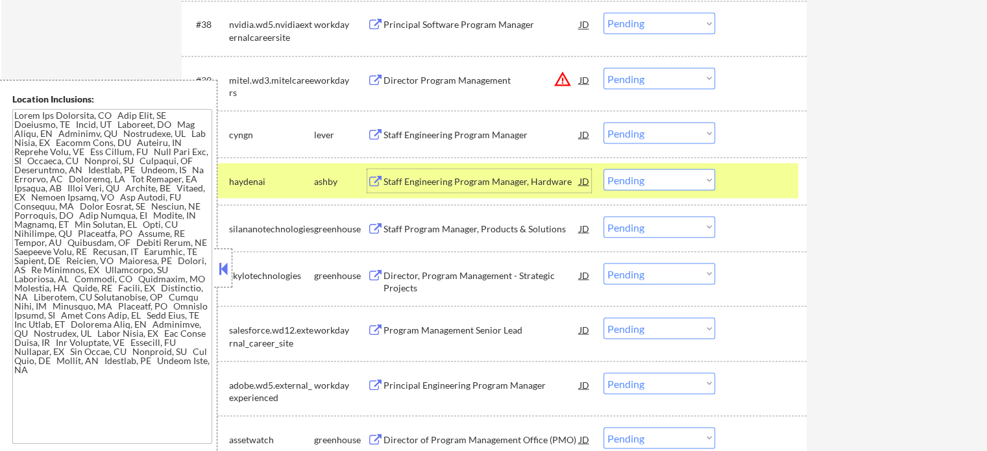
click at [754, 183] on div at bounding box center [762, 180] width 57 height 23
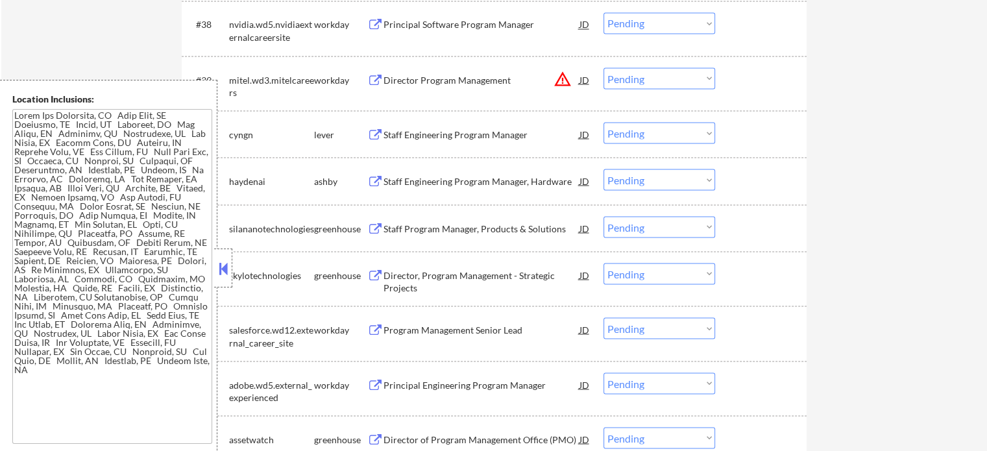
click at [415, 288] on div "Director, Program Management - Strategic Projects" at bounding box center [482, 281] width 196 height 25
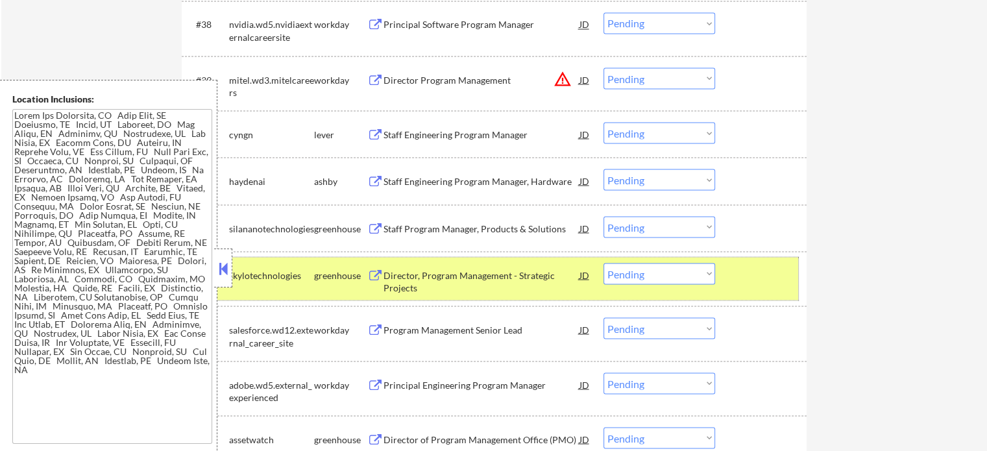
click at [756, 291] on div "#43 skylotechnologies greenhouse Director, Program Management - Strategic Proje…" at bounding box center [492, 278] width 613 height 43
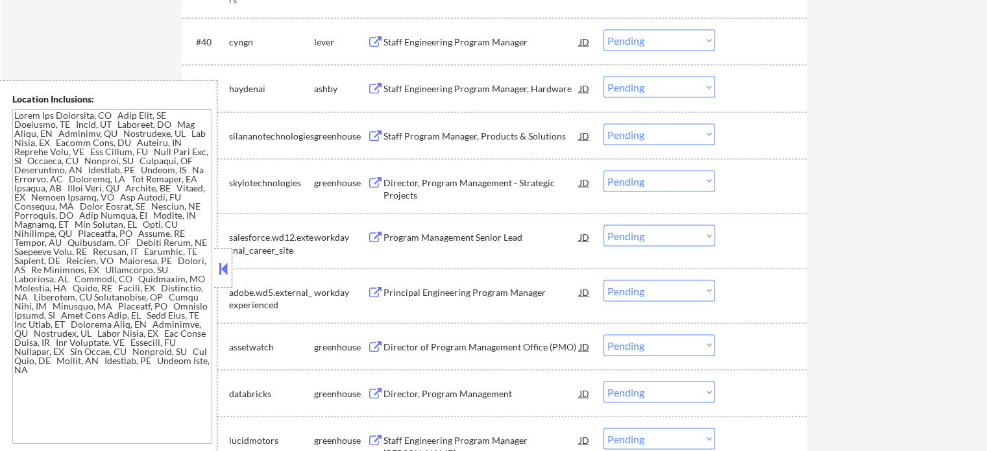
scroll to position [2596, 0]
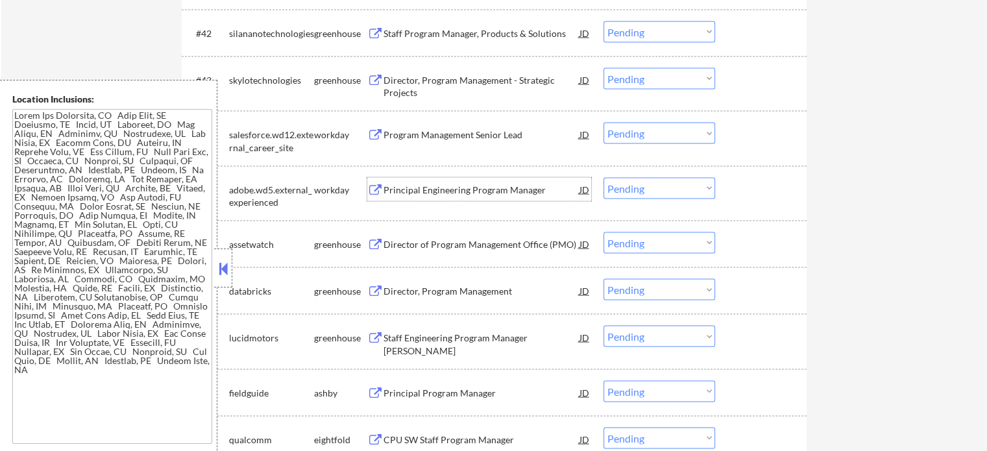
click at [427, 189] on div "Principal Engineering Program Manager" at bounding box center [482, 190] width 196 height 13
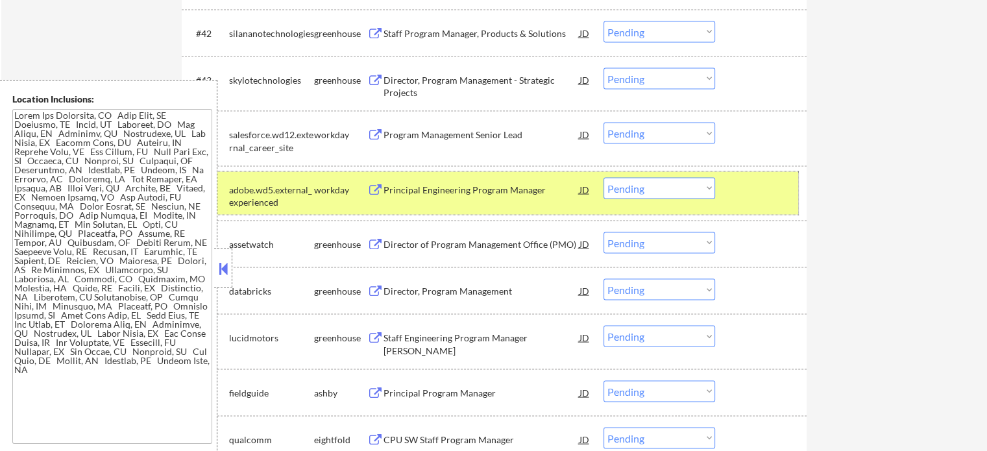
click at [774, 197] on div at bounding box center [762, 189] width 57 height 23
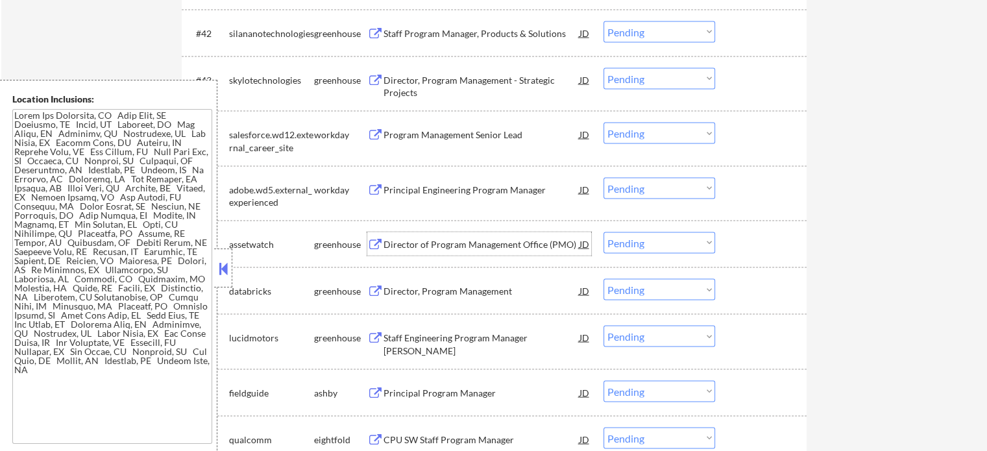
click at [432, 244] on div "Director of Program Management Office (PMO)" at bounding box center [482, 244] width 196 height 13
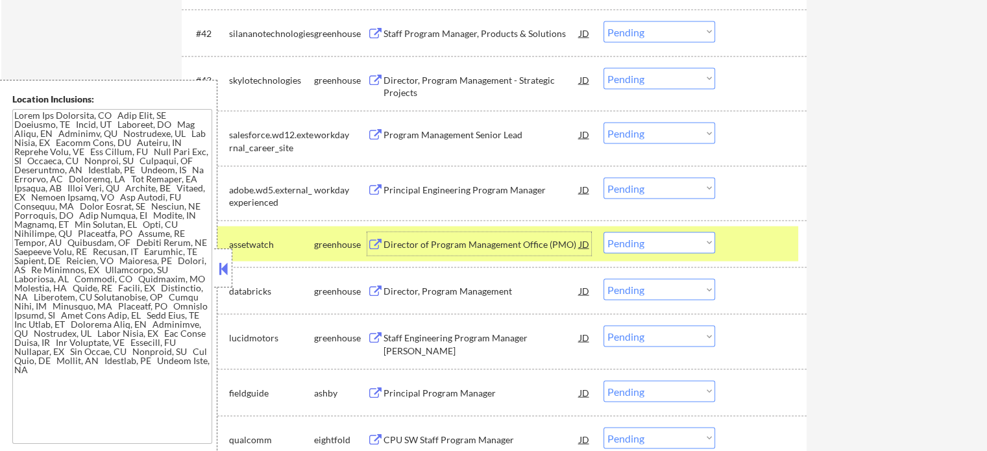
click at [641, 247] on select "Choose an option... Pending Applied Excluded (Questions) Excluded (Expired) Exc…" at bounding box center [660, 242] width 112 height 21
click at [604, 232] on select "Choose an option... Pending Applied Excluded (Questions) Excluded (Expired) Exc…" at bounding box center [660, 242] width 112 height 21
click at [750, 242] on div at bounding box center [762, 243] width 57 height 23
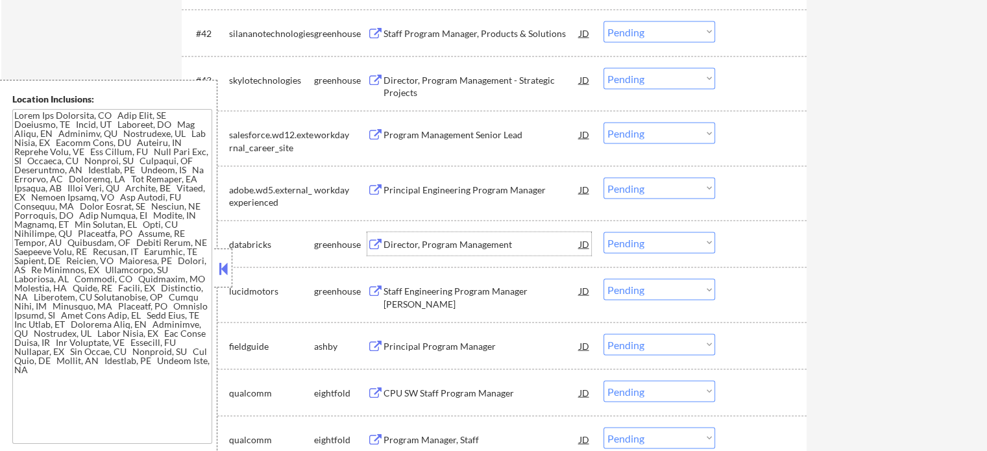
click at [462, 241] on div "Director, Program Management" at bounding box center [482, 244] width 196 height 13
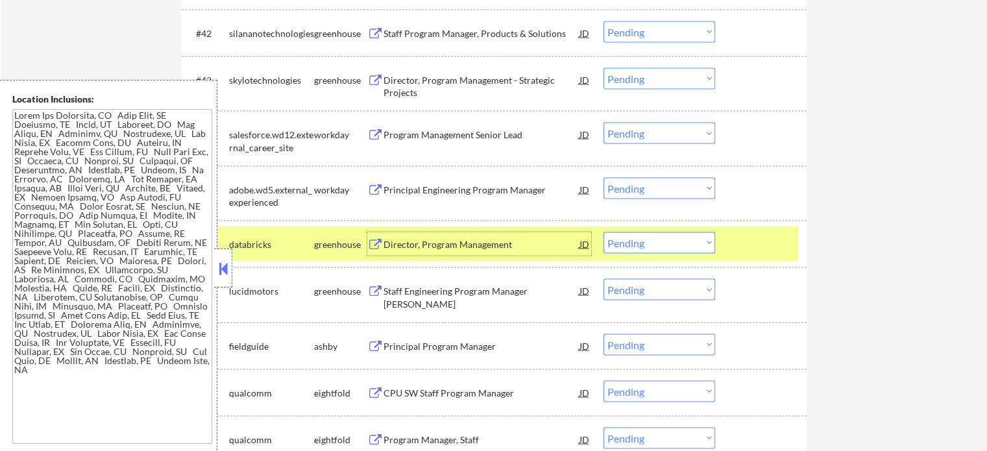
click at [649, 252] on select "Choose an option... Pending Applied Excluded (Questions) Excluded (Expired) Exc…" at bounding box center [660, 242] width 112 height 21
click at [604, 232] on select "Choose an option... Pending Applied Excluded (Questions) Excluded (Expired) Exc…" at bounding box center [660, 242] width 112 height 21
click at [743, 240] on div at bounding box center [762, 243] width 57 height 23
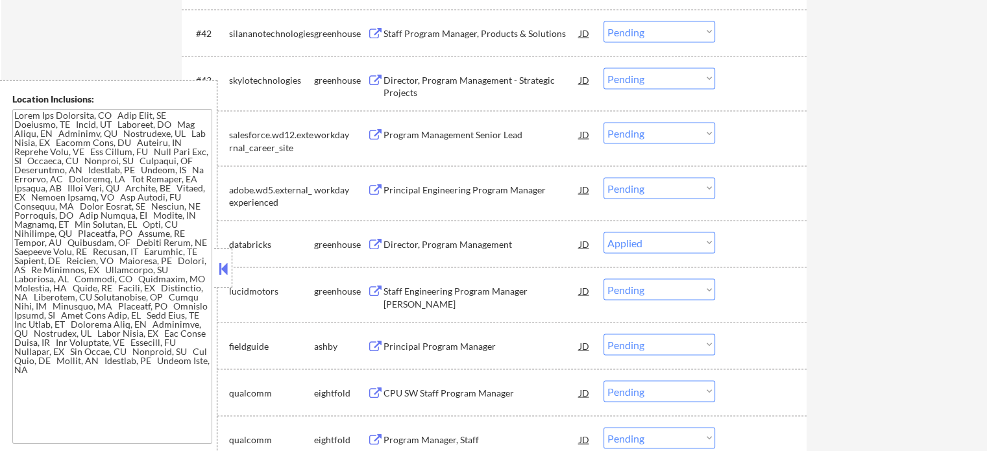
select select ""pending""
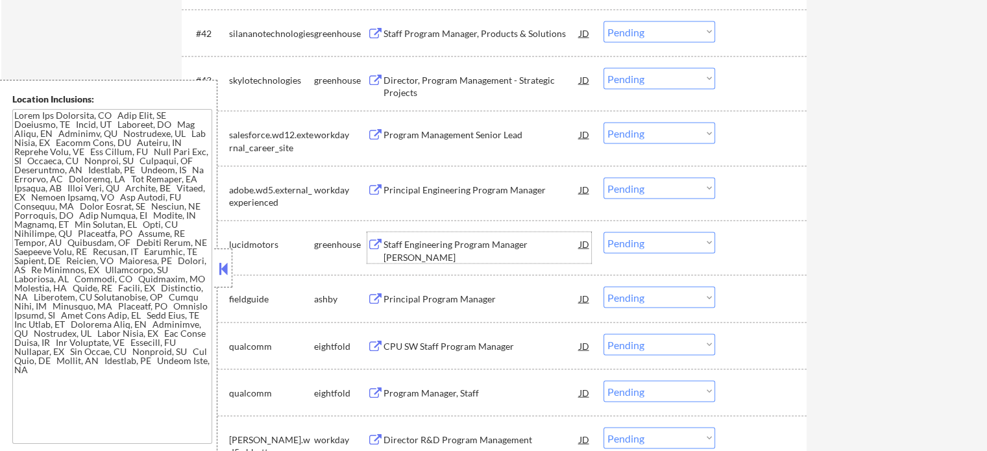
click at [400, 255] on div "Staff Engineering Program Manager ADAS Validation" at bounding box center [482, 250] width 196 height 25
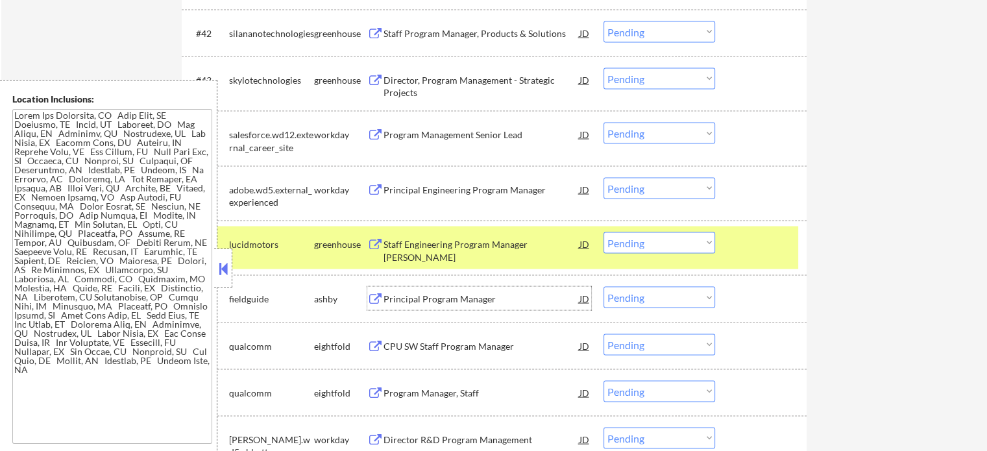
click at [458, 307] on div "Principal Program Manager" at bounding box center [482, 298] width 196 height 23
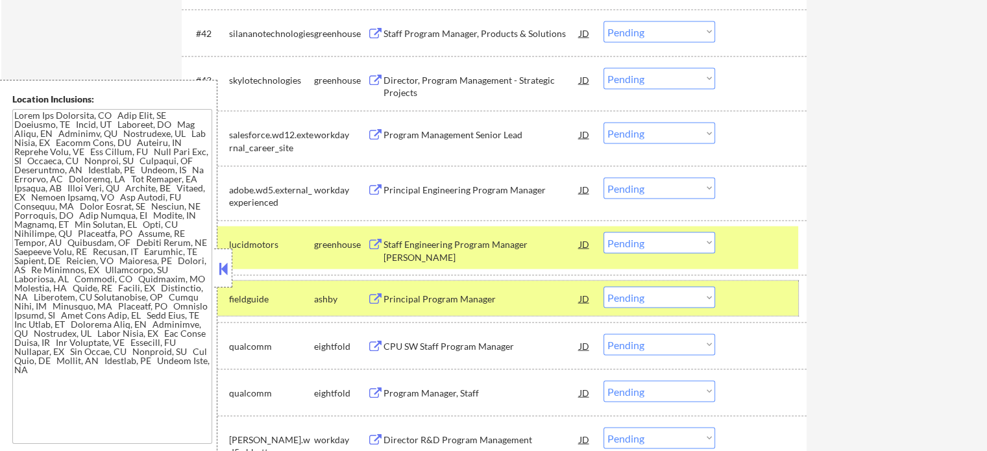
click at [776, 301] on div at bounding box center [762, 298] width 57 height 23
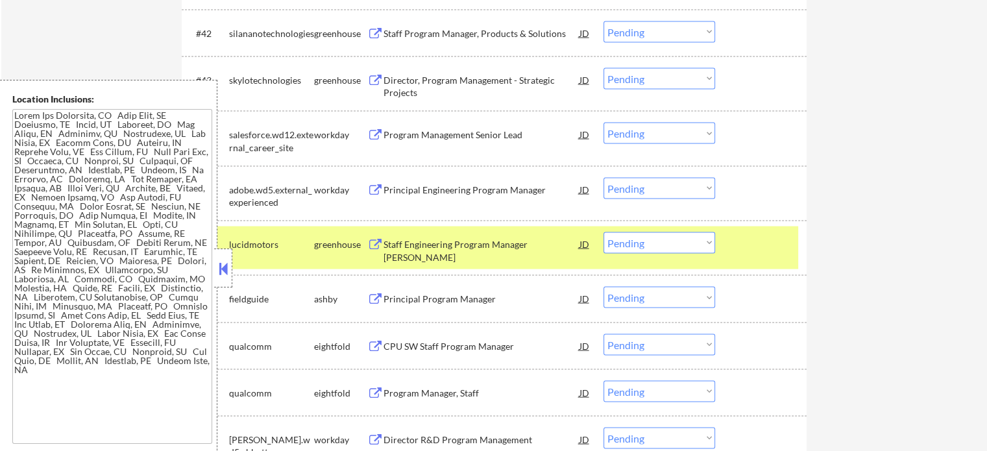
click at [763, 249] on div at bounding box center [762, 243] width 57 height 23
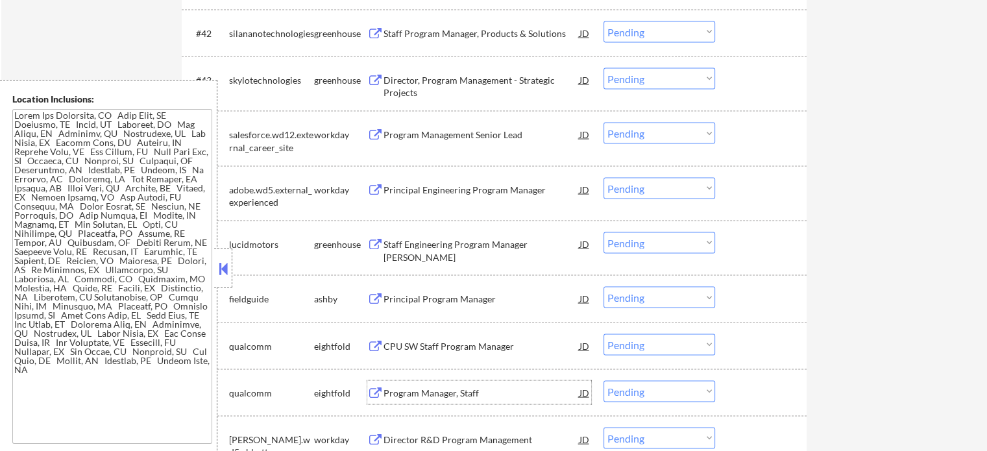
click at [436, 395] on div "Program Manager, Staff" at bounding box center [482, 393] width 196 height 13
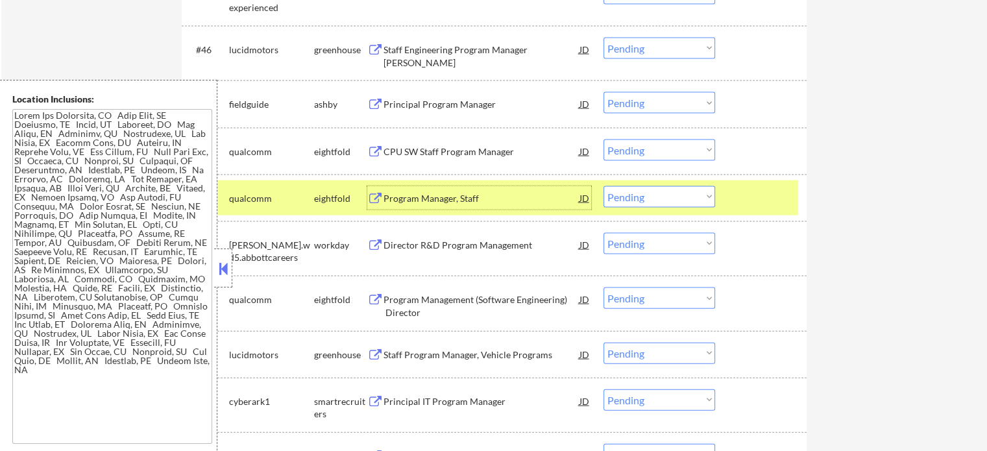
click at [777, 194] on div at bounding box center [762, 197] width 57 height 23
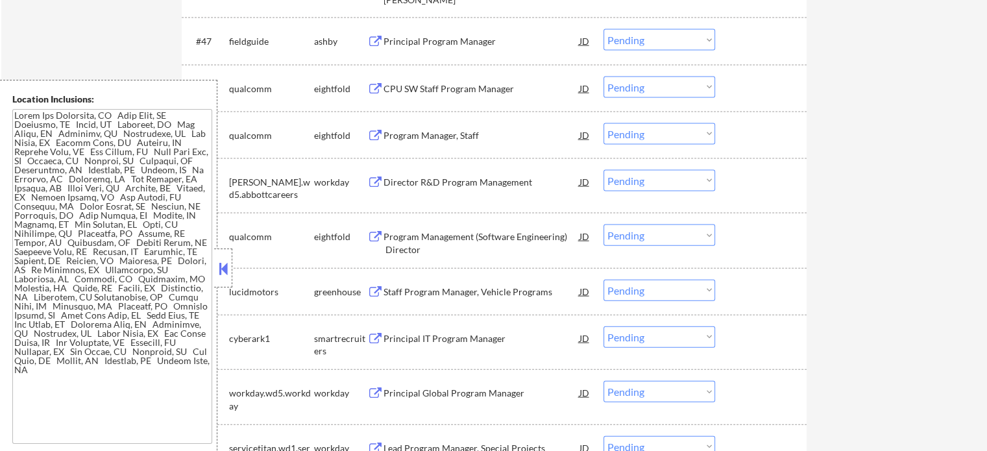
scroll to position [2921, 0]
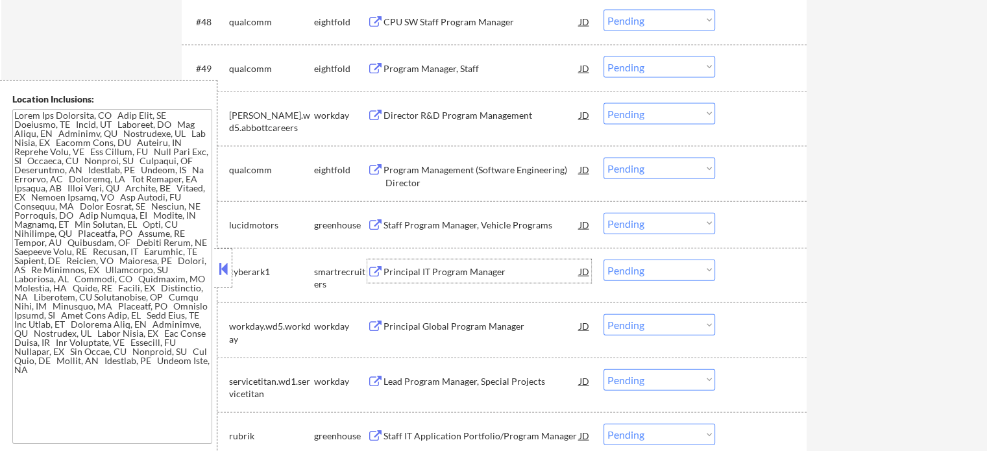
click at [421, 266] on div "Principal IT Program Manager" at bounding box center [482, 271] width 196 height 13
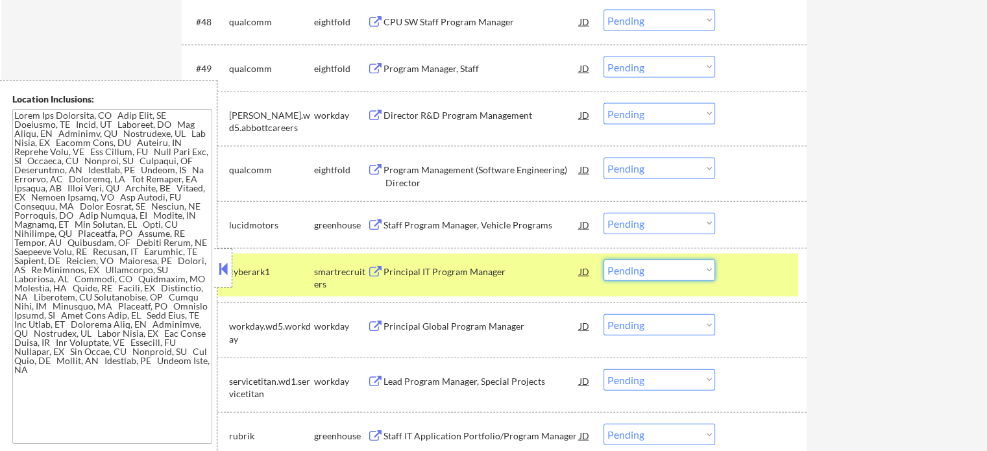
click at [682, 274] on select "Choose an option... Pending Applied Excluded (Questions) Excluded (Expired) Exc…" at bounding box center [660, 270] width 112 height 21
click at [604, 260] on select "Choose an option... Pending Applied Excluded (Questions) Excluded (Expired) Exc…" at bounding box center [660, 270] width 112 height 21
click at [763, 280] on div at bounding box center [762, 271] width 57 height 23
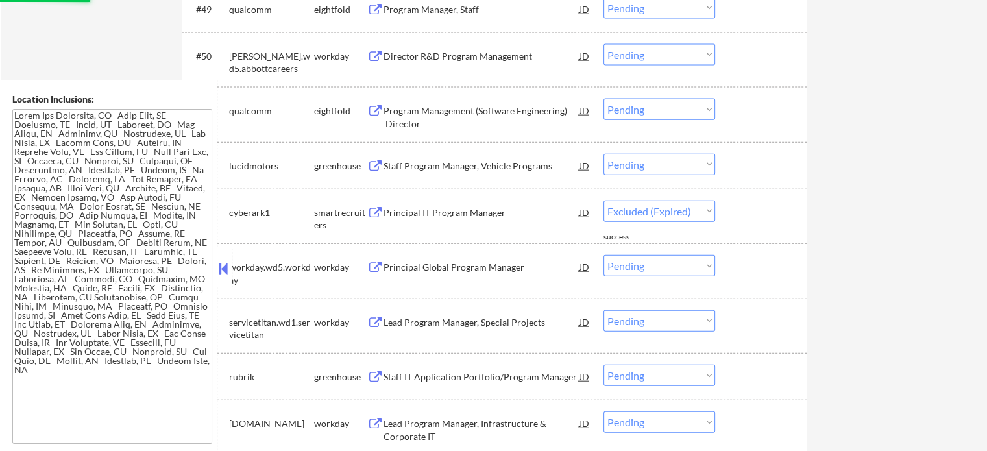
scroll to position [2986, 0]
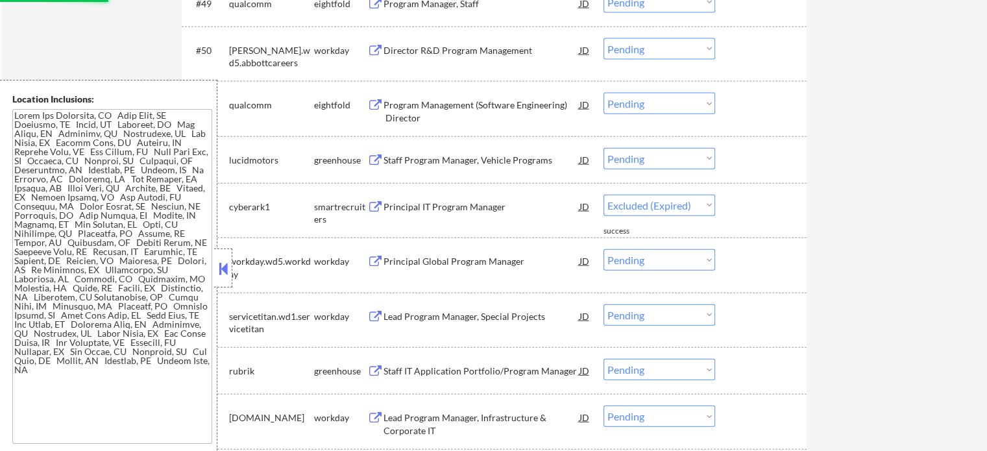
select select ""pending""
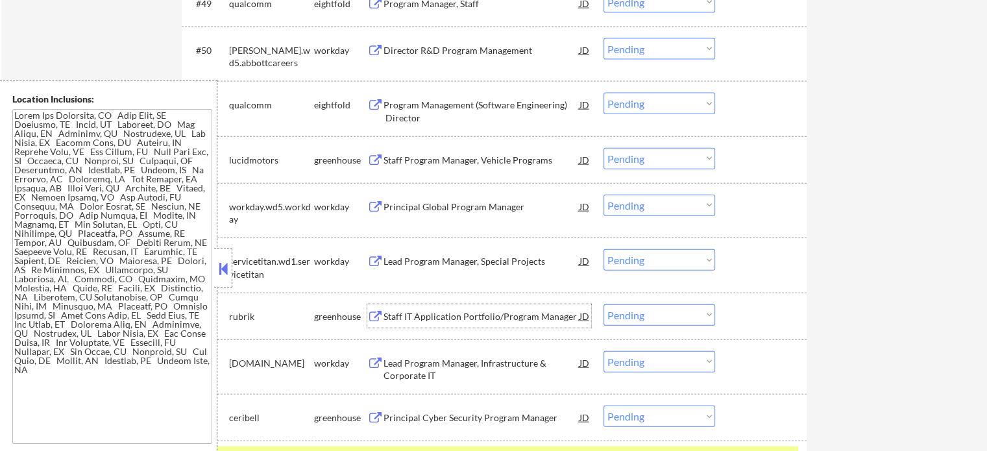
click at [438, 312] on div "Staff IT Application Portfolio/Program Manager" at bounding box center [482, 316] width 196 height 13
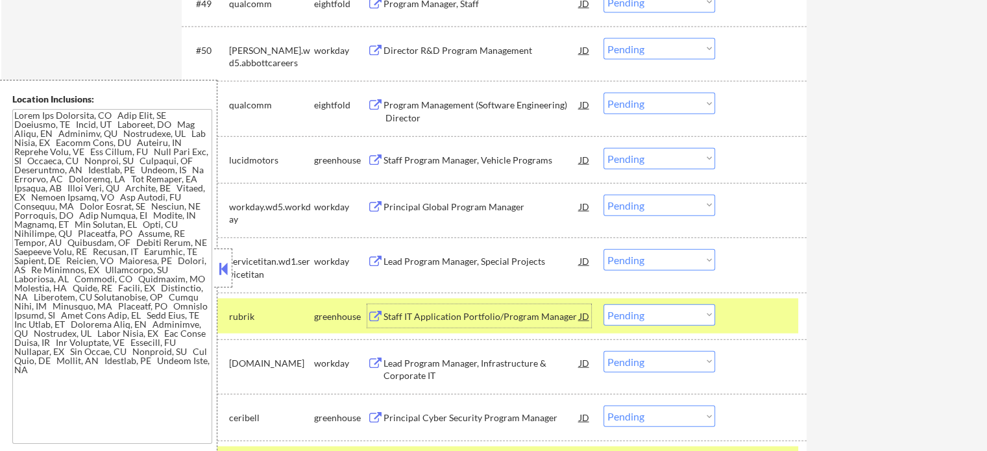
click at [759, 322] on div at bounding box center [762, 315] width 57 height 23
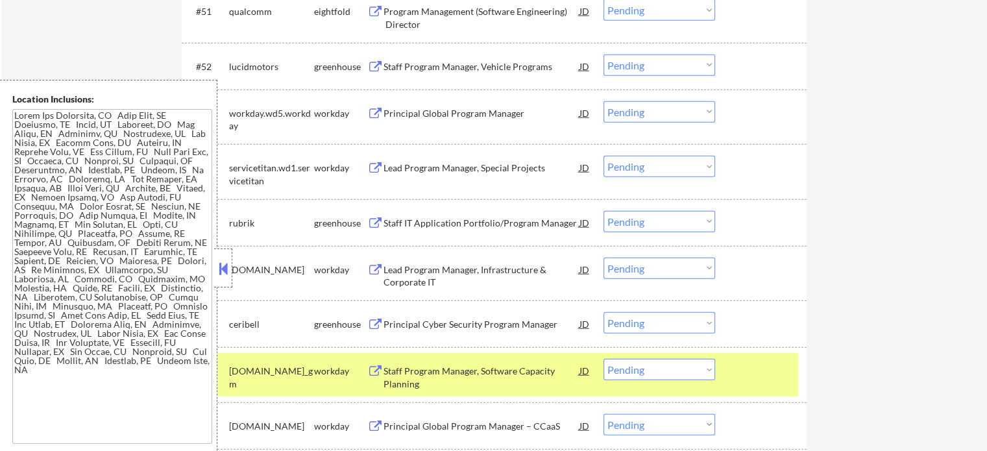
scroll to position [3181, 0]
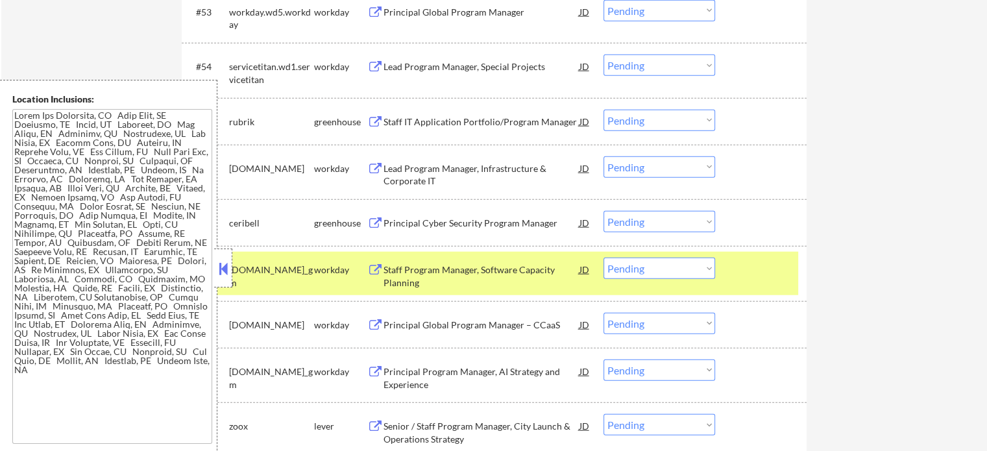
click at [413, 218] on div "Principal Cyber Security Program Manager" at bounding box center [482, 223] width 196 height 13
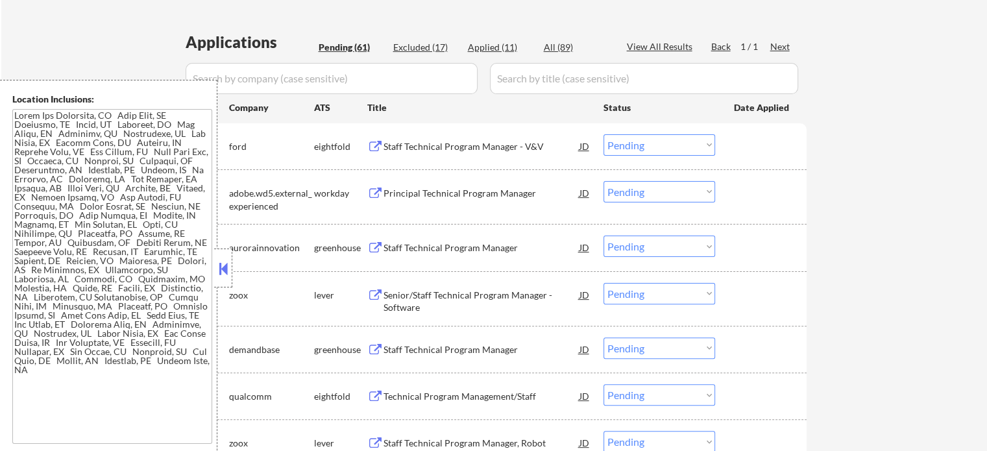
scroll to position [584, 0]
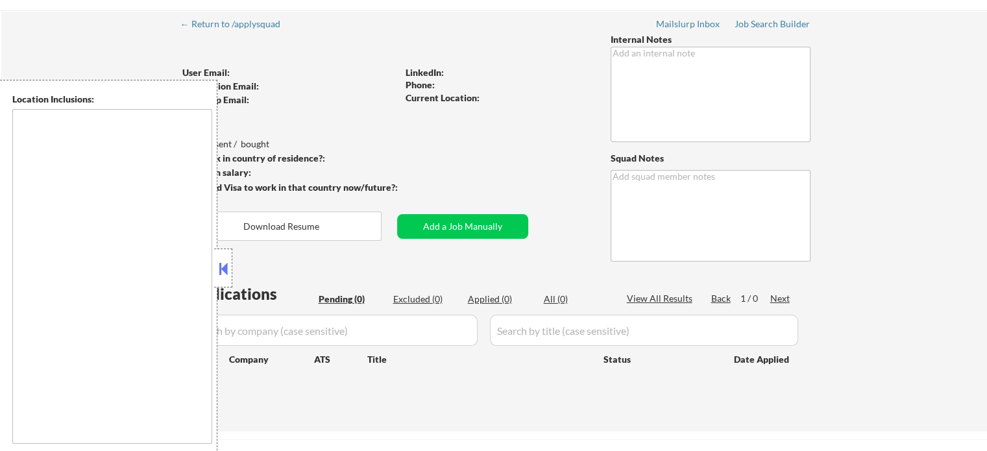
scroll to position [65, 0]
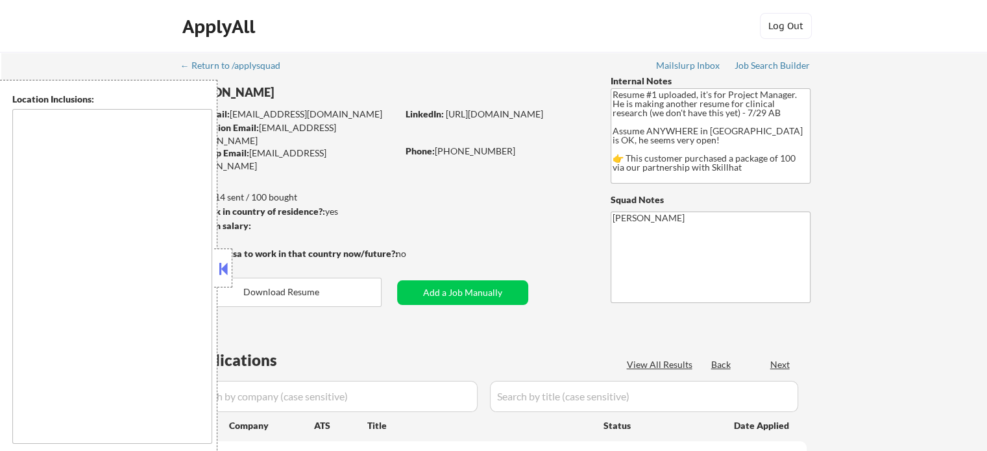
type textarea "country:[GEOGRAPHIC_DATA]"
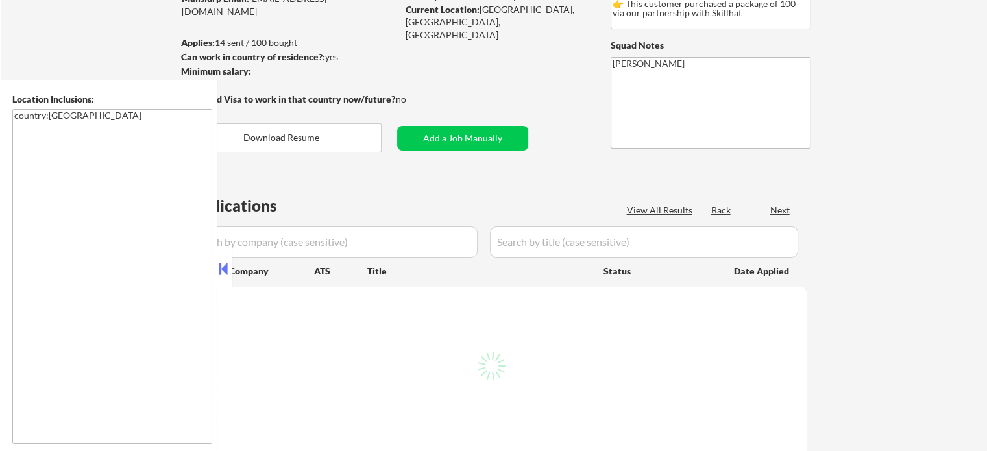
select select ""pending""
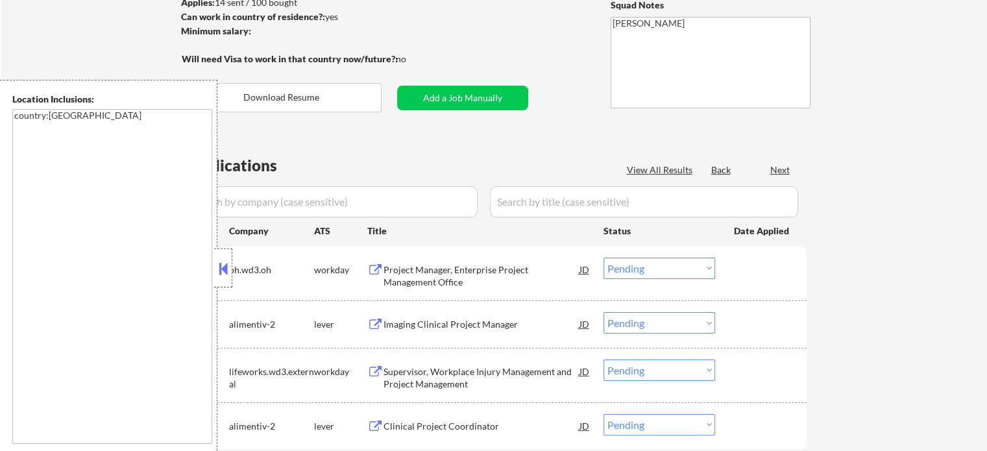
scroll to position [325, 0]
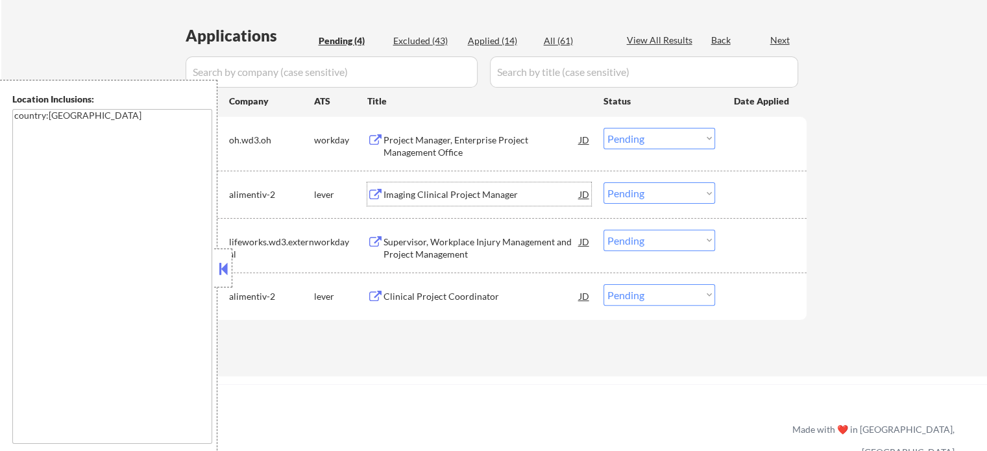
click at [426, 188] on div "Imaging Clinical Project Manager" at bounding box center [482, 194] width 196 height 13
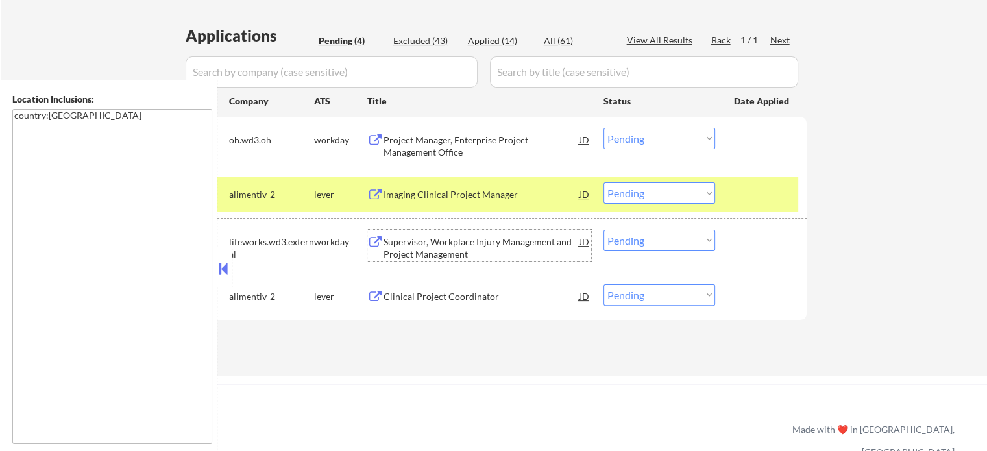
click at [467, 249] on div "Supervisor, Workplace Injury Management and Project Management" at bounding box center [482, 248] width 196 height 25
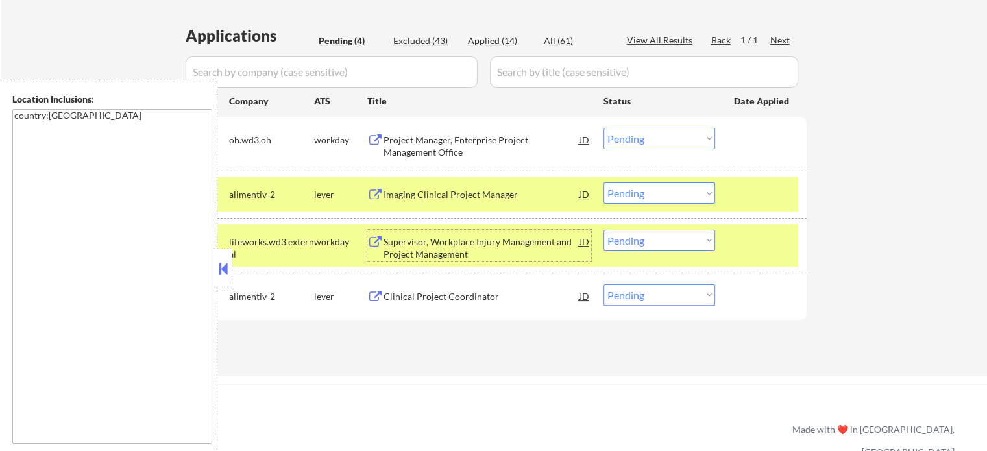
click at [465, 292] on div "Clinical Project Coordinator" at bounding box center [482, 296] width 196 height 13
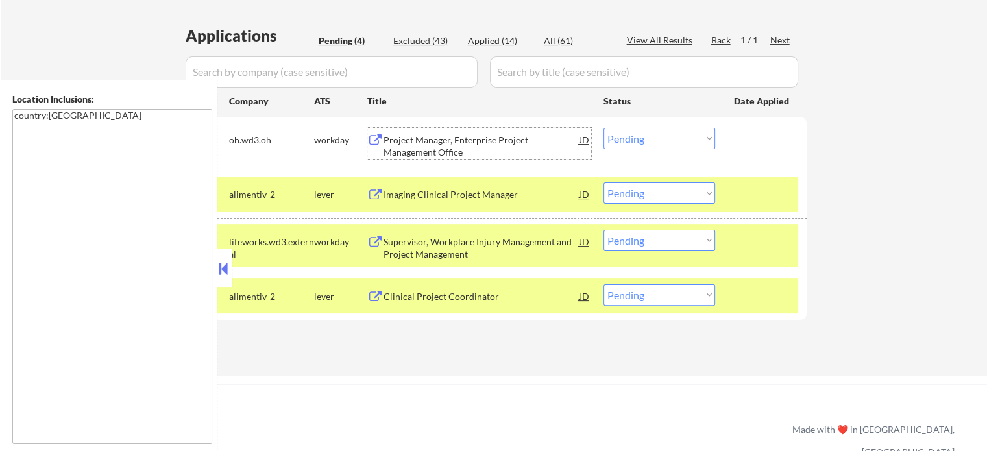
click at [448, 136] on div "Project Manager, Enterprise Project Management Office" at bounding box center [482, 146] width 196 height 25
